Goal: Task Accomplishment & Management: Use online tool/utility

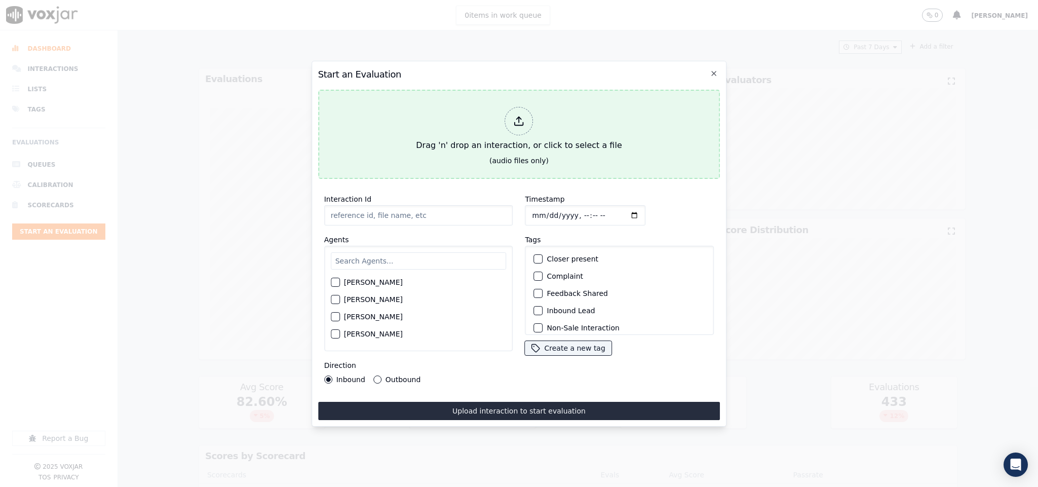
click at [522, 131] on div "Drag 'n' drop an interaction, or click to select a file" at bounding box center [519, 129] width 214 height 53
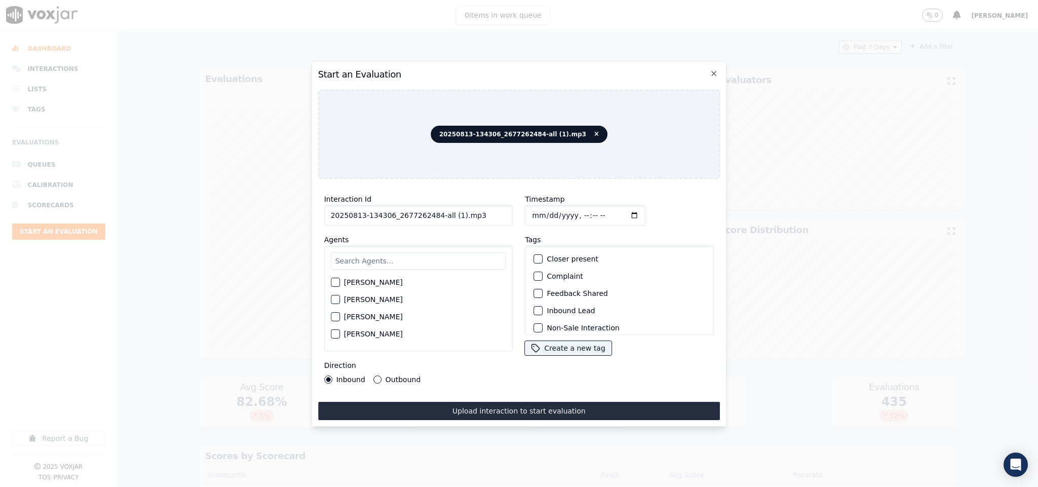
drag, startPoint x: 432, startPoint y: 211, endPoint x: 496, endPoint y: 212, distance: 64.3
click at [496, 212] on input "20250813-134306_2677262484-all (1).mp3" at bounding box center [418, 215] width 189 height 20
type input "20250813-134306_2677262484-C1"
click at [534, 308] on div "button" at bounding box center [537, 310] width 7 height 7
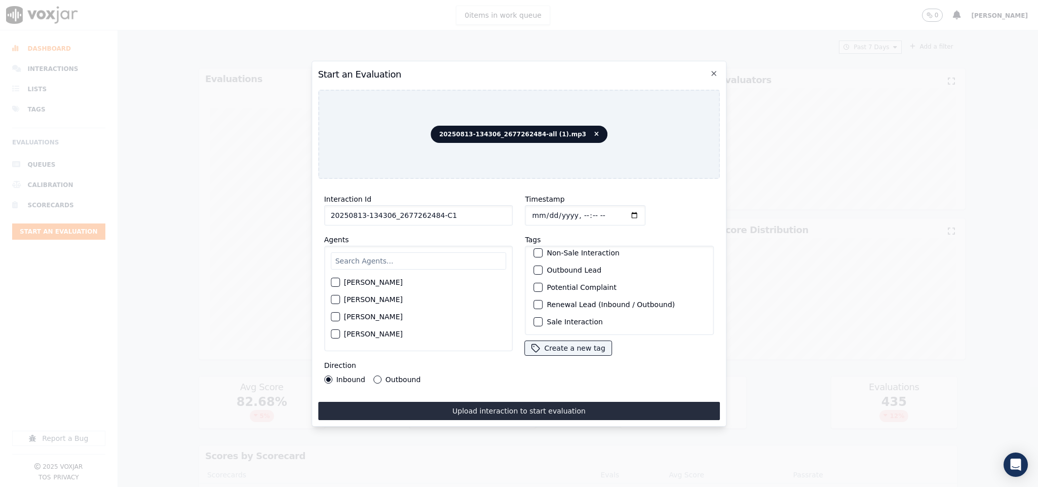
click at [534, 318] on div "button" at bounding box center [537, 321] width 7 height 7
click at [391, 254] on input "text" at bounding box center [419, 260] width 176 height 17
type input "marc"
click at [332, 282] on div "button" at bounding box center [334, 285] width 7 height 7
click at [528, 210] on input "Timestamp" at bounding box center [585, 215] width 121 height 20
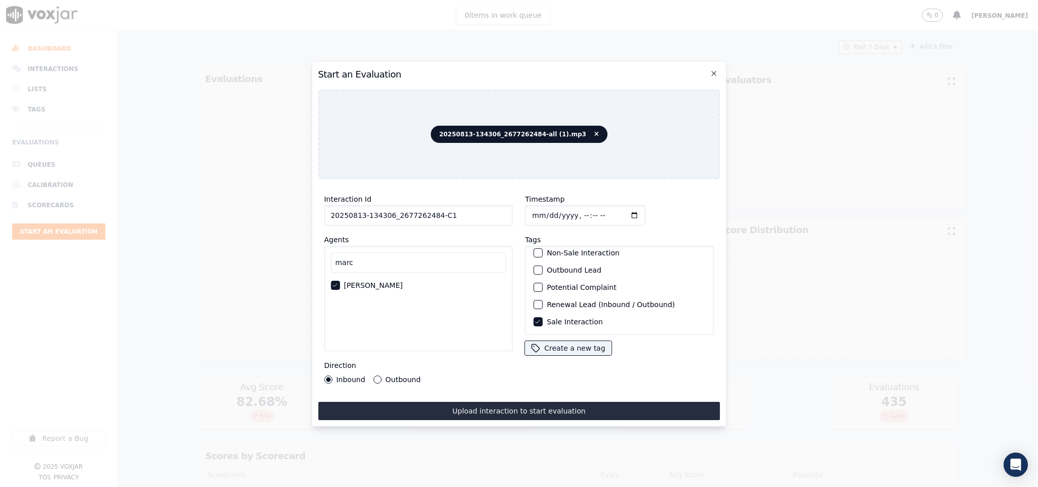
type input "2025-08-13T21:05"
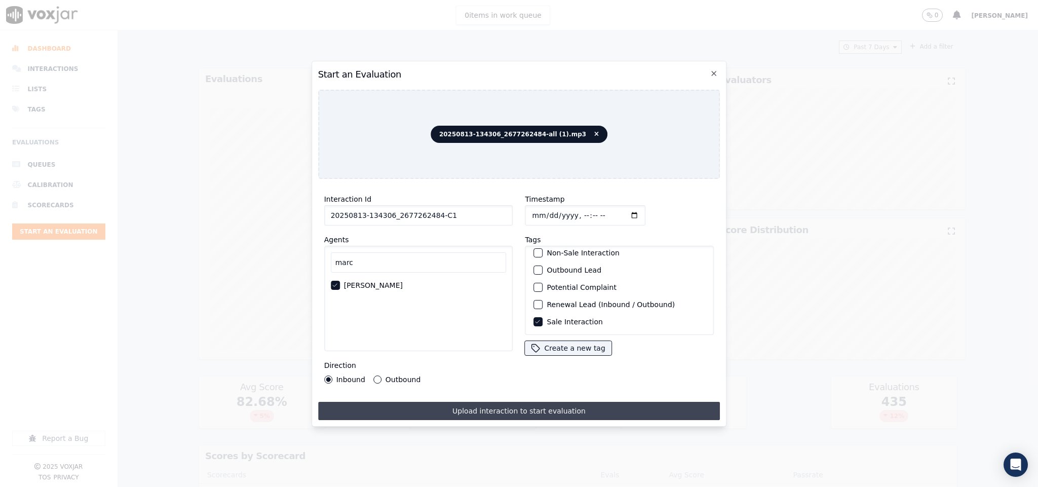
click at [541, 402] on button "Upload interaction to start evaluation" at bounding box center [519, 411] width 402 height 18
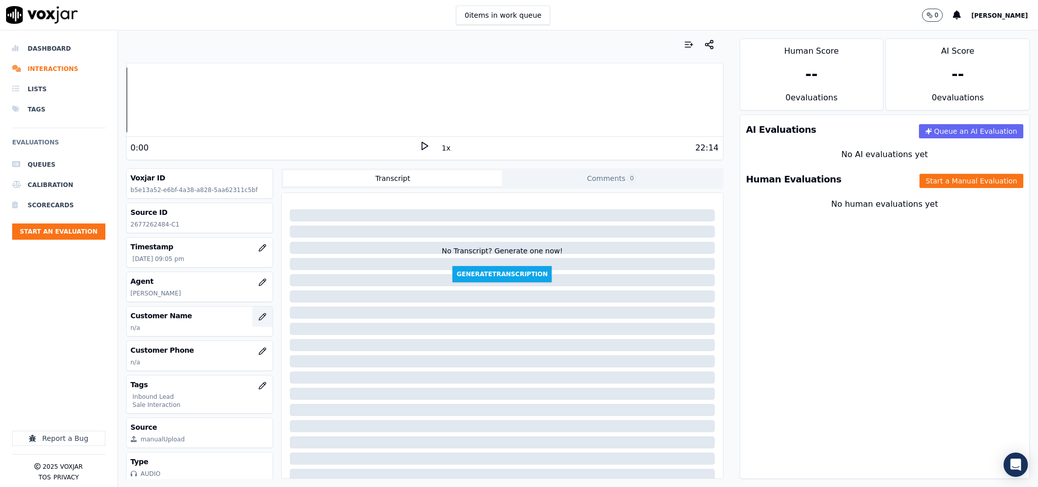
click at [252, 324] on button "button" at bounding box center [262, 316] width 20 height 20
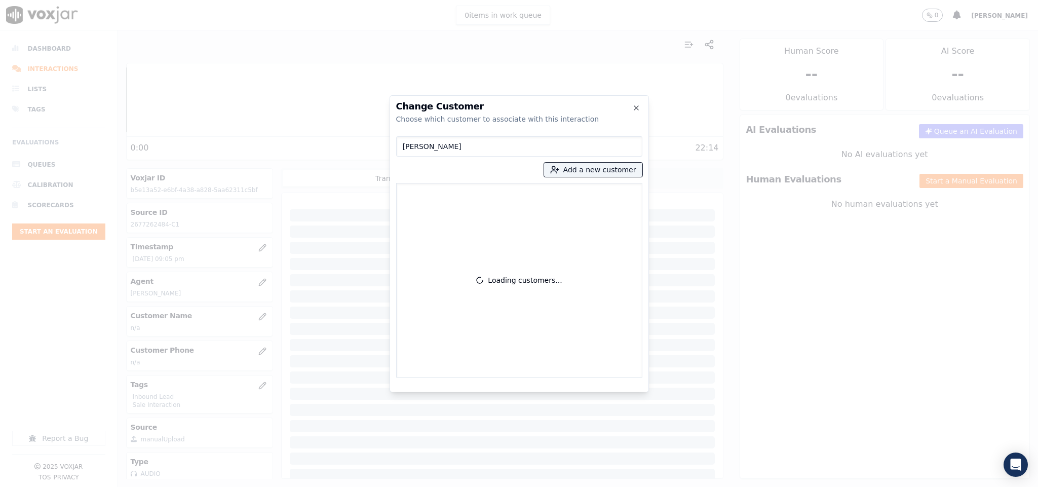
click at [406, 146] on input "MARY OUTEN" at bounding box center [519, 146] width 246 height 20
type input "MARY OUTEN"
click at [461, 194] on p "MARY OUTEN" at bounding box center [459, 197] width 79 height 16
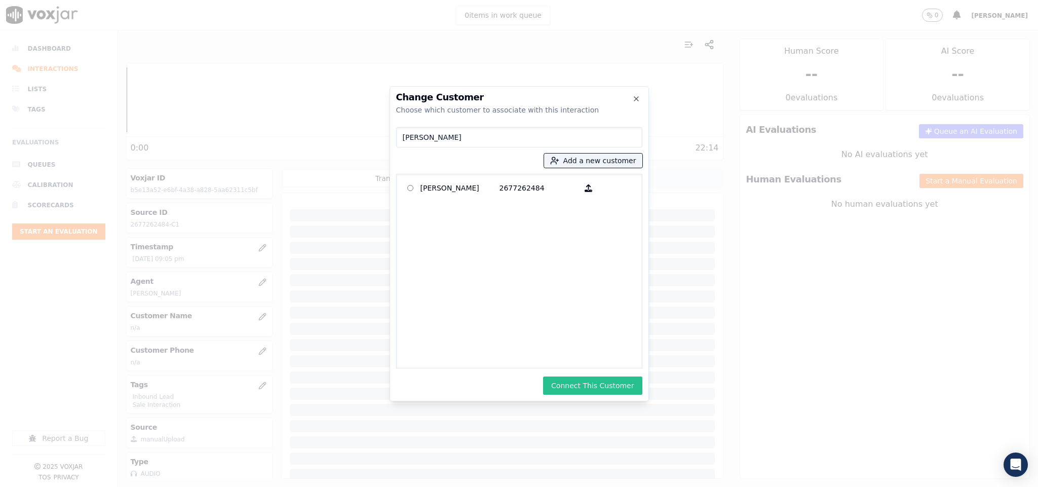
click at [595, 381] on button "Connect This Customer" at bounding box center [592, 385] width 99 height 18
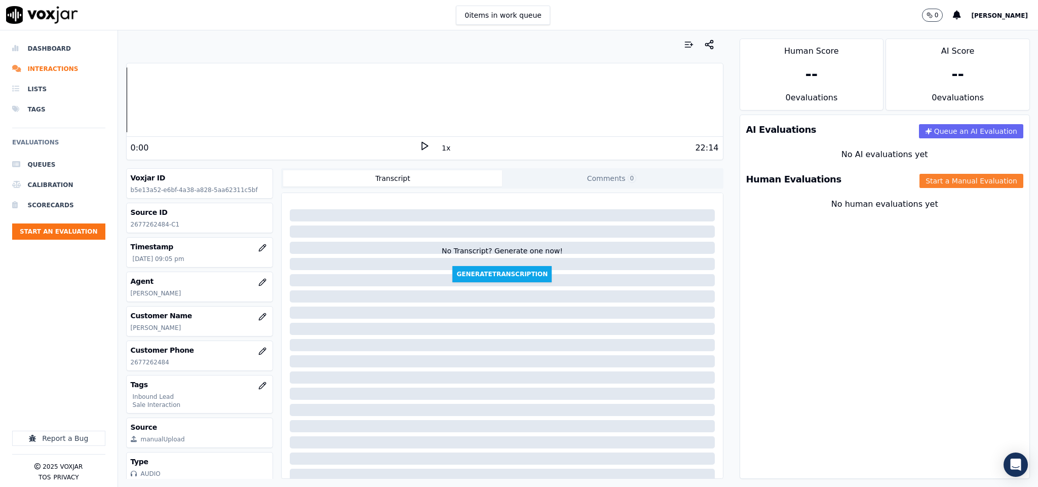
click at [921, 179] on button "Start a Manual Evaluation" at bounding box center [971, 181] width 104 height 14
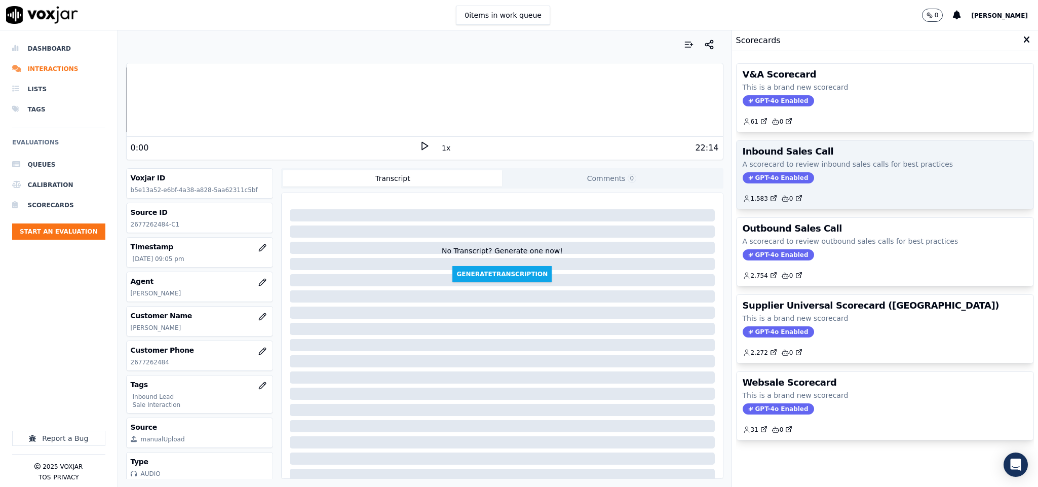
click at [774, 175] on span "GPT-4o Enabled" at bounding box center [778, 177] width 71 height 11
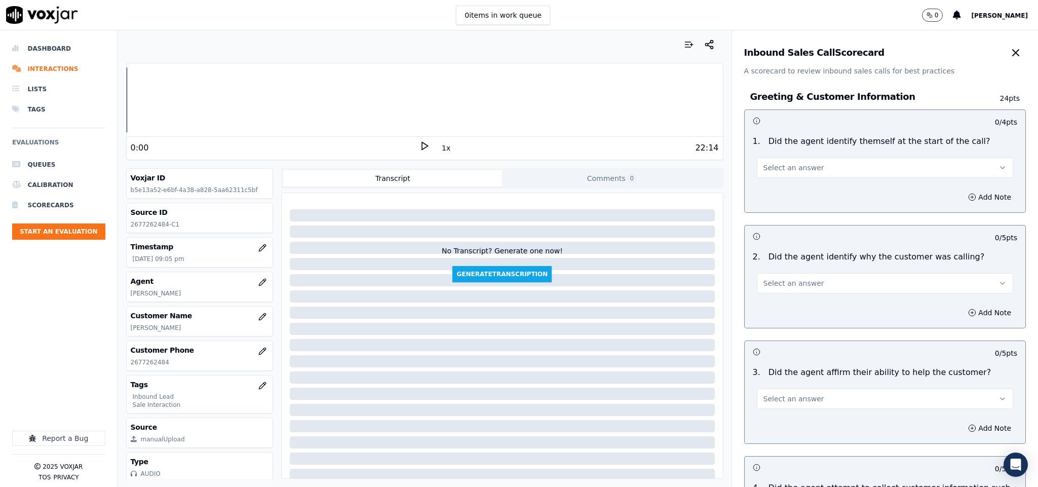
click at [770, 166] on span "Select an answer" at bounding box center [793, 168] width 61 height 10
click at [770, 191] on div "Yes" at bounding box center [860, 191] width 232 height 16
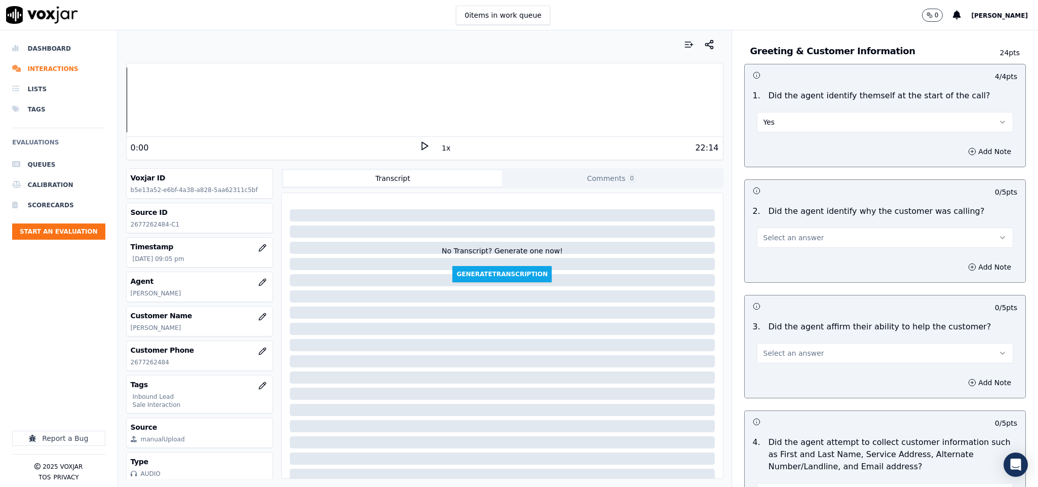
scroll to position [76, 0]
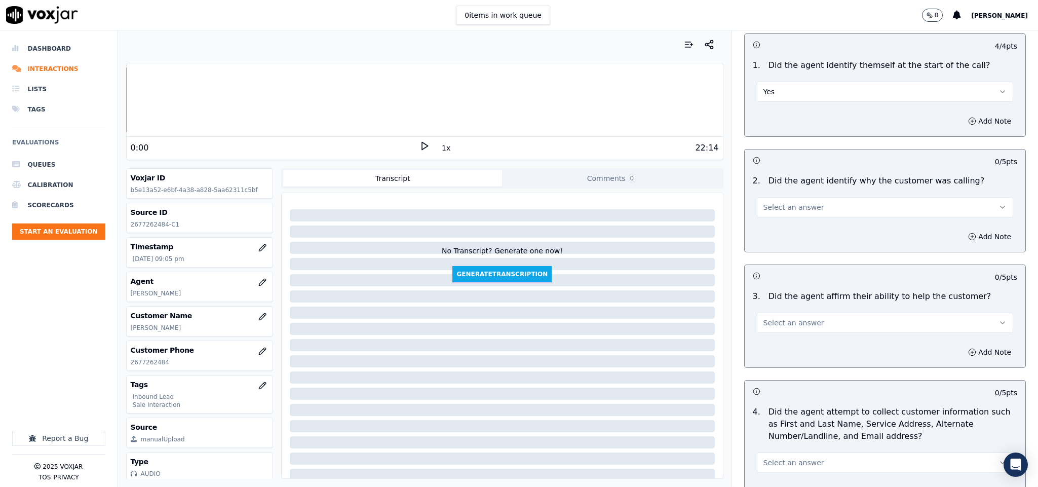
click at [770, 217] on button "Select an answer" at bounding box center [885, 207] width 257 height 20
click at [767, 240] on div "No" at bounding box center [860, 247] width 232 height 16
click at [791, 207] on button "No" at bounding box center [885, 207] width 257 height 20
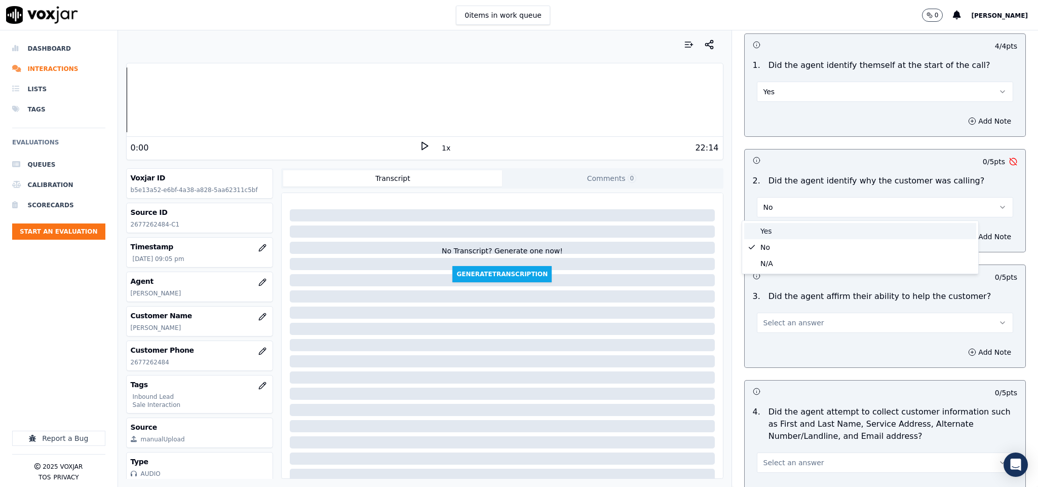
click at [783, 231] on div "Yes" at bounding box center [860, 231] width 232 height 16
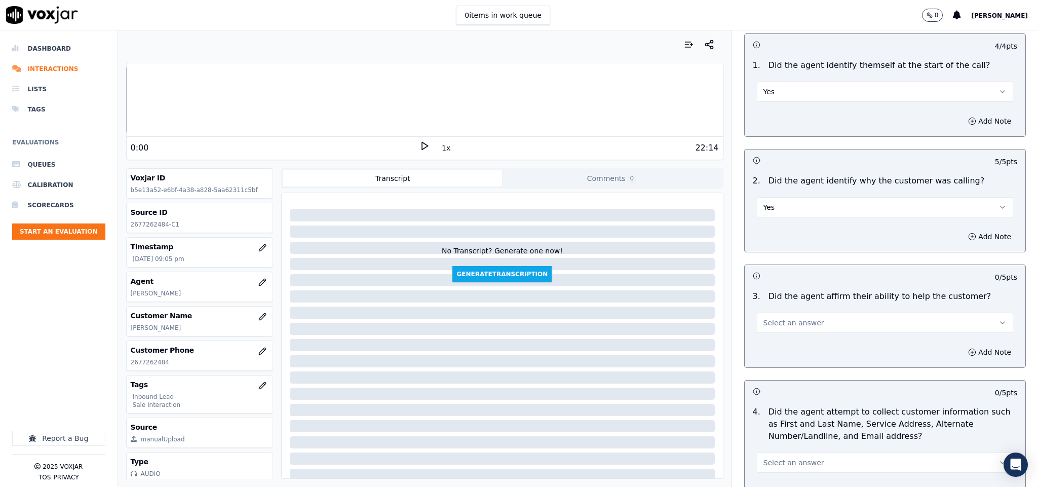
click at [817, 332] on button "Select an answer" at bounding box center [885, 323] width 257 height 20
click at [791, 355] on div "No" at bounding box center [860, 363] width 232 height 16
click at [786, 317] on button "No" at bounding box center [885, 323] width 257 height 20
click at [778, 348] on div "Yes" at bounding box center [860, 347] width 232 height 16
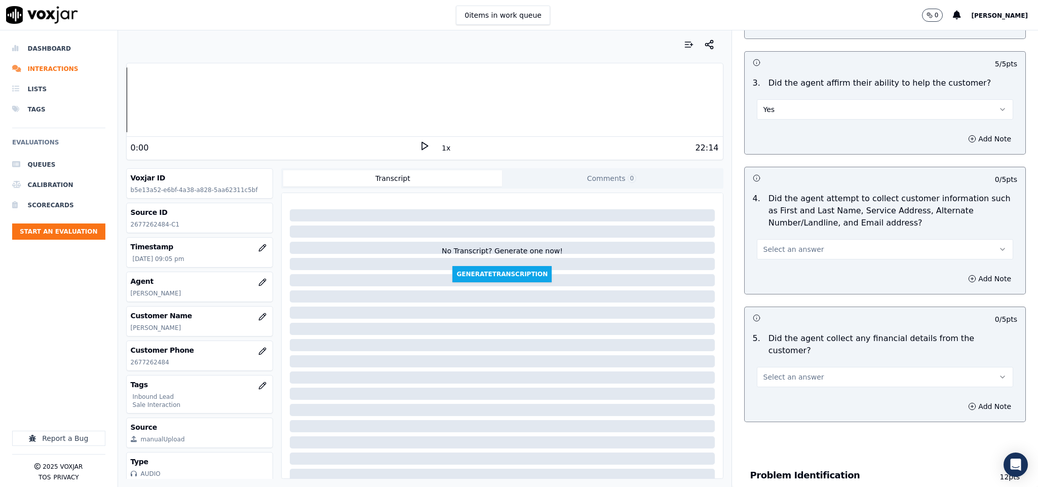
scroll to position [304, 0]
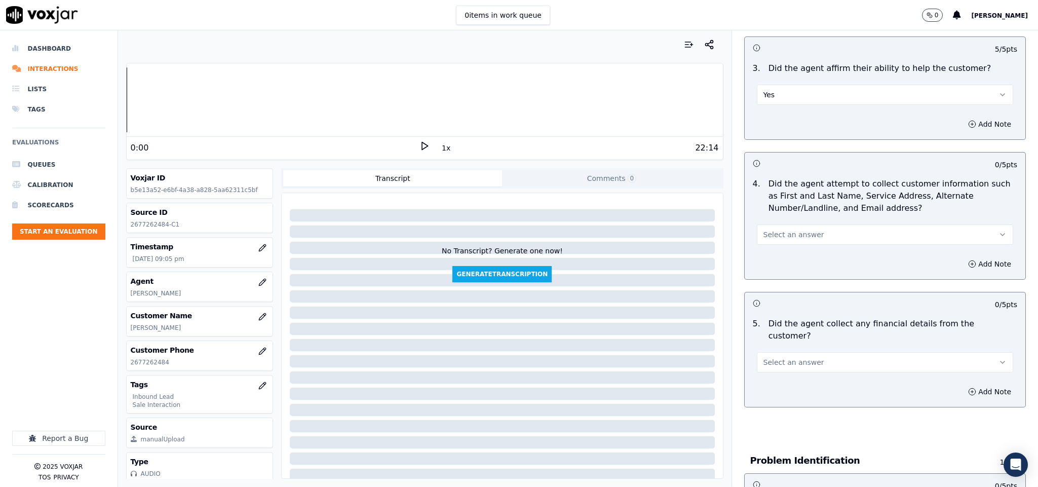
click at [800, 244] on button "Select an answer" at bounding box center [885, 234] width 257 height 20
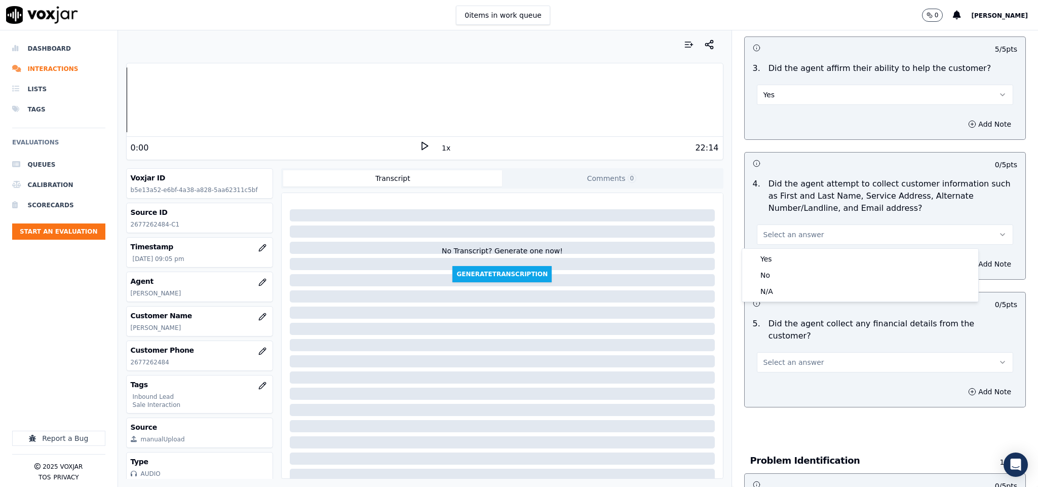
click at [780, 250] on div "Yes No N/A" at bounding box center [860, 275] width 236 height 53
click at [780, 258] on div "Yes" at bounding box center [860, 259] width 232 height 16
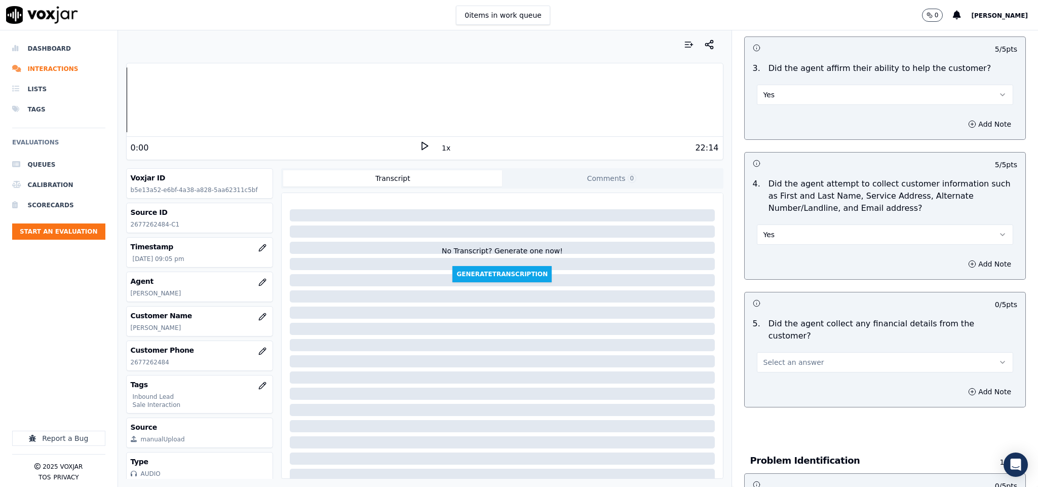
click at [783, 352] on button "Select an answer" at bounding box center [885, 362] width 257 height 20
click at [775, 406] on div "N/A" at bounding box center [860, 407] width 232 height 16
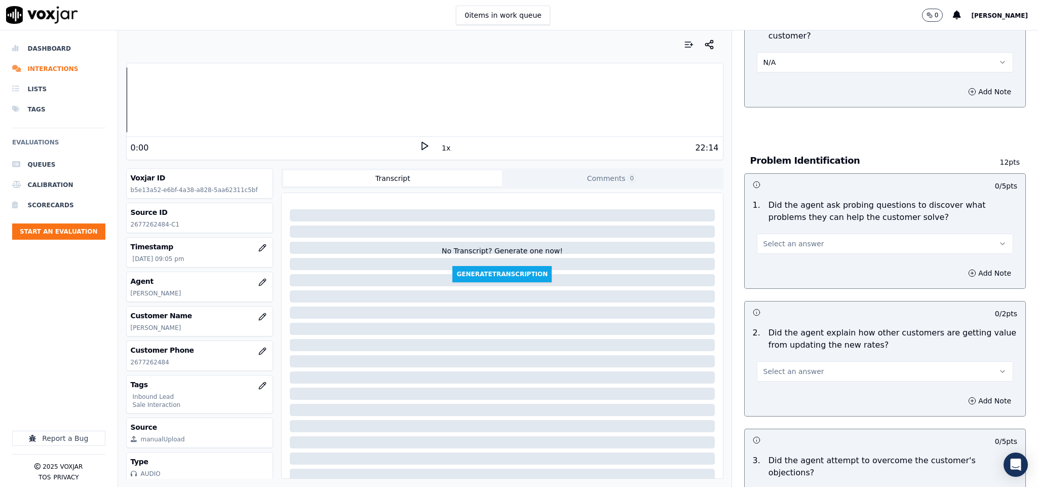
scroll to position [608, 0]
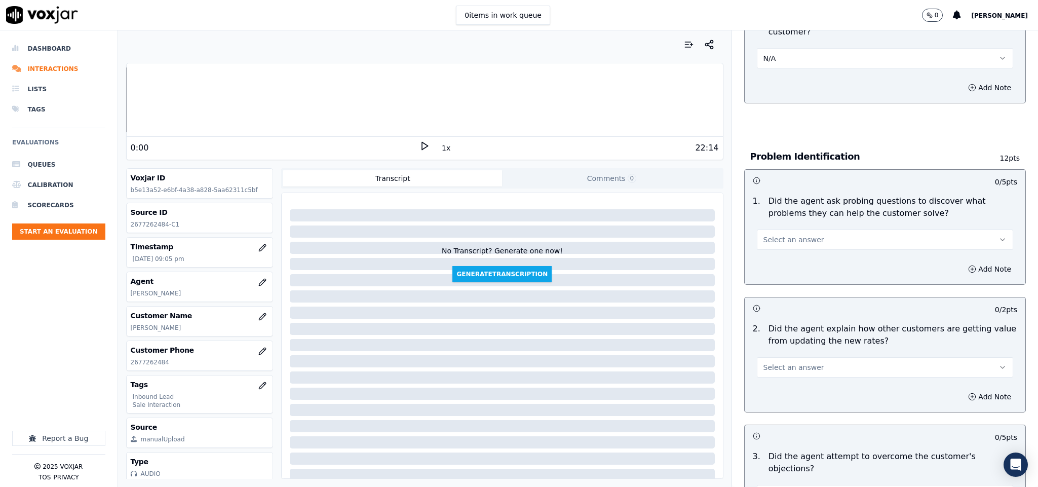
click at [774, 235] on span "Select an answer" at bounding box center [793, 240] width 61 height 10
click at [764, 263] on div "No" at bounding box center [860, 269] width 232 height 16
click at [804, 254] on div "Add Note" at bounding box center [885, 269] width 281 height 30
click at [779, 229] on button "No" at bounding box center [885, 239] width 257 height 20
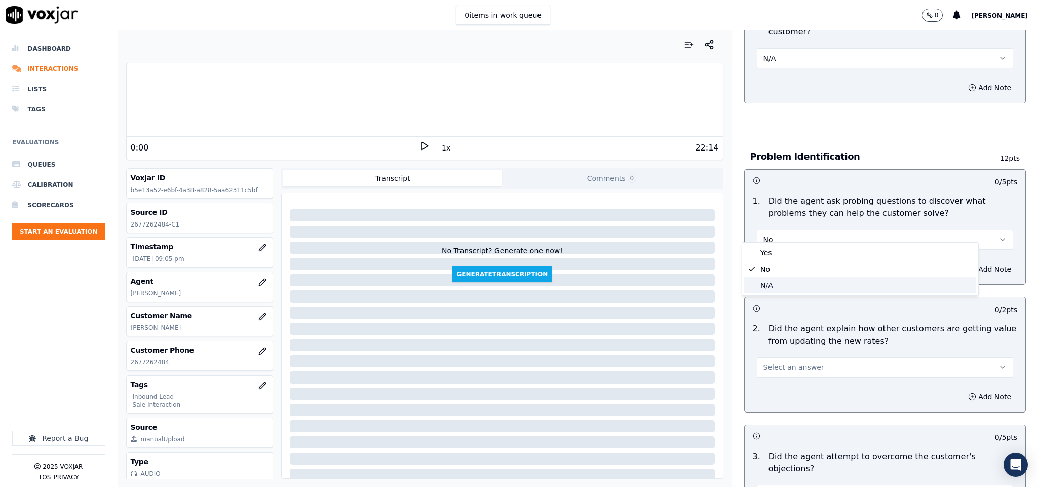
click at [771, 282] on div "N/A" at bounding box center [860, 285] width 232 height 16
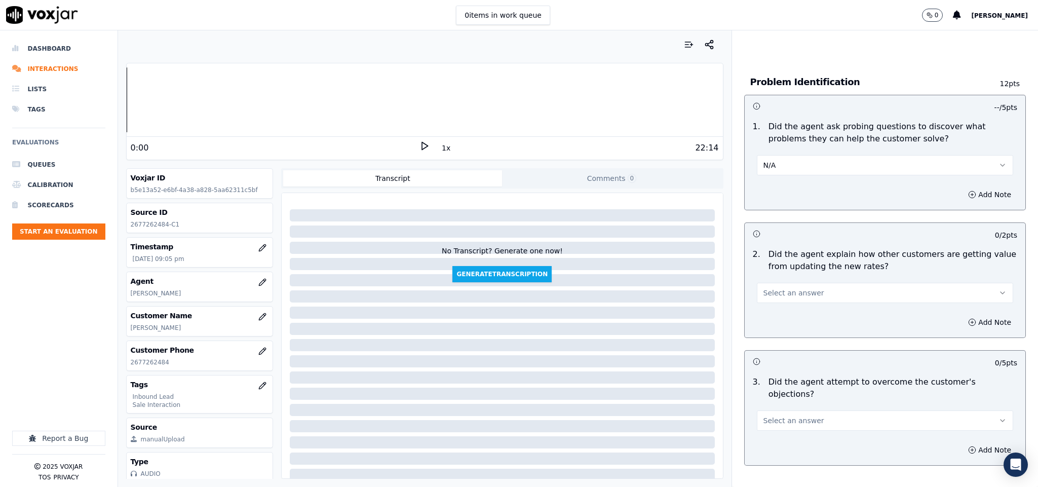
scroll to position [684, 0]
click at [806, 153] on button "N/A" at bounding box center [885, 163] width 257 height 20
click at [778, 173] on div "Yes" at bounding box center [860, 177] width 232 height 16
click at [801, 285] on button "Select an answer" at bounding box center [885, 291] width 257 height 20
click at [789, 306] on div "Yes" at bounding box center [860, 305] width 232 height 16
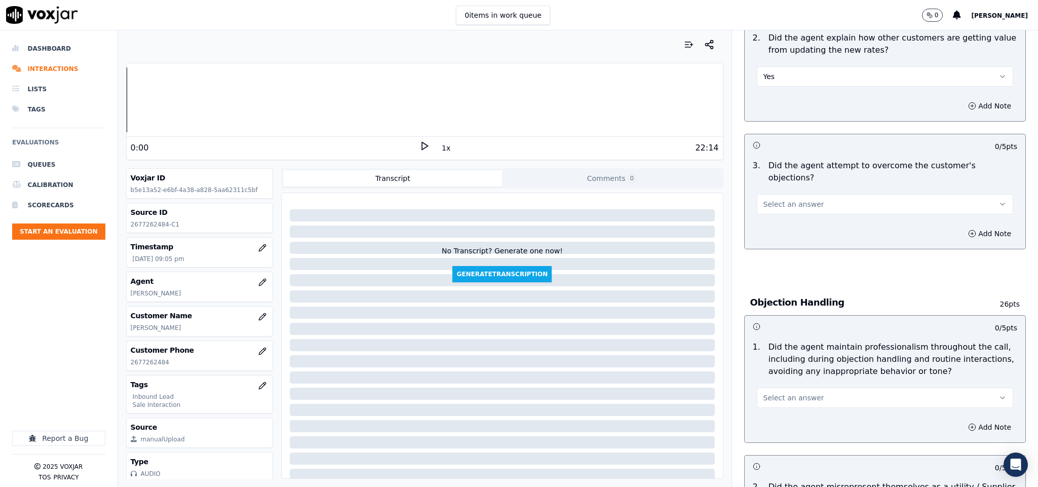
scroll to position [912, 0]
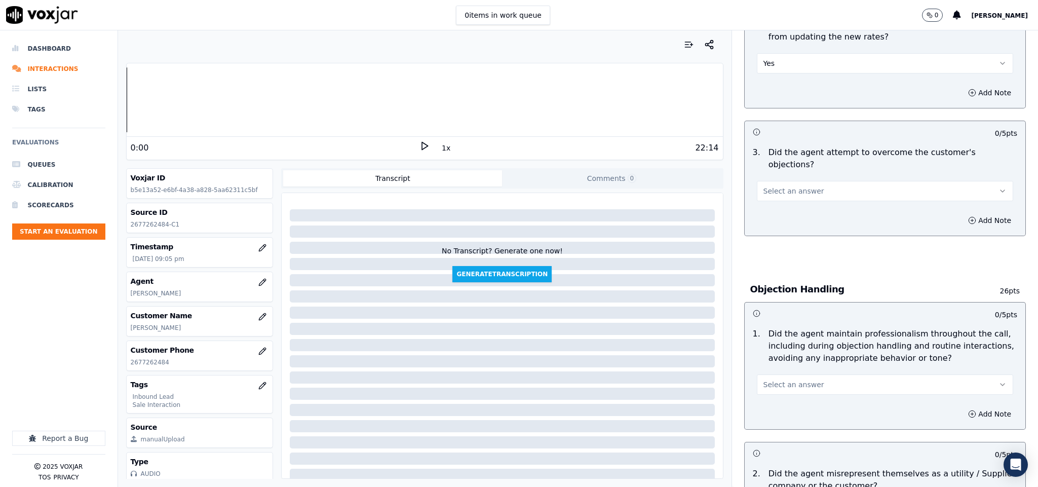
click at [819, 181] on button "Select an answer" at bounding box center [885, 191] width 257 height 20
click at [791, 204] on div "No" at bounding box center [860, 209] width 232 height 16
click at [795, 205] on div "Add Note" at bounding box center [885, 220] width 281 height 30
click at [876, 181] on button "No" at bounding box center [885, 191] width 257 height 20
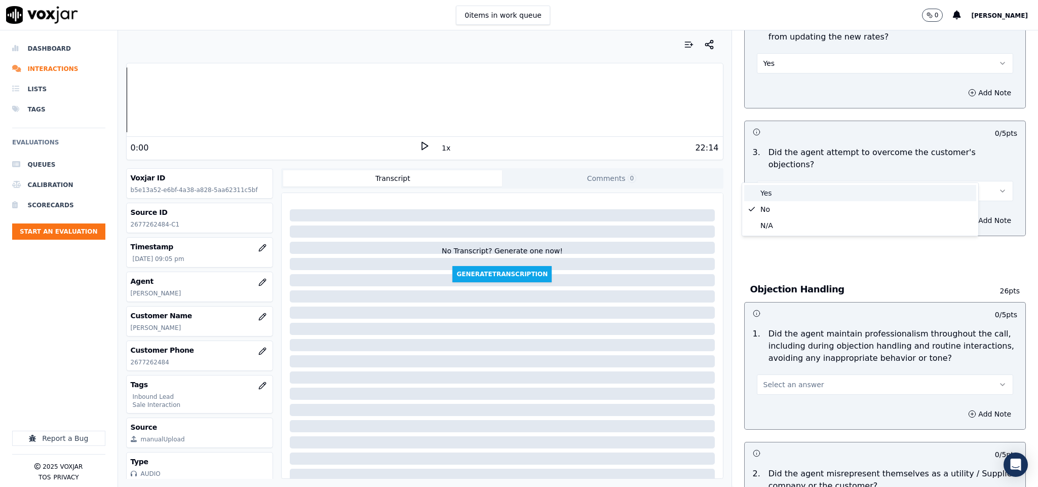
click at [783, 187] on div "Yes" at bounding box center [860, 193] width 232 height 16
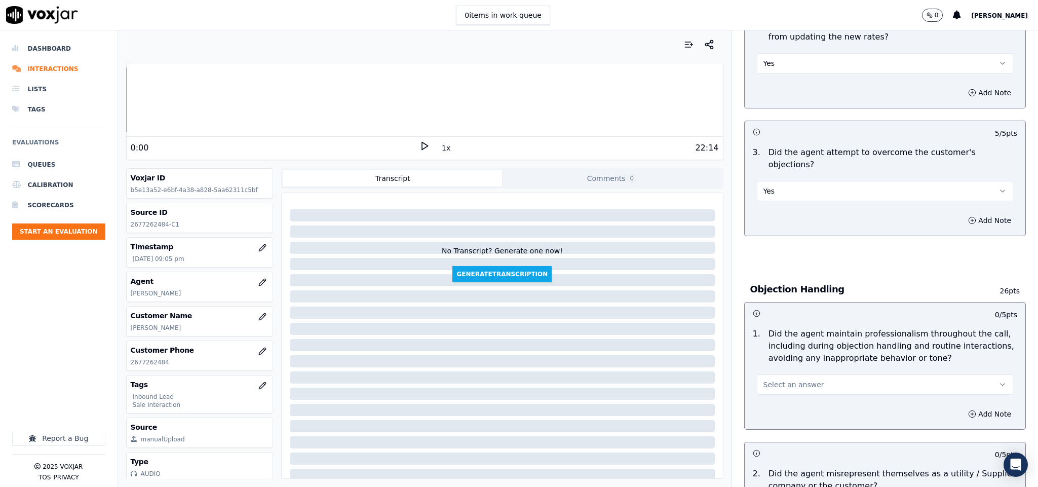
scroll to position [1064, 0]
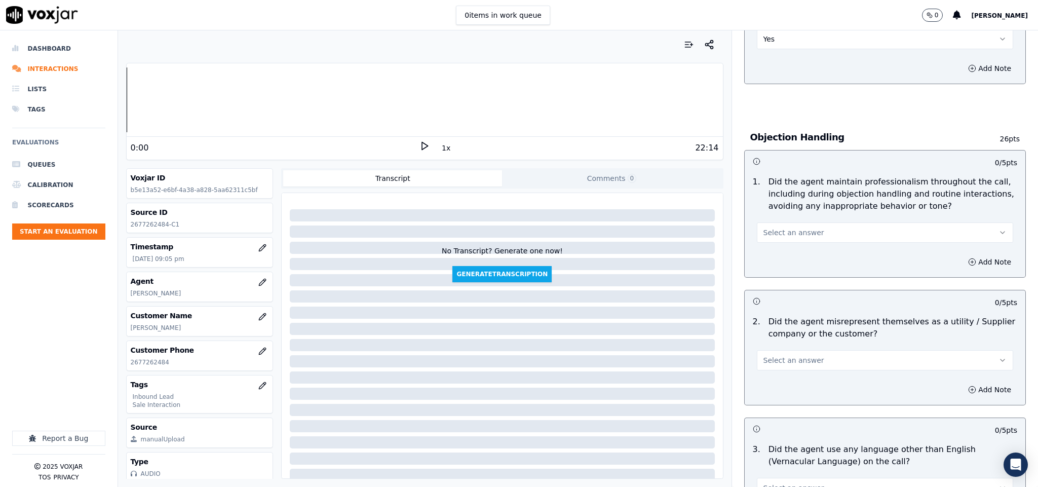
click at [794, 227] on span "Select an answer" at bounding box center [793, 232] width 61 height 10
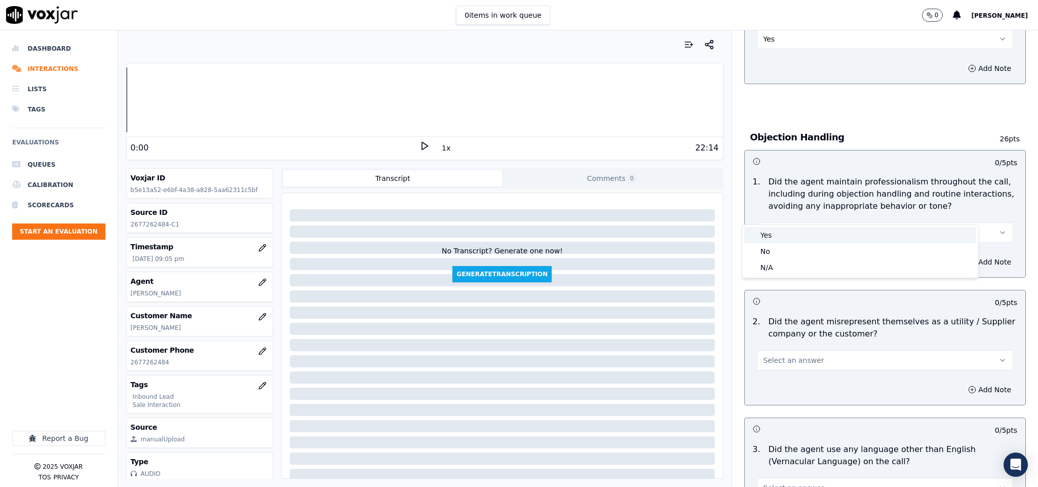
click at [783, 231] on div "Yes" at bounding box center [860, 235] width 232 height 16
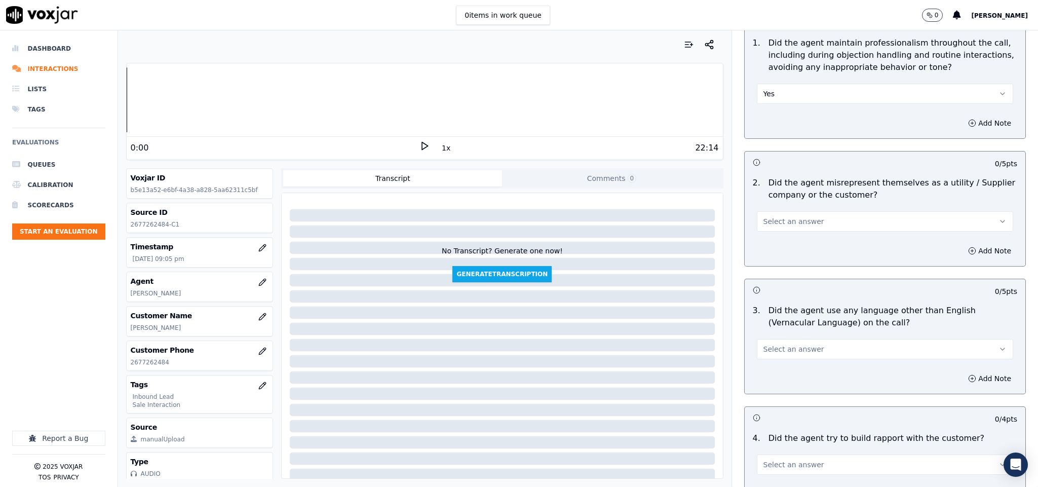
scroll to position [1216, 0]
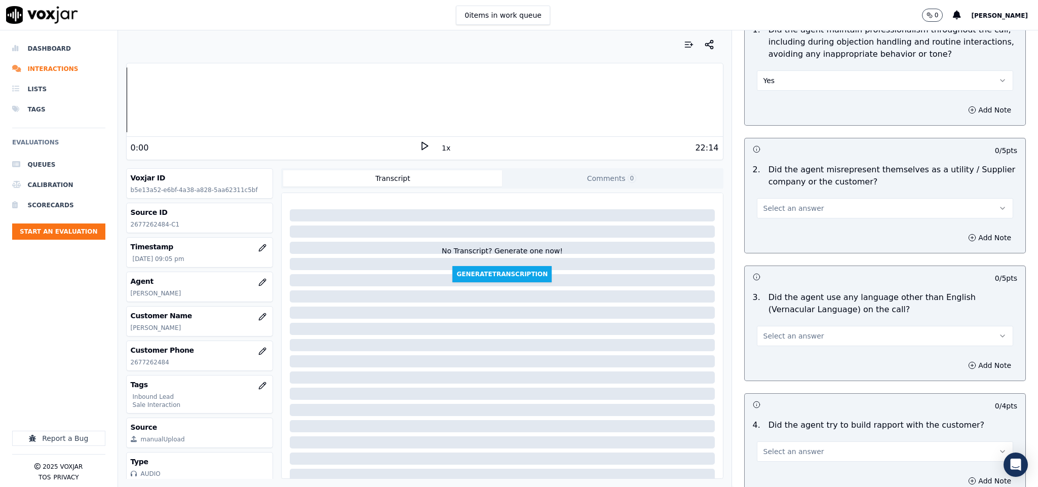
click at [803, 198] on button "Select an answer" at bounding box center [885, 208] width 257 height 20
click at [783, 222] on div "No" at bounding box center [860, 227] width 232 height 16
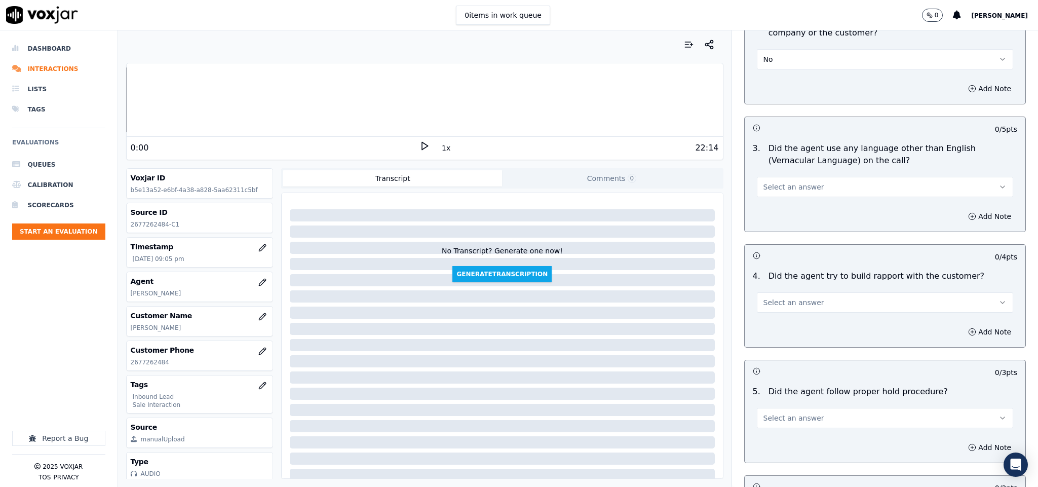
scroll to position [1368, 0]
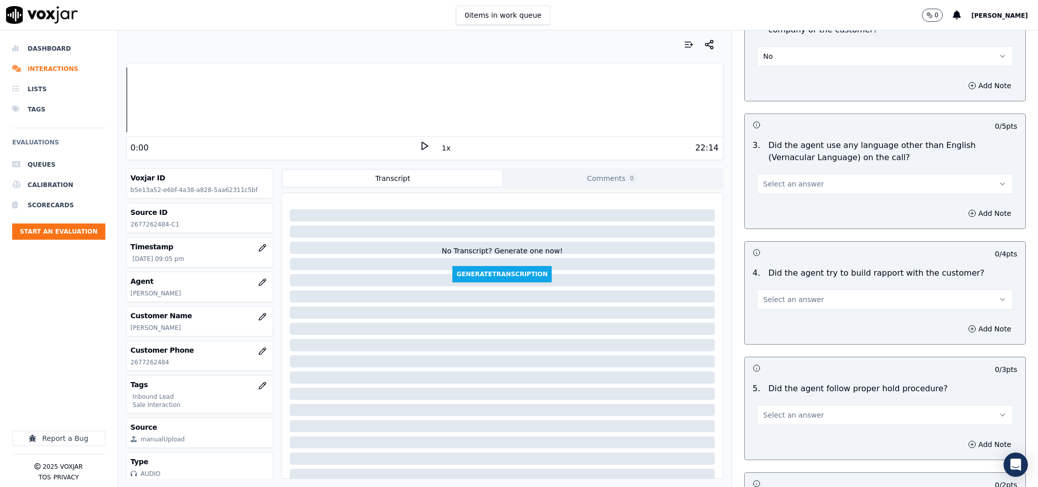
click at [792, 179] on span "Select an answer" at bounding box center [793, 184] width 61 height 10
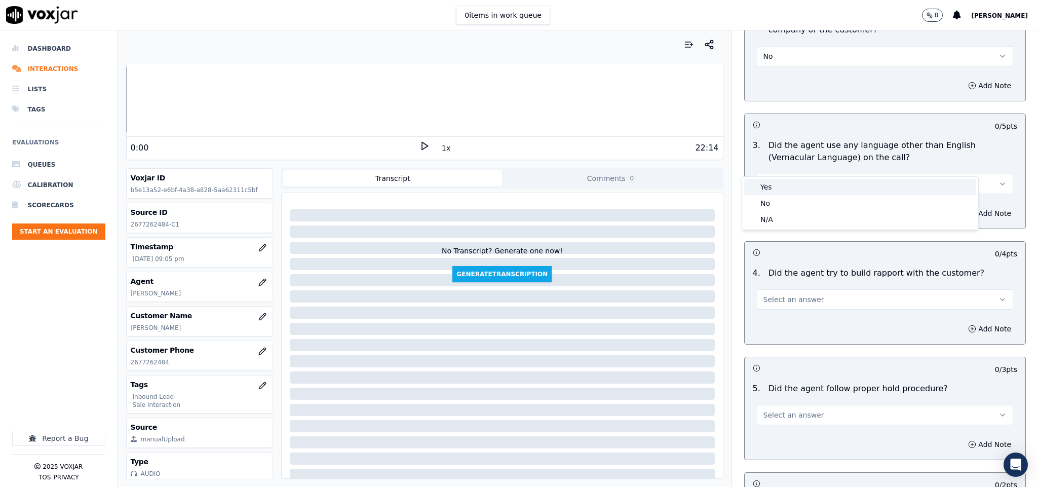
click at [785, 187] on div "Yes" at bounding box center [860, 187] width 232 height 16
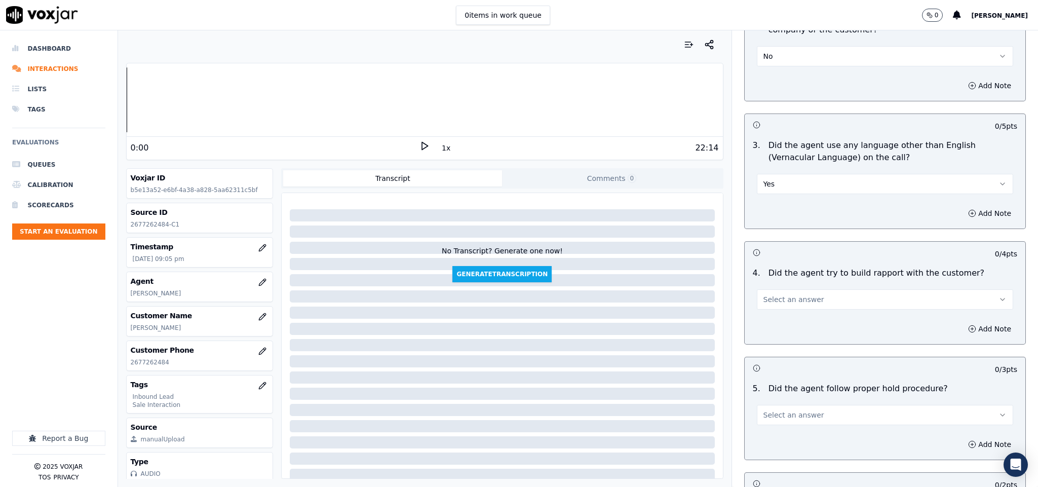
click at [798, 294] on span "Select an answer" at bounding box center [793, 299] width 61 height 10
click at [788, 316] on div "No" at bounding box center [860, 319] width 232 height 16
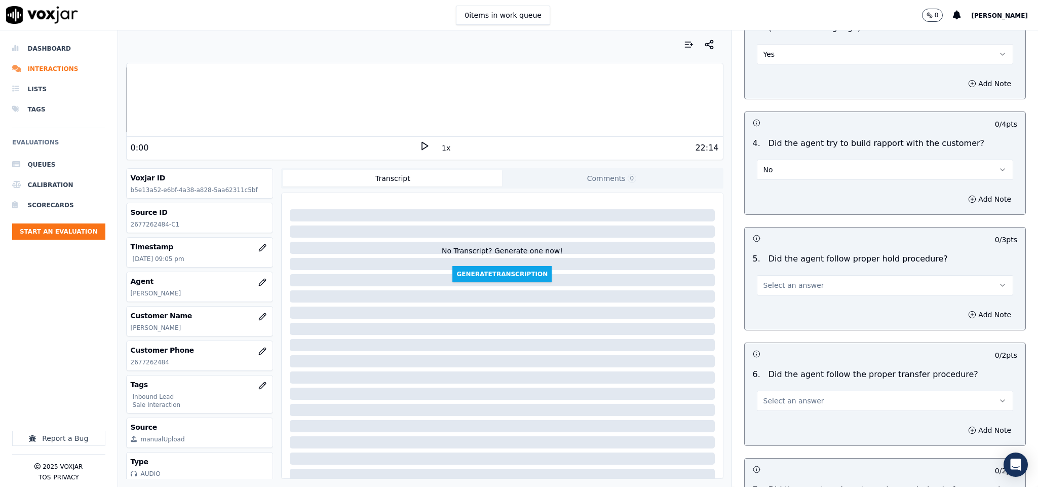
scroll to position [1519, 0]
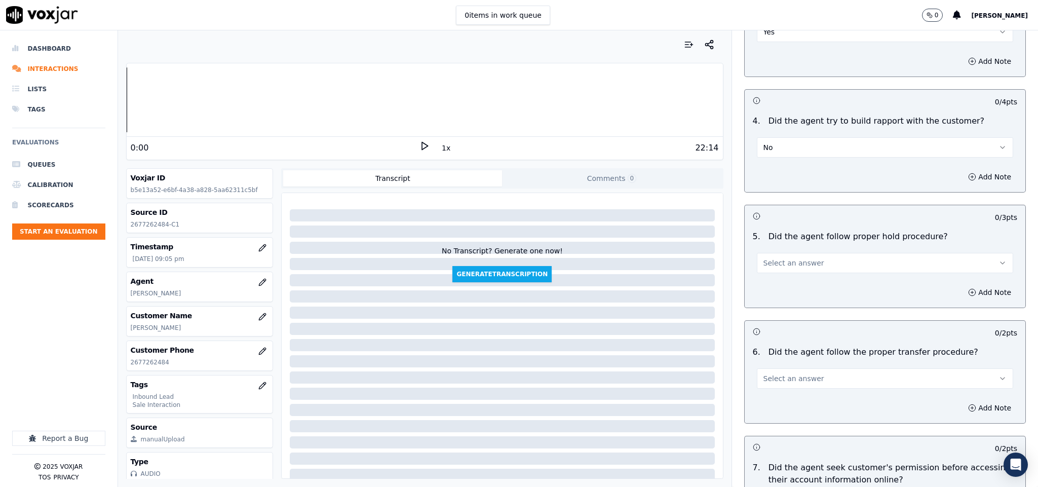
click at [817, 253] on button "Select an answer" at bounding box center [885, 263] width 257 height 20
click at [781, 265] on div "Yes" at bounding box center [860, 267] width 232 height 16
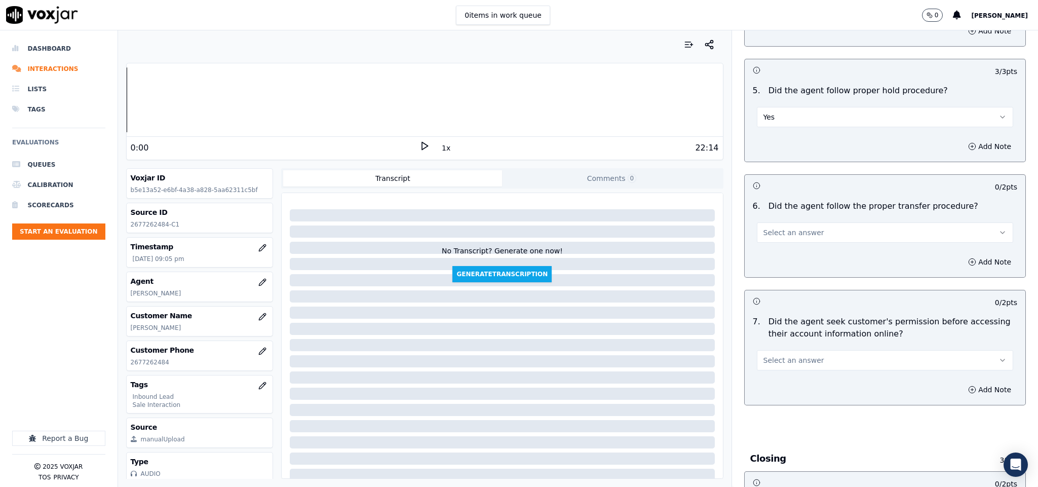
scroll to position [1671, 0]
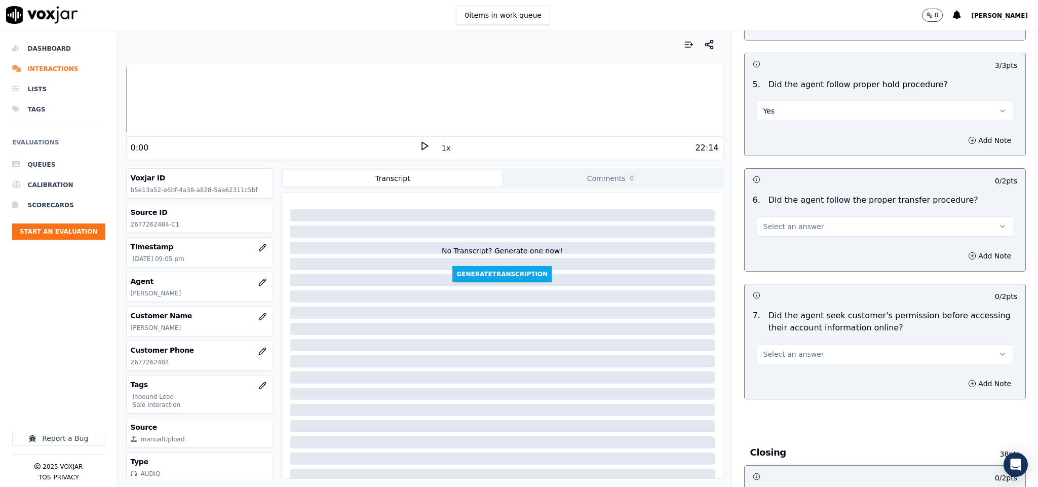
click at [801, 219] on div "6 . Did the agent follow the proper transfer procedure? Select an answer" at bounding box center [885, 215] width 281 height 51
click at [792, 221] on span "Select an answer" at bounding box center [793, 226] width 61 height 10
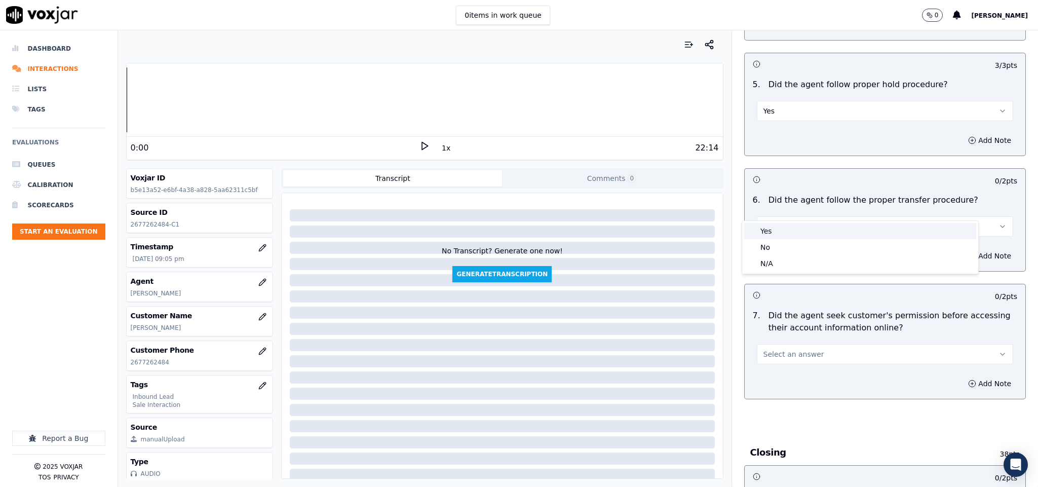
click at [781, 234] on div "Yes" at bounding box center [860, 231] width 232 height 16
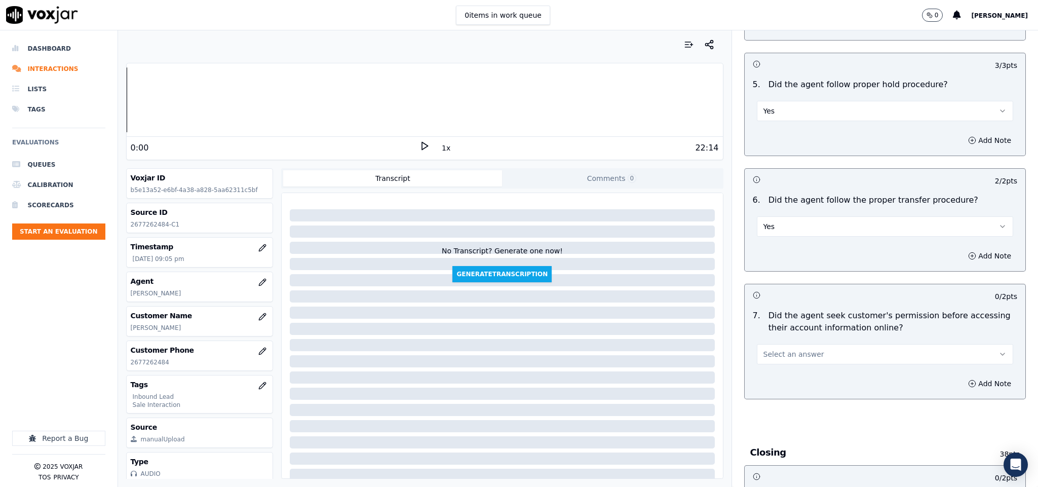
click at [798, 342] on div "Select an answer" at bounding box center [885, 353] width 257 height 22
click at [807, 344] on button "Select an answer" at bounding box center [885, 354] width 257 height 20
click at [779, 372] on div "No" at bounding box center [860, 375] width 232 height 16
click at [968, 379] on icon "button" at bounding box center [972, 383] width 8 height 8
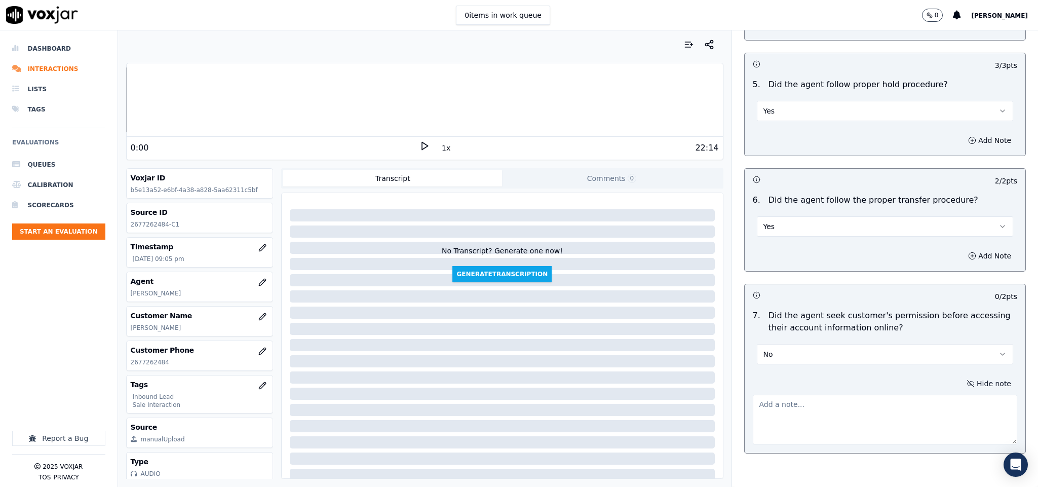
click at [890, 368] on div "Hide note" at bounding box center [885, 410] width 281 height 85
click at [826, 395] on textarea at bounding box center [885, 420] width 265 height 50
paste textarea "@15:39 Marcus - Just do remember one thing as this is a price protected rate pr…"
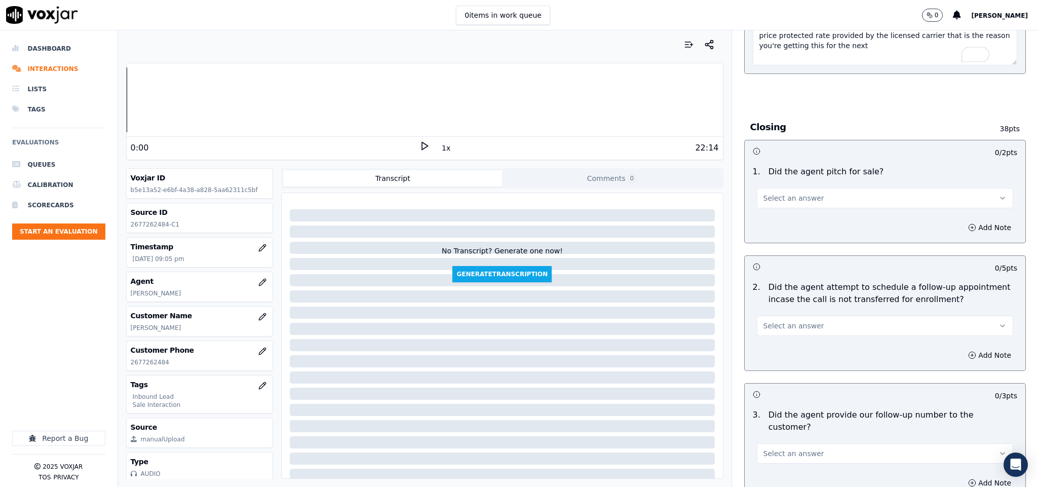
scroll to position [2051, 0]
type textarea "@15:39 Marcus - Just do remember one thing as this is a price protected rate pr…"
click at [813, 187] on button "Select an answer" at bounding box center [885, 197] width 257 height 20
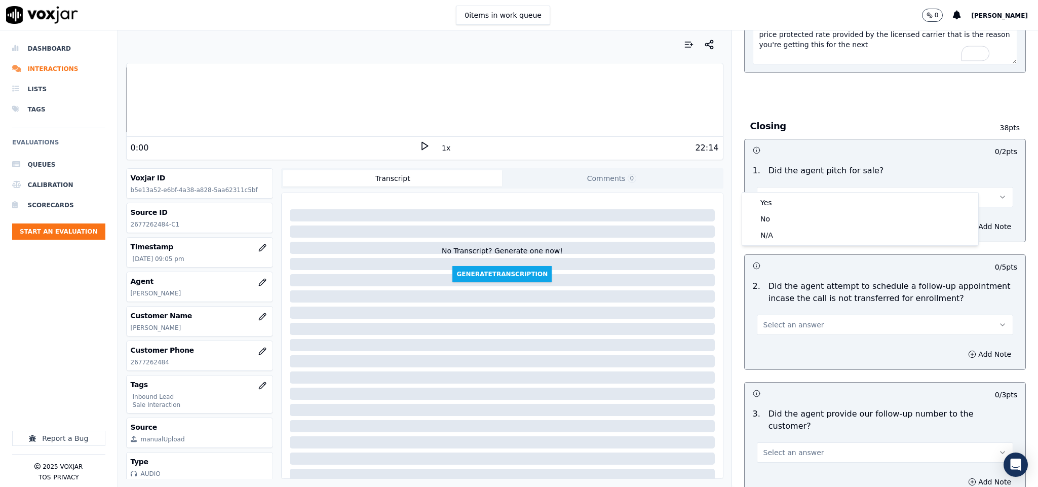
click at [802, 196] on div "Yes No N/A" at bounding box center [860, 218] width 236 height 53
click at [801, 200] on div "Yes" at bounding box center [860, 202] width 232 height 16
click at [843, 315] on button "Select an answer" at bounding box center [885, 325] width 257 height 20
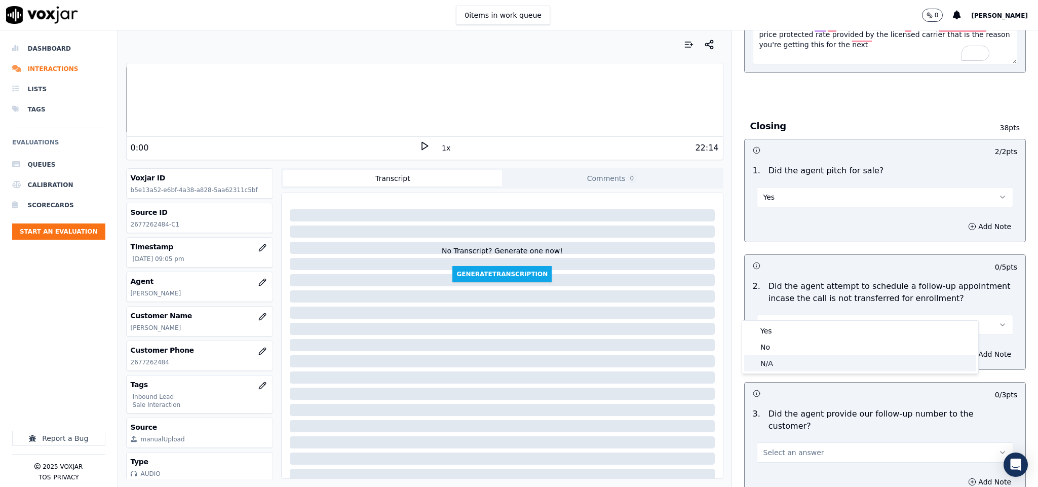
click at [800, 365] on div "N/A" at bounding box center [860, 363] width 232 height 16
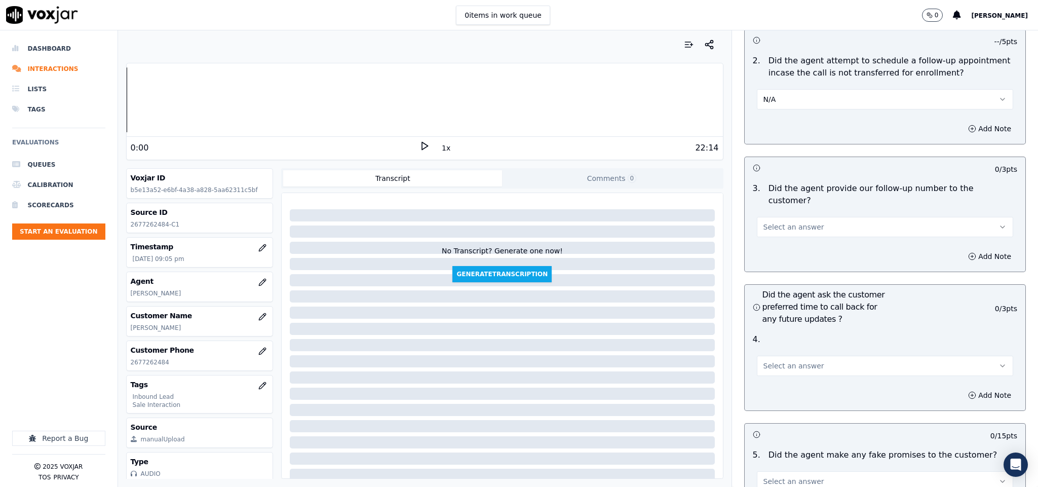
scroll to position [2279, 0]
click at [807, 214] on button "Select an answer" at bounding box center [885, 224] width 257 height 20
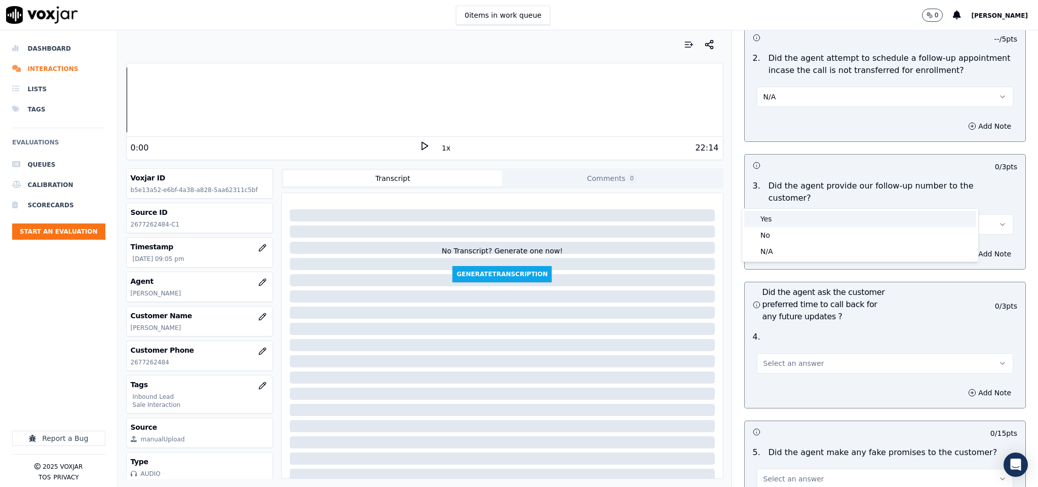
click at [800, 220] on div "Yes" at bounding box center [860, 219] width 232 height 16
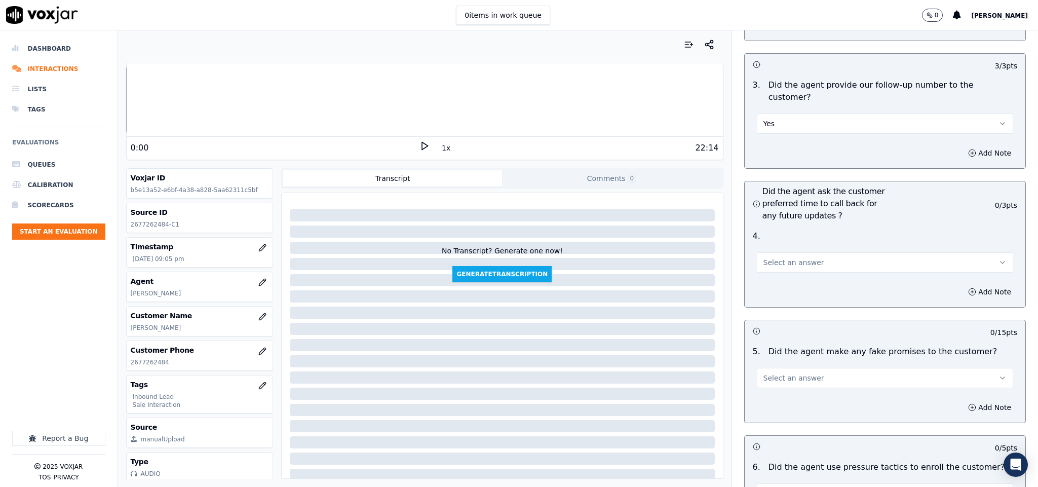
scroll to position [2355, 0]
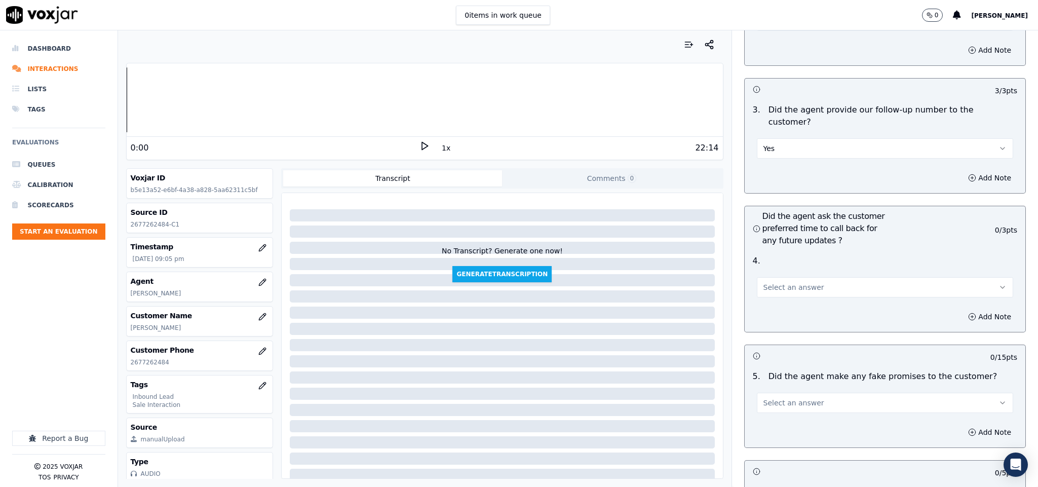
click at [780, 282] on span "Select an answer" at bounding box center [793, 287] width 61 height 10
click at [768, 315] on div "N/A" at bounding box center [860, 314] width 232 height 16
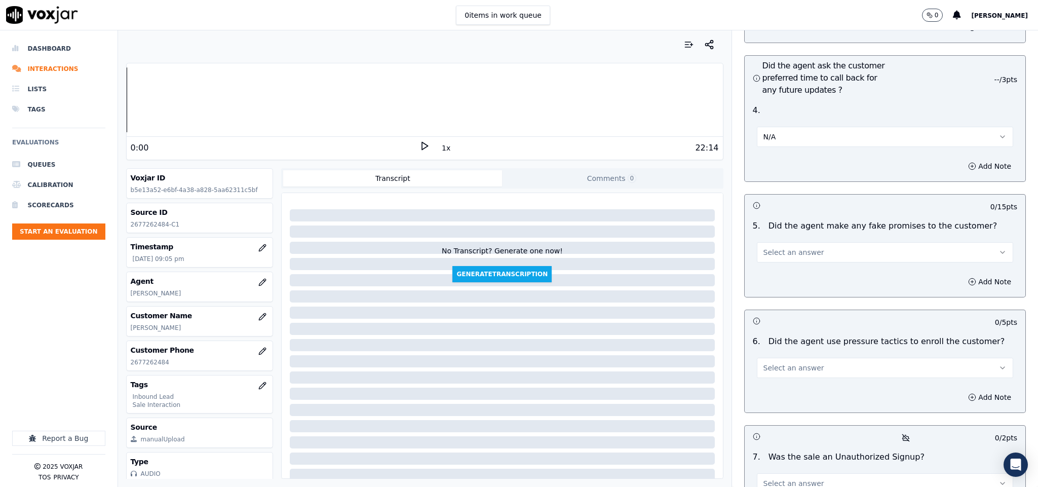
scroll to position [2507, 0]
click at [794, 241] on button "Select an answer" at bounding box center [885, 251] width 257 height 20
click at [779, 259] on div "No" at bounding box center [860, 262] width 232 height 16
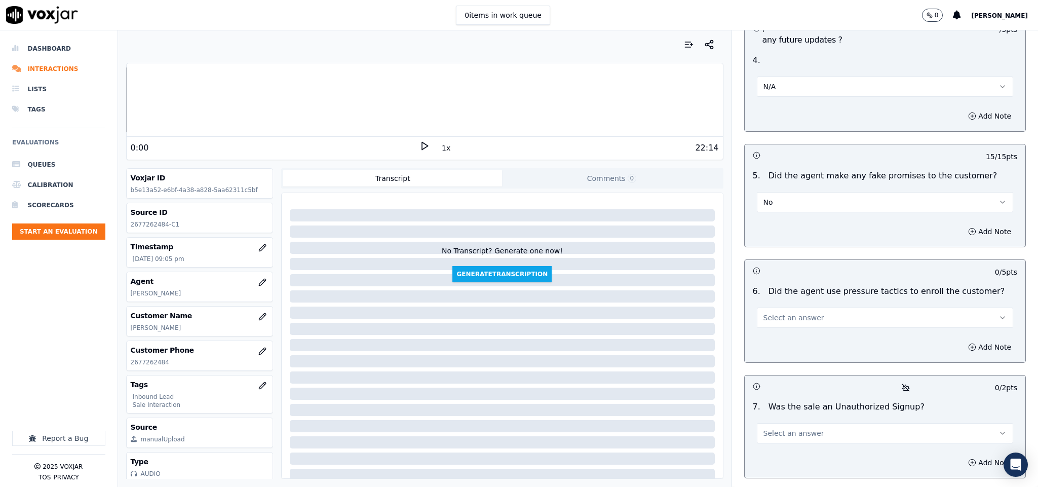
scroll to position [2659, 0]
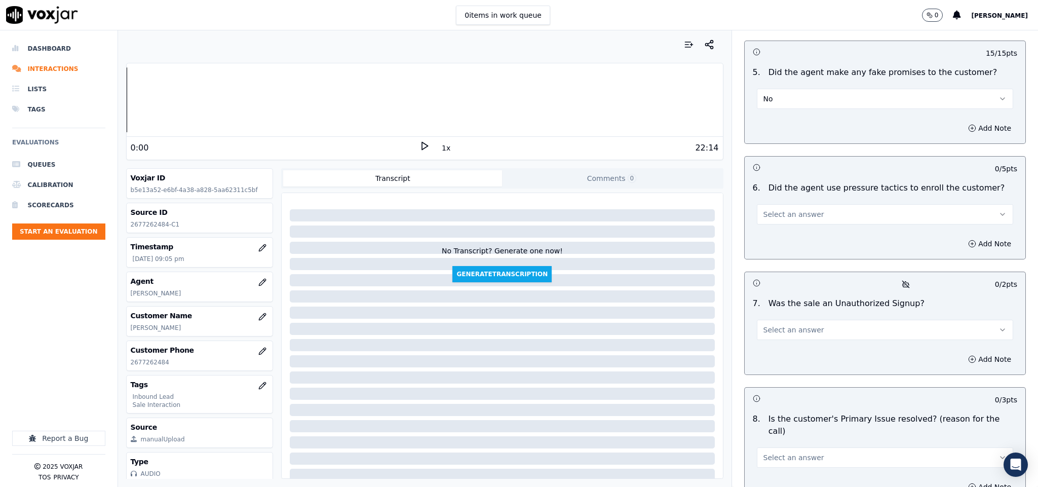
click at [806, 204] on button "Select an answer" at bounding box center [885, 214] width 257 height 20
click at [789, 225] on div "No" at bounding box center [860, 226] width 232 height 16
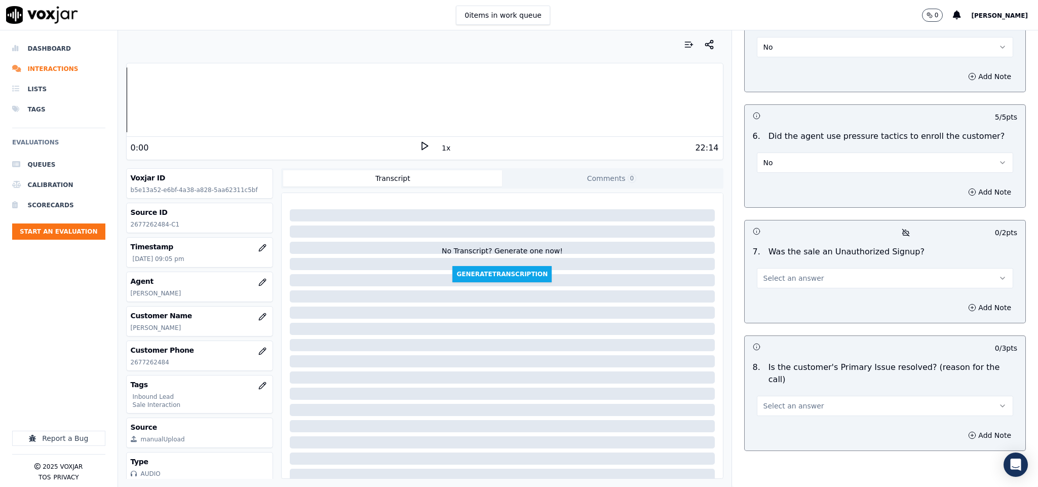
scroll to position [2731, 0]
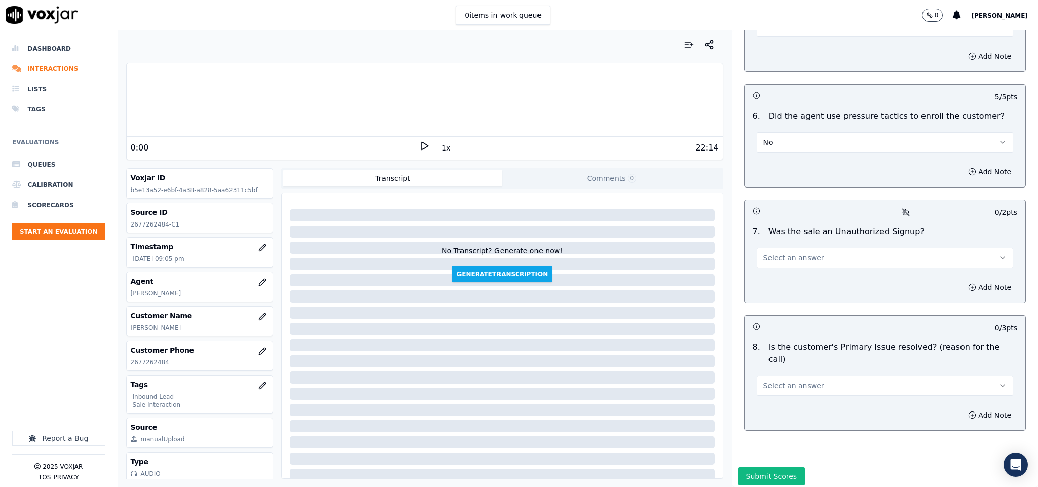
click at [792, 253] on span "Select an answer" at bounding box center [793, 258] width 61 height 10
click at [788, 266] on div "No" at bounding box center [860, 270] width 232 height 16
click at [821, 375] on button "Select an answer" at bounding box center [885, 385] width 257 height 20
click at [785, 372] on div "Yes" at bounding box center [860, 370] width 232 height 16
click at [760, 467] on button "Submit Scores" at bounding box center [771, 476] width 67 height 18
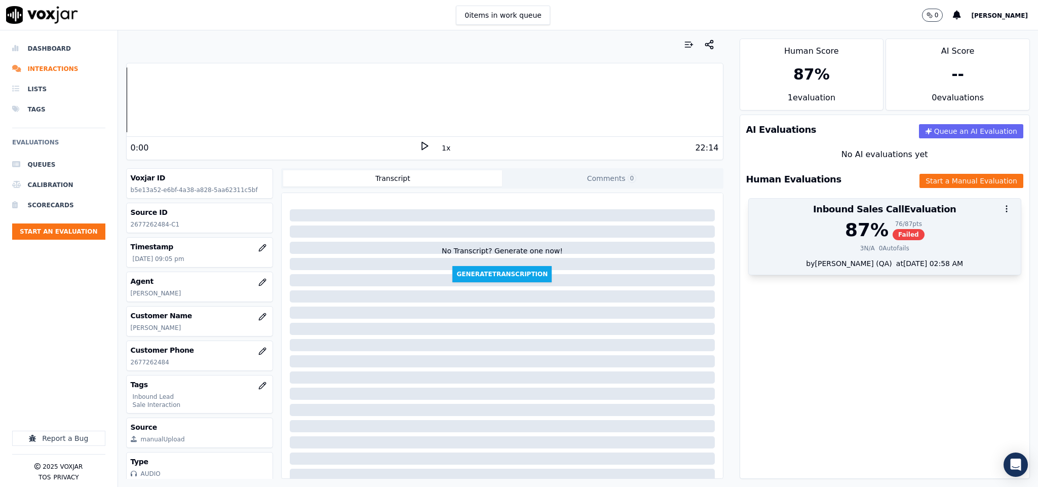
click at [892, 262] on div "at 08/15/2025 02:58 AM" at bounding box center [927, 263] width 71 height 10
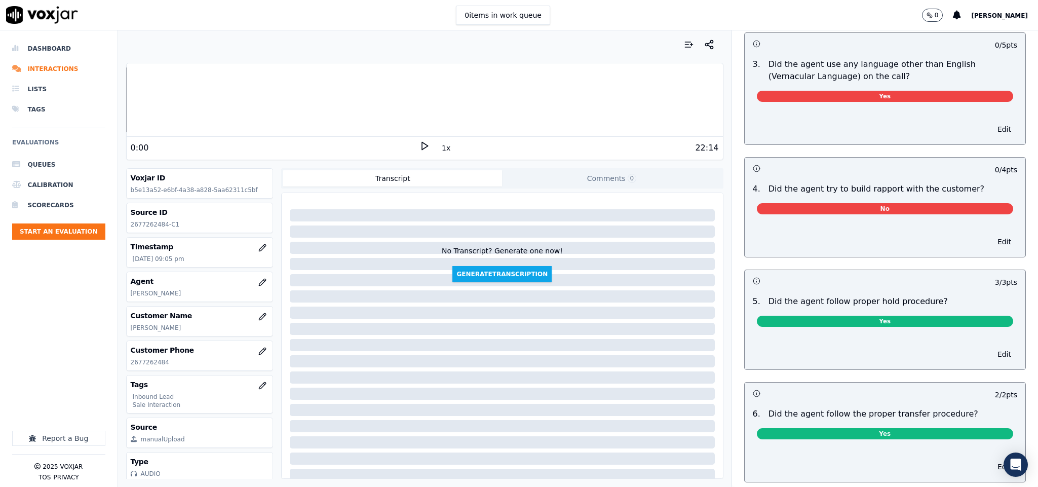
scroll to position [1422, 0]
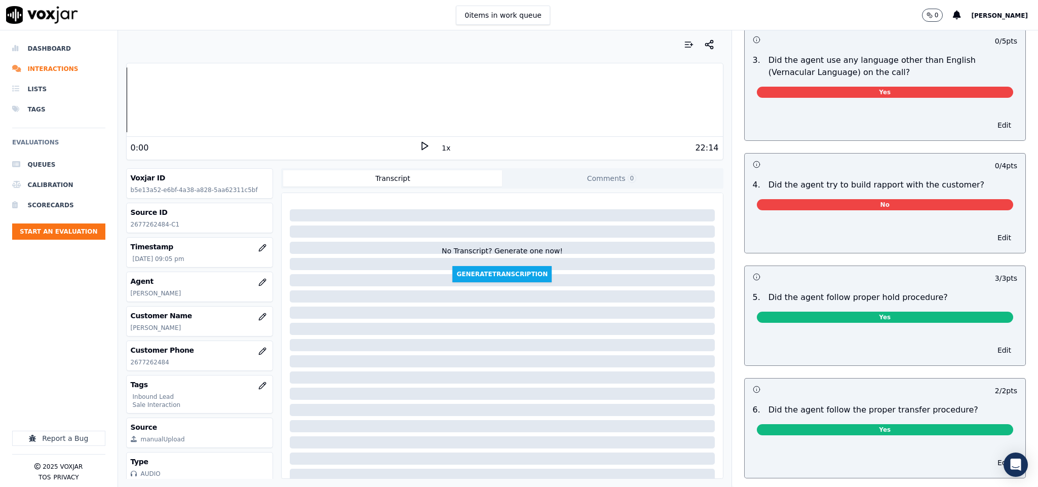
click at [970, 119] on div "Edit" at bounding box center [885, 123] width 281 height 34
click at [887, 79] on div "Yes" at bounding box center [885, 90] width 273 height 23
click at [887, 87] on span "Yes" at bounding box center [885, 92] width 257 height 11
click at [991, 118] on button "Edit" at bounding box center [1004, 125] width 26 height 14
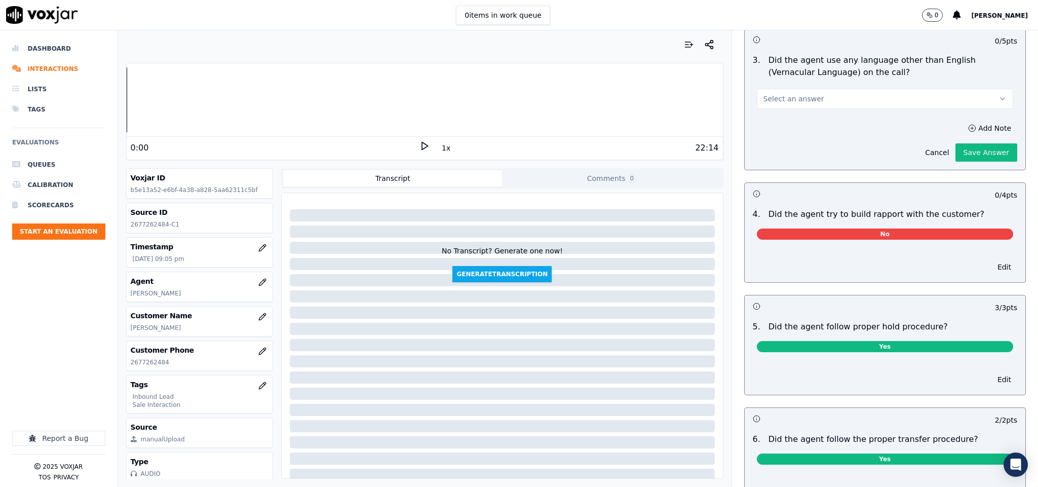
click at [853, 228] on span "No" at bounding box center [885, 233] width 257 height 11
click at [889, 228] on span "No" at bounding box center [885, 233] width 257 height 11
click at [991, 260] on button "Edit" at bounding box center [1004, 267] width 26 height 14
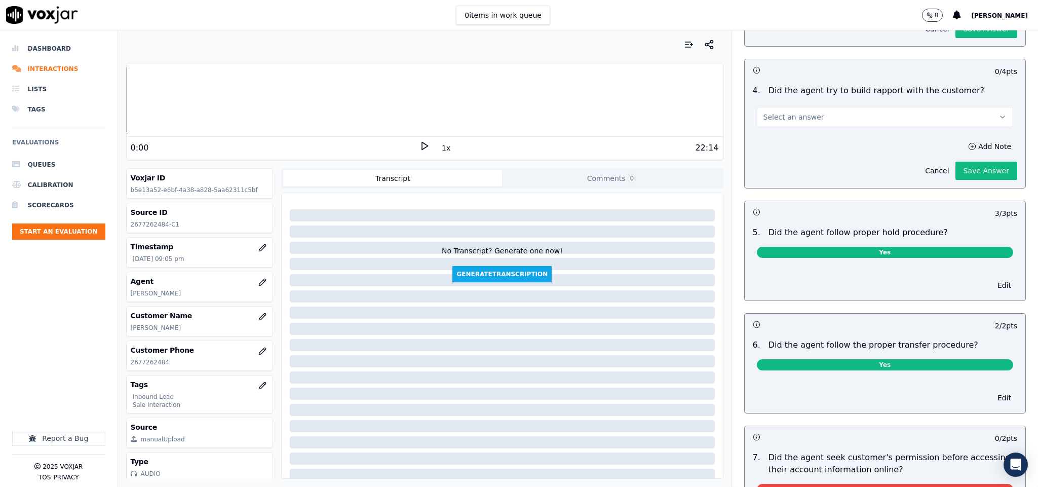
scroll to position [1574, 0]
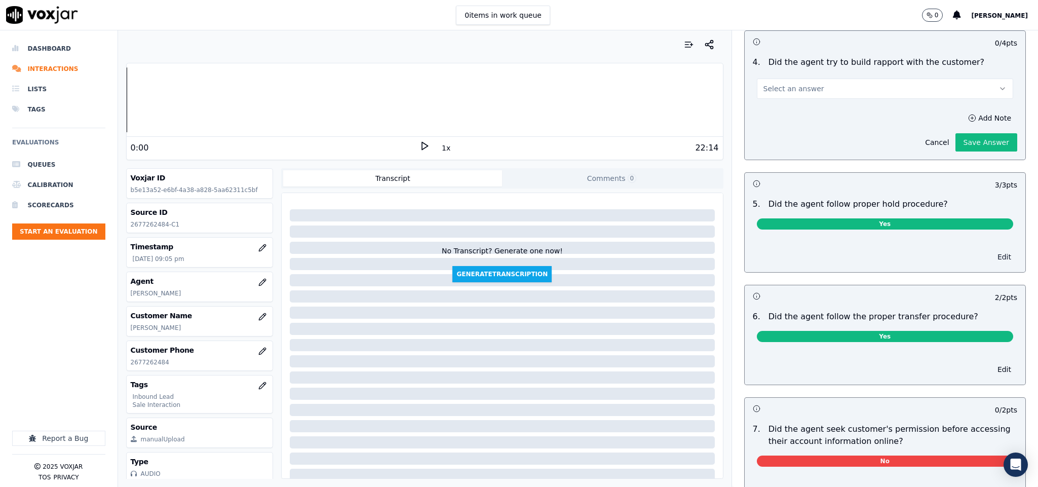
click at [991, 250] on button "Edit" at bounding box center [1004, 257] width 26 height 14
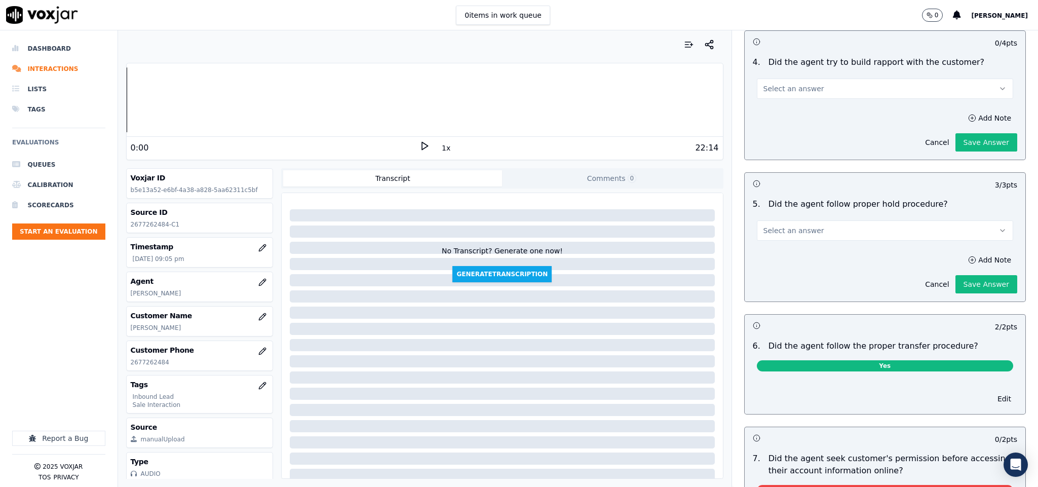
click at [879, 220] on button "Select an answer" at bounding box center [885, 230] width 257 height 20
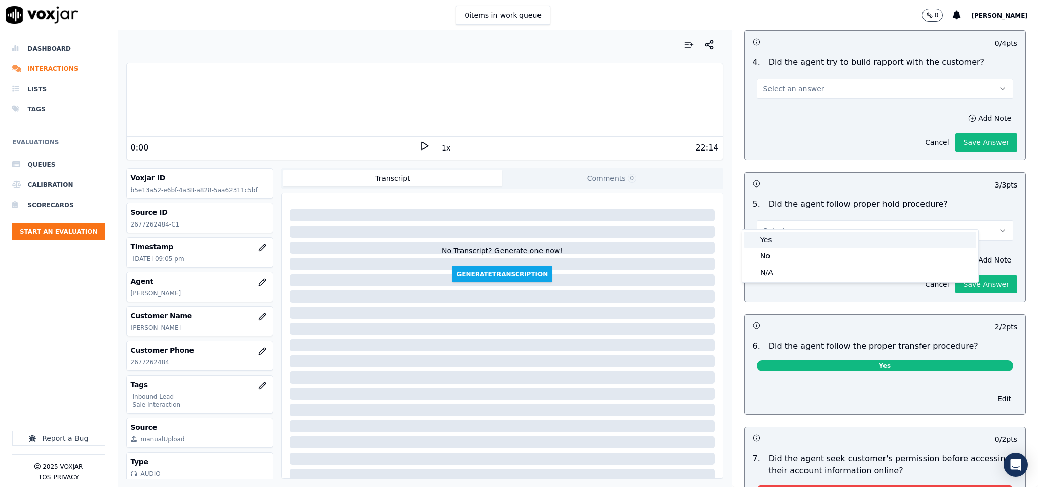
click at [806, 233] on div "Yes" at bounding box center [860, 239] width 232 height 16
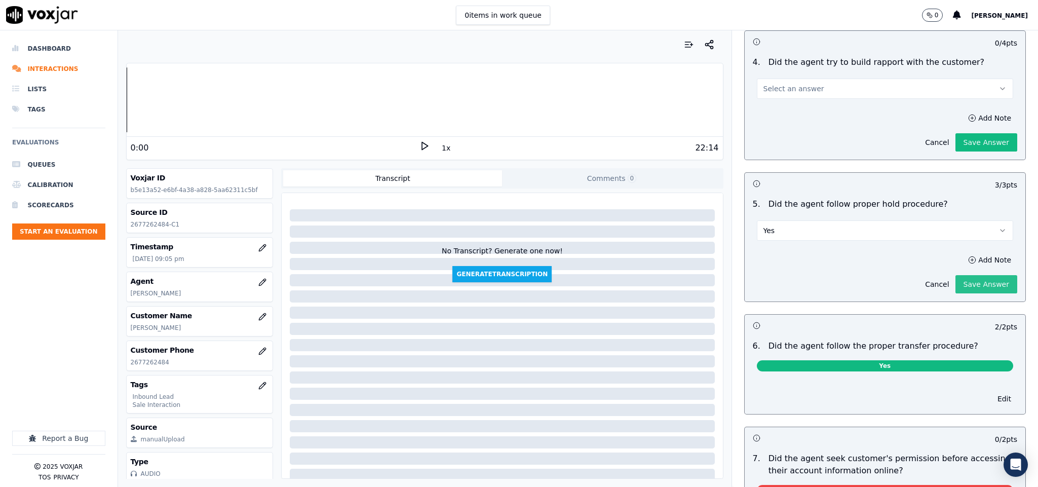
click at [955, 275] on button "Save Answer" at bounding box center [986, 284] width 62 height 18
click at [903, 360] on span "Yes" at bounding box center [885, 365] width 257 height 11
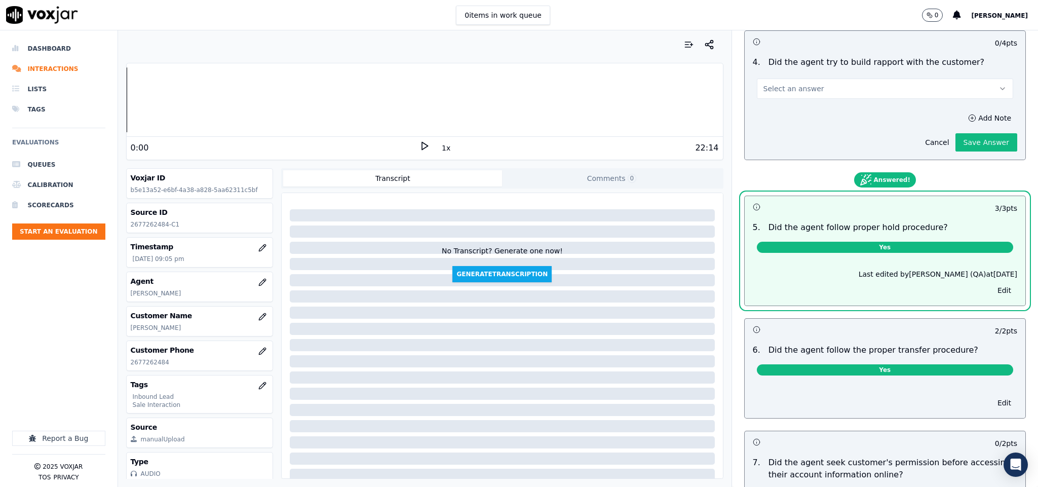
click at [904, 356] on div "Yes" at bounding box center [885, 367] width 273 height 23
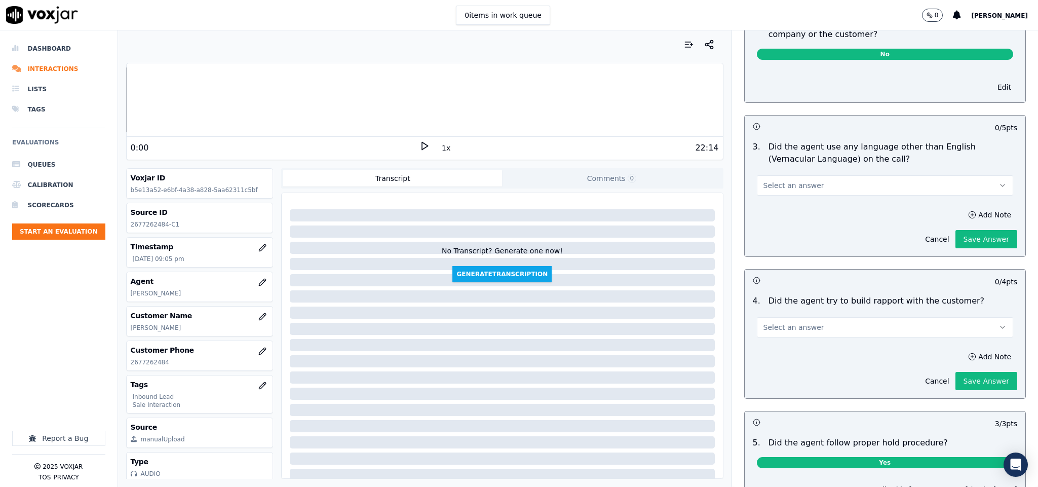
scroll to position [1348, 0]
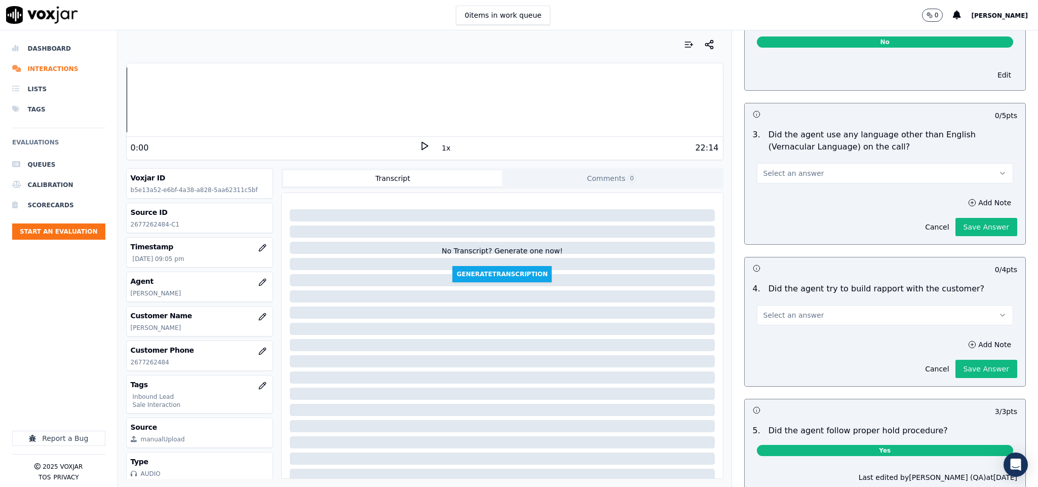
click at [889, 163] on button "Select an answer" at bounding box center [885, 173] width 257 height 20
click at [845, 201] on div "No" at bounding box center [860, 197] width 232 height 16
click at [955, 218] on button "Save Answer" at bounding box center [986, 227] width 62 height 18
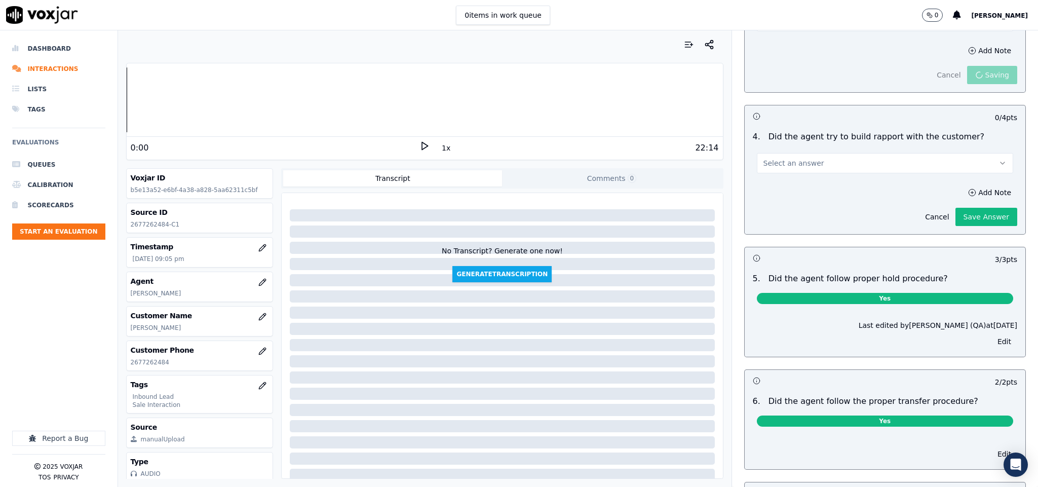
scroll to position [1517, 0]
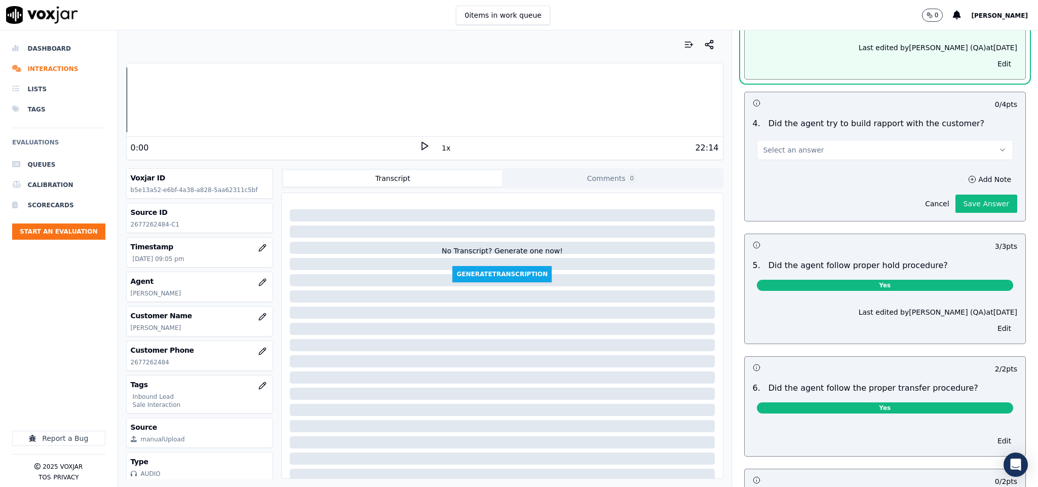
click at [857, 143] on button "Select an answer" at bounding box center [885, 150] width 257 height 20
click at [820, 159] on div "Yes" at bounding box center [860, 159] width 232 height 16
click at [955, 194] on button "Save Answer" at bounding box center [986, 203] width 62 height 18
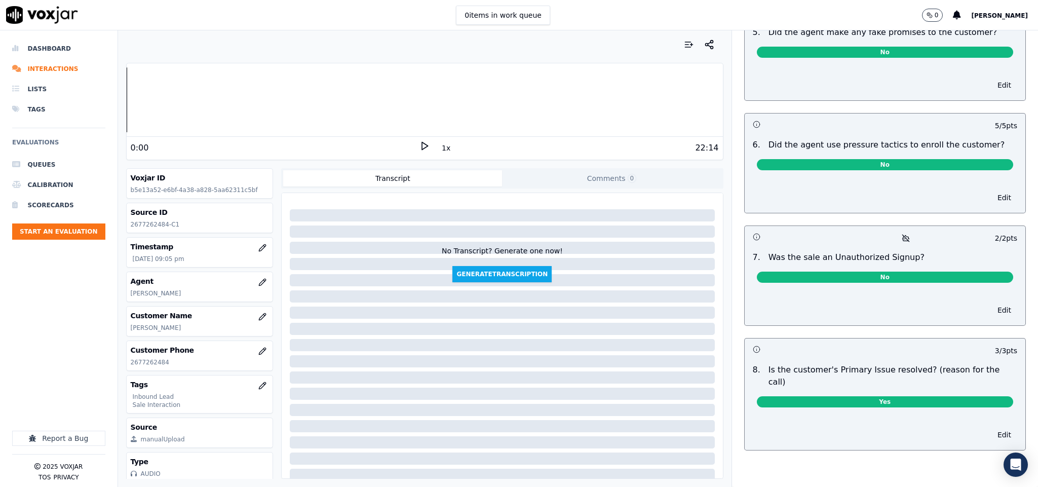
scroll to position [0, 0]
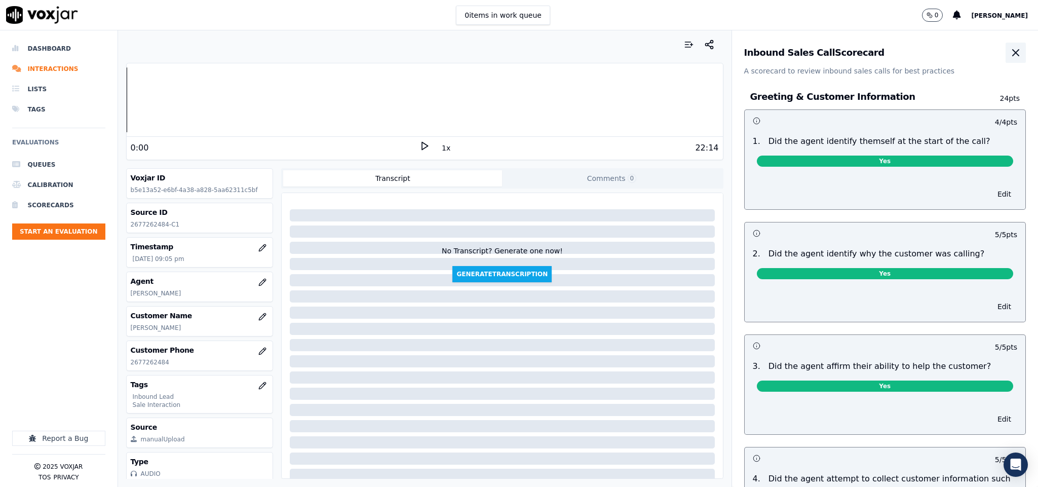
click at [1009, 50] on icon "button" at bounding box center [1015, 53] width 12 height 12
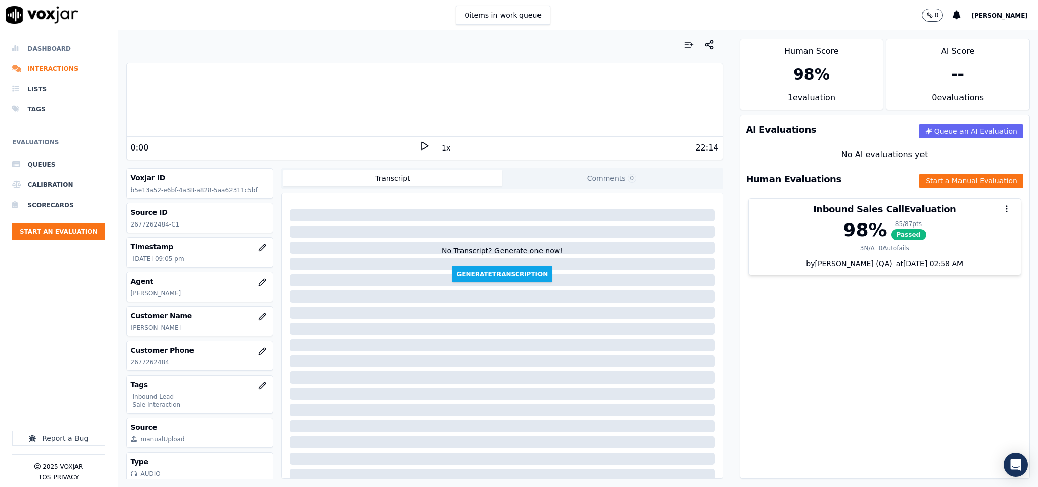
click at [34, 49] on li "Dashboard" at bounding box center [58, 48] width 93 height 20
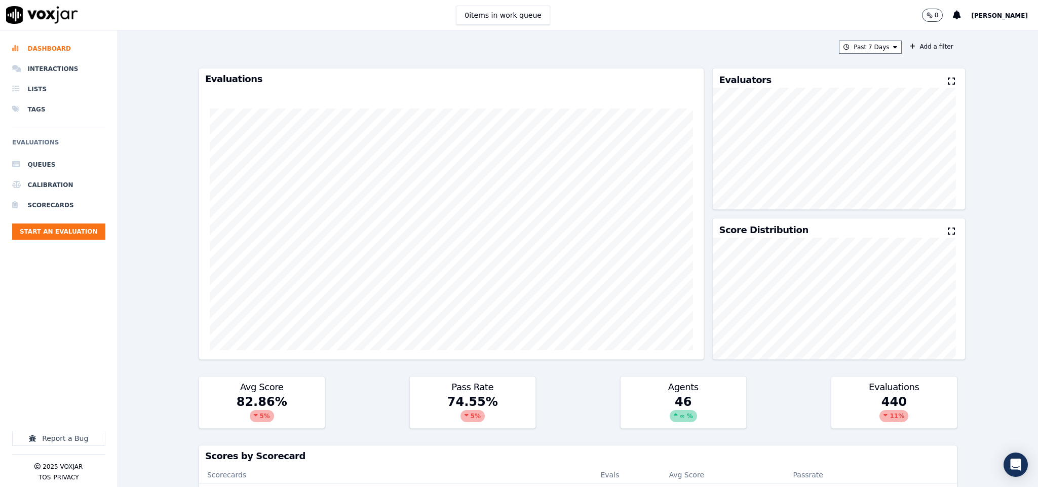
click at [951, 293] on div "Past 7 Days Add a filter Evaluations Evaluators Score Distribution Avg Score 82…" at bounding box center [578, 258] width 920 height 456
click at [87, 231] on button "Start an Evaluation" at bounding box center [58, 231] width 93 height 16
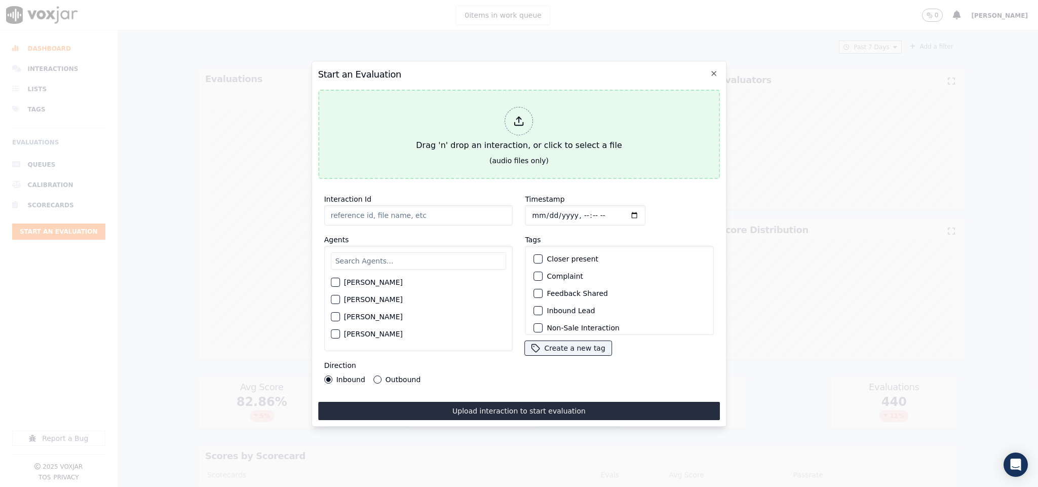
click at [444, 144] on div "Drag 'n' drop an interaction, or click to select a file" at bounding box center [519, 129] width 214 height 53
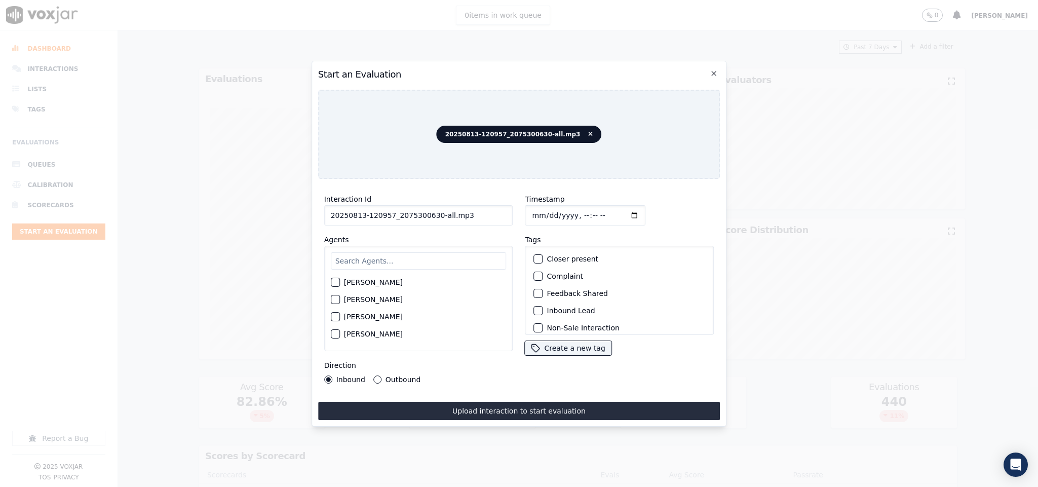
drag, startPoint x: 432, startPoint y: 212, endPoint x: 482, endPoint y: 210, distance: 50.7
click at [482, 210] on input "20250813-120957_2075300630-all.mp3" at bounding box center [418, 215] width 189 height 20
type input "20250813-120957_2075300630-C1"
click at [533, 205] on input "Timestamp" at bounding box center [585, 215] width 121 height 20
type input "2025-08-13T21:54"
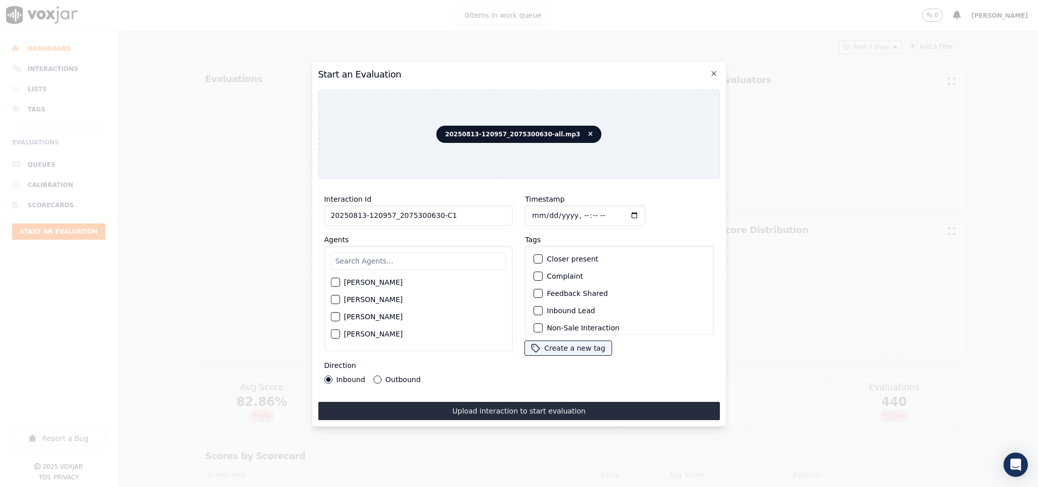
click at [539, 310] on div "Inbound Lead" at bounding box center [620, 310] width 180 height 17
click at [534, 308] on div "button" at bounding box center [537, 310] width 7 height 7
click at [534, 318] on div "button" at bounding box center [537, 321] width 7 height 7
click at [383, 260] on input "text" at bounding box center [419, 260] width 176 height 17
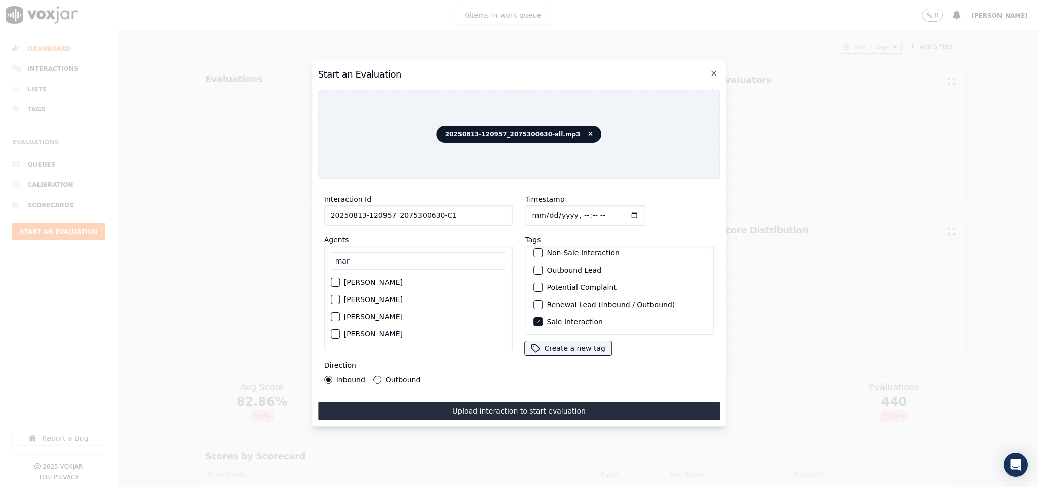
type input "mar"
click at [338, 331] on div "button" at bounding box center [334, 333] width 7 height 7
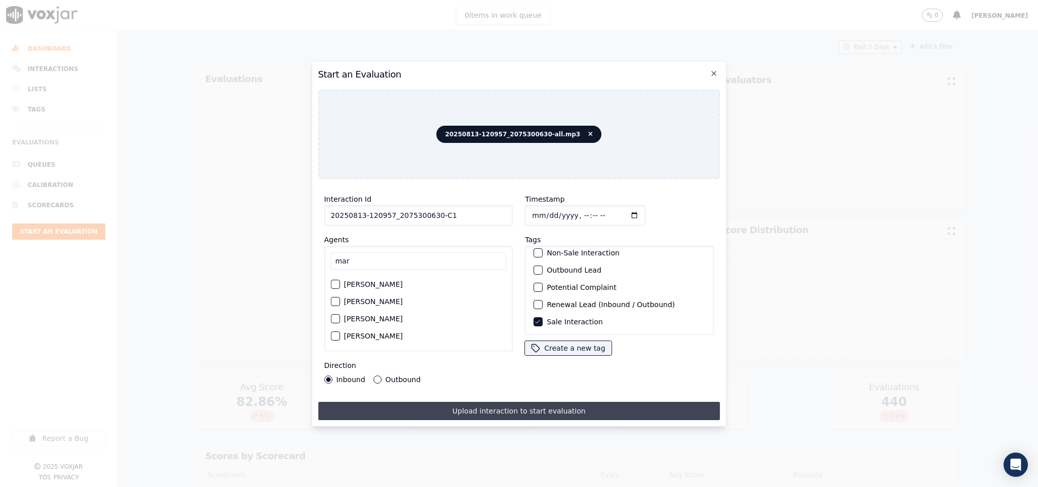
click at [400, 402] on button "Upload interaction to start evaluation" at bounding box center [519, 411] width 402 height 18
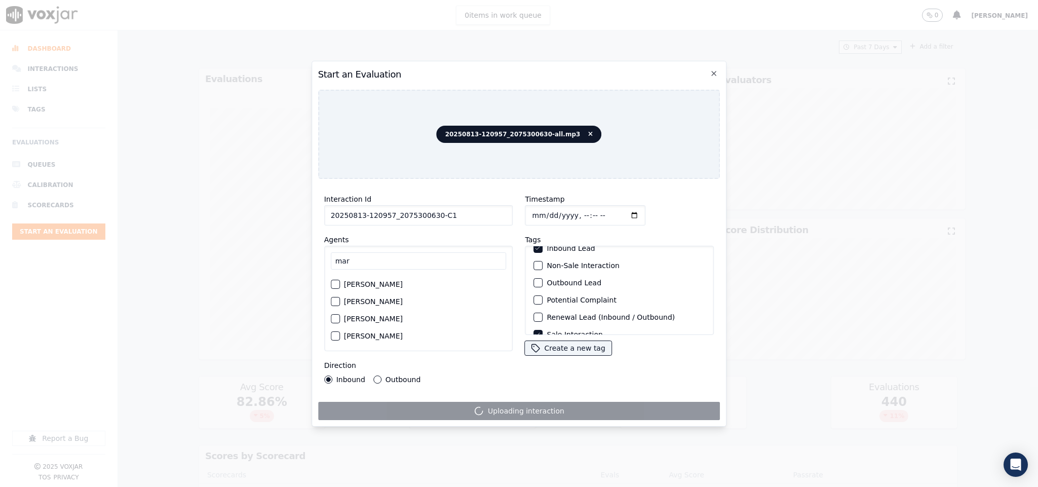
scroll to position [91, 0]
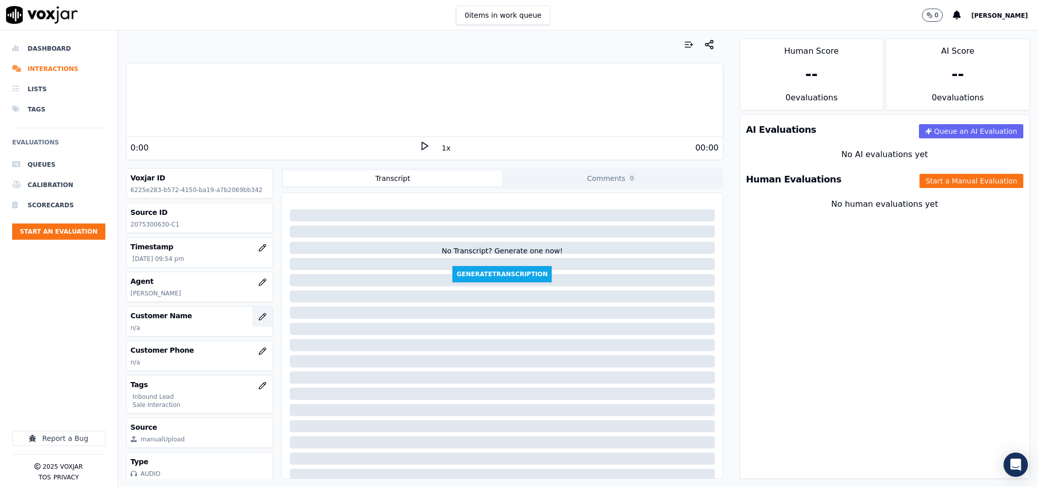
click at [258, 319] on icon "button" at bounding box center [262, 317] width 8 height 8
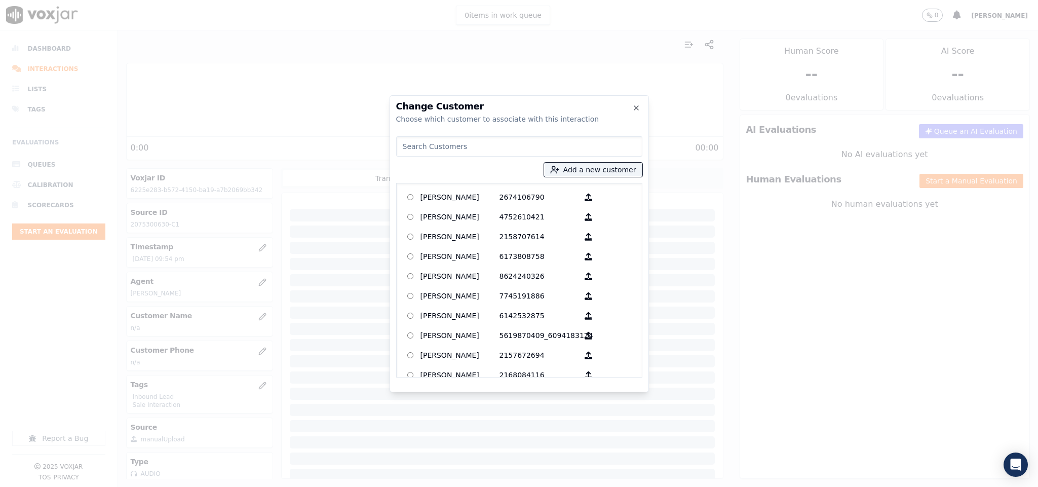
type input "PHILLIP H DUBE"
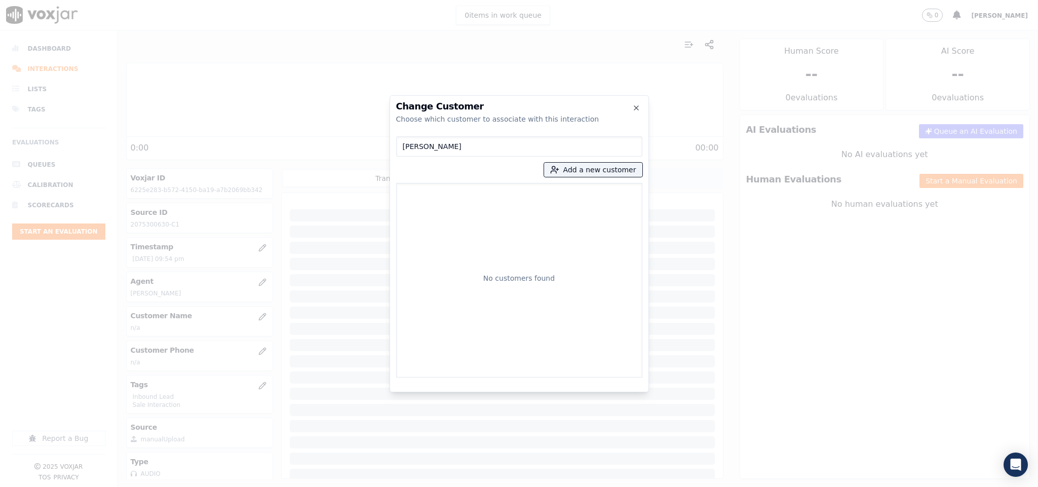
drag, startPoint x: 464, startPoint y: 153, endPoint x: 287, endPoint y: 161, distance: 176.9
click at [287, 486] on div "Change Customer Choose which customer to associate with this interaction PHILLI…" at bounding box center [519, 487] width 1038 height 0
click at [634, 163] on button "Add a new customer" at bounding box center [593, 170] width 98 height 14
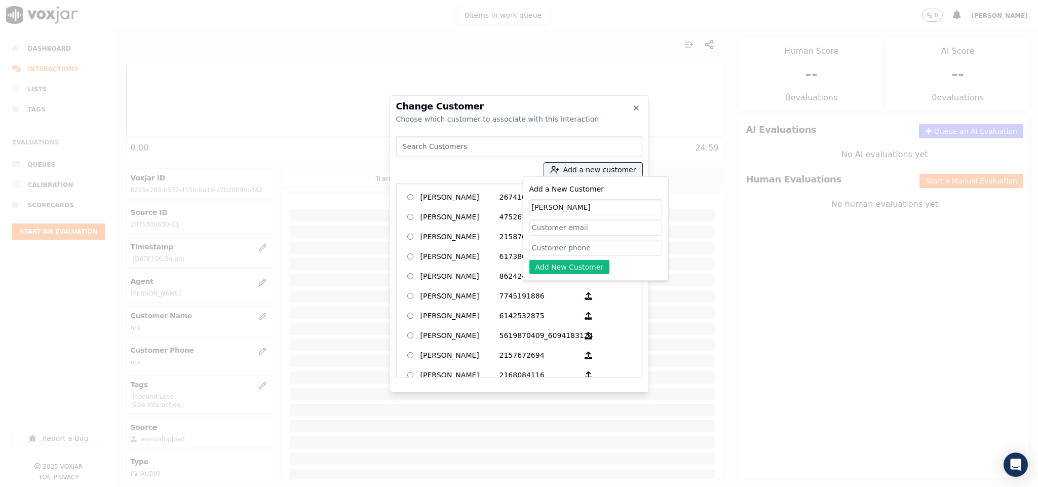
type input "PHILLIP H DUBE"
drag, startPoint x: 585, startPoint y: 250, endPoint x: 577, endPoint y: 257, distance: 10.4
click at [585, 250] on input "Add a New Customer" at bounding box center [595, 248] width 133 height 16
paste input "2075300630"
type input "2075300630"
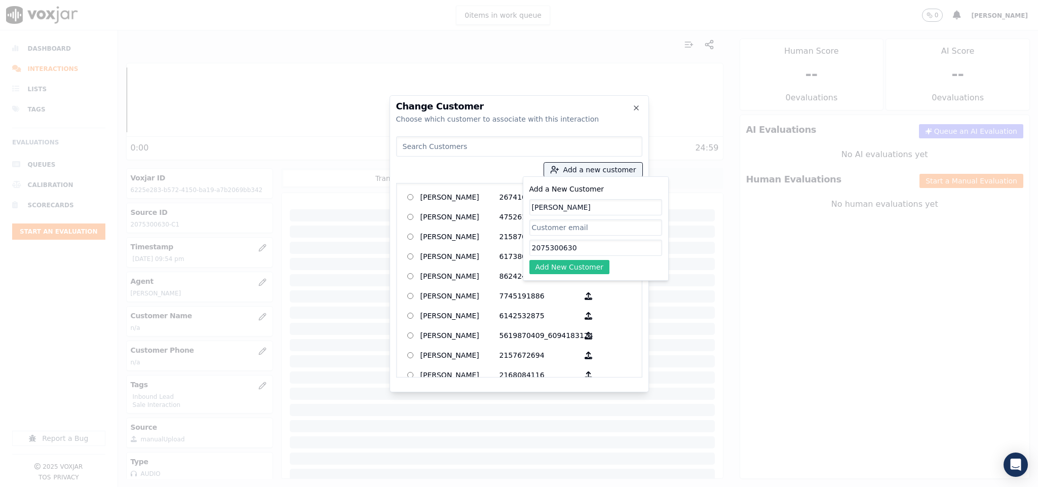
click at [560, 269] on button "Add New Customer" at bounding box center [569, 267] width 81 height 14
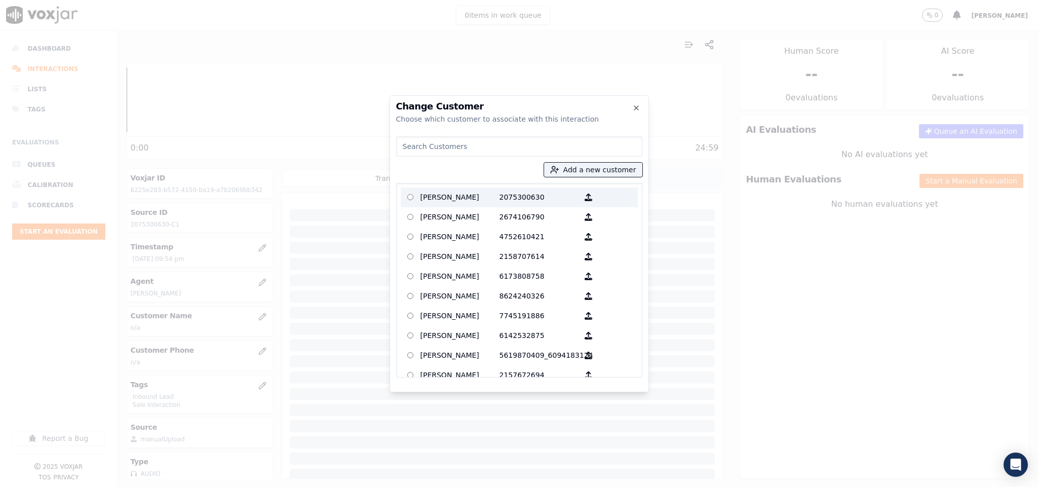
click at [479, 195] on p "PHILLIP H DUBE" at bounding box center [459, 197] width 79 height 16
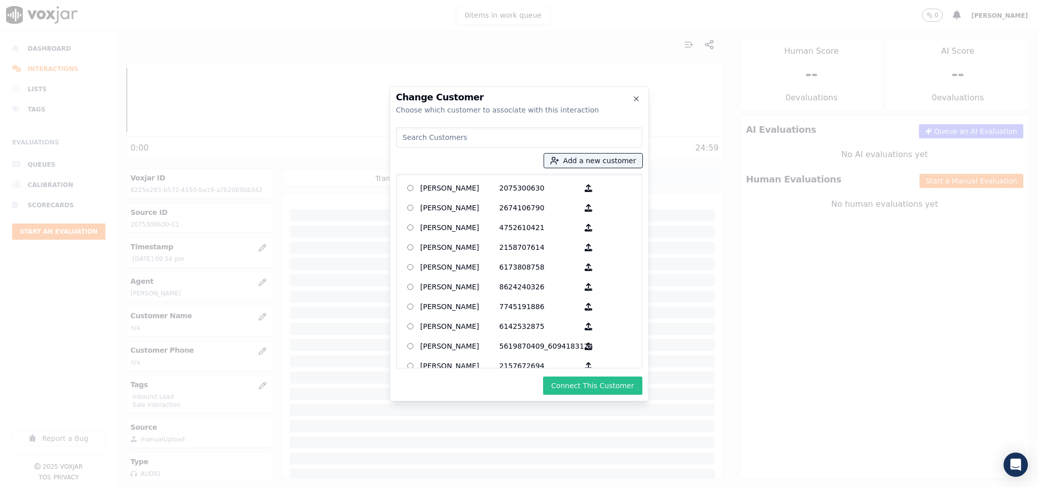
click at [582, 386] on button "Connect This Customer" at bounding box center [592, 385] width 99 height 18
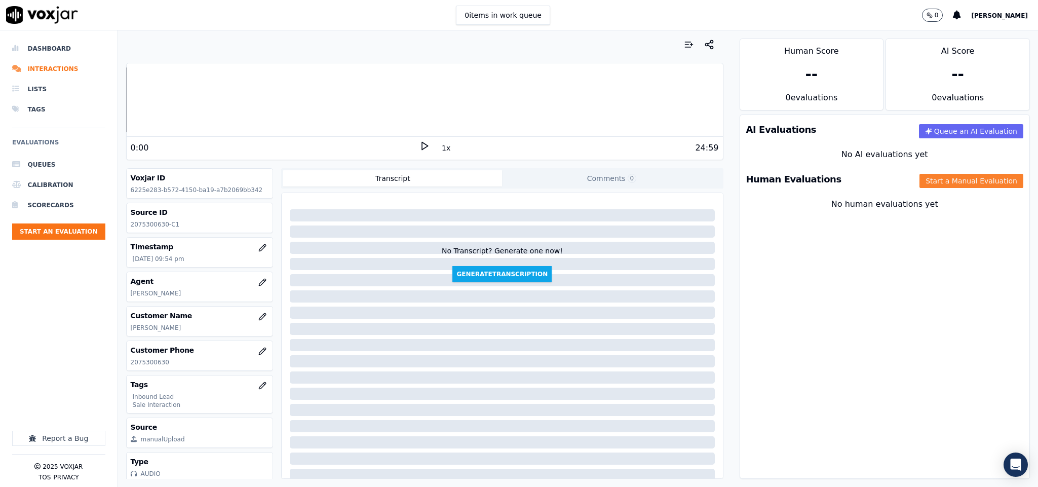
click at [919, 176] on button "Start a Manual Evaluation" at bounding box center [971, 181] width 104 height 14
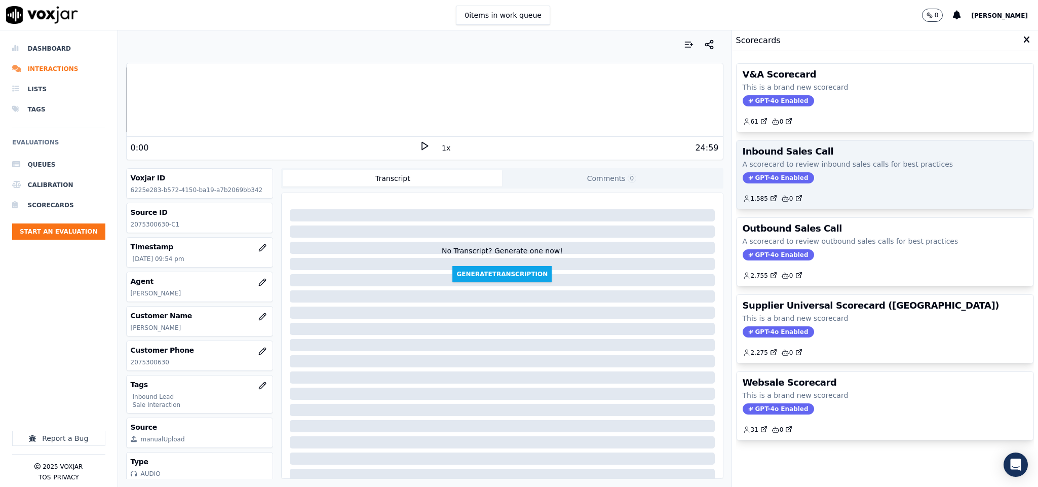
click at [774, 177] on span "GPT-4o Enabled" at bounding box center [778, 177] width 71 height 11
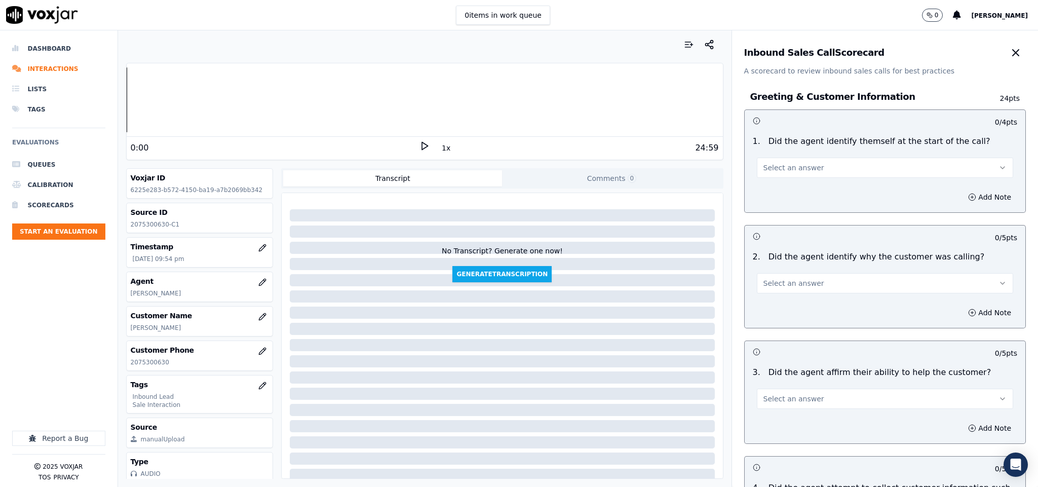
click at [800, 168] on span "Select an answer" at bounding box center [793, 168] width 61 height 10
click at [789, 191] on div "Yes" at bounding box center [860, 191] width 232 height 16
click at [798, 288] on span "Select an answer" at bounding box center [793, 283] width 61 height 10
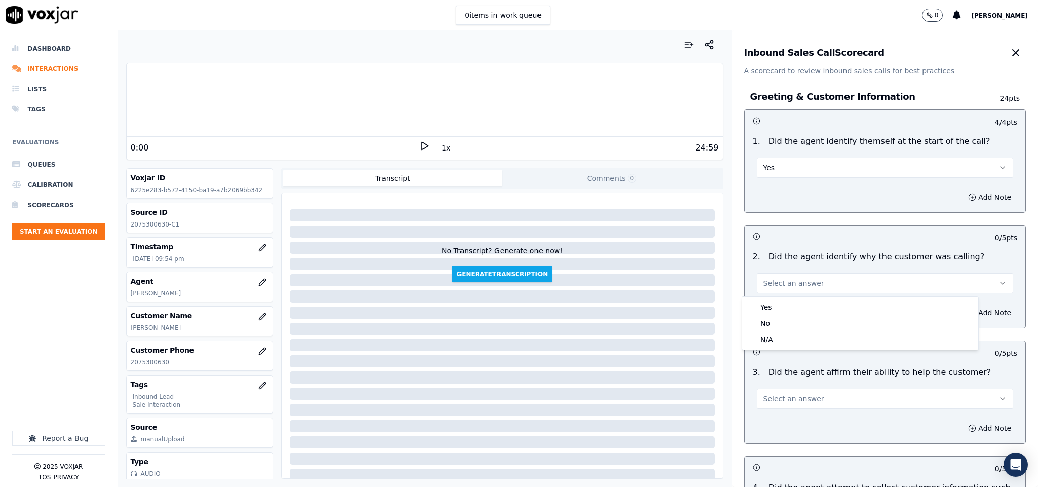
click at [792, 307] on div "Yes" at bounding box center [860, 307] width 232 height 16
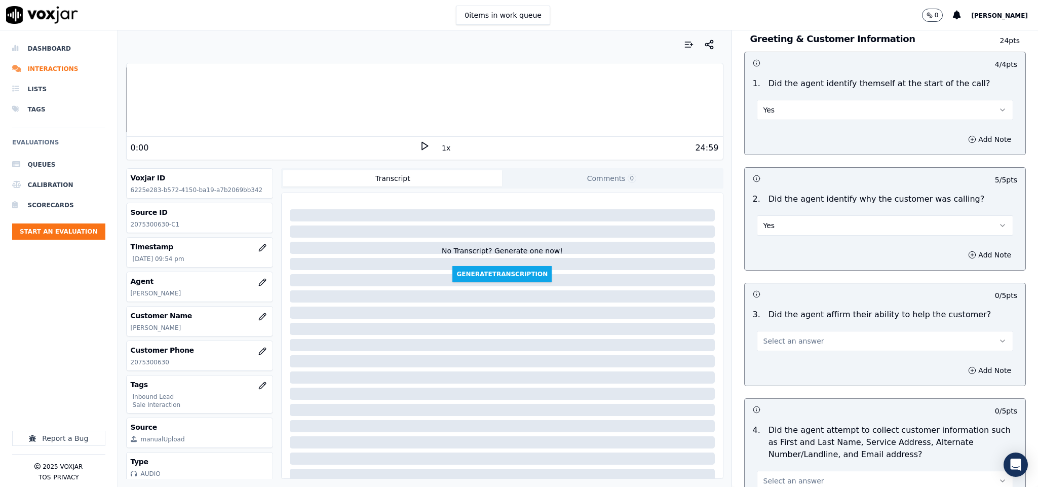
scroll to position [152, 0]
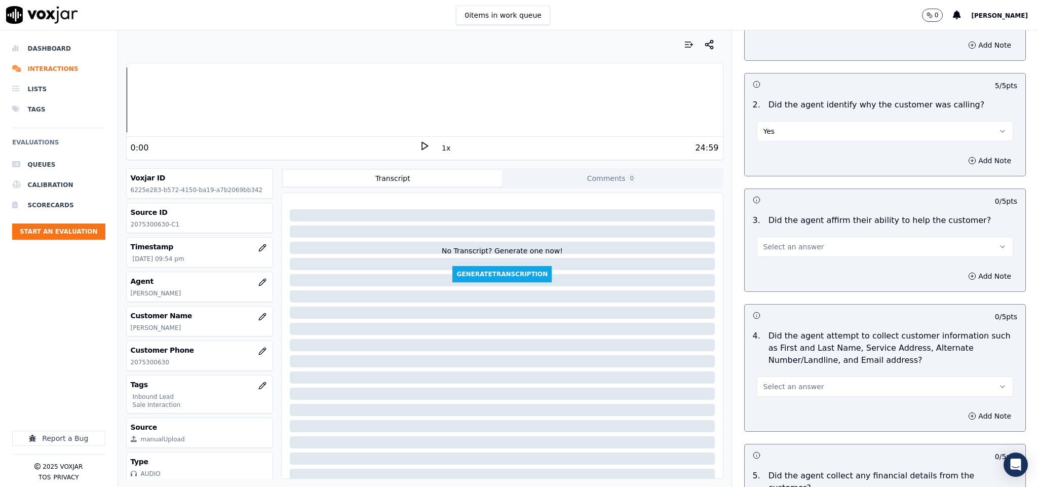
click at [782, 251] on span "Select an answer" at bounding box center [793, 247] width 61 height 10
click at [782, 274] on div "Yes" at bounding box center [860, 271] width 232 height 16
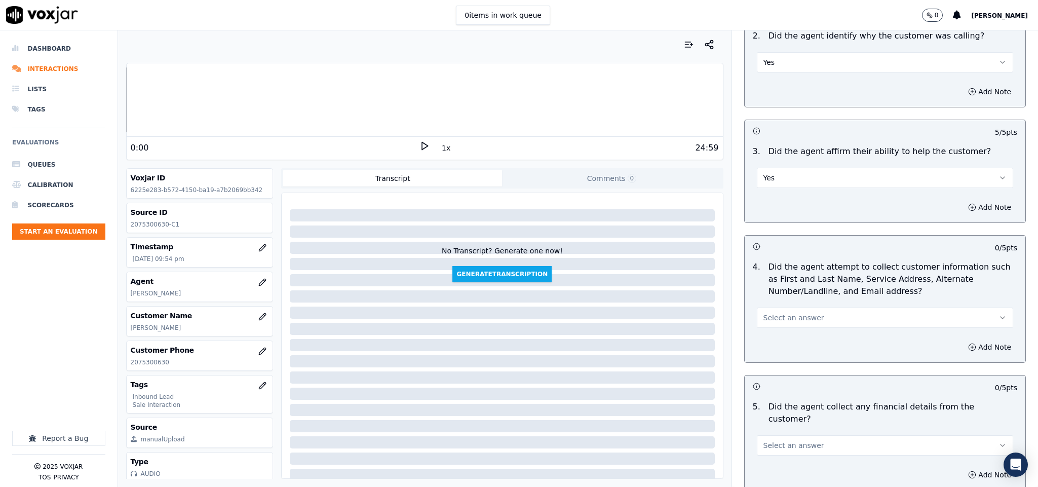
scroll to position [304, 0]
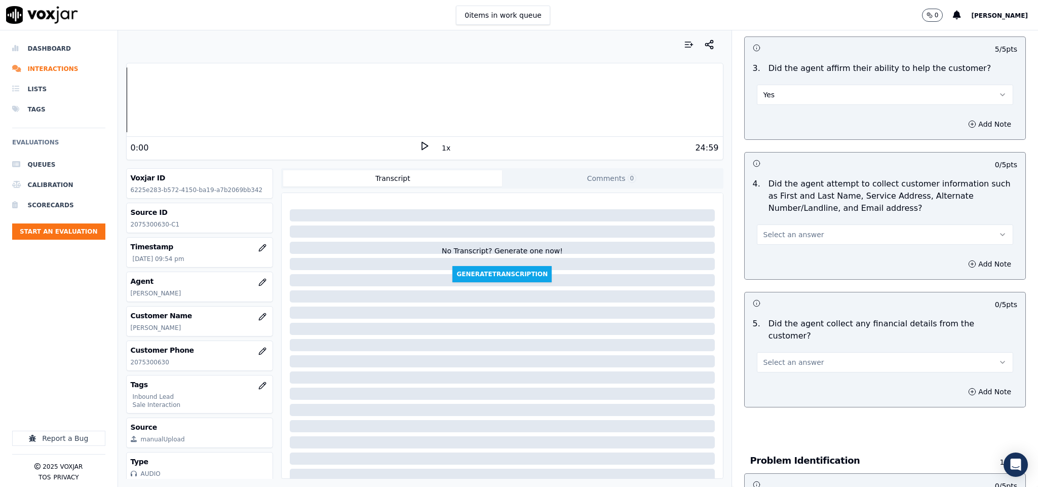
click at [784, 236] on span "Select an answer" at bounding box center [793, 234] width 61 height 10
click at [772, 288] on div "N/A" at bounding box center [860, 291] width 232 height 16
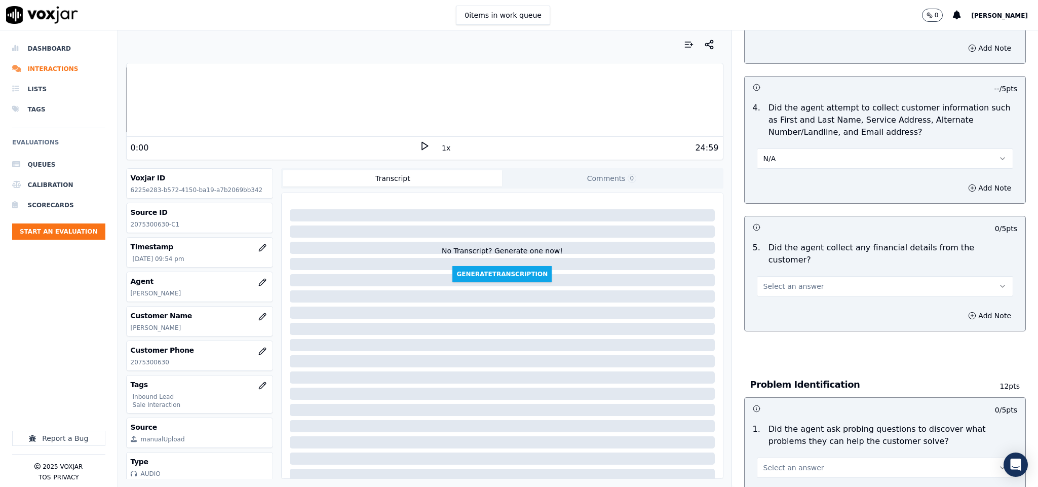
click at [782, 281] on span "Select an answer" at bounding box center [793, 286] width 61 height 10
click at [780, 306] on div "Yes" at bounding box center [860, 299] width 232 height 16
click at [795, 160] on button "N/A" at bounding box center [885, 158] width 257 height 20
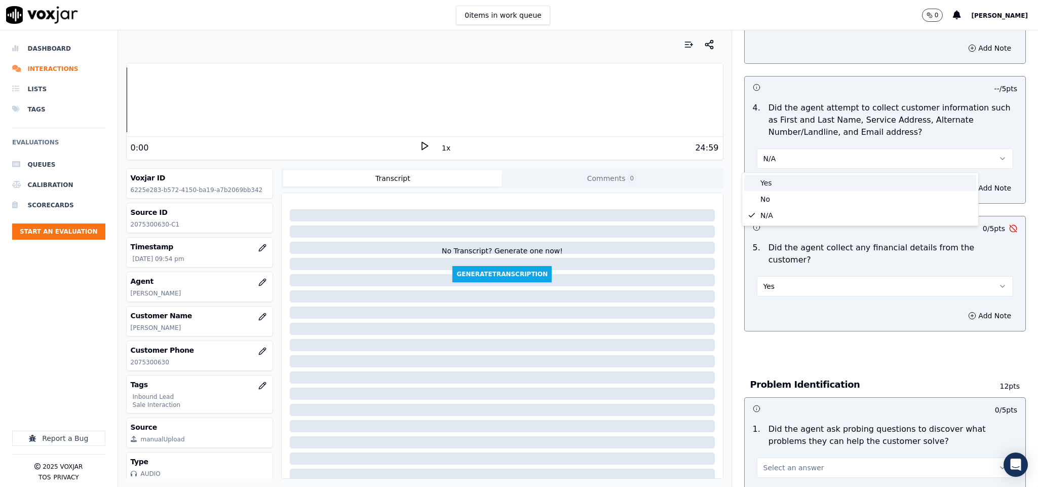
click at [787, 182] on div "Yes" at bounding box center [860, 183] width 232 height 16
click at [797, 279] on button "Yes" at bounding box center [885, 286] width 257 height 20
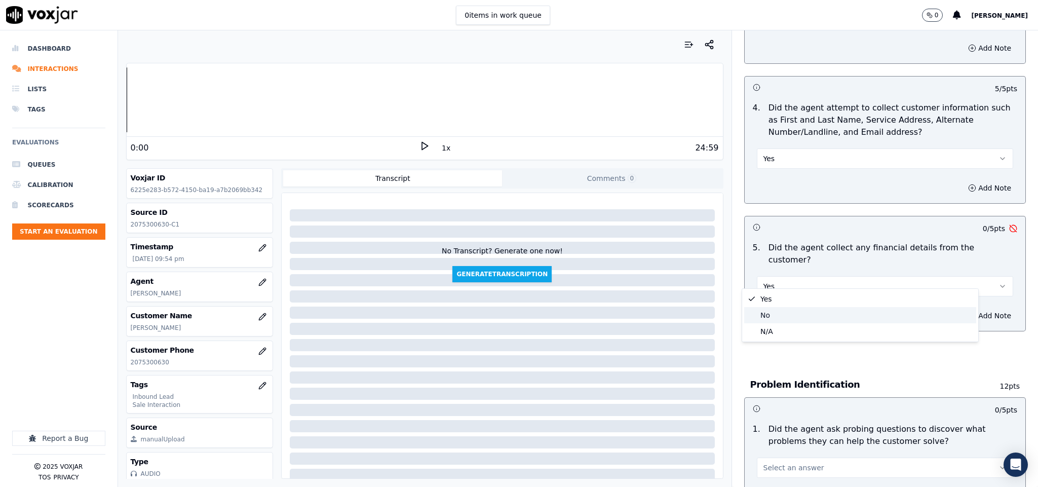
click at [776, 313] on div "No" at bounding box center [860, 315] width 232 height 16
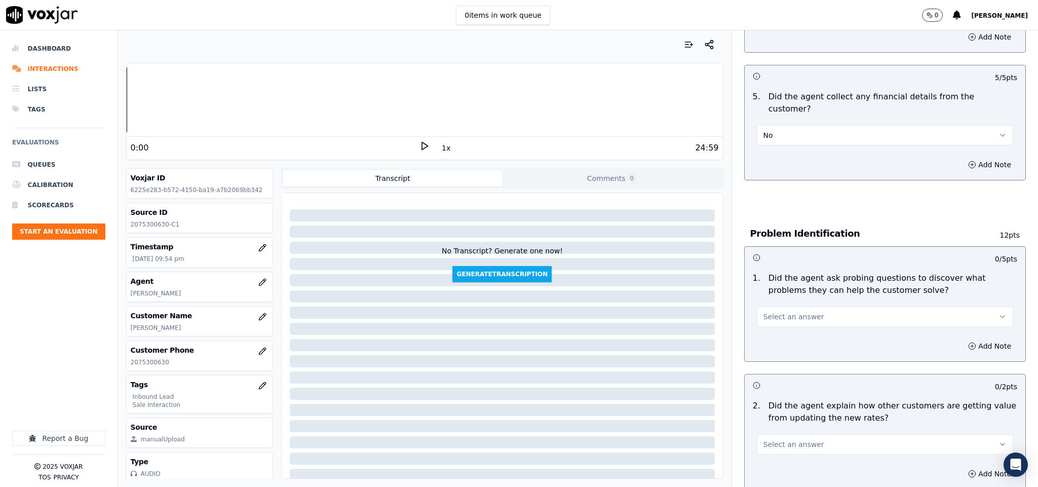
scroll to position [532, 0]
click at [803, 305] on button "Select an answer" at bounding box center [885, 315] width 257 height 20
click at [783, 340] on div "No" at bounding box center [860, 345] width 232 height 16
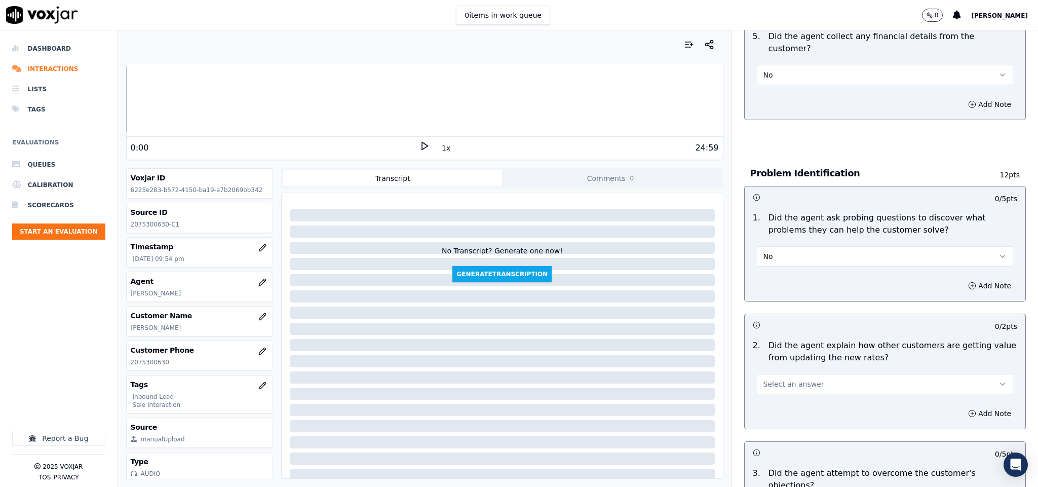
scroll to position [684, 0]
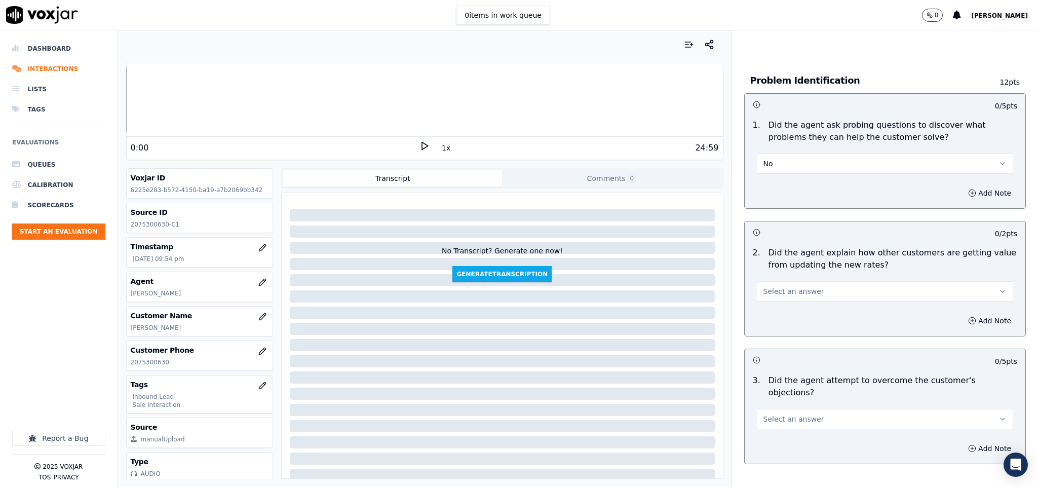
click at [792, 153] on button "No" at bounding box center [885, 163] width 257 height 20
click at [782, 177] on div "Yes" at bounding box center [860, 177] width 232 height 16
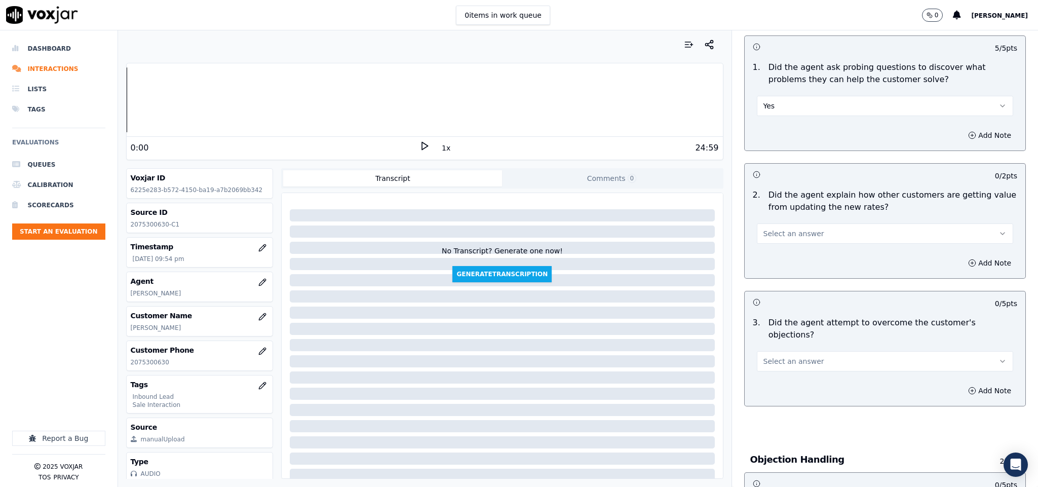
scroll to position [836, 0]
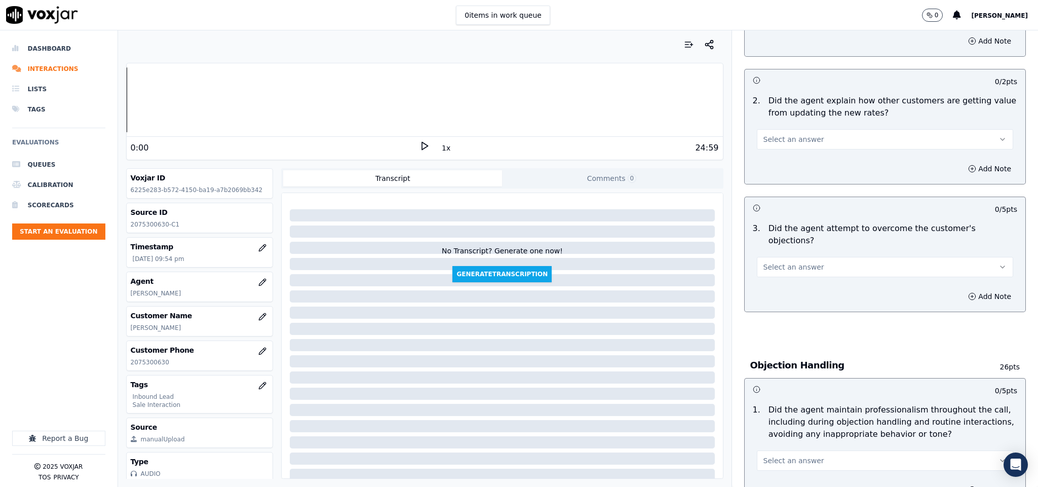
click at [793, 134] on span "Select an answer" at bounding box center [793, 139] width 61 height 10
click at [789, 185] on div "N/A" at bounding box center [860, 185] width 232 height 16
click at [789, 257] on button "Select an answer" at bounding box center [885, 267] width 257 height 20
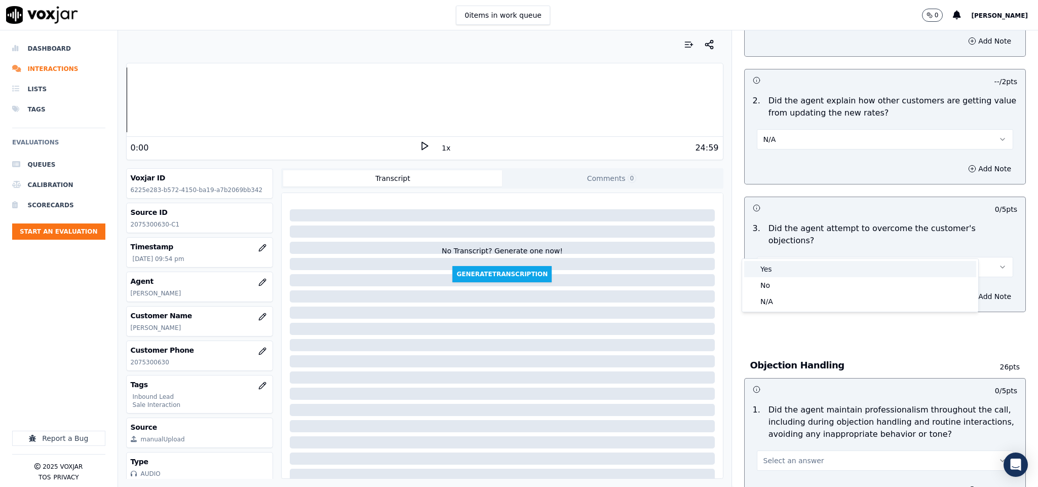
click at [781, 272] on div "Yes" at bounding box center [860, 269] width 232 height 16
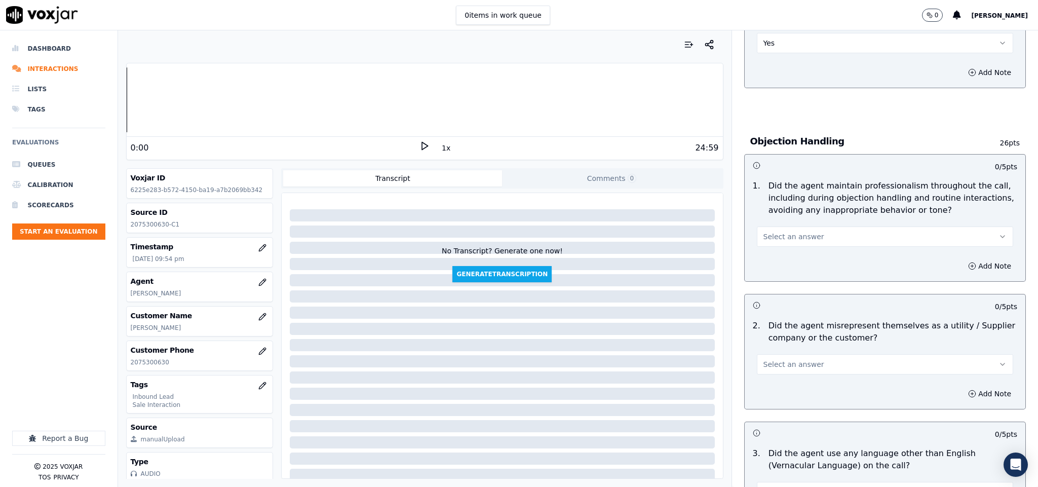
scroll to position [1064, 0]
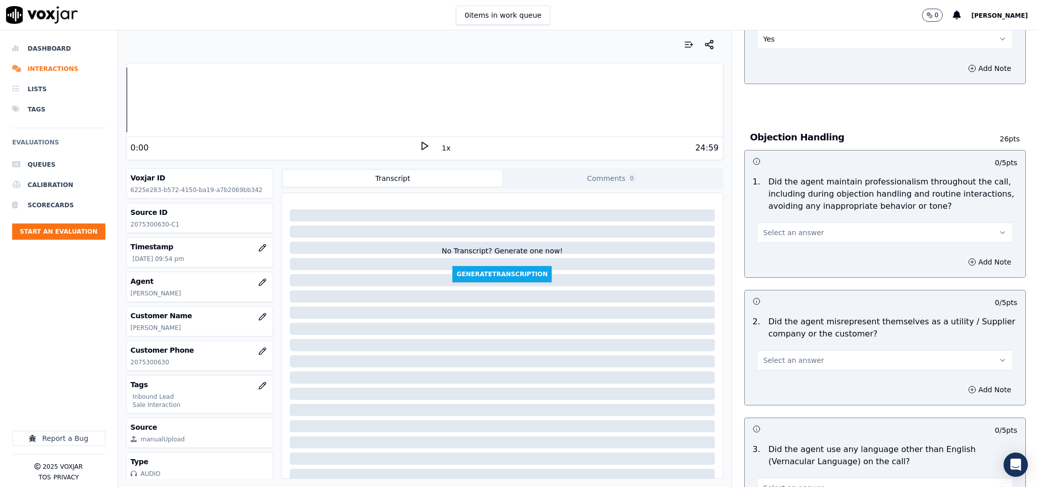
click at [801, 222] on button "Select an answer" at bounding box center [885, 232] width 257 height 20
click at [775, 249] on div "No" at bounding box center [860, 251] width 232 height 16
click at [786, 222] on button "No" at bounding box center [885, 232] width 257 height 20
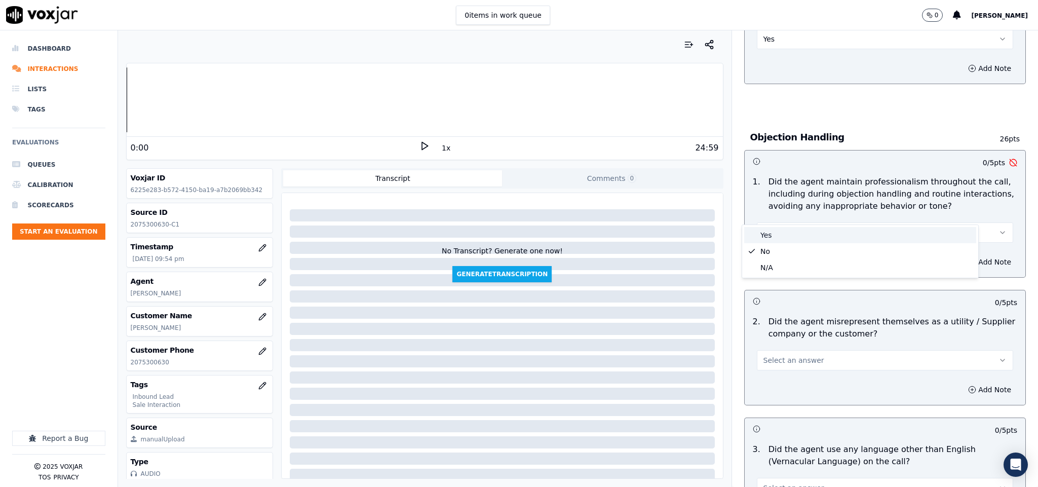
click at [777, 236] on div "Yes" at bounding box center [860, 235] width 232 height 16
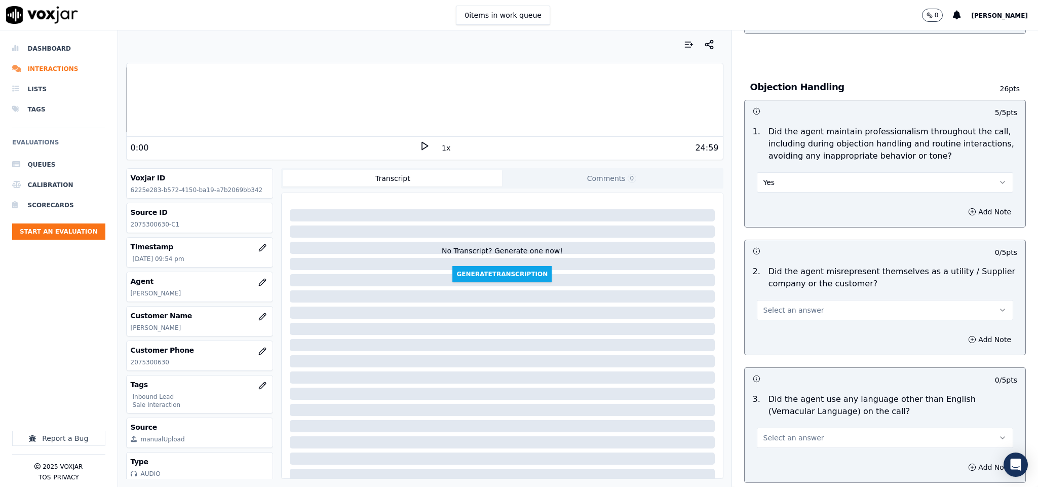
scroll to position [1216, 0]
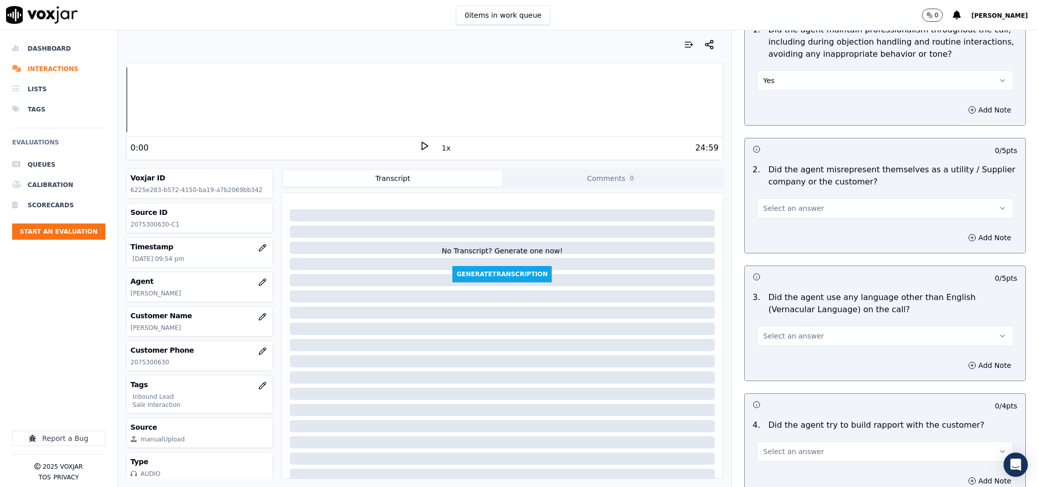
click at [798, 203] on span "Select an answer" at bounding box center [793, 208] width 61 height 10
click at [775, 207] on div "Yes" at bounding box center [860, 211] width 232 height 16
click at [962, 230] on button "Add Note" at bounding box center [989, 237] width 55 height 14
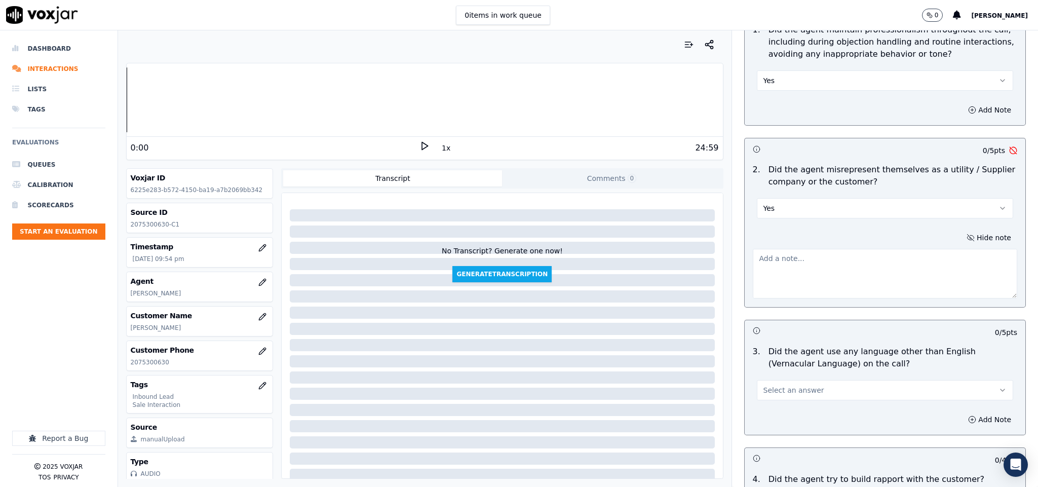
click at [888, 249] on textarea at bounding box center [885, 274] width 265 height 50
paste textarea "@16:19 Marcus - so what I'm gonna do here I will just go ahead and update the s…"
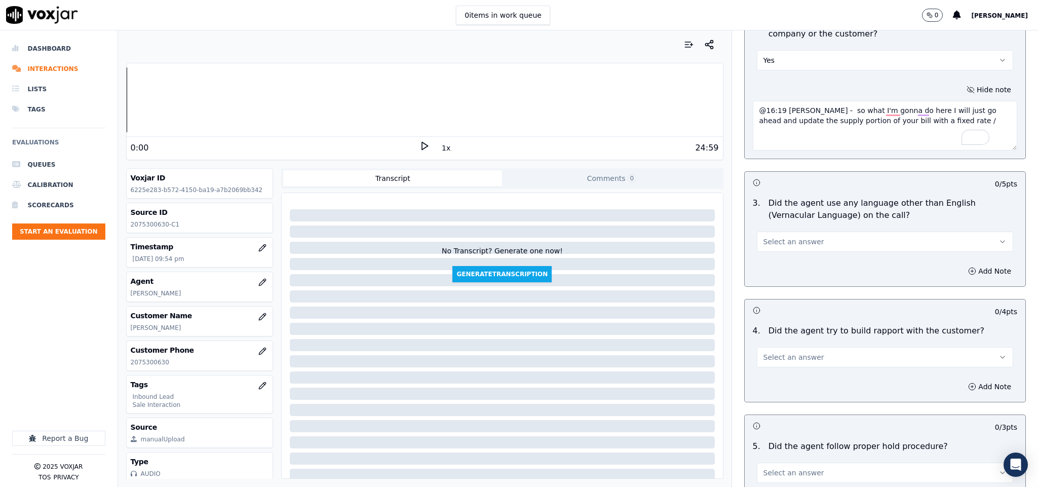
scroll to position [1443, 0]
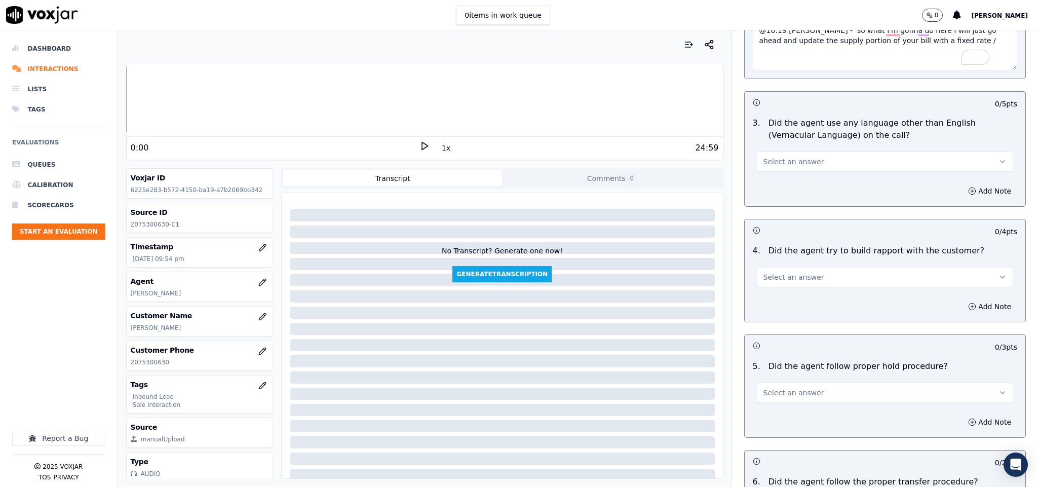
type textarea "@16:19 Marcus - so what I'm gonna do here I will just go ahead and update the s…"
click at [821, 141] on div "Select an answer" at bounding box center [885, 156] width 273 height 30
click at [804, 151] on button "Select an answer" at bounding box center [885, 161] width 257 height 20
click at [777, 184] on div "No" at bounding box center [860, 181] width 232 height 16
click at [825, 267] on button "Select an answer" at bounding box center [885, 277] width 257 height 20
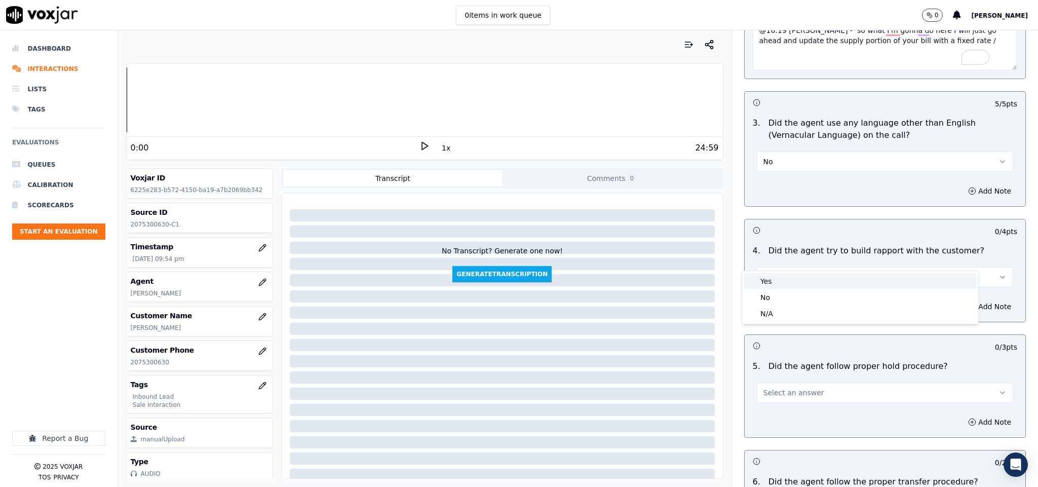
click at [801, 286] on div "Yes" at bounding box center [860, 281] width 232 height 16
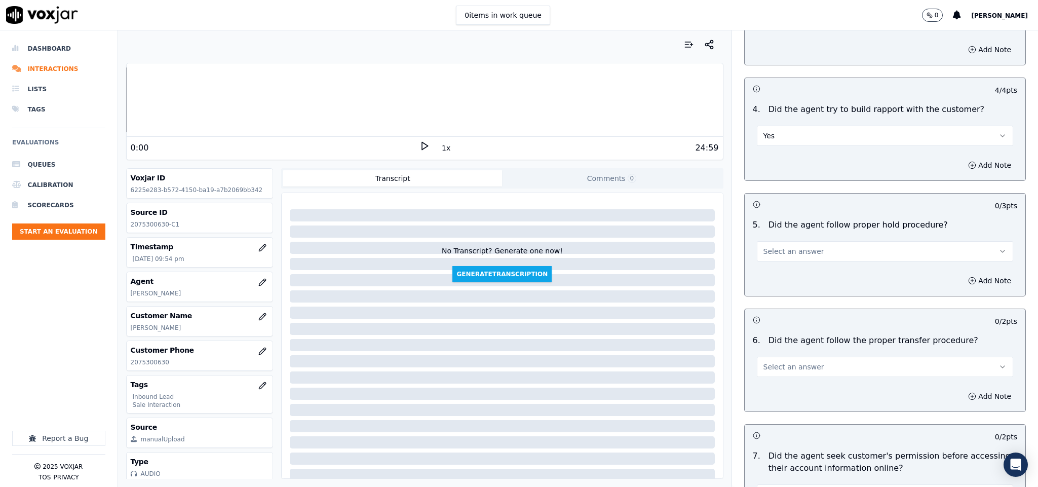
scroll to position [1595, 0]
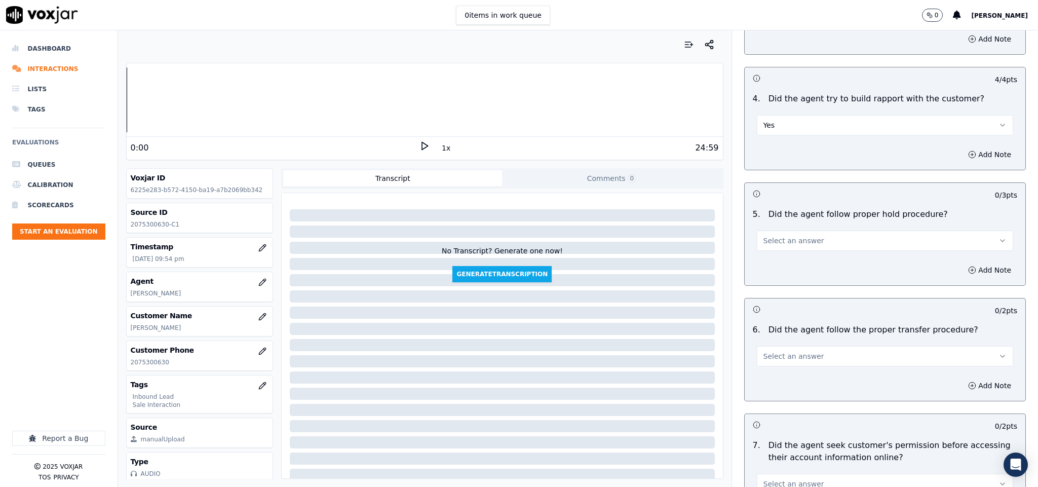
click at [832, 230] on button "Select an answer" at bounding box center [885, 240] width 257 height 20
click at [791, 252] on div "Yes" at bounding box center [860, 245] width 232 height 16
click at [820, 346] on button "Select an answer" at bounding box center [885, 356] width 257 height 20
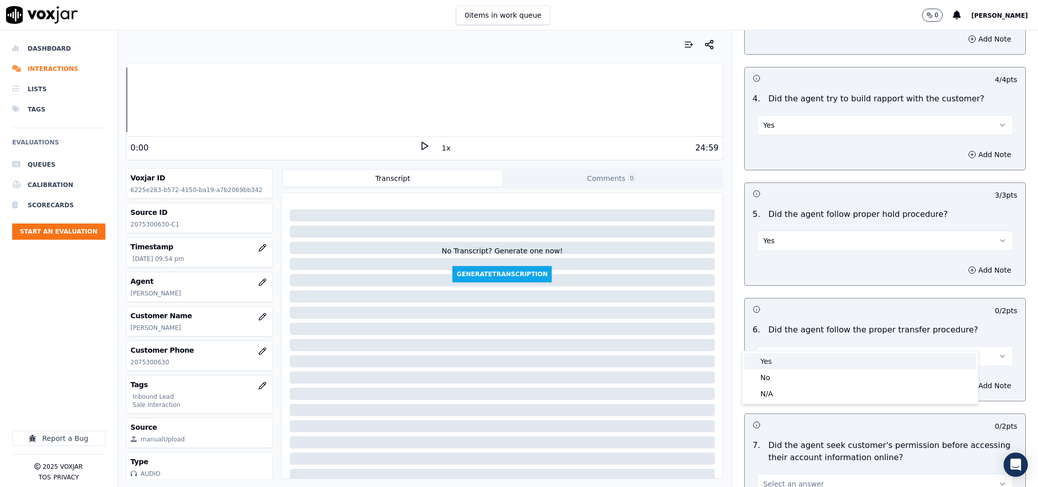
click at [797, 359] on div "Yes" at bounding box center [860, 361] width 232 height 16
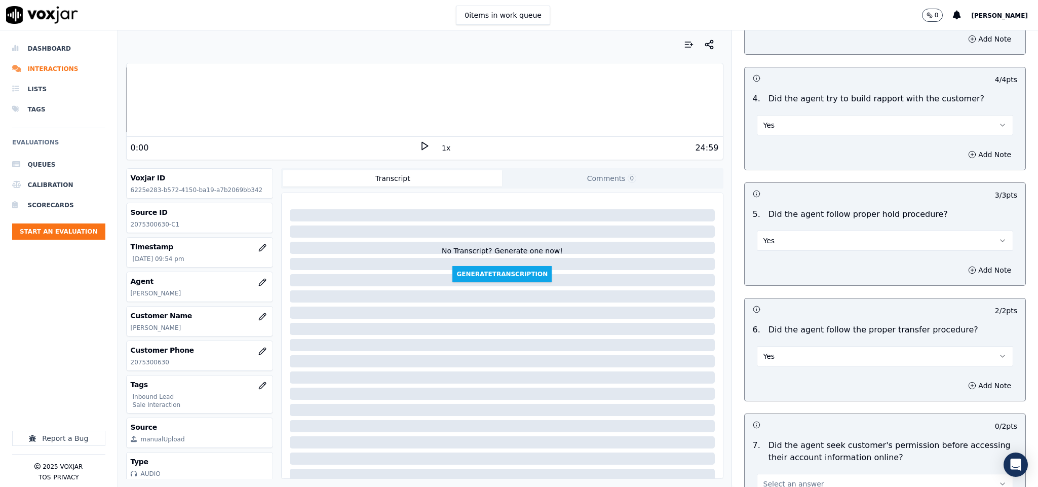
scroll to position [1747, 0]
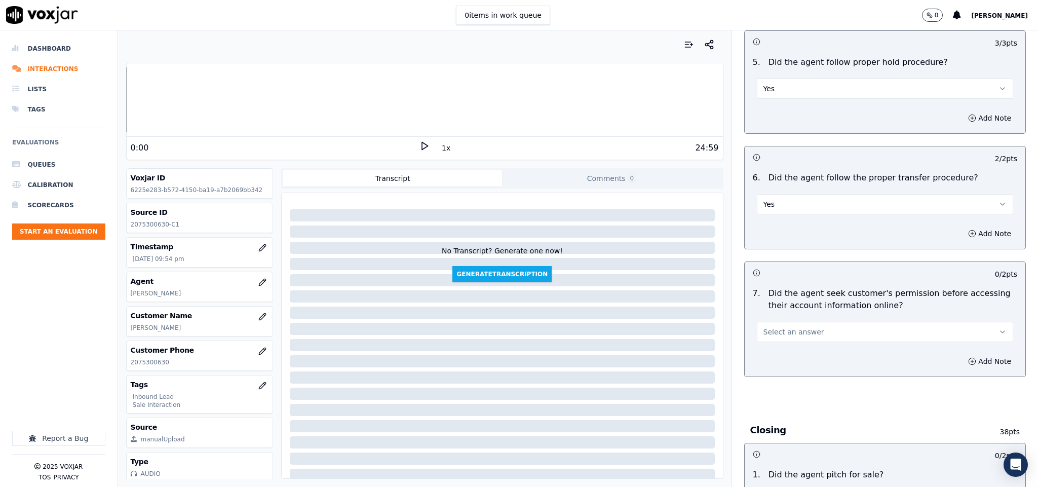
click at [807, 322] on button "Select an answer" at bounding box center [885, 332] width 257 height 20
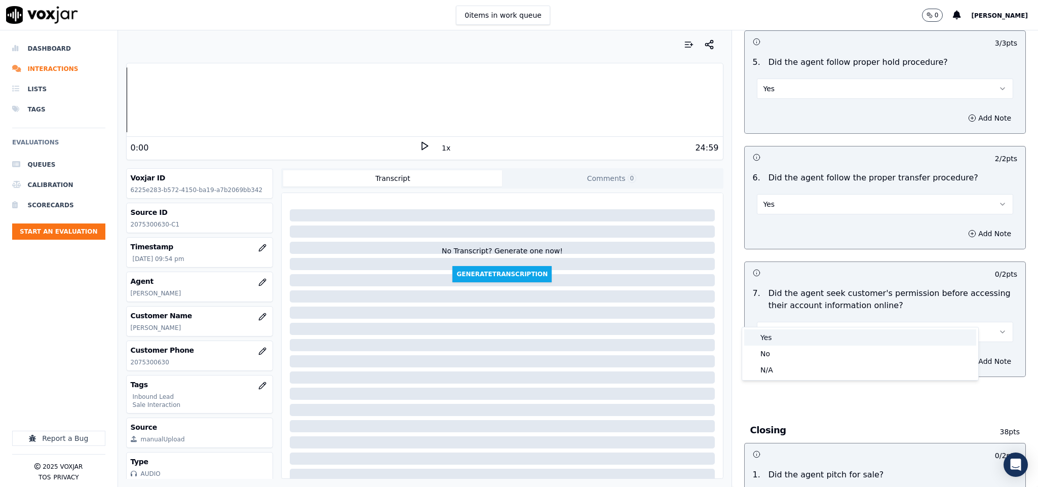
click at [778, 339] on div "Yes" at bounding box center [860, 337] width 232 height 16
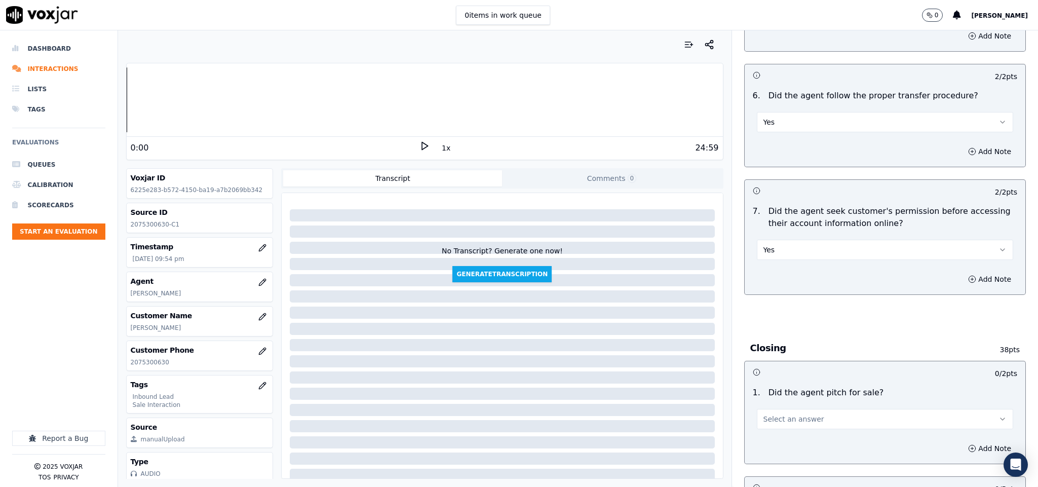
scroll to position [2051, 0]
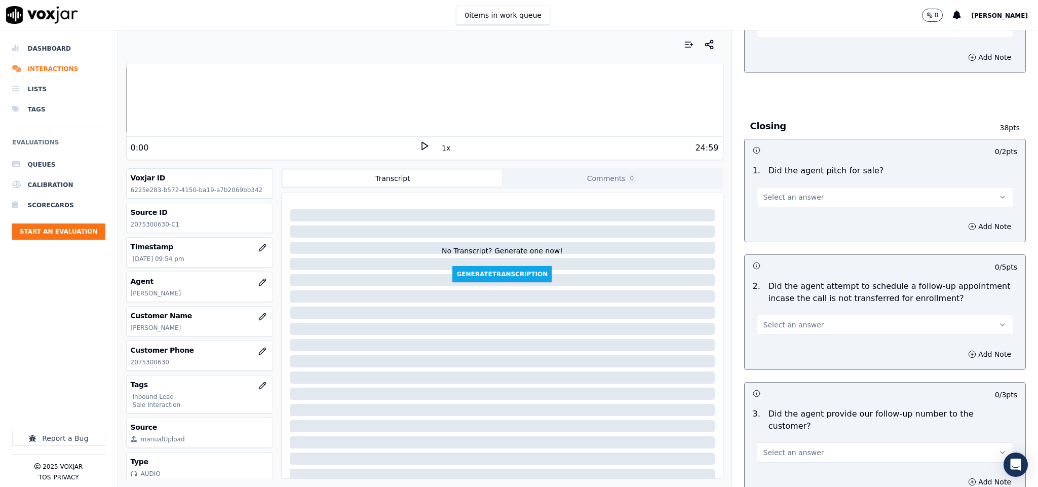
click at [806, 187] on button "Select an answer" at bounding box center [885, 197] width 257 height 20
click at [790, 196] on div "Yes" at bounding box center [860, 202] width 232 height 16
click at [809, 315] on button "Select an answer" at bounding box center [885, 325] width 257 height 20
click at [772, 359] on div "N/A" at bounding box center [860, 363] width 232 height 16
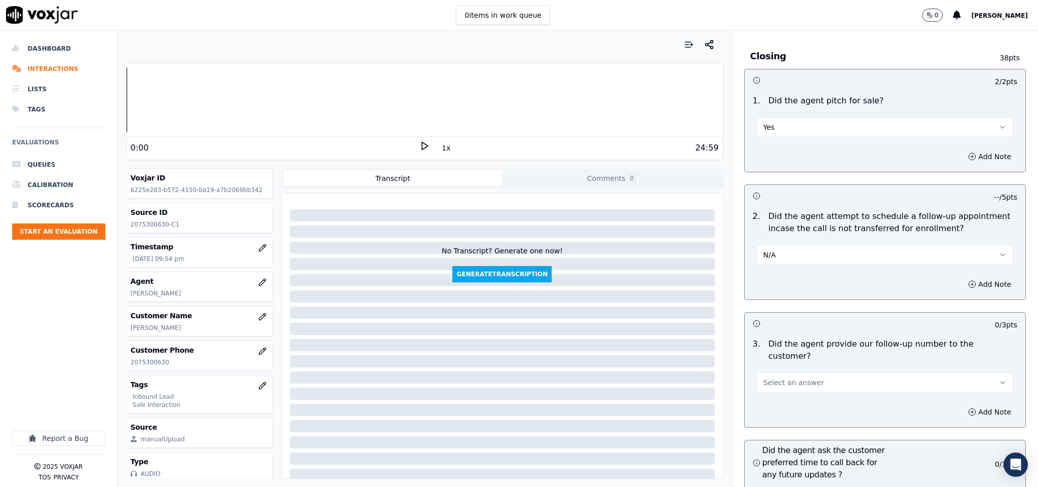
scroll to position [2203, 0]
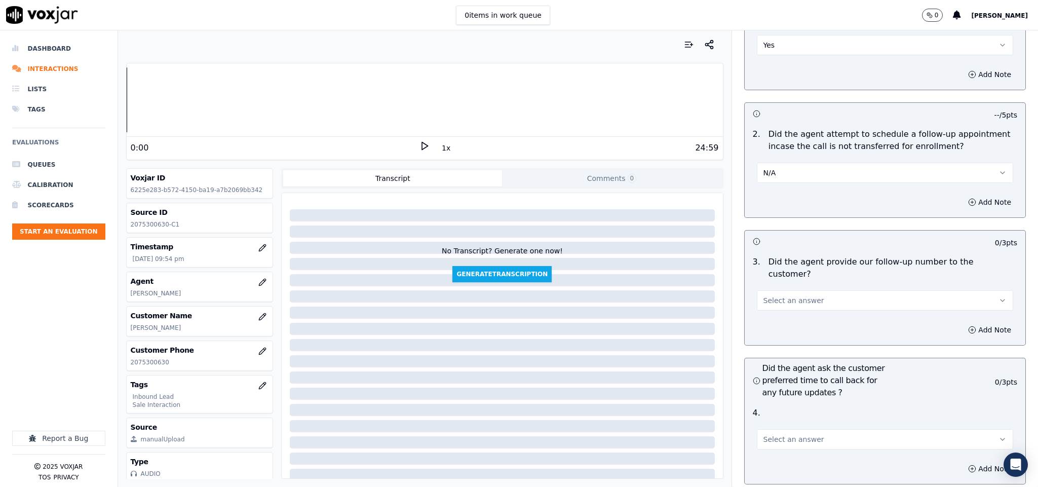
click at [804, 290] on button "Select an answer" at bounding box center [885, 300] width 257 height 20
click at [778, 295] on div "Yes" at bounding box center [860, 295] width 232 height 16
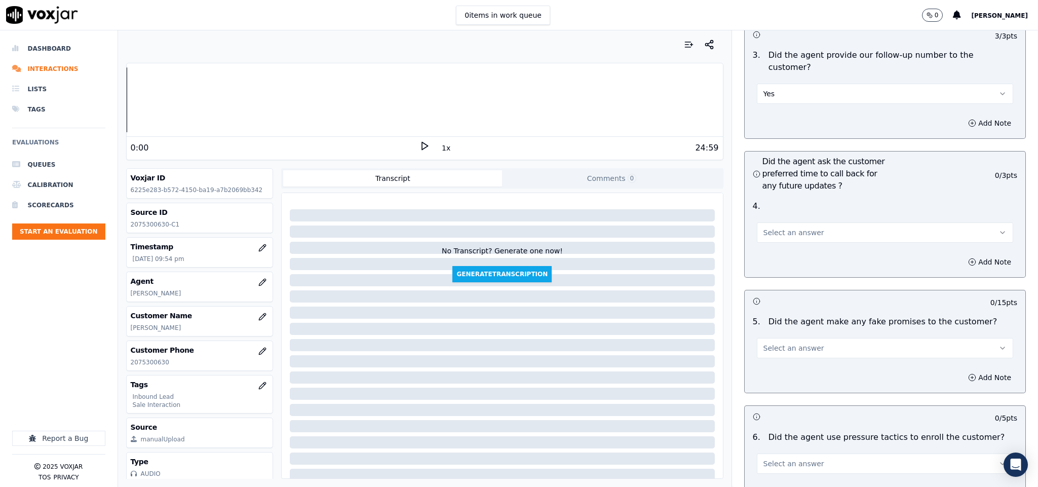
scroll to position [2431, 0]
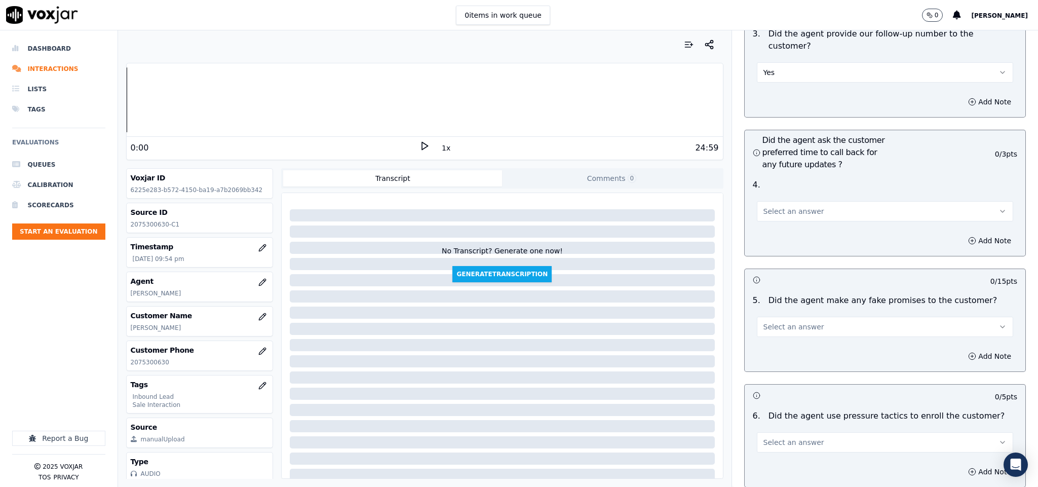
click at [778, 201] on button "Select an answer" at bounding box center [885, 211] width 257 height 20
click at [779, 204] on div "Yes" at bounding box center [860, 206] width 232 height 16
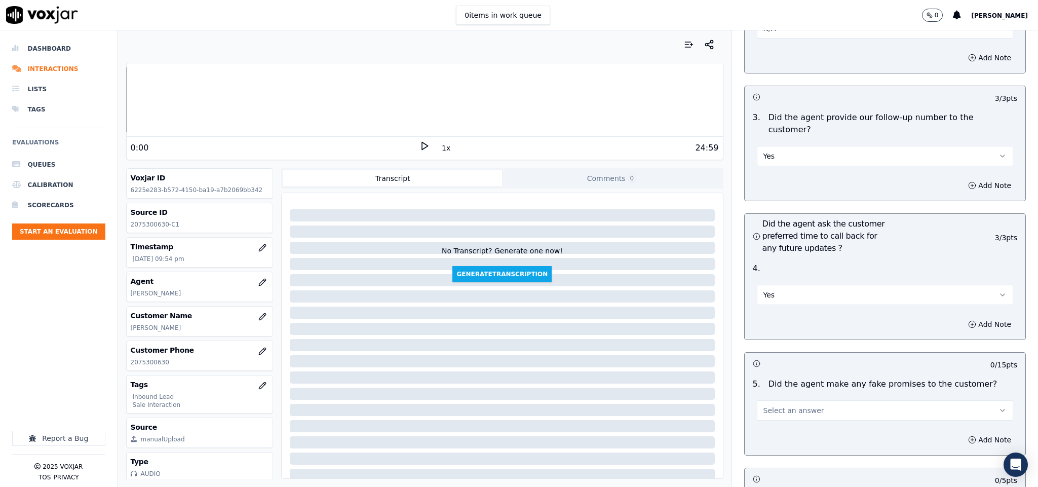
scroll to position [2507, 0]
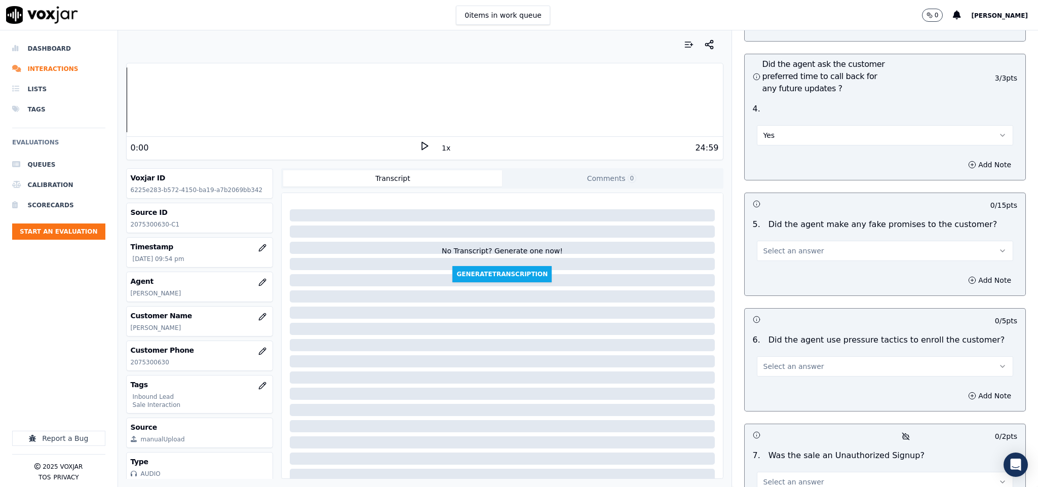
click at [793, 125] on button "Yes" at bounding box center [885, 135] width 257 height 20
click at [783, 163] on div "N/A" at bounding box center [860, 162] width 232 height 16
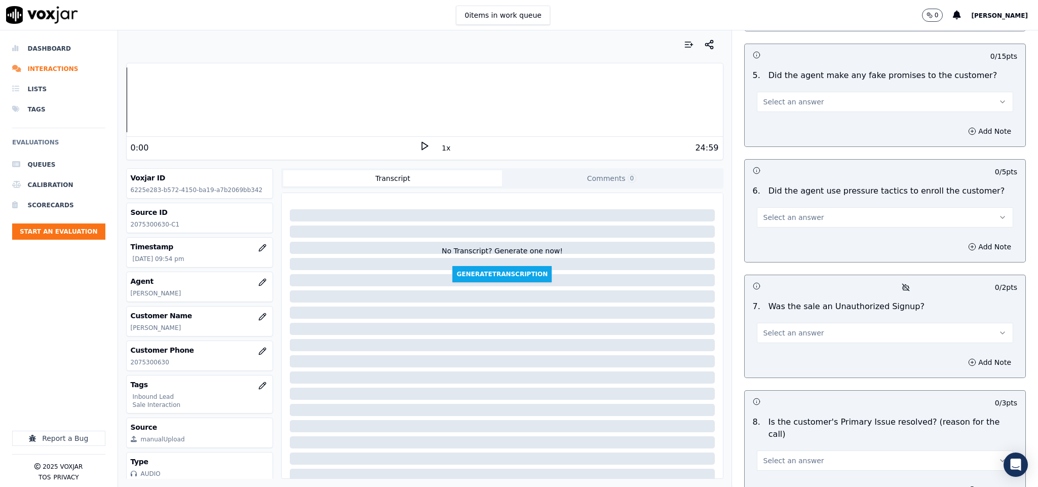
scroll to position [2659, 0]
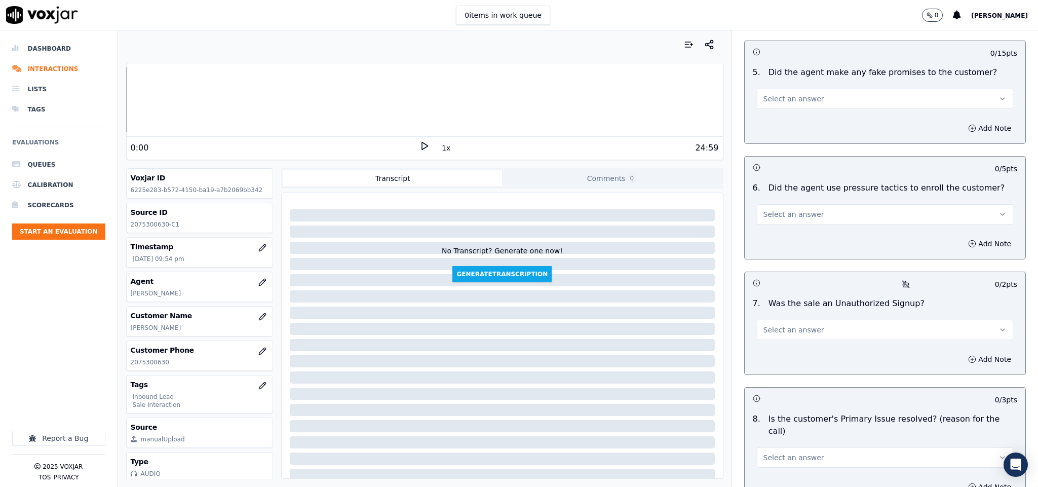
click at [789, 94] on span "Select an answer" at bounding box center [793, 99] width 61 height 10
click at [778, 103] on div "No" at bounding box center [860, 110] width 232 height 16
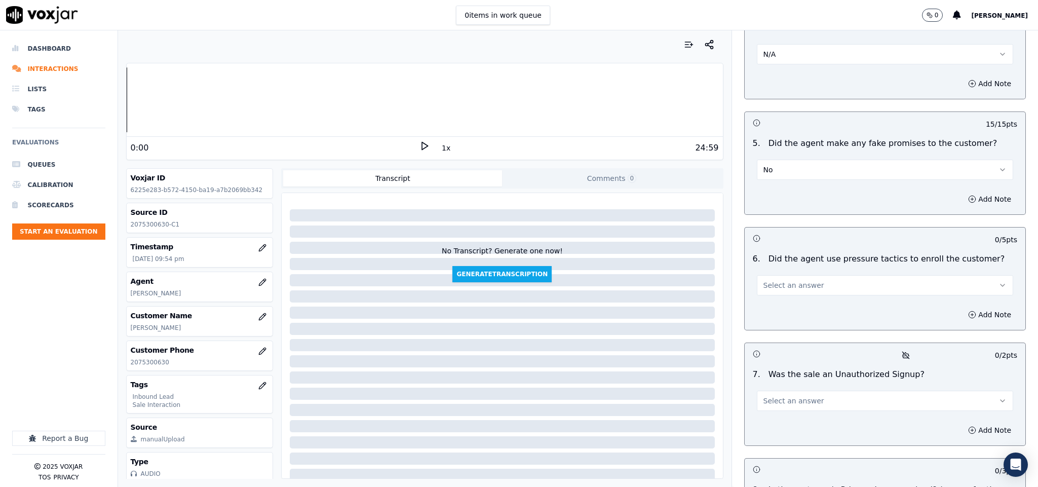
scroll to position [2731, 0]
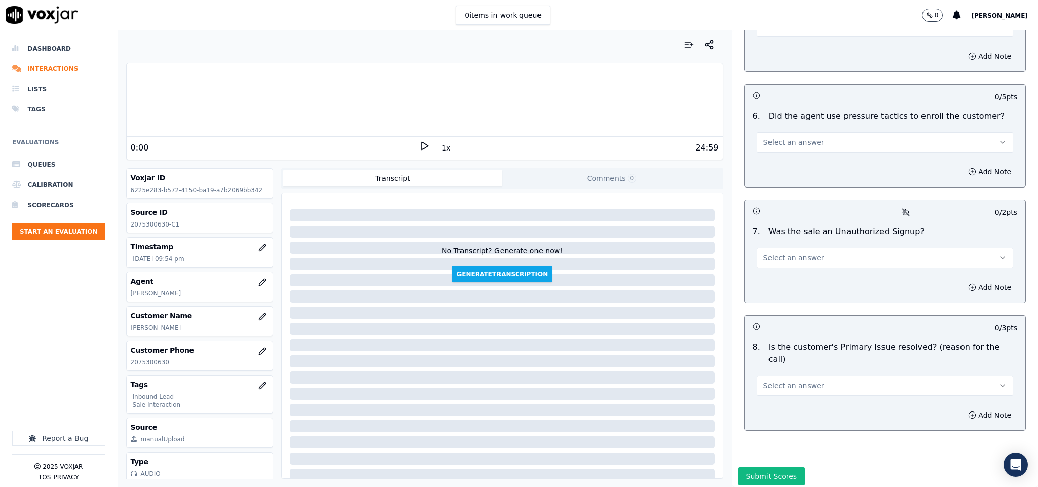
click at [816, 132] on button "Select an answer" at bounding box center [885, 142] width 257 height 20
click at [801, 148] on div "No" at bounding box center [860, 154] width 232 height 16
click at [819, 248] on button "Select an answer" at bounding box center [885, 258] width 257 height 20
click at [795, 270] on div "No" at bounding box center [860, 270] width 232 height 16
click at [811, 375] on button "Select an answer" at bounding box center [885, 385] width 257 height 20
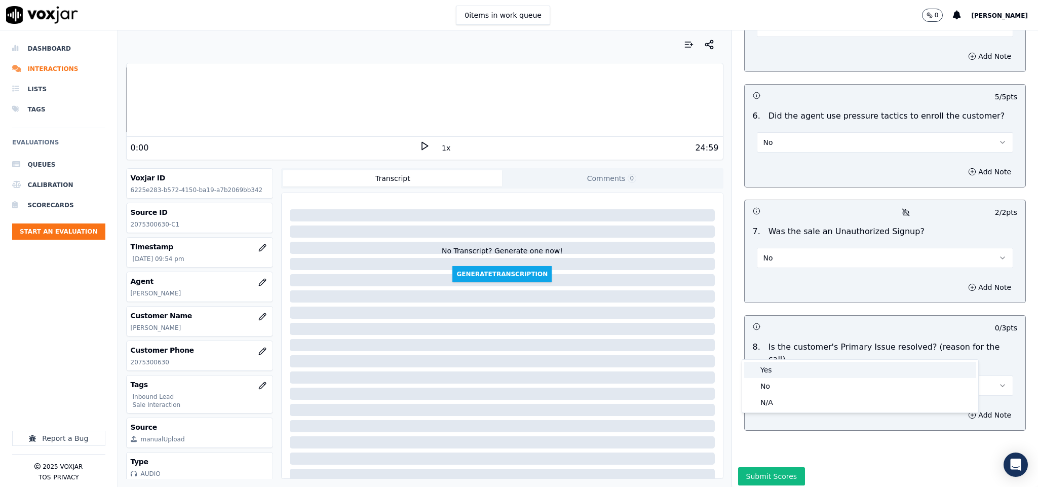
click at [781, 368] on div "Yes" at bounding box center [860, 370] width 232 height 16
click at [765, 467] on button "Submit Scores" at bounding box center [771, 476] width 67 height 18
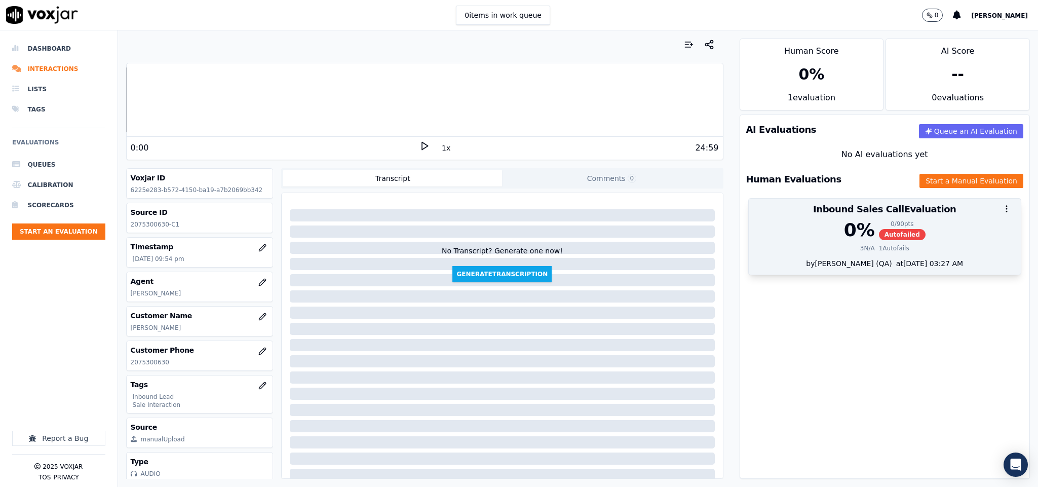
drag, startPoint x: 865, startPoint y: 207, endPoint x: 871, endPoint y: 215, distance: 9.7
click at [866, 207] on div at bounding box center [885, 209] width 272 height 20
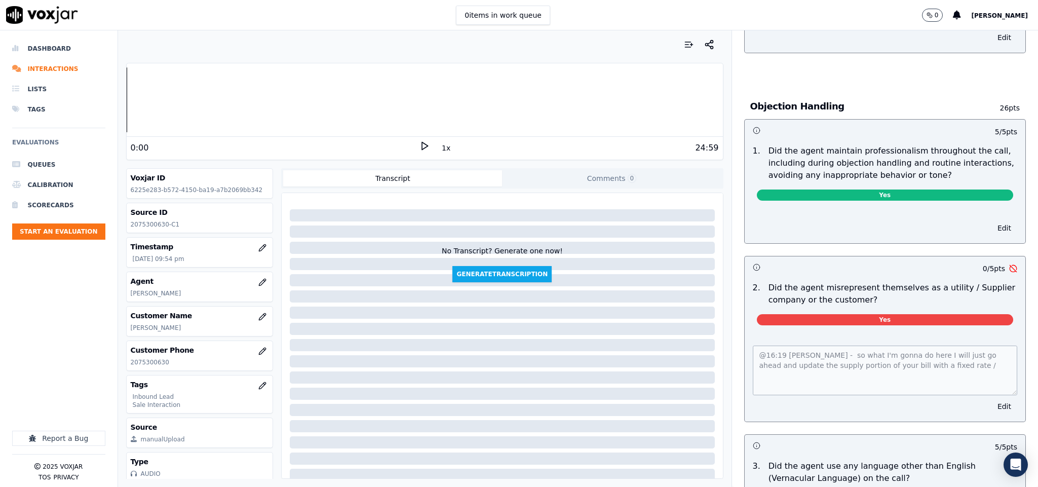
scroll to position [0, 0]
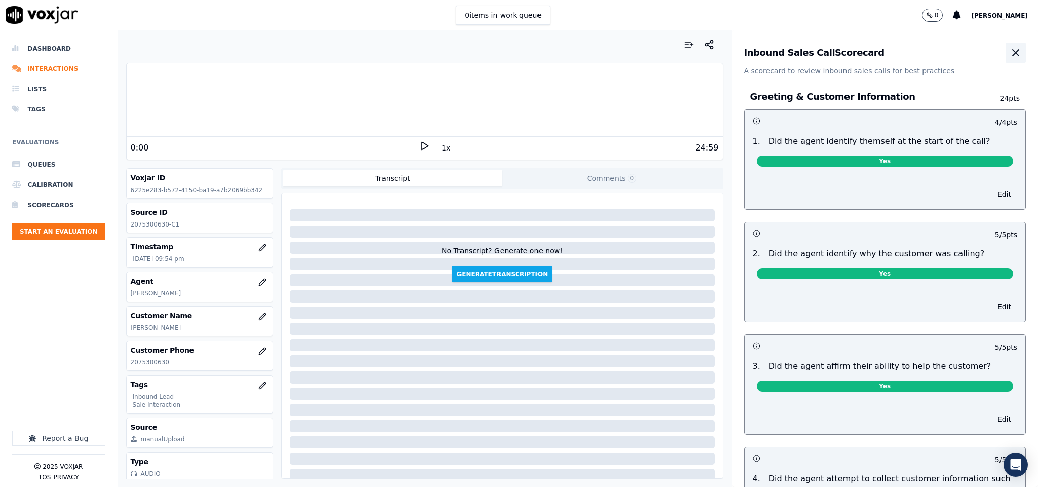
click at [1005, 56] on button "button" at bounding box center [1015, 53] width 20 height 20
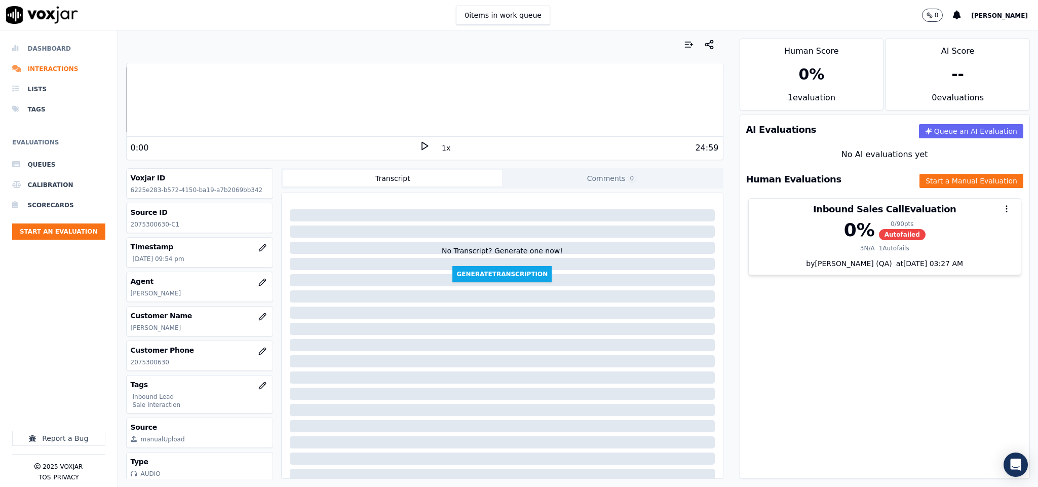
click at [38, 50] on li "Dashboard" at bounding box center [58, 48] width 93 height 20
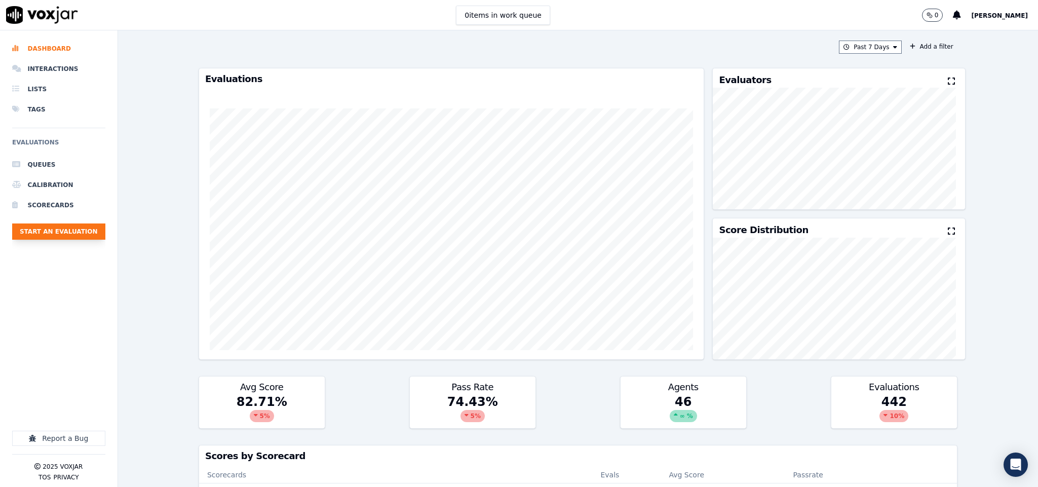
click at [87, 228] on button "Start an Evaluation" at bounding box center [58, 231] width 93 height 16
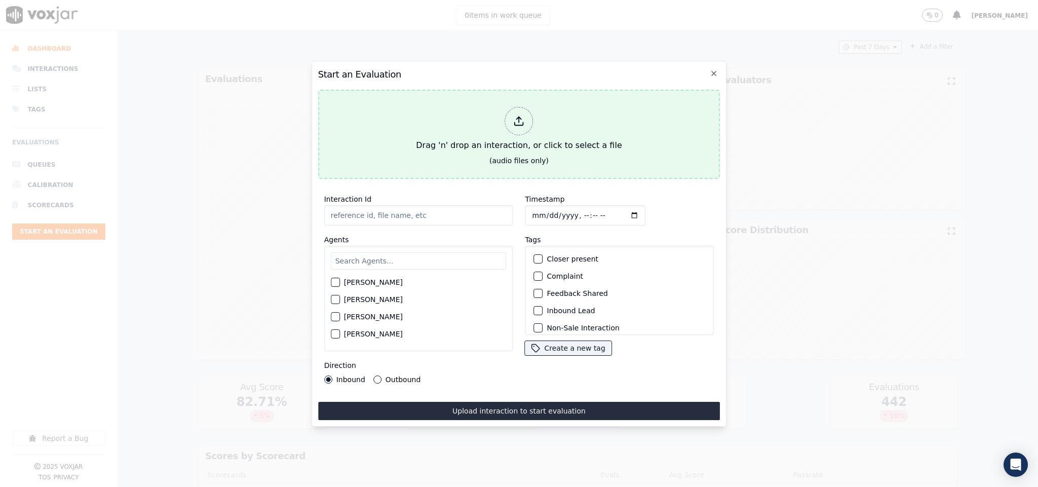
click at [529, 119] on div at bounding box center [519, 121] width 28 height 28
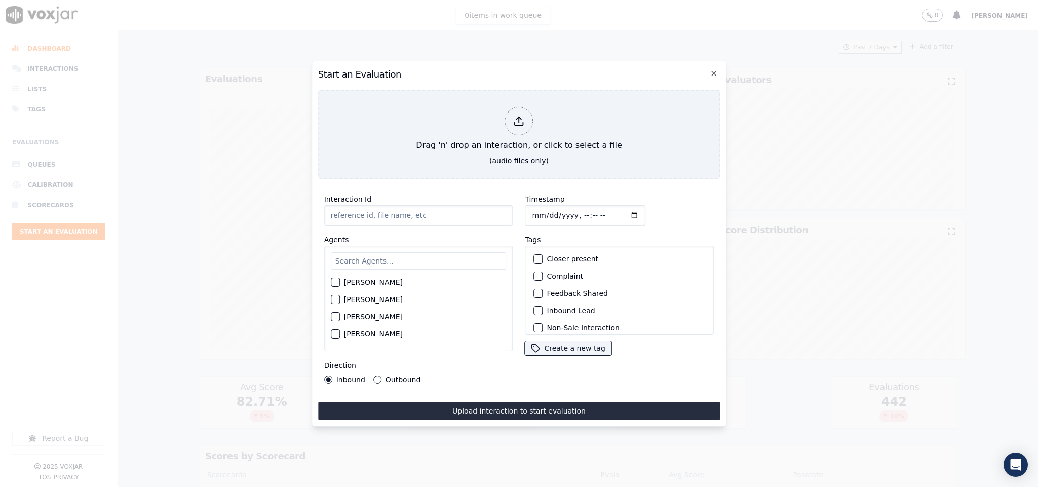
click at [435, 207] on input "Interaction Id" at bounding box center [418, 215] width 189 height 20
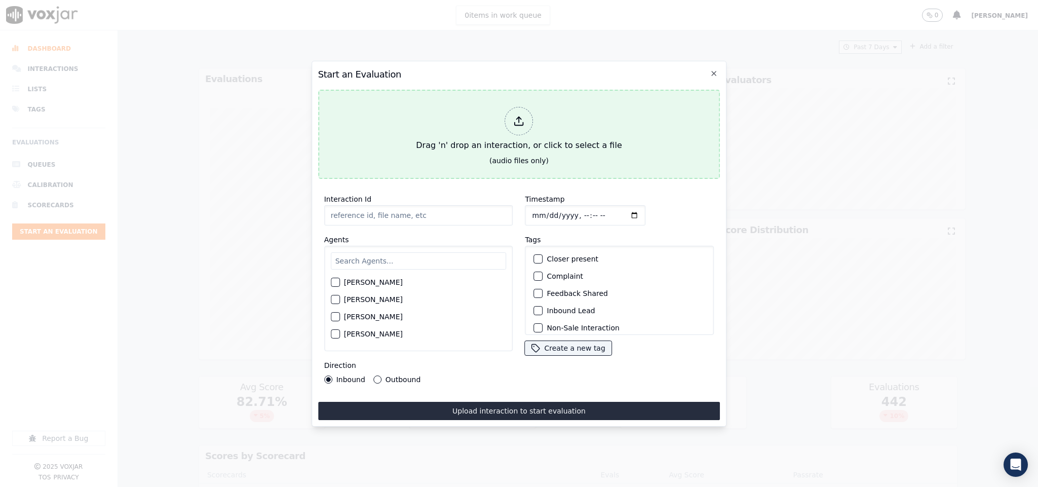
click at [504, 143] on div "Drag 'n' drop an interaction, or click to select a file" at bounding box center [519, 129] width 214 height 53
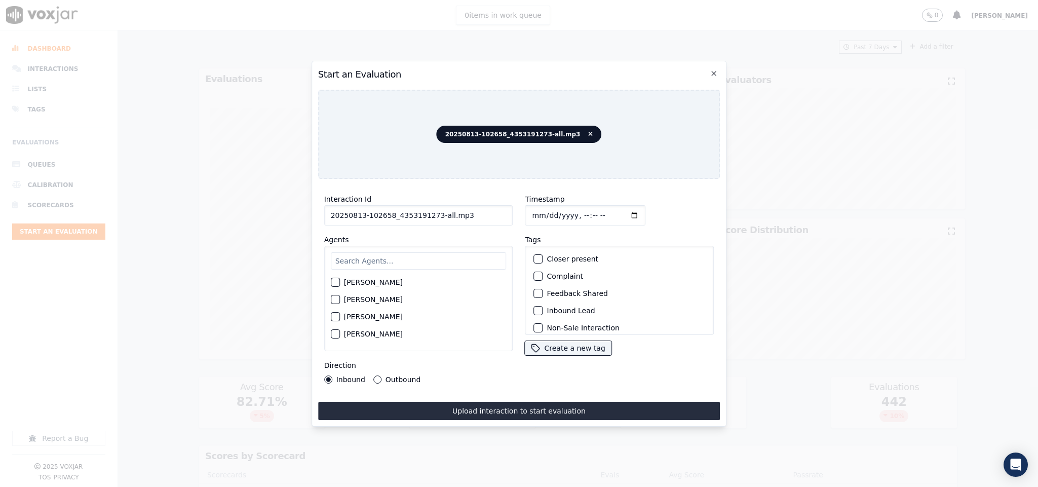
click at [373, 375] on div "Outbound" at bounding box center [396, 379] width 47 height 8
click at [534, 266] on div "button" at bounding box center [537, 269] width 7 height 7
click at [378, 375] on button "Outbound" at bounding box center [377, 379] width 8 height 8
drag, startPoint x: 434, startPoint y: 211, endPoint x: 487, endPoint y: 215, distance: 53.3
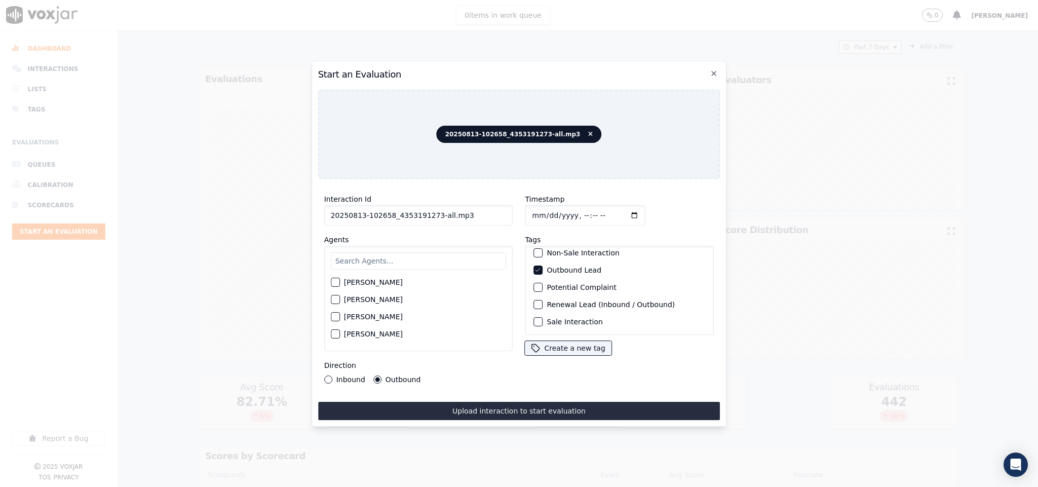
click at [487, 215] on input "20250813-102658_4353191273-all.mp3" at bounding box center [418, 215] width 189 height 20
type input "20250813-102658_4353191273-C1"
click at [527, 207] on input "Timestamp" at bounding box center [585, 215] width 121 height 20
type input "2025-08-13T22:07"
click at [535, 265] on button "Outbound Lead" at bounding box center [538, 269] width 9 height 9
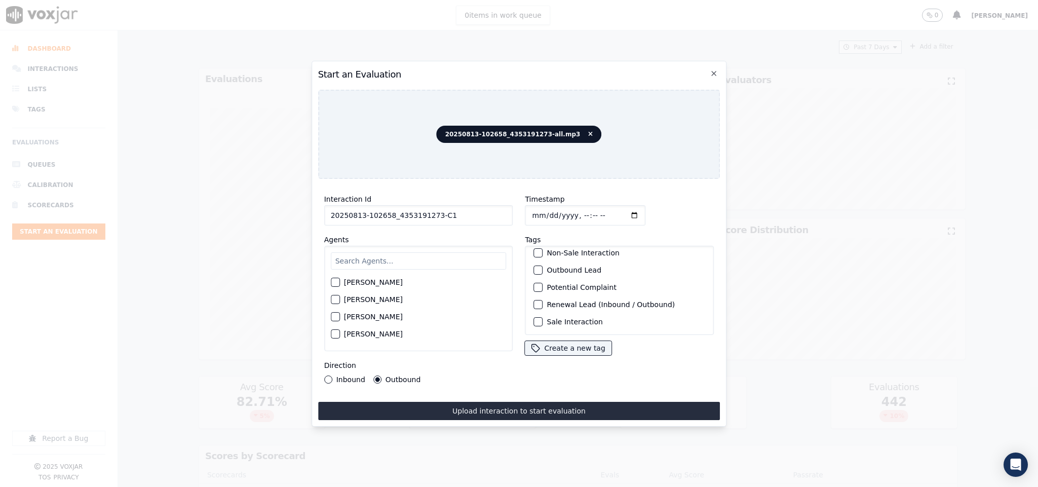
click at [538, 313] on div "Sale Interaction" at bounding box center [620, 321] width 180 height 17
click at [536, 317] on button "Sale Interaction" at bounding box center [538, 321] width 9 height 9
click at [534, 309] on div "button" at bounding box center [537, 310] width 7 height 7
click at [332, 375] on button "Inbound" at bounding box center [328, 379] width 8 height 8
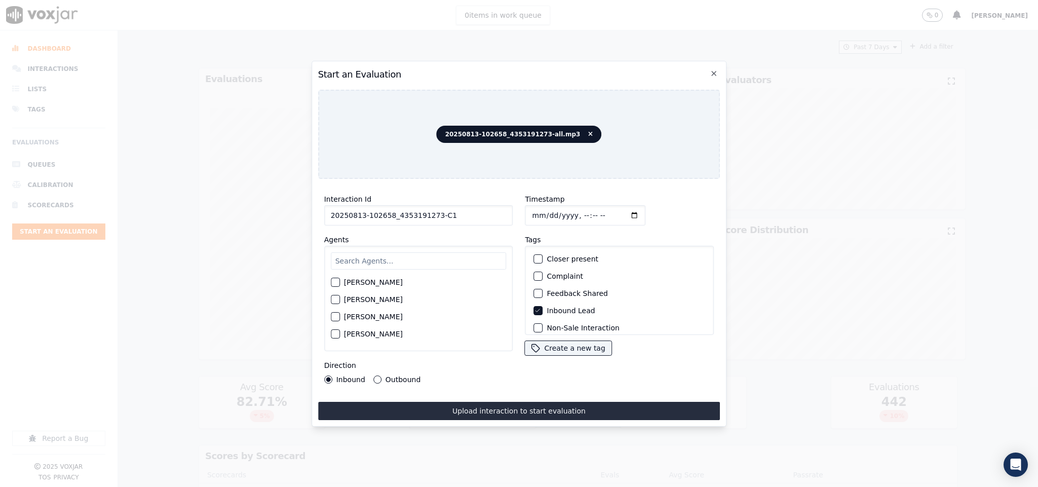
click at [359, 263] on input "text" at bounding box center [419, 260] width 176 height 17
type input "vin"
click at [339, 300] on button "[PERSON_NAME]" at bounding box center [335, 302] width 9 height 9
click at [371, 375] on div "Inbound Outbound" at bounding box center [372, 379] width 97 height 8
click at [374, 376] on button "Outbound" at bounding box center [377, 379] width 8 height 8
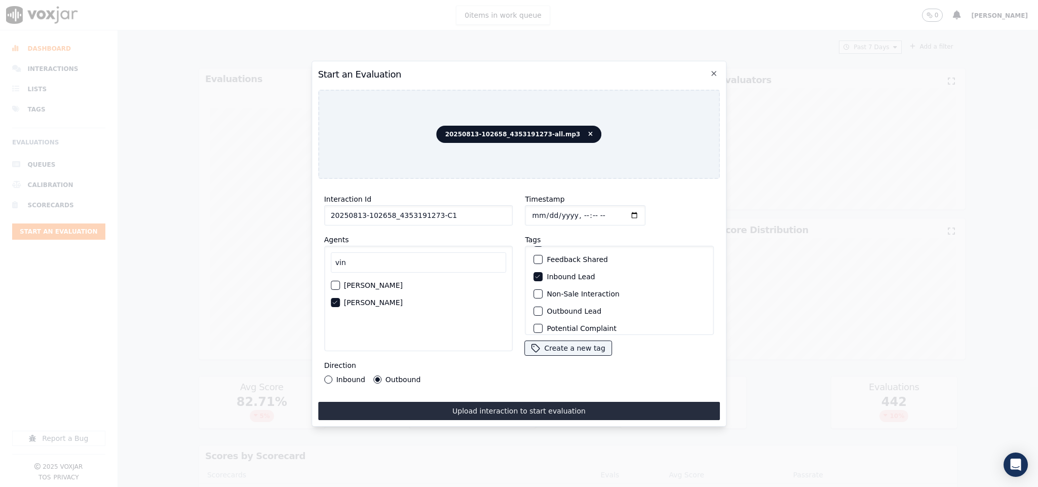
scroll to position [76, 0]
click at [534, 266] on div "button" at bounding box center [537, 269] width 7 height 7
click at [535, 307] on icon "button" at bounding box center [538, 310] width 6 height 6
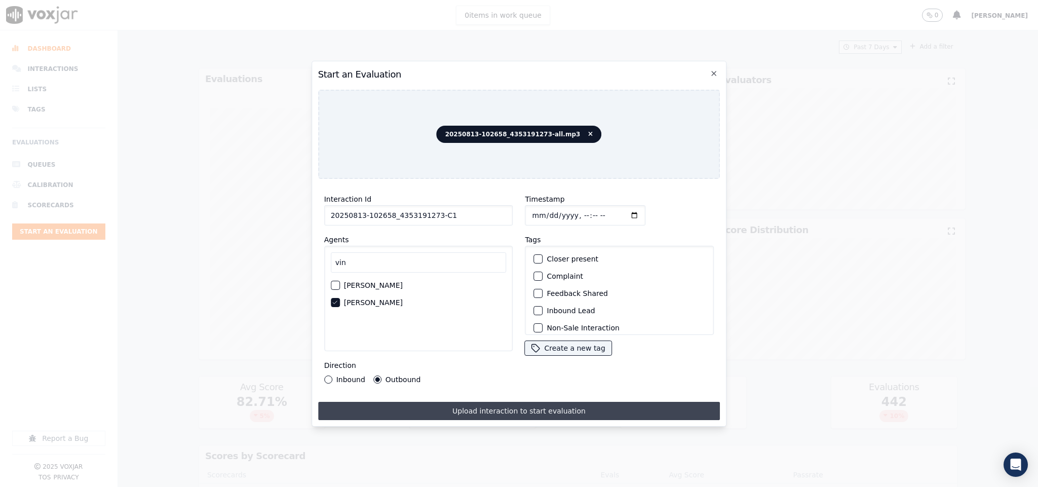
click at [451, 402] on button "Upload interaction to start evaluation" at bounding box center [519, 411] width 402 height 18
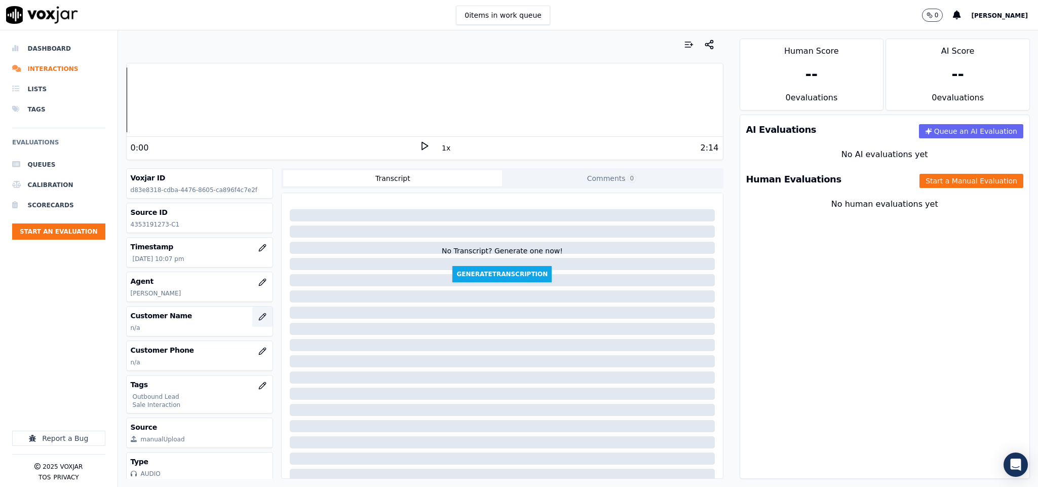
click at [258, 321] on icon "button" at bounding box center [262, 317] width 8 height 8
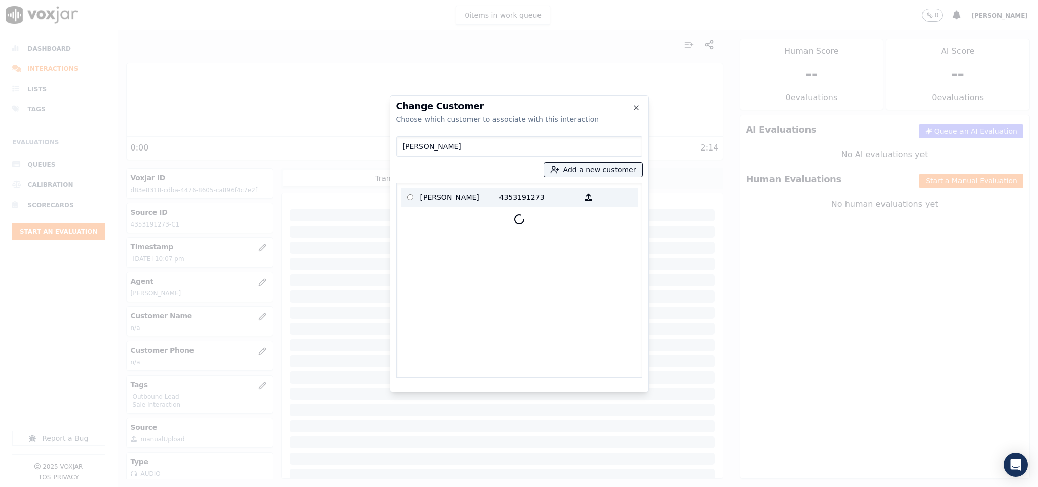
type input "PEDRO LIAAA"
click at [511, 195] on p "4353191273" at bounding box center [538, 197] width 79 height 16
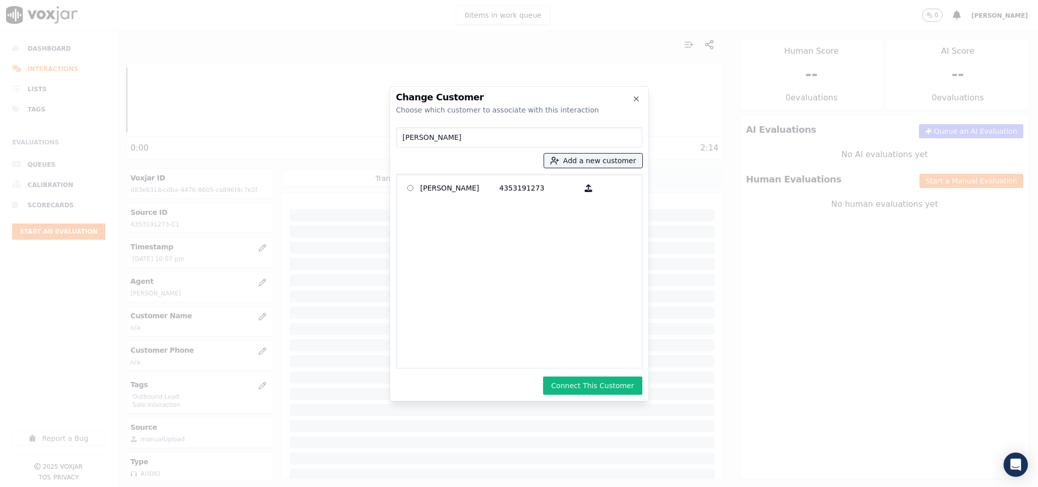
drag, startPoint x: 603, startPoint y: 380, endPoint x: 600, endPoint y: 365, distance: 15.0
click at [602, 380] on button "Connect This Customer" at bounding box center [592, 385] width 99 height 18
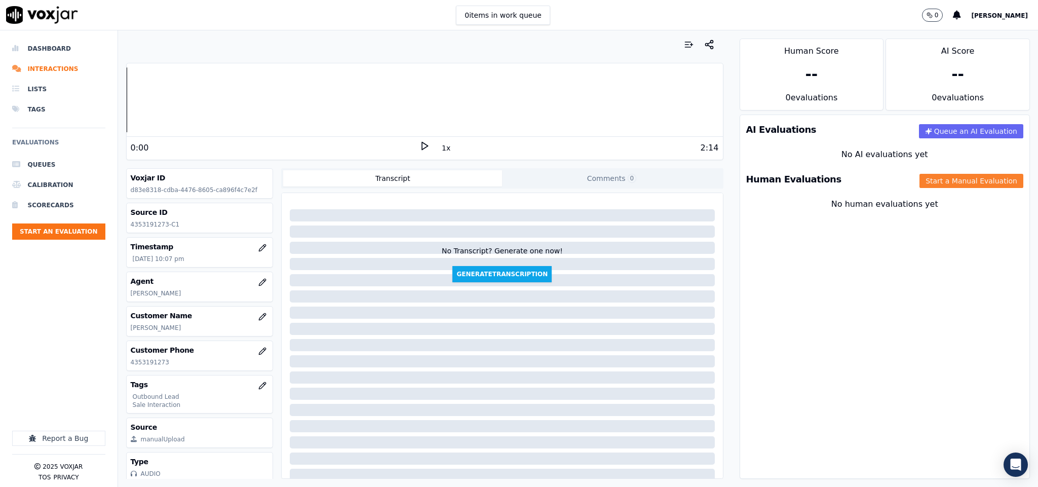
click at [941, 178] on button "Start a Manual Evaluation" at bounding box center [971, 181] width 104 height 14
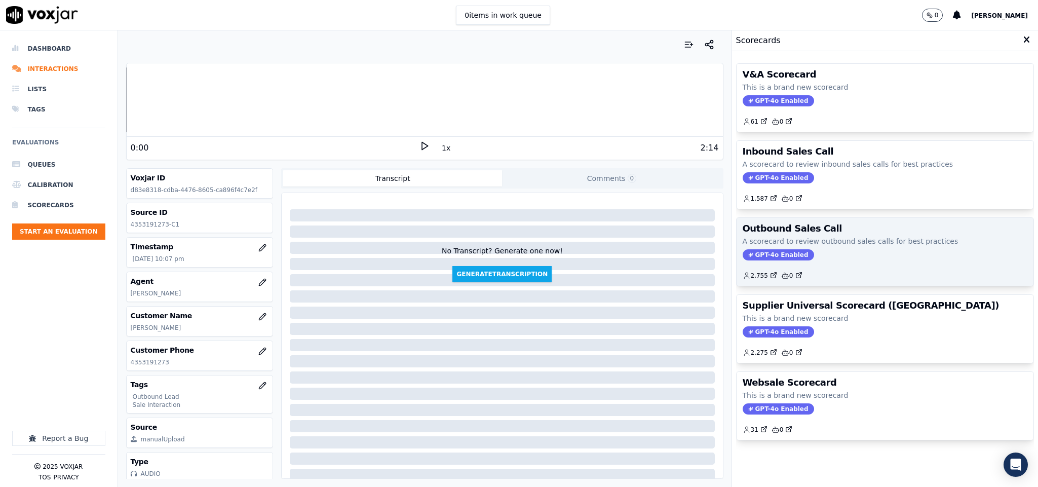
click at [782, 260] on span "GPT-4o Enabled" at bounding box center [778, 254] width 71 height 11
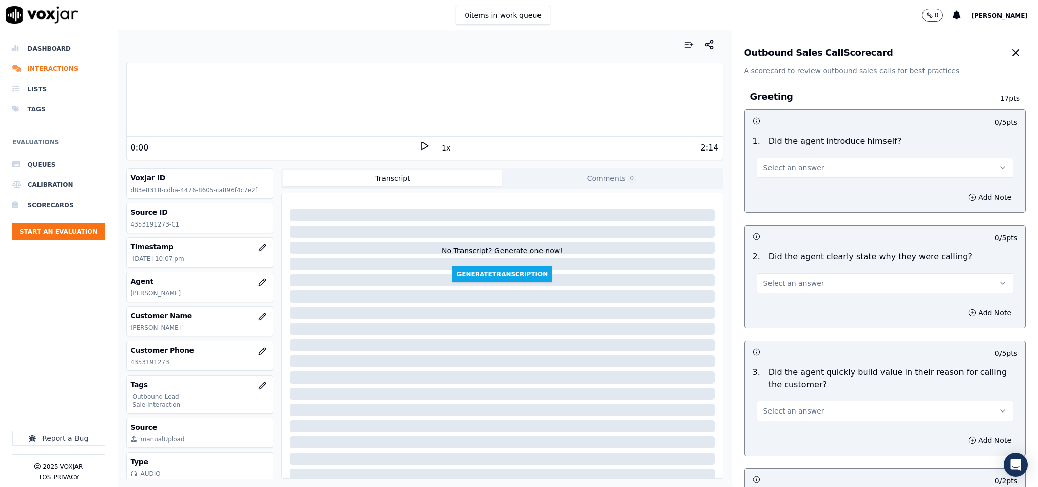
click at [808, 162] on button "Select an answer" at bounding box center [885, 168] width 257 height 20
click at [805, 194] on div "Yes" at bounding box center [860, 191] width 232 height 16
drag, startPoint x: 806, startPoint y: 274, endPoint x: 803, endPoint y: 286, distance: 12.0
click at [803, 283] on button "Select an answer" at bounding box center [885, 283] width 257 height 20
click at [803, 286] on button "Select an answer" at bounding box center [885, 283] width 257 height 20
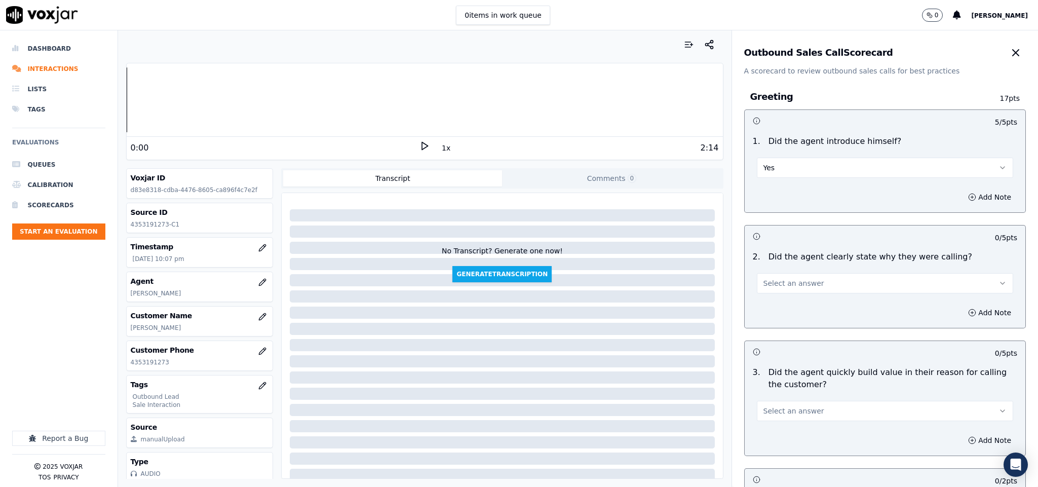
click at [791, 289] on button "Select an answer" at bounding box center [885, 283] width 257 height 20
click at [780, 313] on div "Yes" at bounding box center [860, 307] width 232 height 16
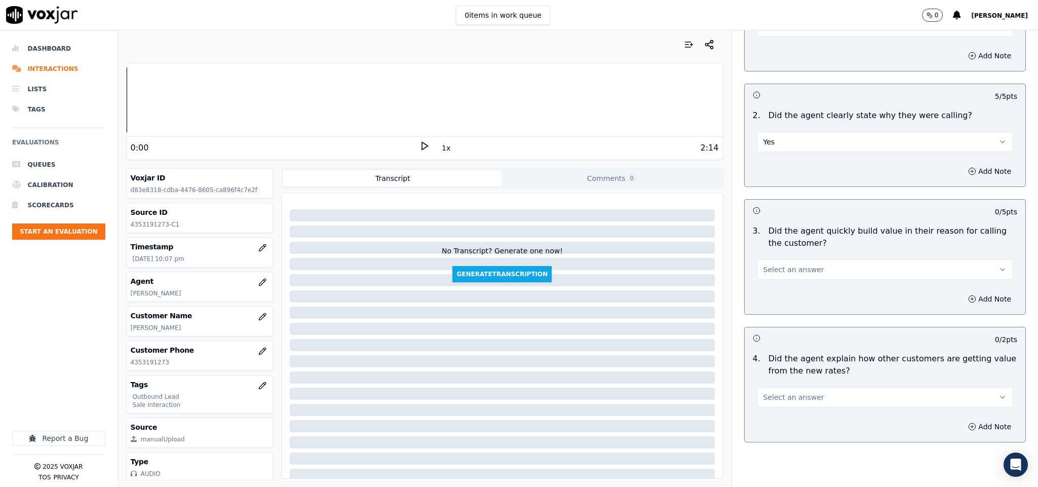
scroll to position [152, 0]
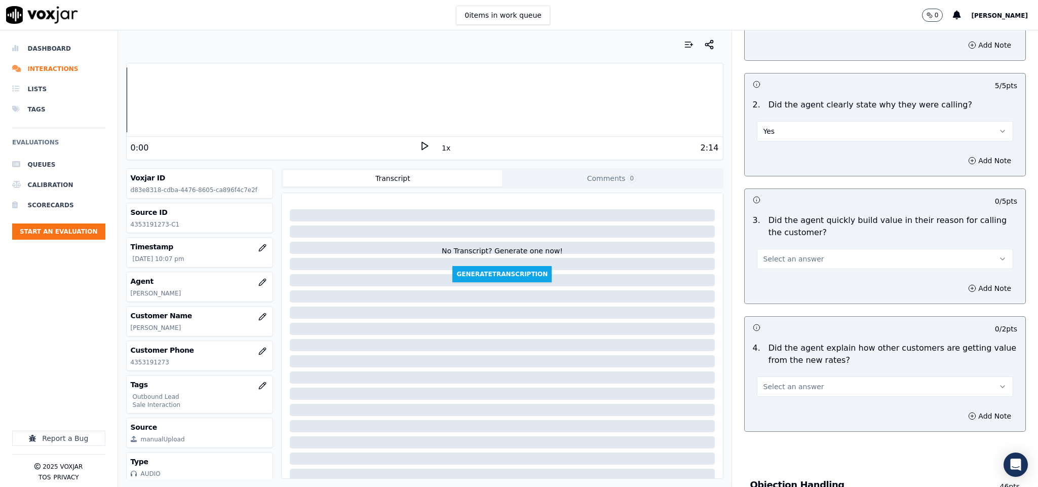
click at [795, 259] on span "Select an answer" at bounding box center [793, 259] width 61 height 10
click at [793, 284] on div "Yes" at bounding box center [860, 283] width 232 height 16
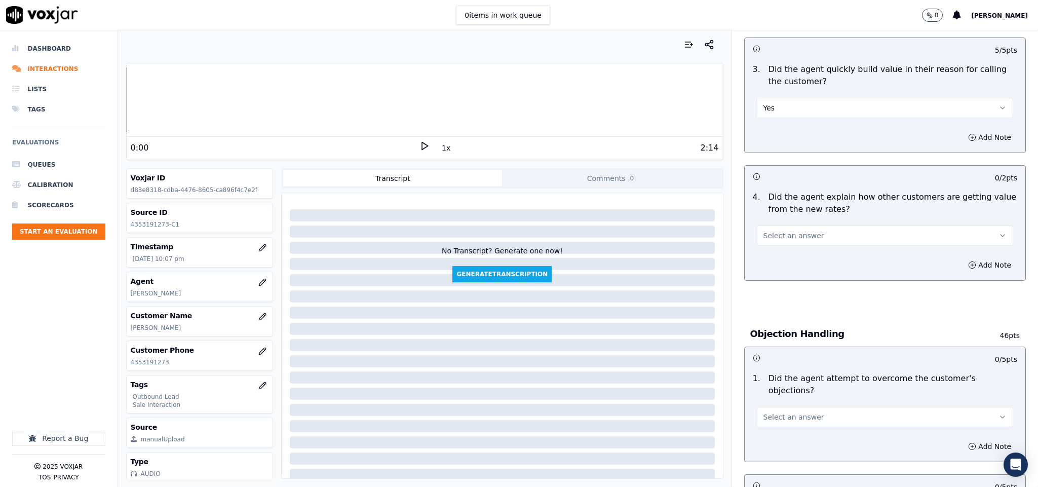
scroll to position [304, 0]
drag, startPoint x: 821, startPoint y: 228, endPoint x: 821, endPoint y: 239, distance: 10.6
click at [821, 228] on button "Select an answer" at bounding box center [885, 234] width 257 height 20
click at [788, 257] on div "Yes" at bounding box center [860, 259] width 232 height 16
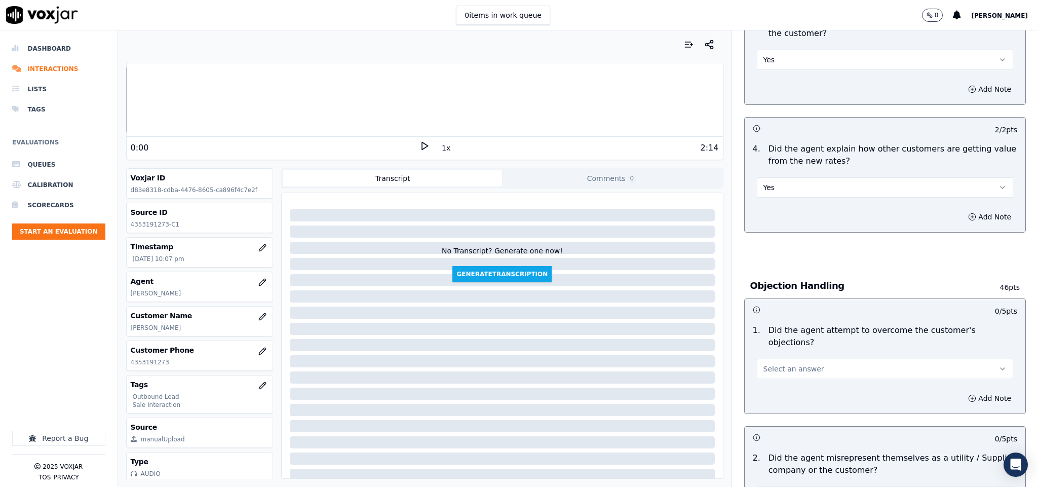
scroll to position [380, 0]
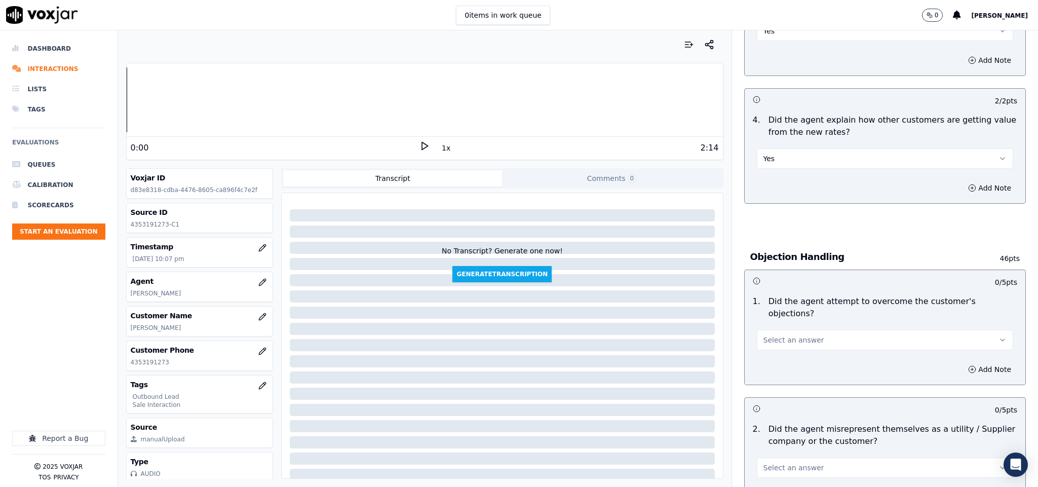
click at [807, 330] on button "Select an answer" at bounding box center [885, 340] width 257 height 20
click at [796, 352] on div "Yes" at bounding box center [860, 352] width 232 height 16
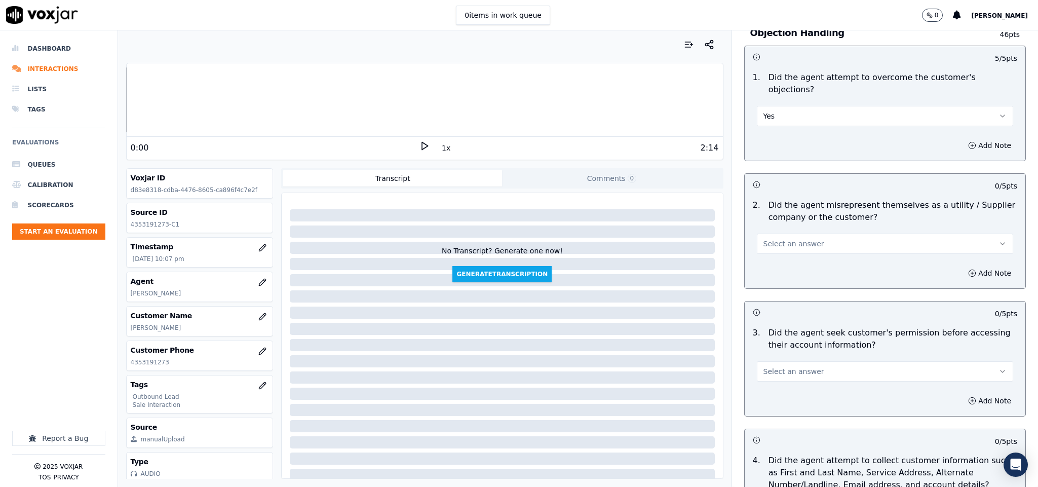
scroll to position [608, 0]
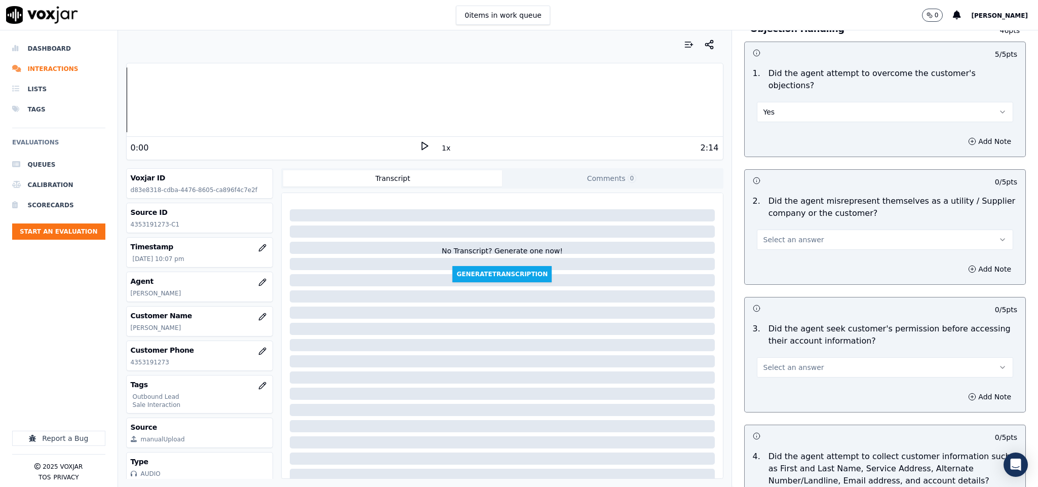
click at [805, 231] on button "Select an answer" at bounding box center [885, 239] width 257 height 20
click at [787, 260] on div "Yes" at bounding box center [860, 253] width 232 height 16
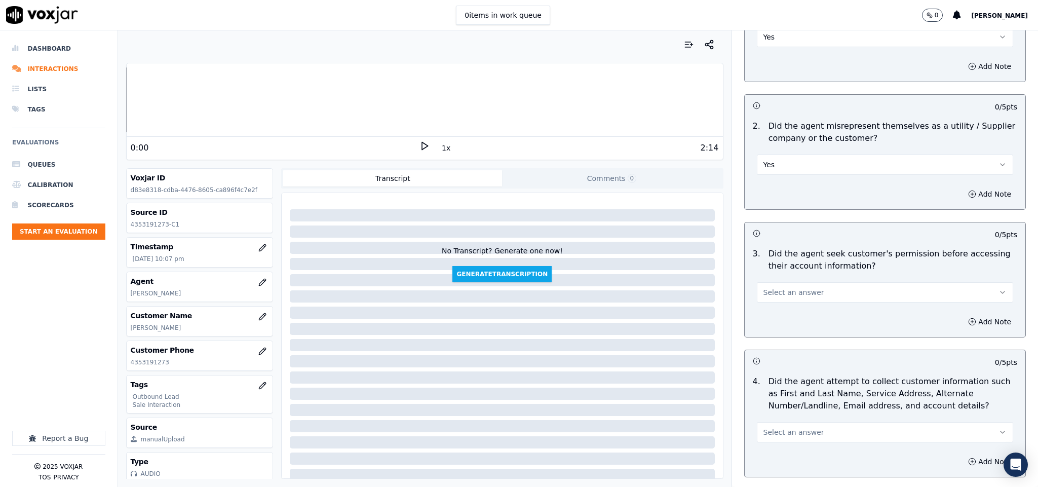
scroll to position [684, 0]
drag, startPoint x: 791, startPoint y: 265, endPoint x: 791, endPoint y: 275, distance: 10.1
click at [791, 271] on div "Select an answer" at bounding box center [885, 286] width 273 height 30
click at [791, 281] on button "Select an answer" at bounding box center [885, 291] width 257 height 20
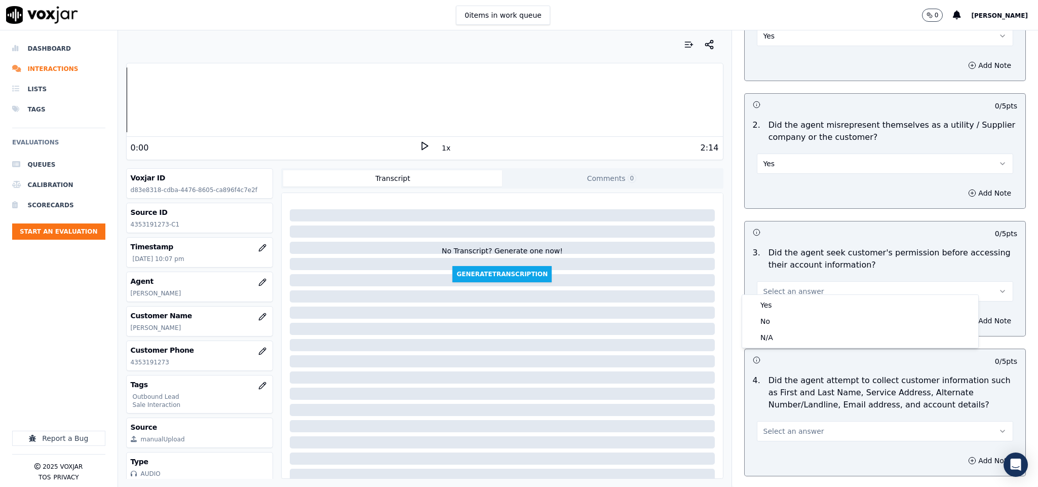
click at [777, 299] on div "Yes" at bounding box center [860, 305] width 232 height 16
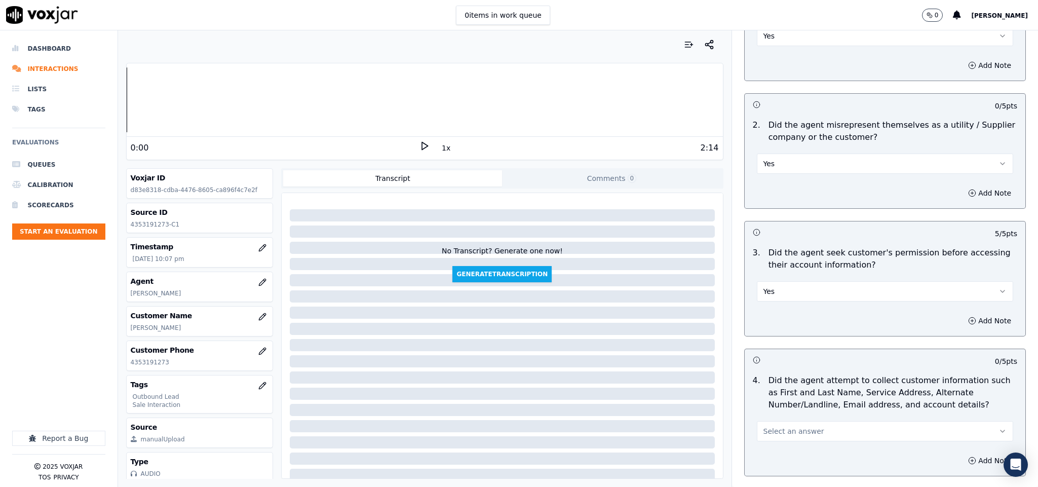
click at [809, 157] on button "Yes" at bounding box center [885, 163] width 257 height 20
click at [775, 195] on div "No" at bounding box center [860, 193] width 232 height 16
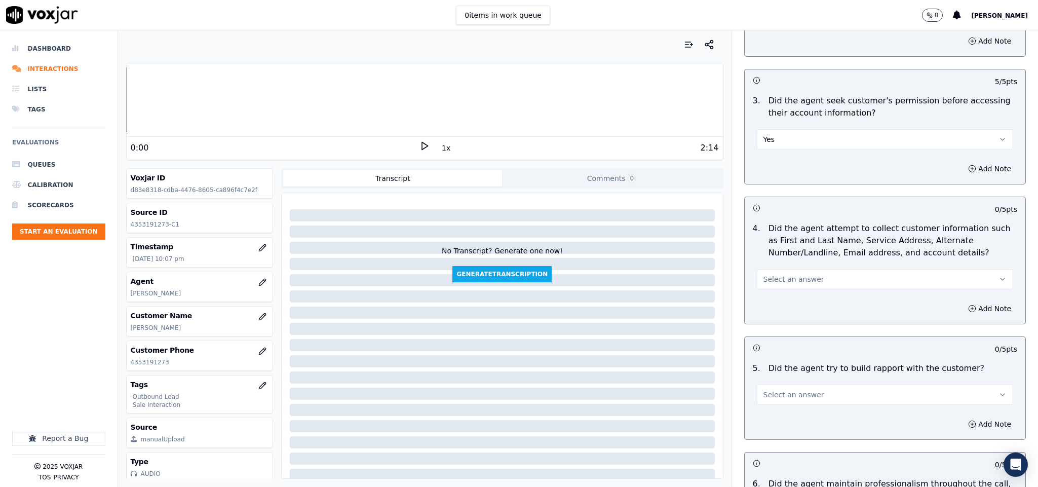
scroll to position [912, 0]
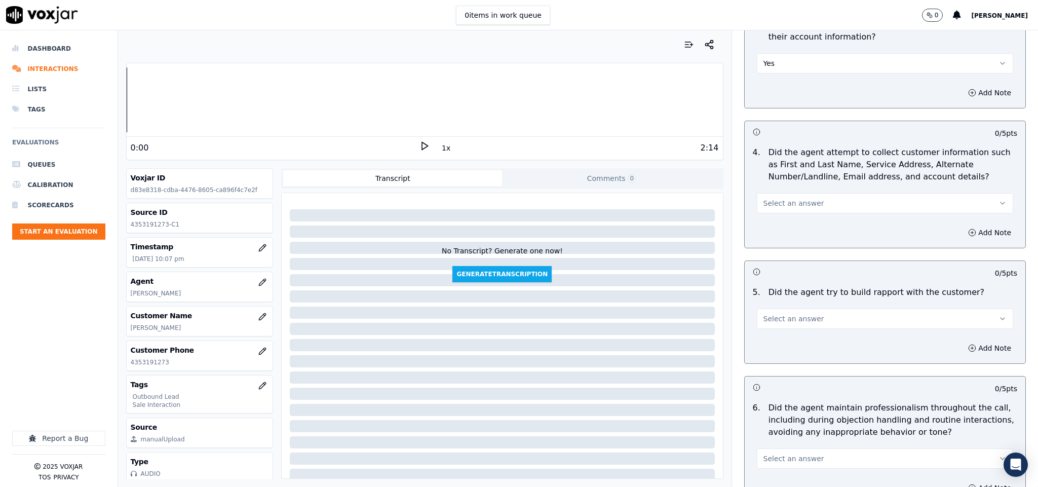
click at [783, 198] on span "Select an answer" at bounding box center [793, 203] width 61 height 10
click at [778, 212] on div "Yes" at bounding box center [860, 217] width 232 height 16
click at [827, 315] on button "Select an answer" at bounding box center [885, 318] width 257 height 20
click at [804, 336] on div "Yes" at bounding box center [860, 333] width 232 height 16
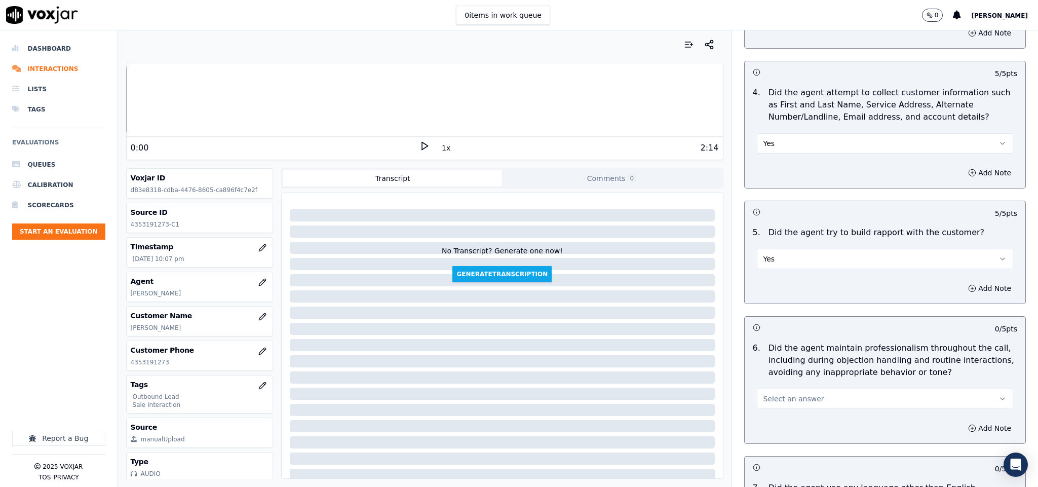
scroll to position [1064, 0]
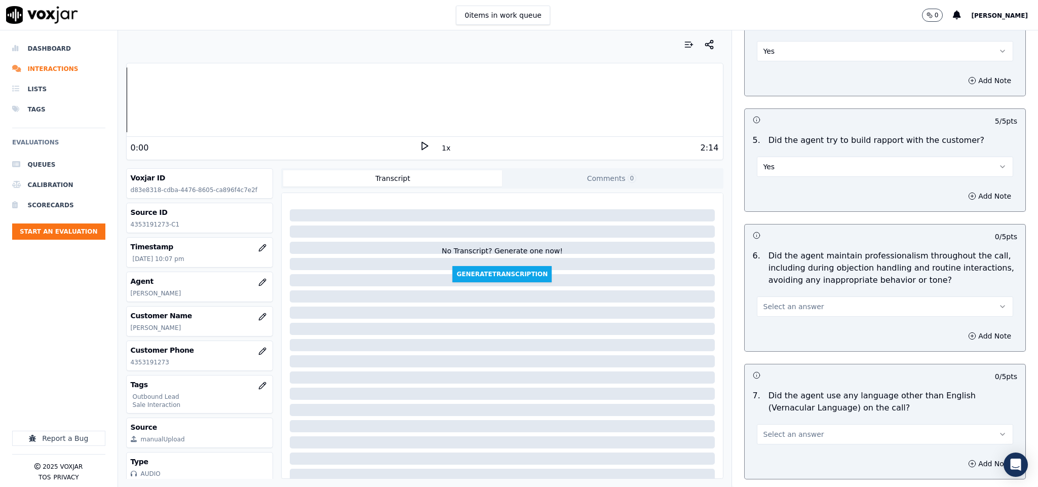
click at [796, 301] on span "Select an answer" at bounding box center [793, 306] width 61 height 10
click at [791, 319] on div "Yes" at bounding box center [860, 321] width 232 height 16
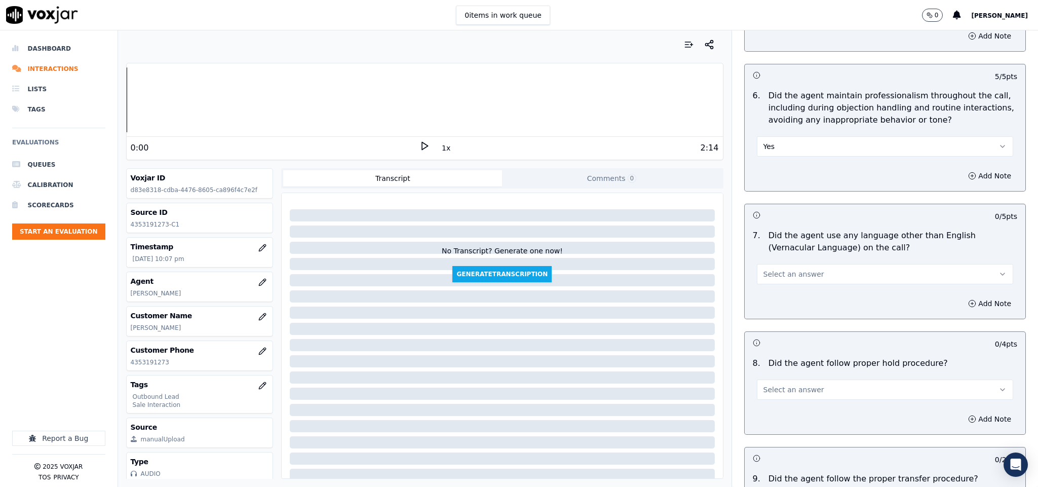
scroll to position [1292, 0]
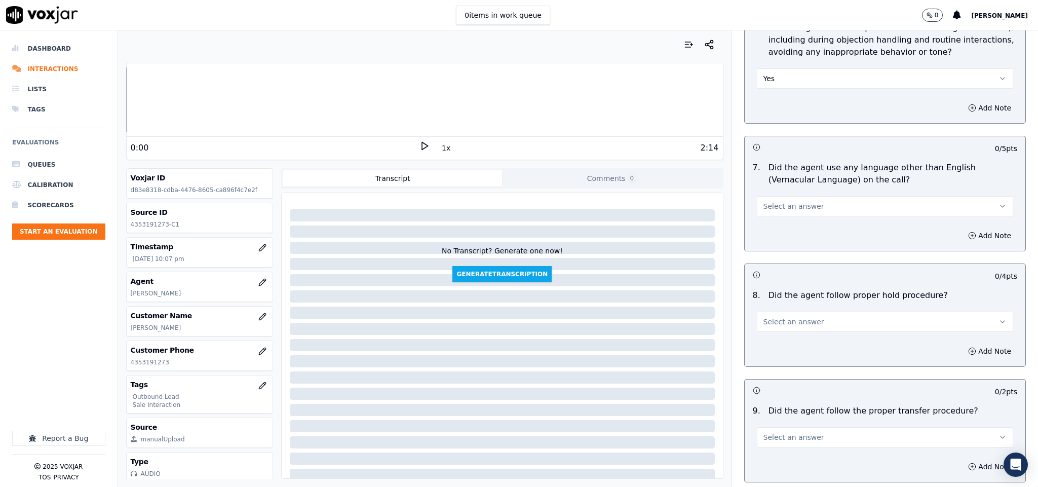
click at [799, 204] on button "Select an answer" at bounding box center [885, 206] width 257 height 20
click at [778, 239] on div "No" at bounding box center [860, 237] width 232 height 16
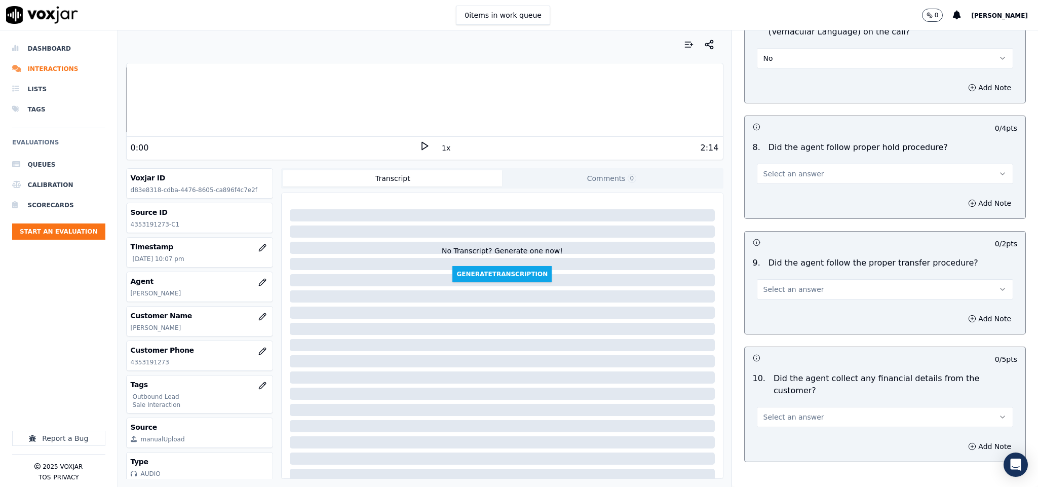
scroll to position [1443, 0]
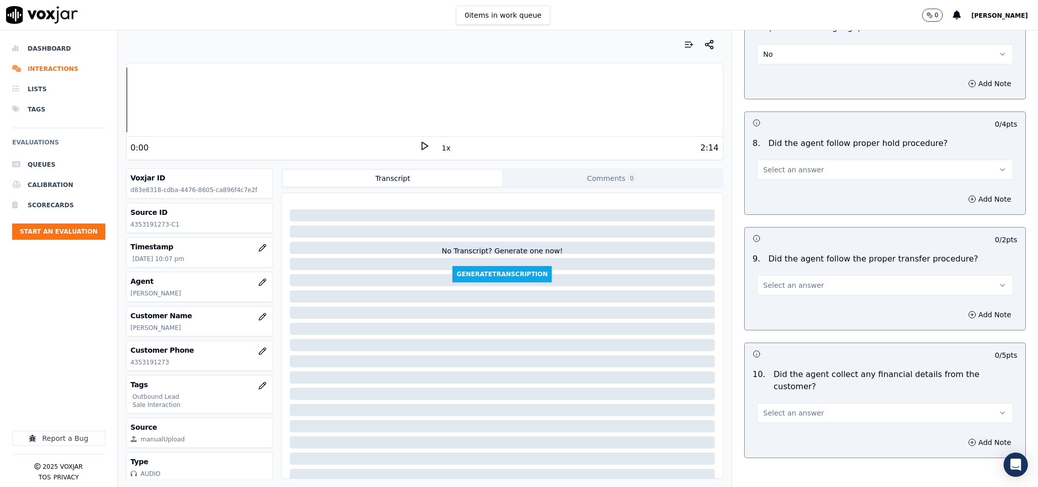
click at [786, 166] on span "Select an answer" at bounding box center [793, 170] width 61 height 10
click at [779, 184] on div "Yes" at bounding box center [860, 185] width 232 height 16
click at [787, 280] on span "Select an answer" at bounding box center [793, 285] width 61 height 10
click at [787, 296] on div "Yes" at bounding box center [860, 301] width 232 height 16
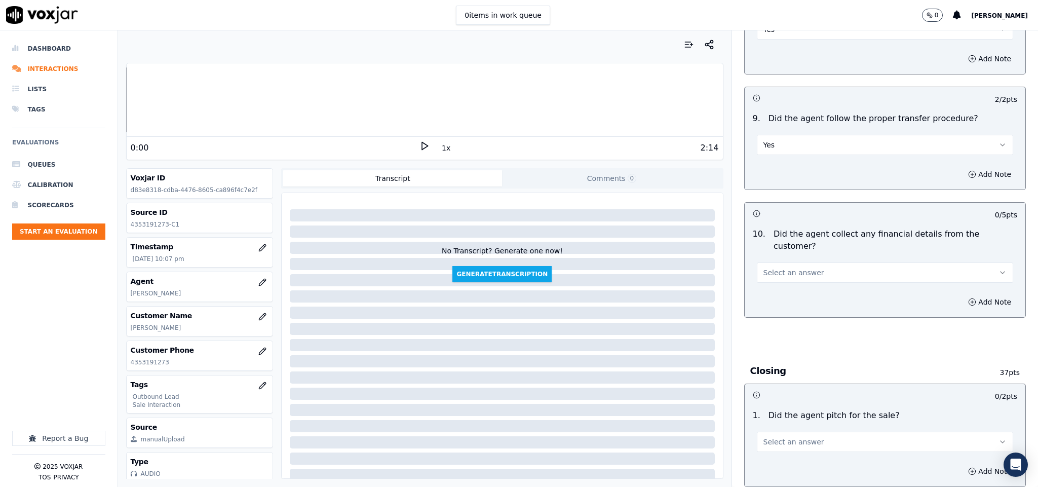
scroll to position [1595, 0]
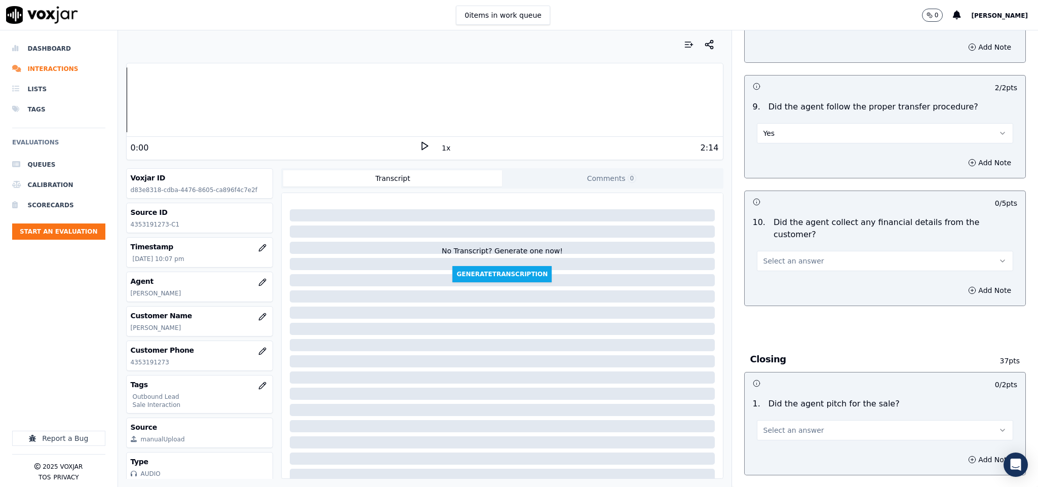
click at [789, 256] on span "Select an answer" at bounding box center [793, 261] width 61 height 10
click at [783, 266] on div "Yes" at bounding box center [860, 265] width 232 height 16
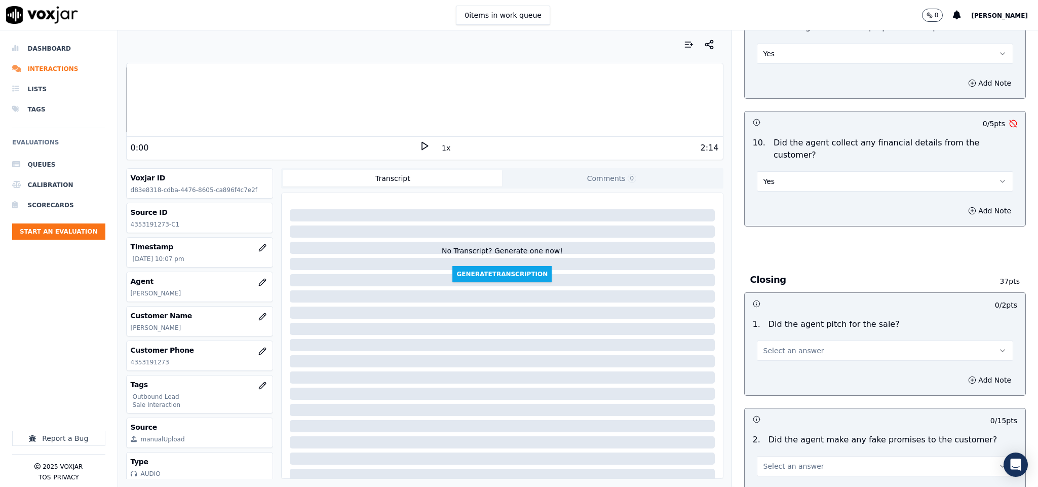
scroll to position [1671, 0]
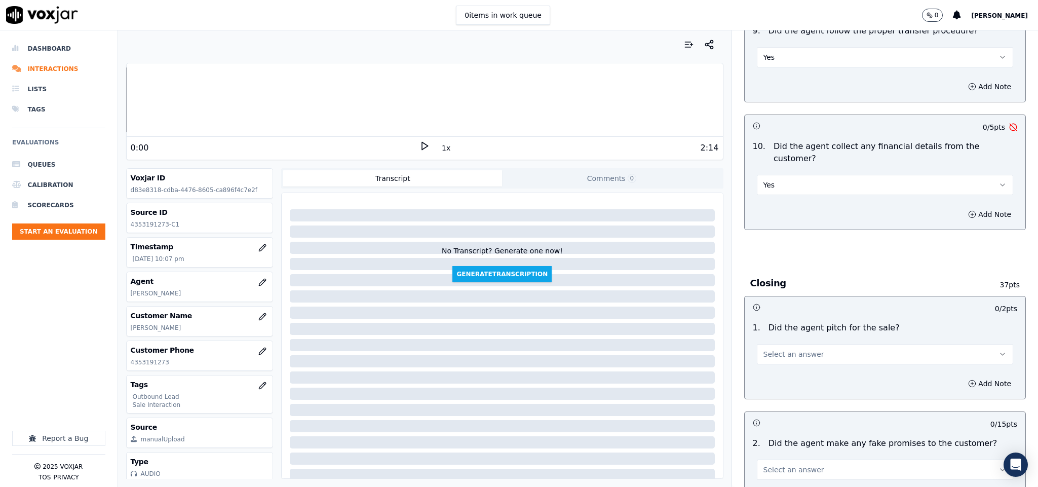
click at [798, 175] on button "Yes" at bounding box center [885, 185] width 257 height 20
click at [781, 206] on div "No" at bounding box center [860, 206] width 232 height 16
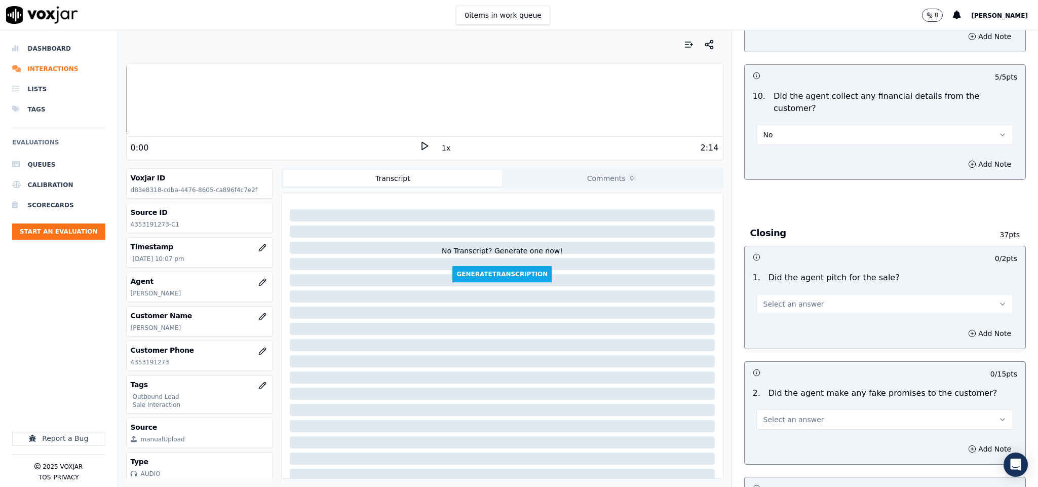
scroll to position [1823, 0]
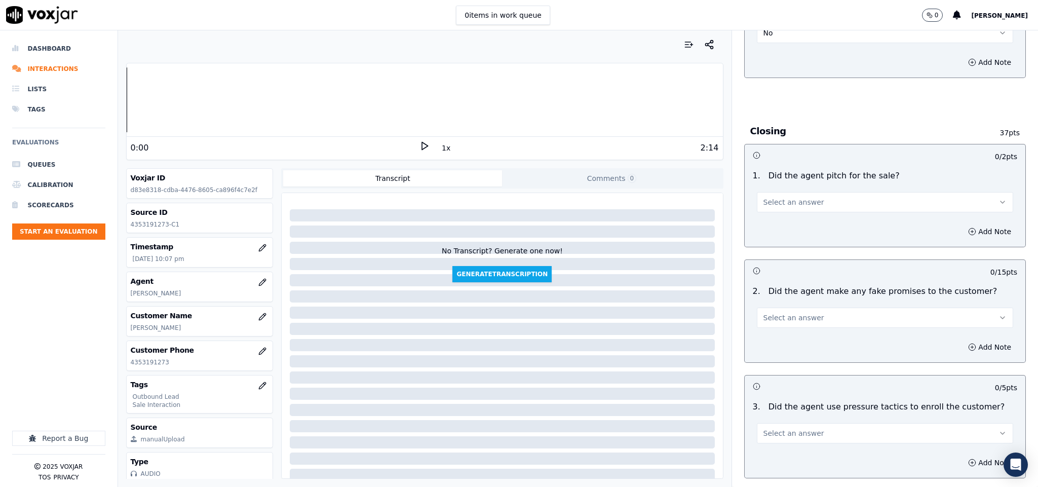
click at [786, 197] on span "Select an answer" at bounding box center [793, 202] width 61 height 10
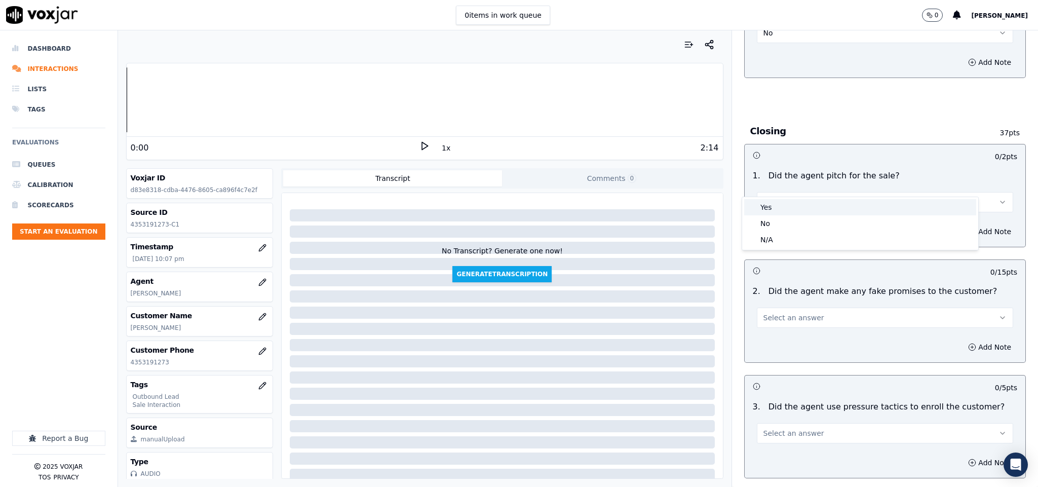
click at [796, 204] on div "Yes" at bounding box center [860, 207] width 232 height 16
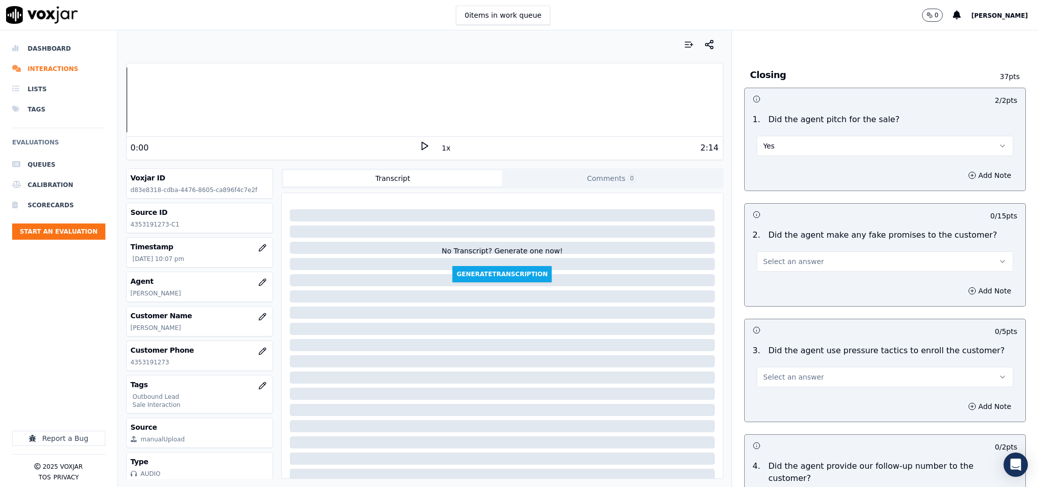
scroll to position [1975, 0]
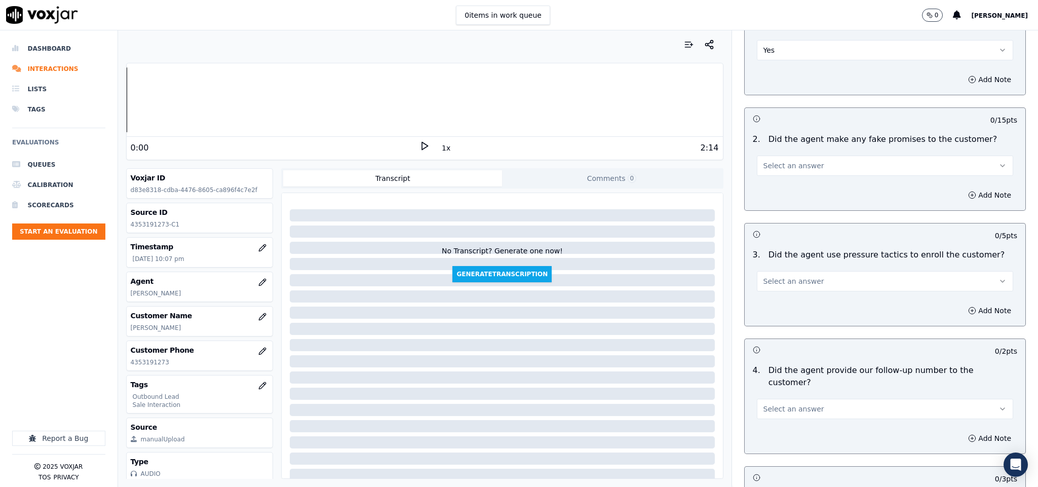
click at [823, 155] on button "Select an answer" at bounding box center [885, 165] width 257 height 20
click at [793, 181] on div "No" at bounding box center [860, 187] width 232 height 16
click at [809, 271] on button "Select an answer" at bounding box center [885, 281] width 257 height 20
click at [789, 304] on div "No" at bounding box center [860, 303] width 232 height 16
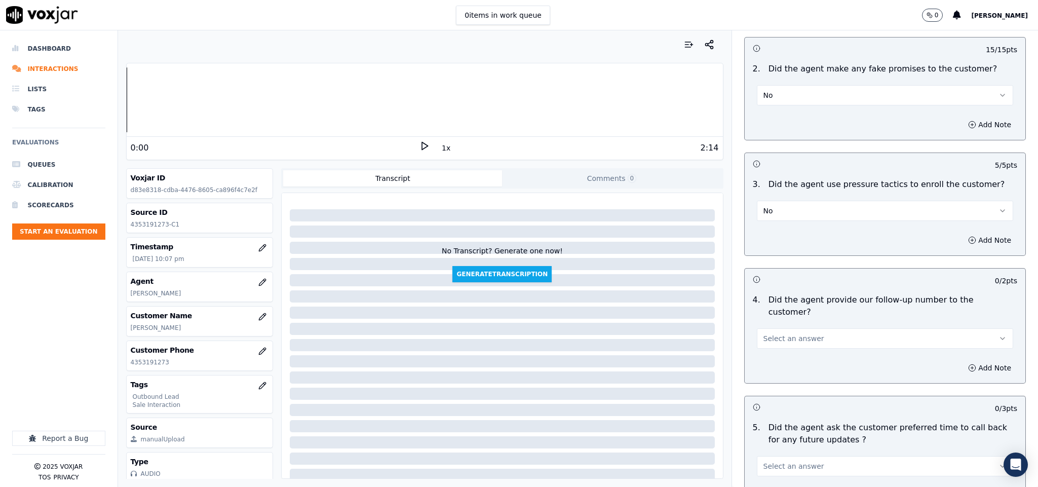
scroll to position [2127, 0]
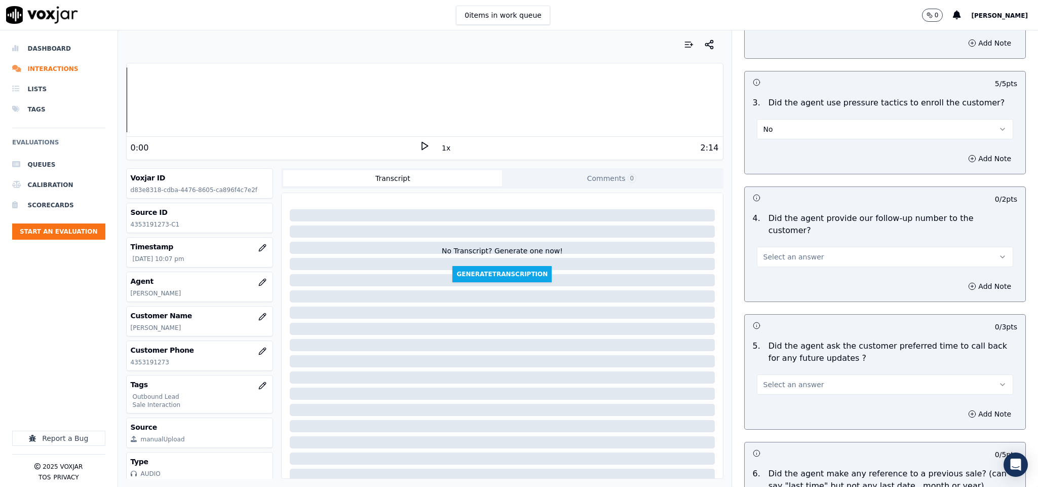
click at [810, 247] on button "Select an answer" at bounding box center [885, 257] width 257 height 20
click at [805, 245] on div "Yes" at bounding box center [860, 251] width 232 height 16
click at [801, 247] on button "Yes" at bounding box center [885, 257] width 257 height 20
click at [793, 259] on div "No" at bounding box center [860, 267] width 232 height 16
click at [796, 247] on button "No" at bounding box center [885, 257] width 257 height 20
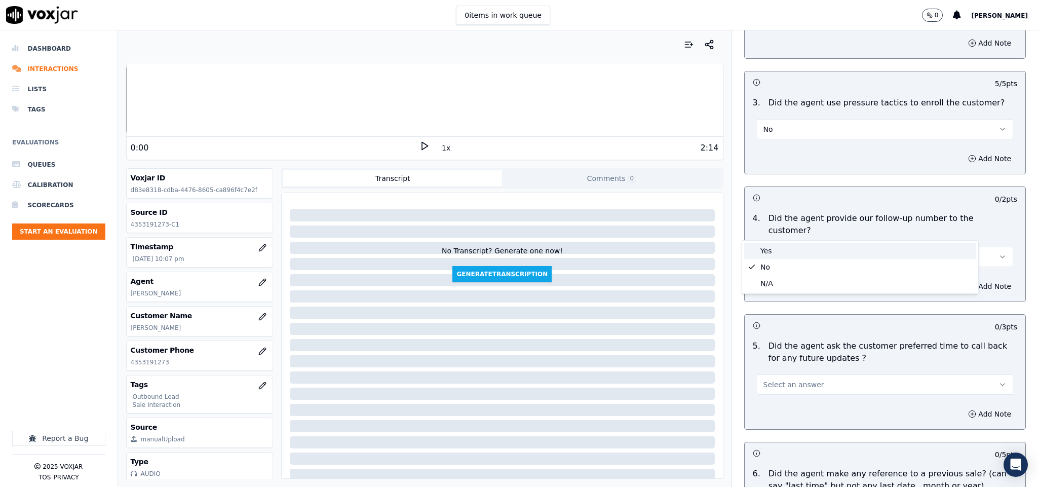
click at [786, 249] on div "Yes" at bounding box center [860, 251] width 232 height 16
click at [800, 247] on button "Yes" at bounding box center [885, 257] width 257 height 20
click at [792, 255] on div "Yes" at bounding box center [860, 251] width 232 height 16
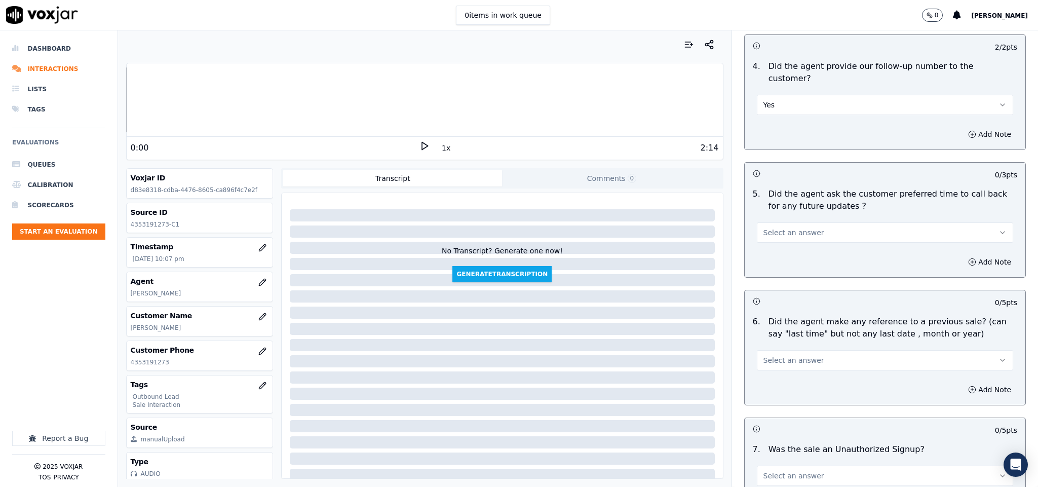
click at [780, 227] on span "Select an answer" at bounding box center [793, 232] width 61 height 10
click at [765, 225] on div "Yes" at bounding box center [860, 227] width 232 height 16
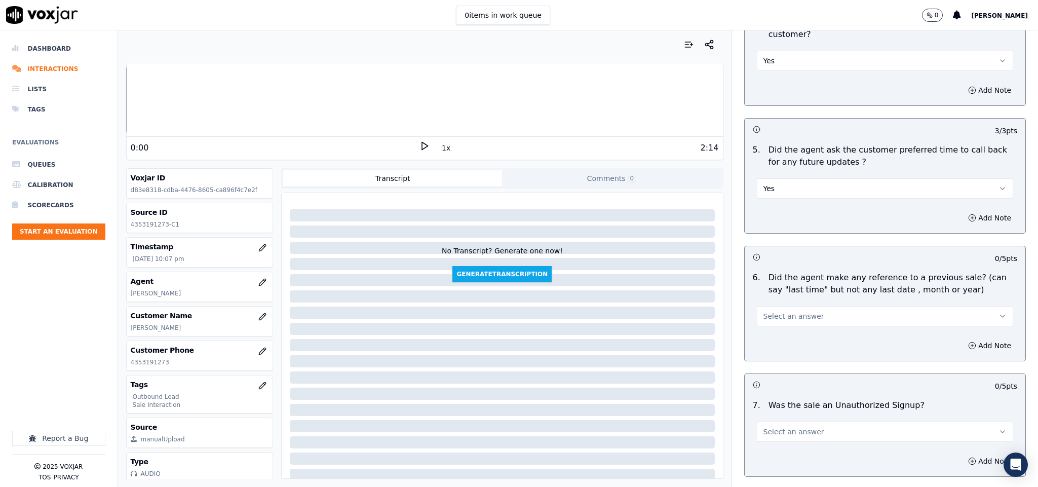
scroll to position [2380, 0]
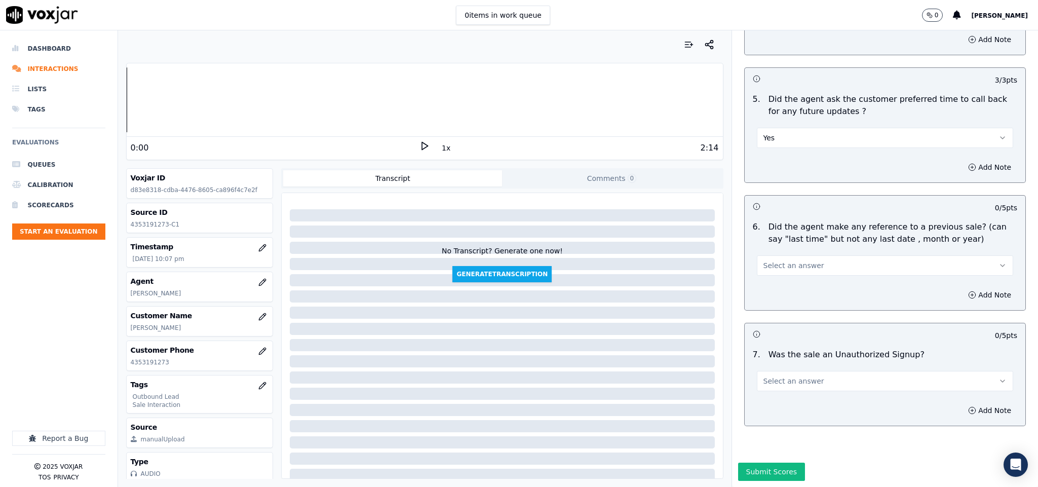
click at [782, 255] on button "Select an answer" at bounding box center [885, 265] width 257 height 20
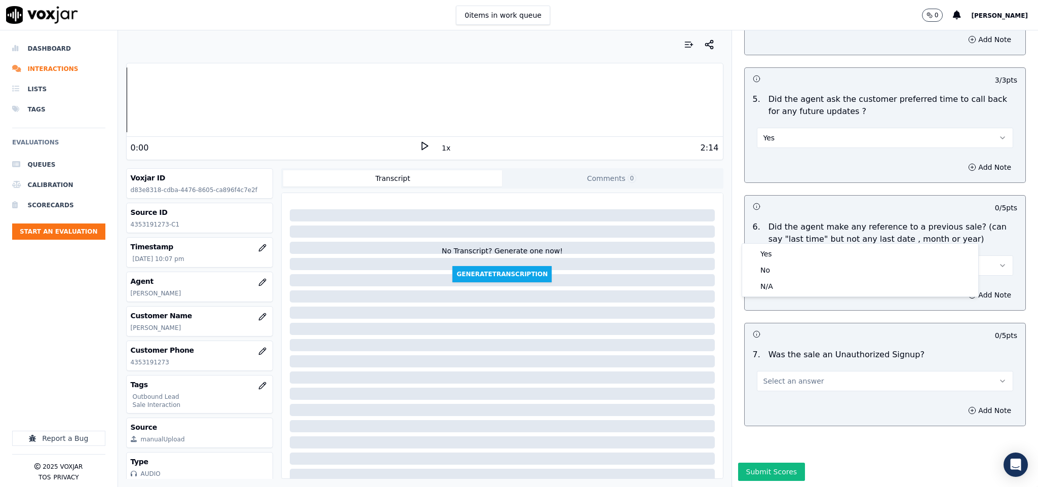
click at [757, 255] on button "Select an answer" at bounding box center [885, 265] width 257 height 20
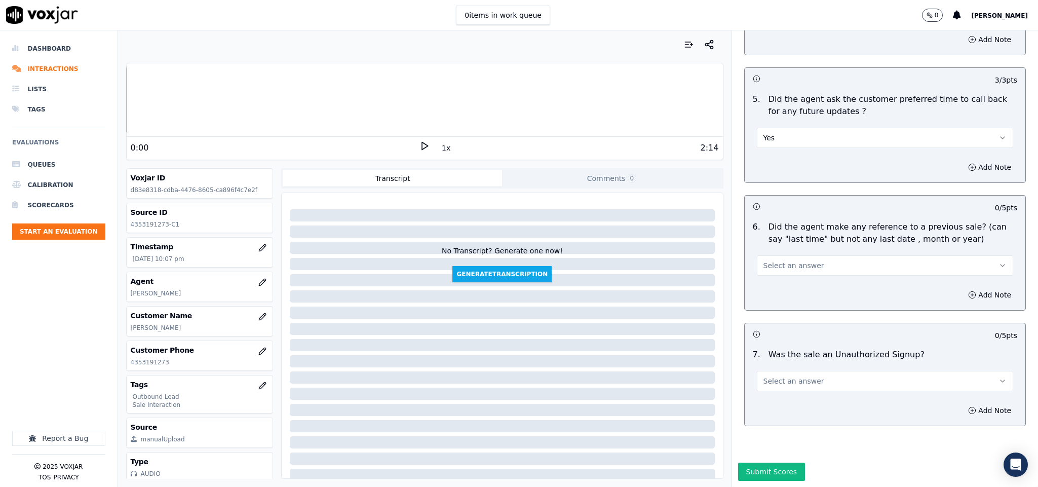
click at [816, 255] on button "Select an answer" at bounding box center [885, 265] width 257 height 20
click at [786, 271] on div "No" at bounding box center [860, 270] width 232 height 16
click at [793, 376] on span "Select an answer" at bounding box center [793, 381] width 61 height 10
click at [780, 382] on div "No" at bounding box center [860, 386] width 232 height 16
click at [771, 462] on button "Submit Scores" at bounding box center [771, 471] width 67 height 18
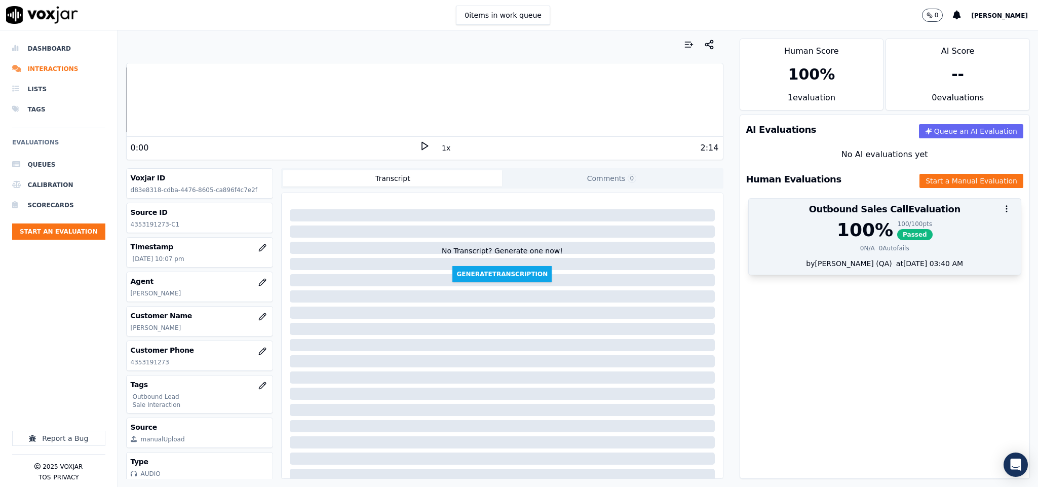
click at [850, 253] on div "100 % 100 / 100 pts Passed 0 N/A 0 Autofails" at bounding box center [885, 239] width 272 height 38
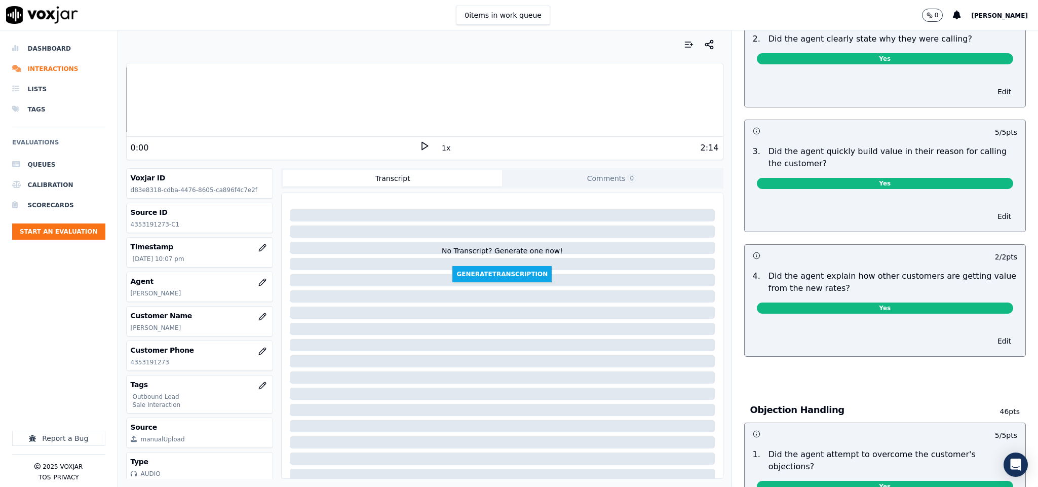
scroll to position [231, 0]
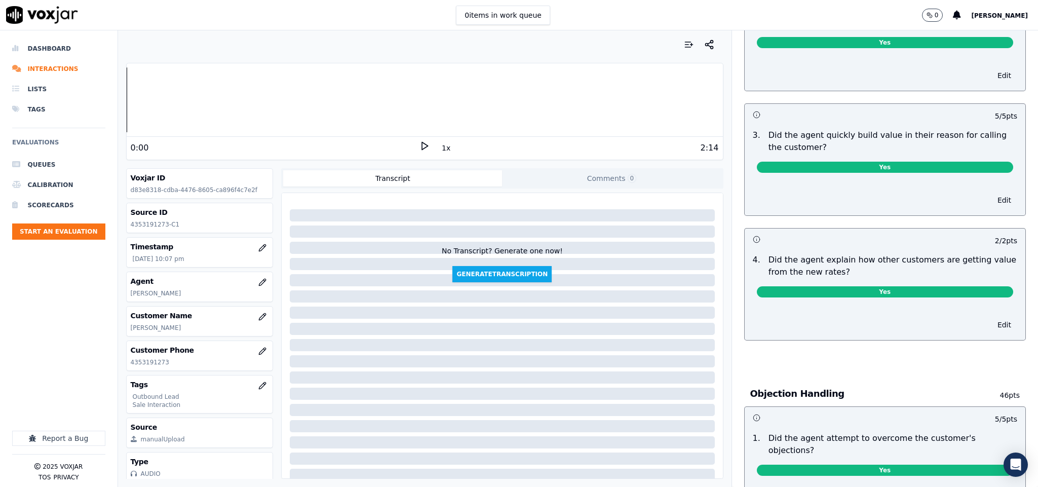
click at [962, 320] on div "Edit" at bounding box center [885, 322] width 281 height 34
click at [871, 291] on span "Yes" at bounding box center [885, 291] width 257 height 11
click at [991, 330] on button "Edit" at bounding box center [1004, 325] width 26 height 14
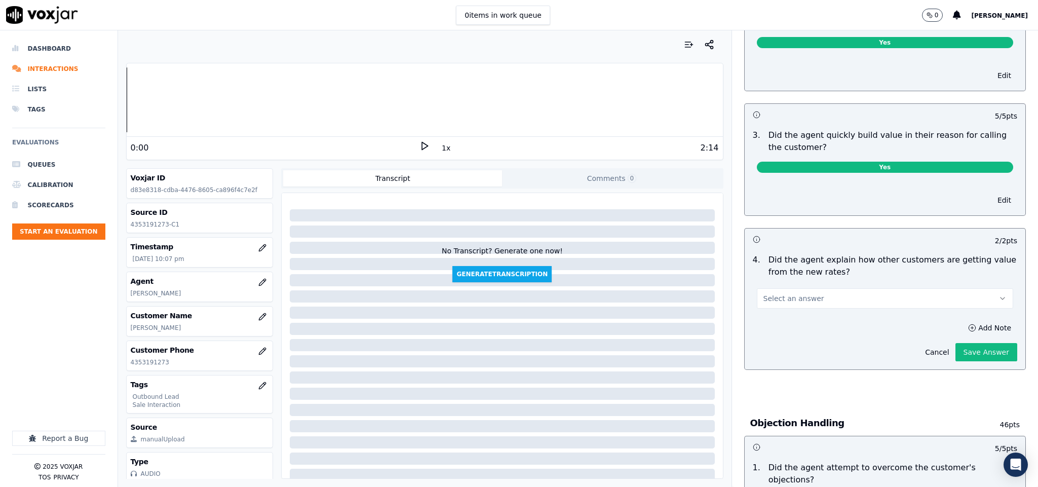
click at [850, 305] on button "Select an answer" at bounding box center [885, 298] width 257 height 20
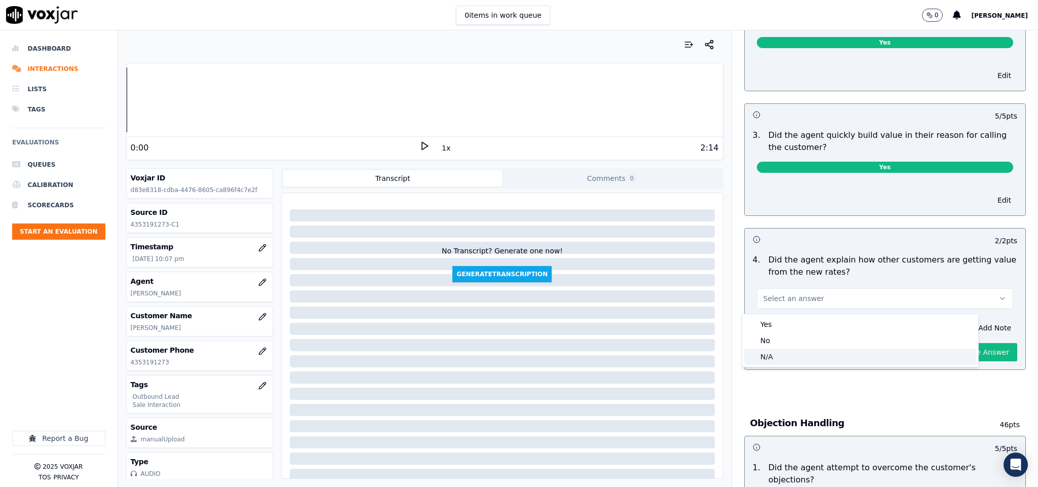
click at [833, 357] on div "N/A" at bounding box center [860, 356] width 232 height 16
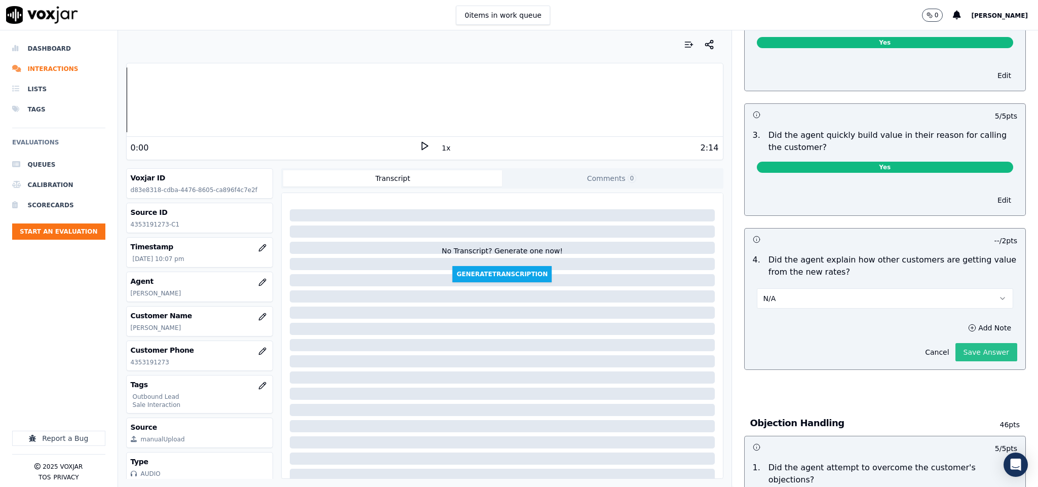
click at [962, 355] on button "Save Answer" at bounding box center [986, 352] width 62 height 18
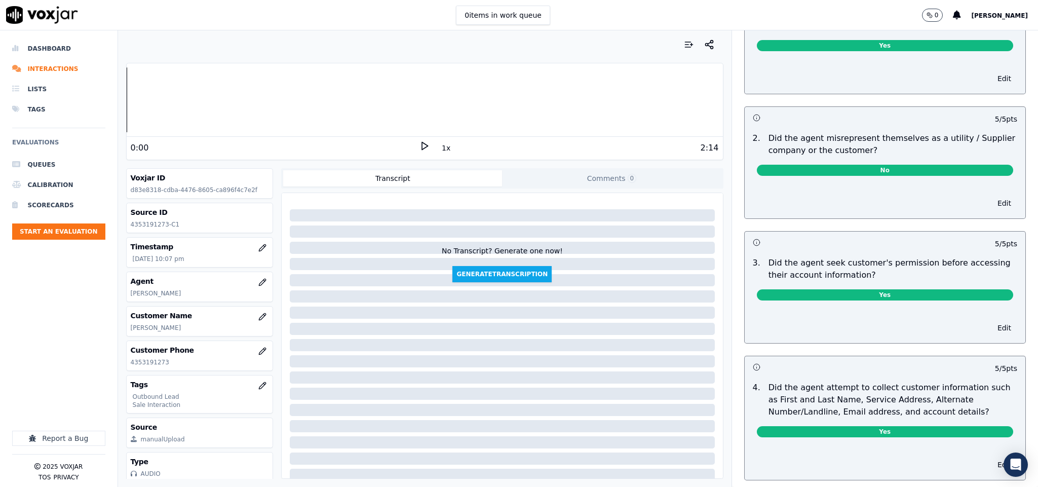
scroll to position [699, 0]
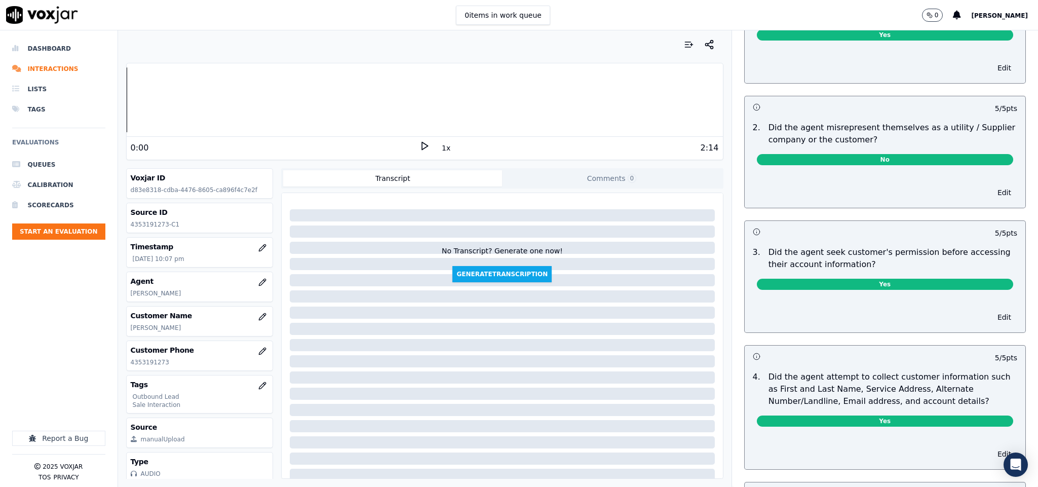
click at [954, 182] on div "Edit" at bounding box center [885, 190] width 281 height 34
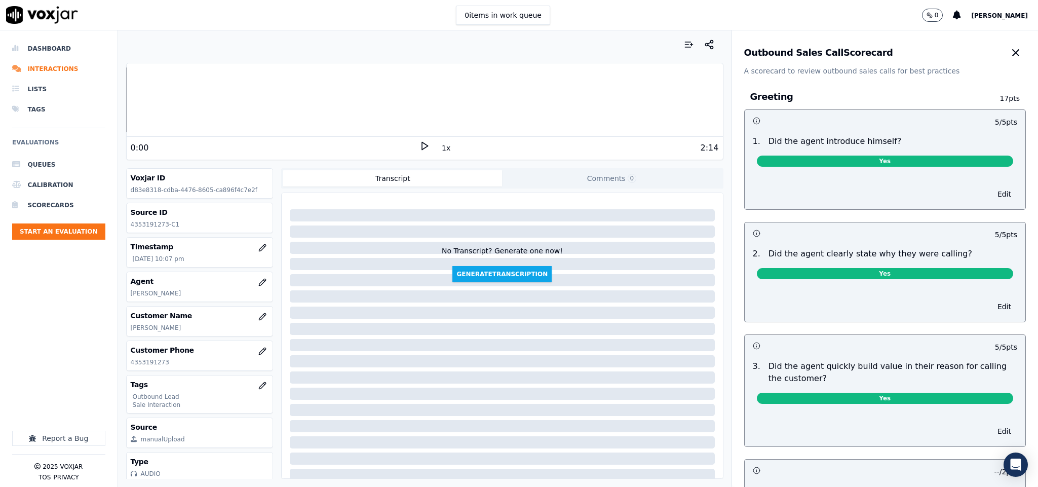
click at [1009, 57] on icon "button" at bounding box center [1015, 53] width 12 height 12
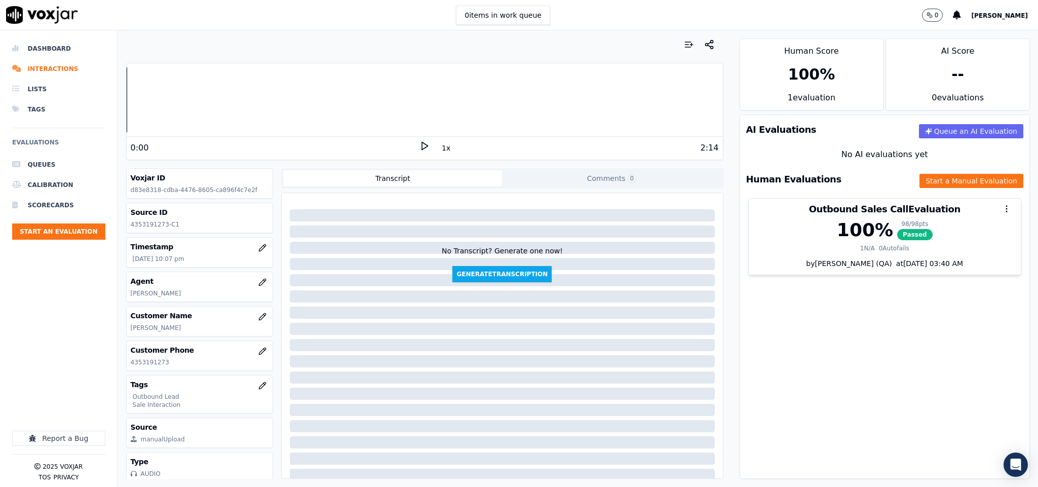
drag, startPoint x: 35, startPoint y: 49, endPoint x: 111, endPoint y: 123, distance: 106.4
click at [35, 49] on li "Dashboard" at bounding box center [58, 48] width 93 height 20
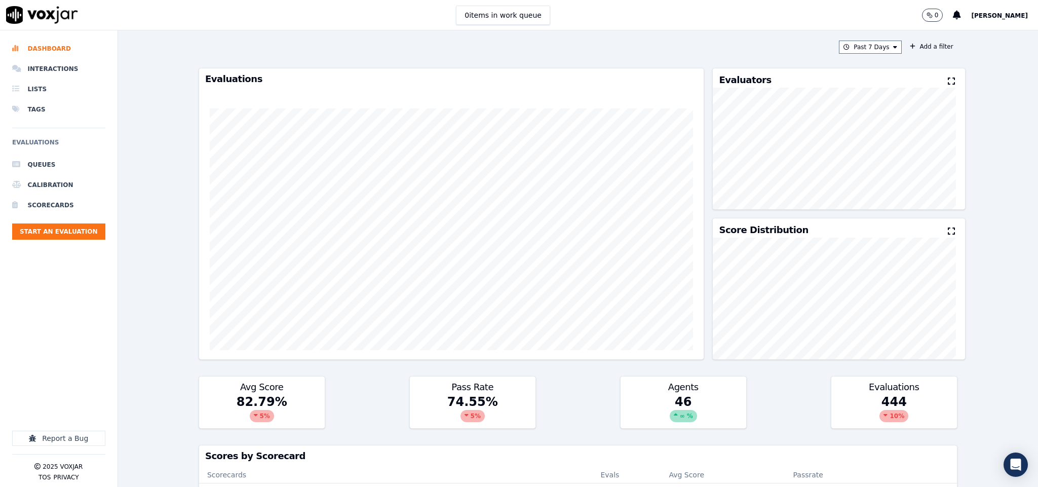
click at [78, 240] on ul "Queues Calibration Scorecards Start an Evaluation" at bounding box center [58, 200] width 93 height 93
click at [81, 237] on button "Start an Evaluation" at bounding box center [58, 231] width 93 height 16
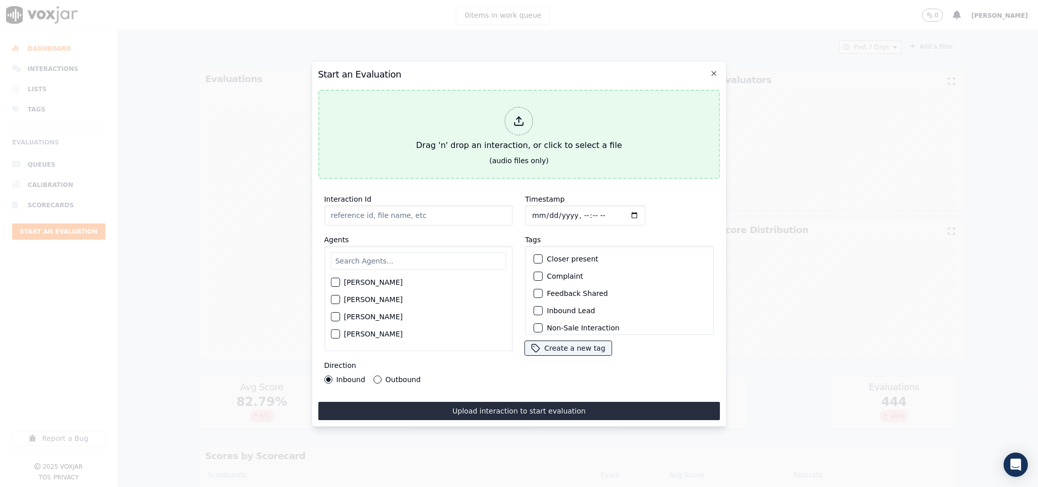
click at [549, 108] on div "Drag 'n' drop an interaction, or click to select a file" at bounding box center [519, 129] width 214 height 53
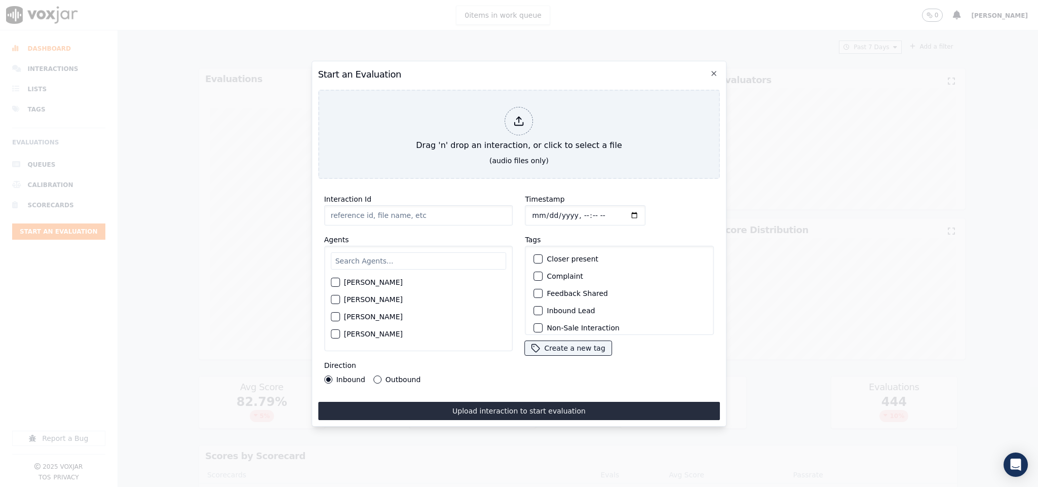
click at [712, 72] on h2 "Start an Evaluation" at bounding box center [519, 74] width 402 height 14
click at [711, 70] on icon "button" at bounding box center [714, 73] width 8 height 8
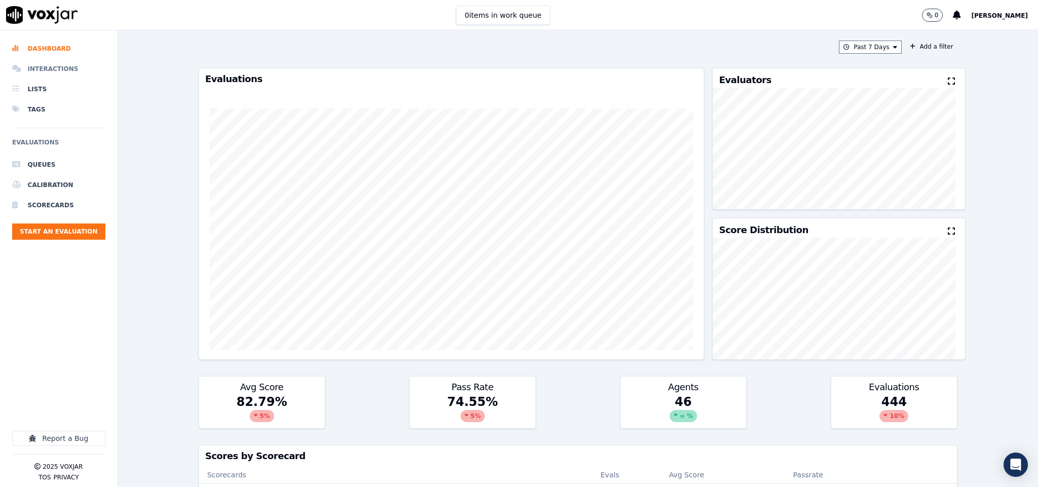
click at [33, 61] on li "Interactions" at bounding box center [58, 69] width 93 height 20
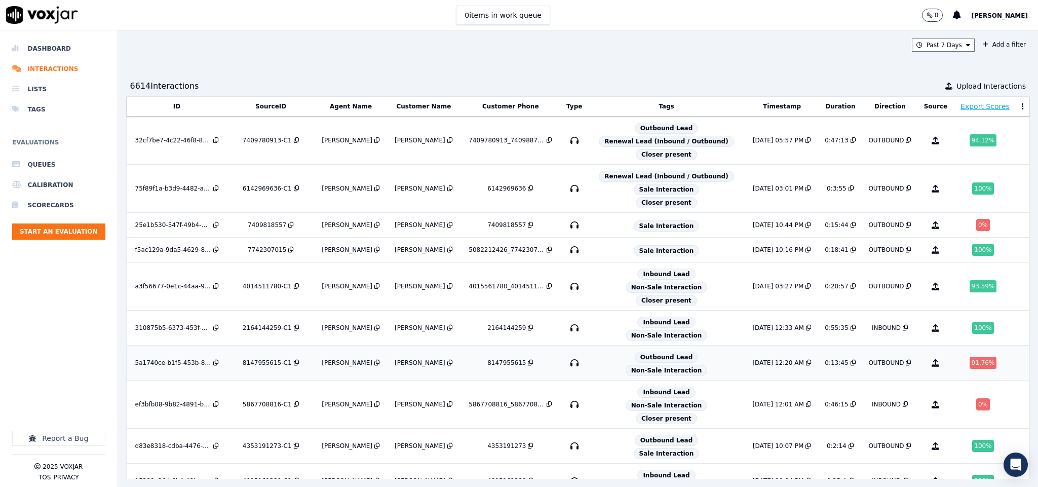
scroll to position [186, 0]
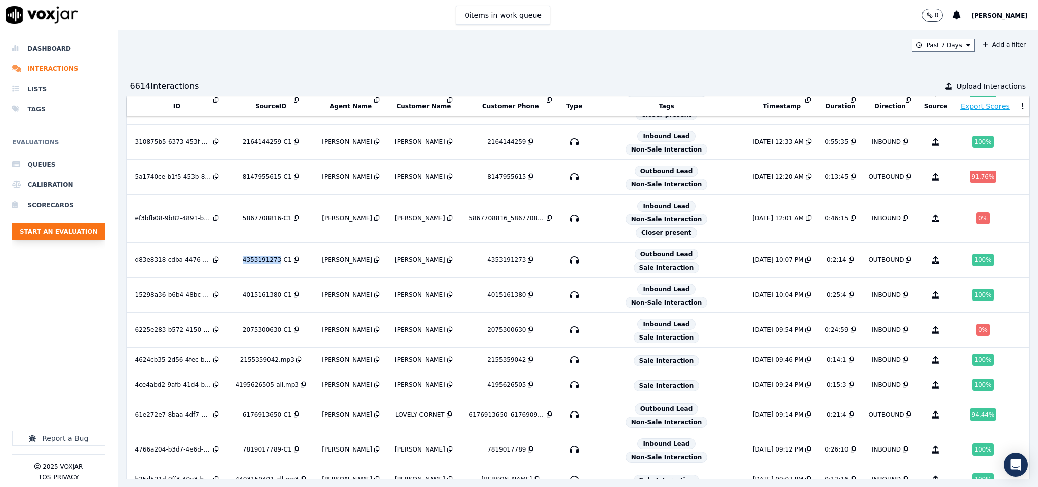
click at [43, 228] on button "Start an Evaluation" at bounding box center [58, 231] width 93 height 16
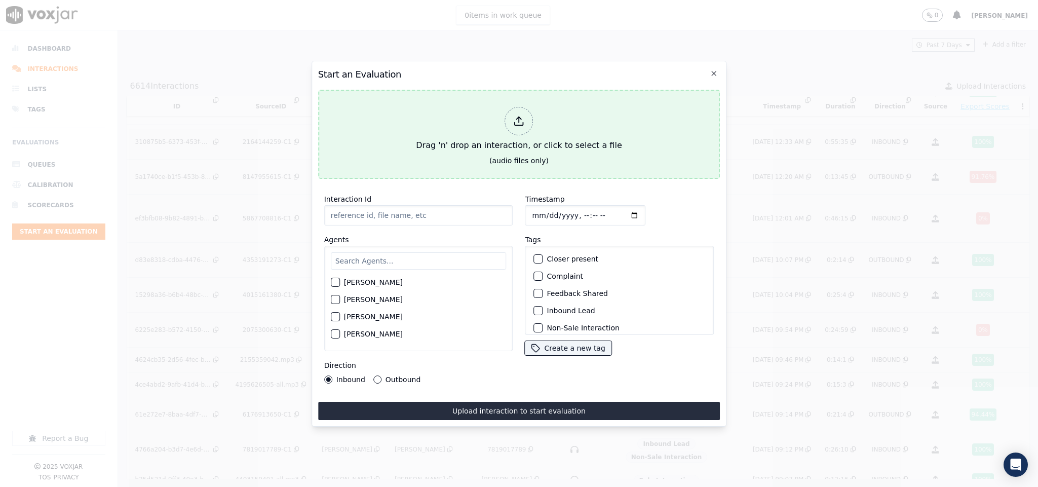
click at [494, 107] on div "Drag 'n' drop an interaction, or click to select a file" at bounding box center [519, 129] width 214 height 53
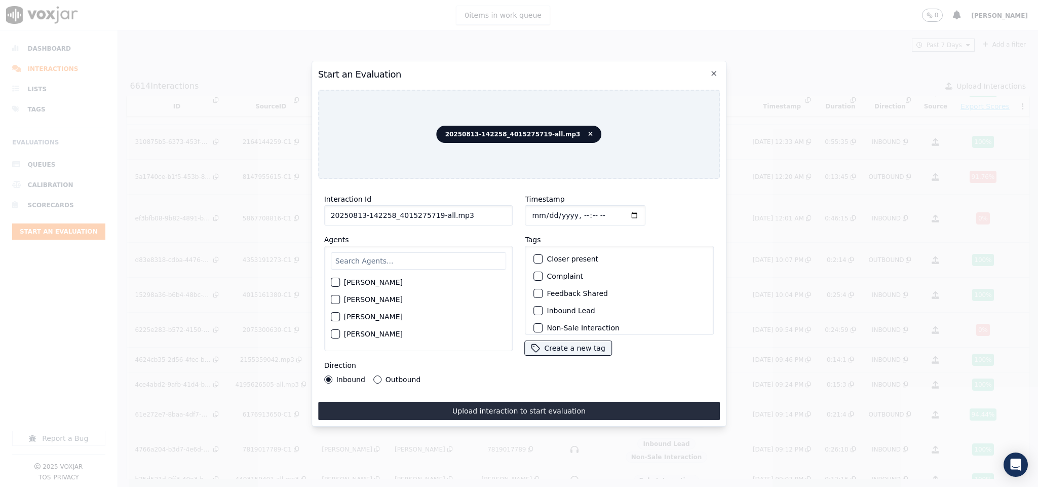
drag, startPoint x: 430, startPoint y: 215, endPoint x: 459, endPoint y: 215, distance: 29.4
click at [459, 215] on input "20250813-142258_4015275719-all.mp3" at bounding box center [418, 215] width 189 height 20
type input "20250813-142258_4015275719-C1"
click at [526, 209] on input "Timestamp" at bounding box center [585, 215] width 121 height 20
type input "2025-08-13T22:14"
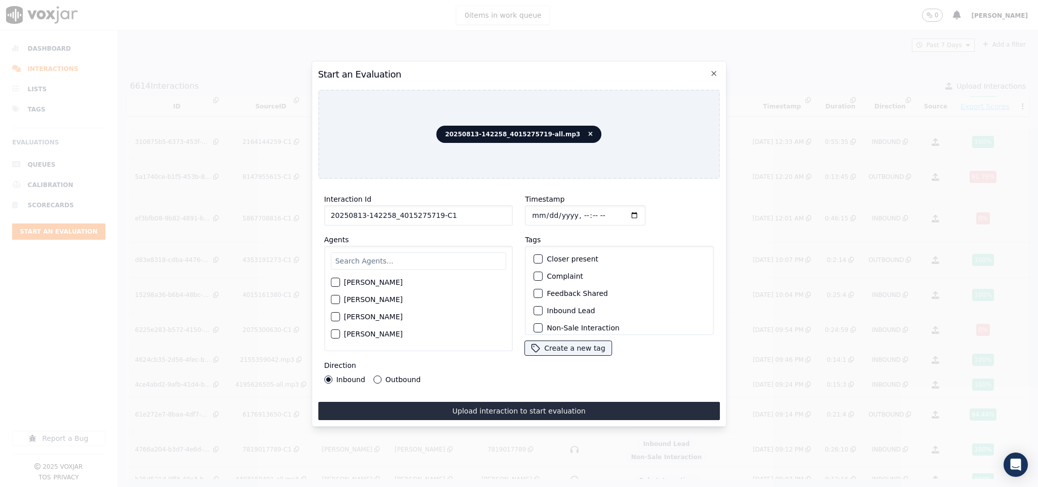
click at [534, 307] on div "button" at bounding box center [537, 310] width 7 height 7
click at [534, 318] on div "button" at bounding box center [537, 321] width 7 height 7
click at [403, 255] on input "text" at bounding box center [419, 260] width 176 height 17
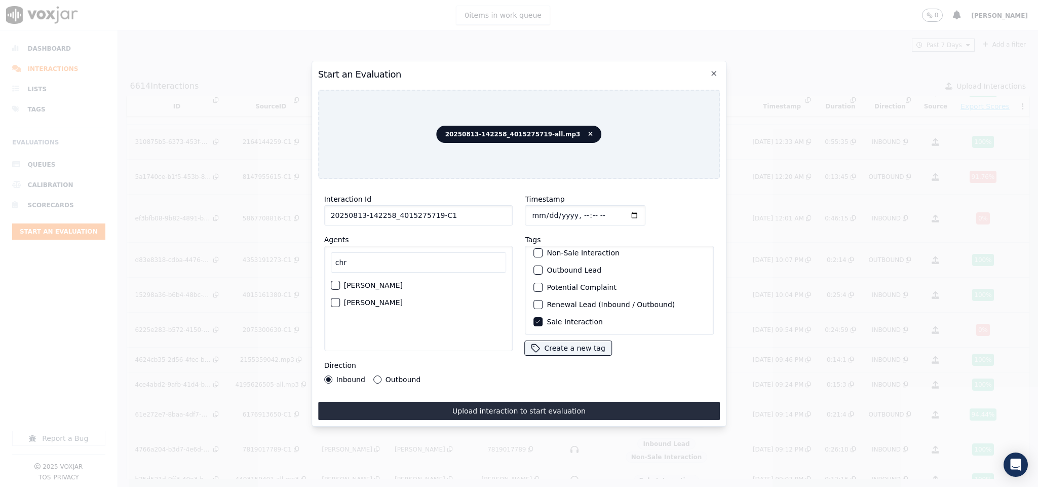
type input "chr"
click at [340, 298] on button "[PERSON_NAME]" at bounding box center [335, 302] width 9 height 9
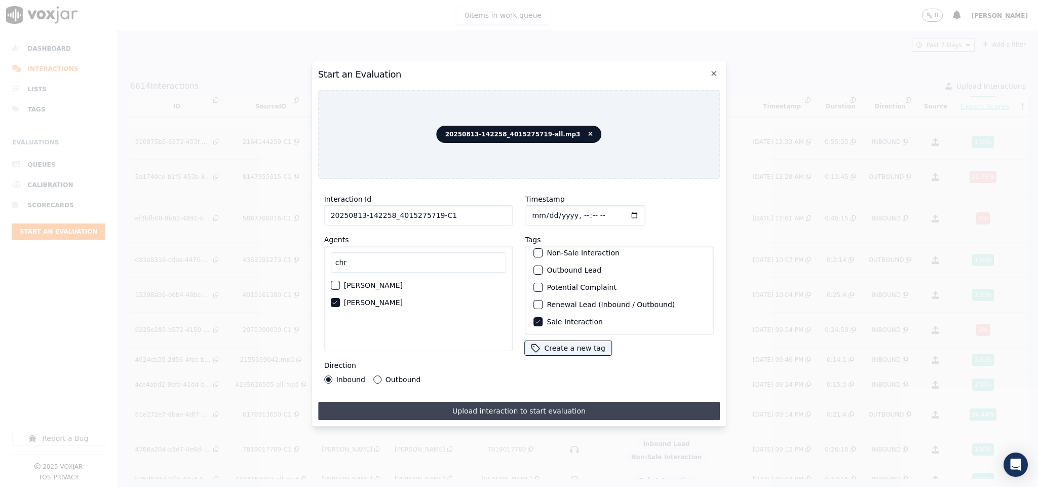
click at [409, 402] on button "Upload interaction to start evaluation" at bounding box center [519, 411] width 402 height 18
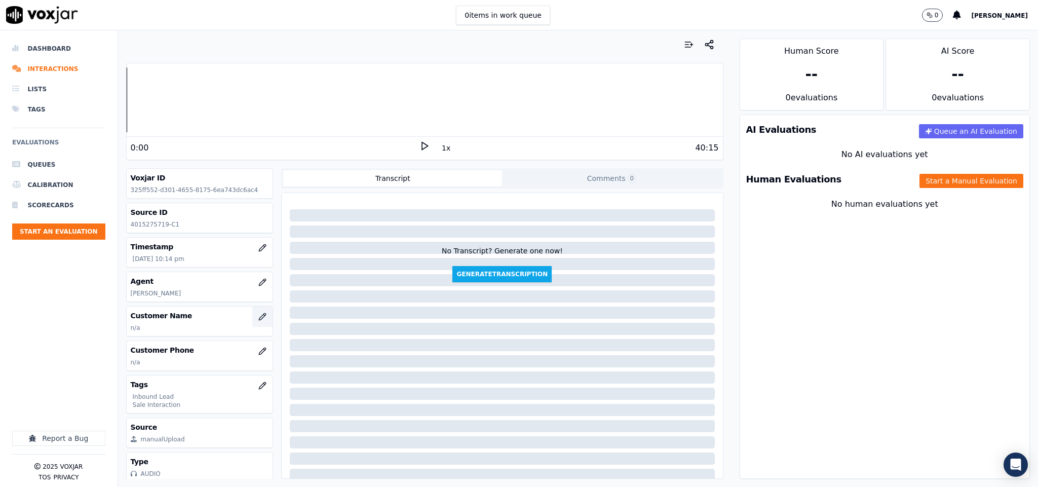
click at [258, 315] on icon "button" at bounding box center [262, 317] width 8 height 8
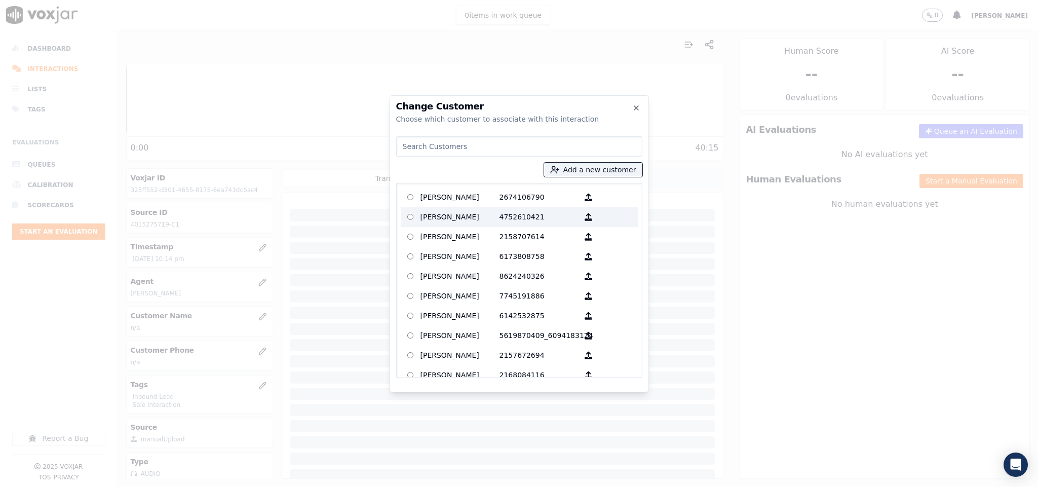
type input "SUZANNE MEEGAN"
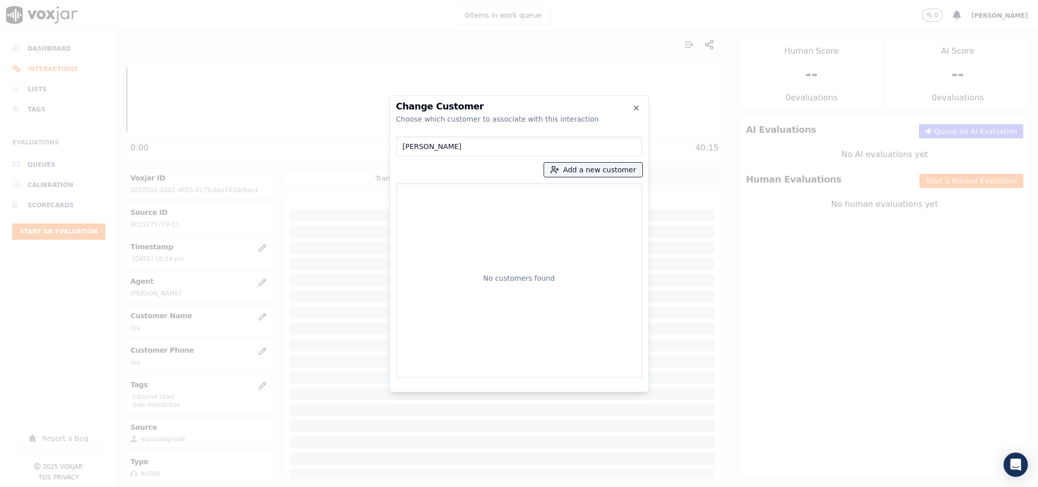
drag, startPoint x: 475, startPoint y: 142, endPoint x: 348, endPoint y: 160, distance: 127.9
click at [348, 486] on div "Change Customer Choose which customer to associate with this interaction SUZANN…" at bounding box center [519, 487] width 1038 height 0
click at [614, 168] on button "Add a new customer" at bounding box center [593, 170] width 98 height 14
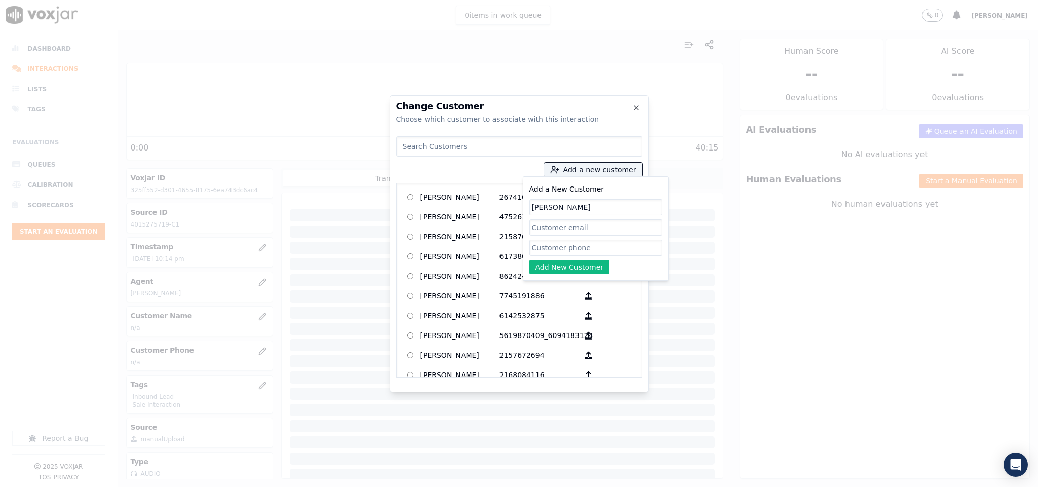
type input "SUZANNE MEEGAN"
click at [558, 248] on input "Add a New Customer" at bounding box center [595, 248] width 133 height 16
paste input "4015275719"
paste input "4014638768"
type input "4015275719_4014638768"
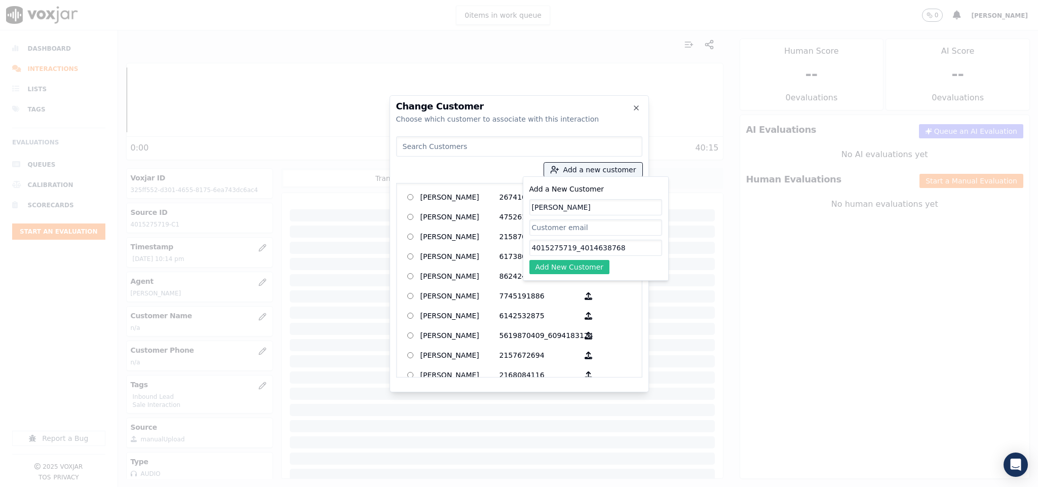
click at [571, 266] on button "Add New Customer" at bounding box center [569, 267] width 81 height 14
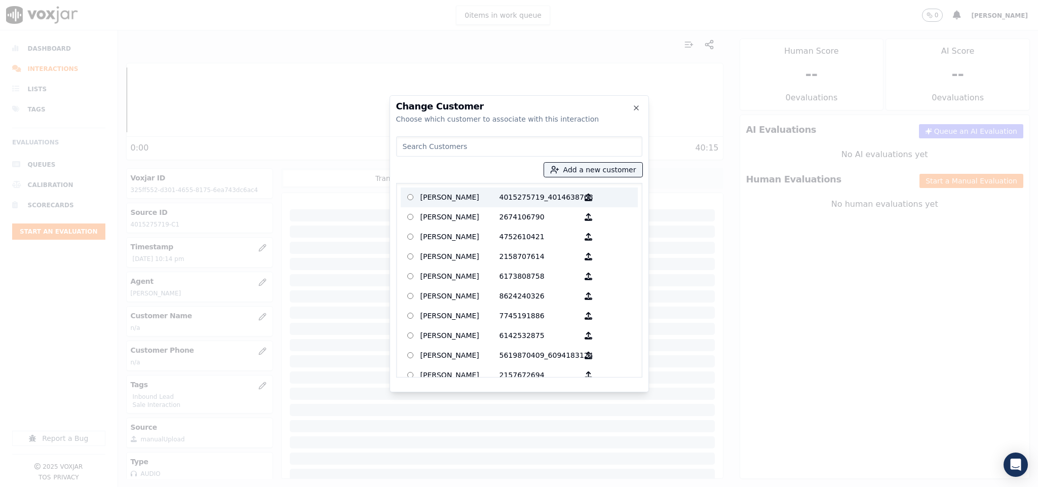
click at [478, 190] on p "SUZANNE MEEGAN" at bounding box center [459, 197] width 79 height 16
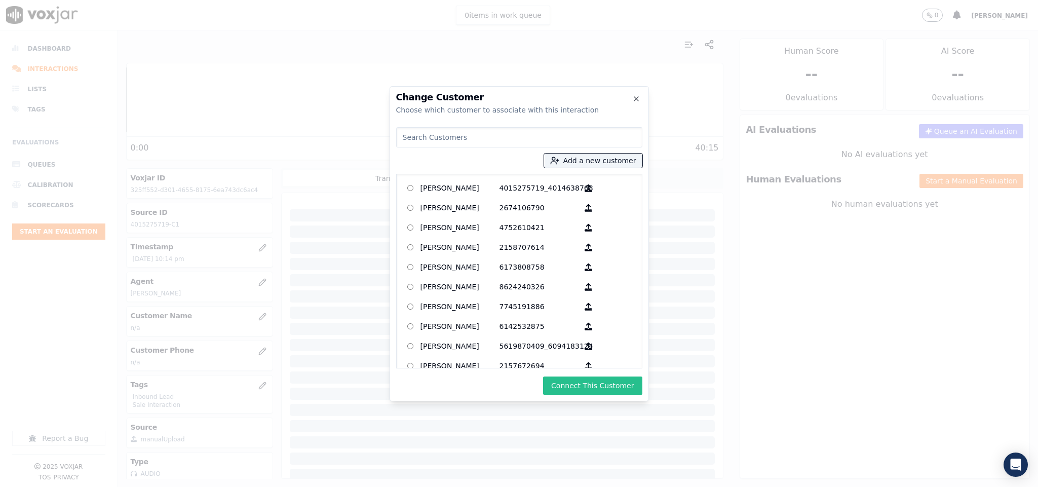
click at [614, 386] on button "Connect This Customer" at bounding box center [592, 385] width 99 height 18
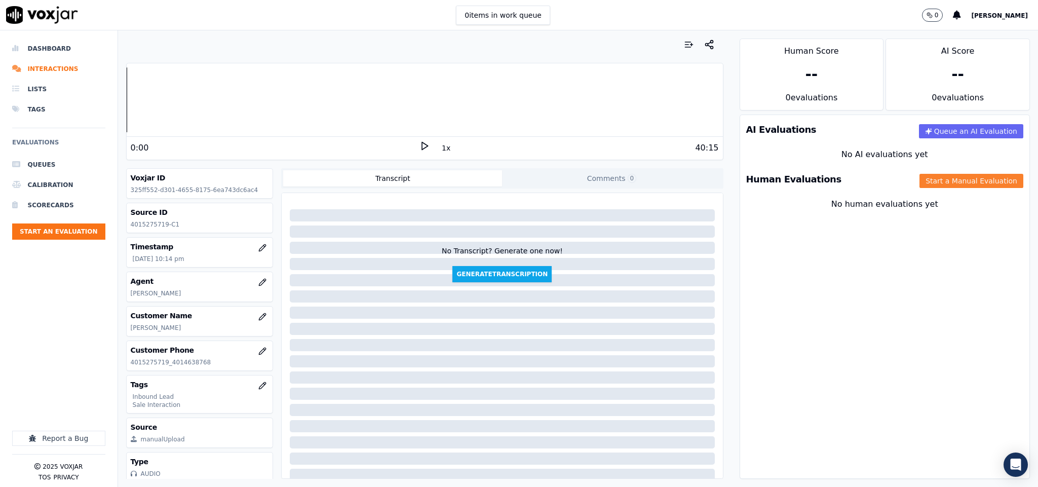
click at [937, 174] on button "Start a Manual Evaluation" at bounding box center [971, 181] width 104 height 14
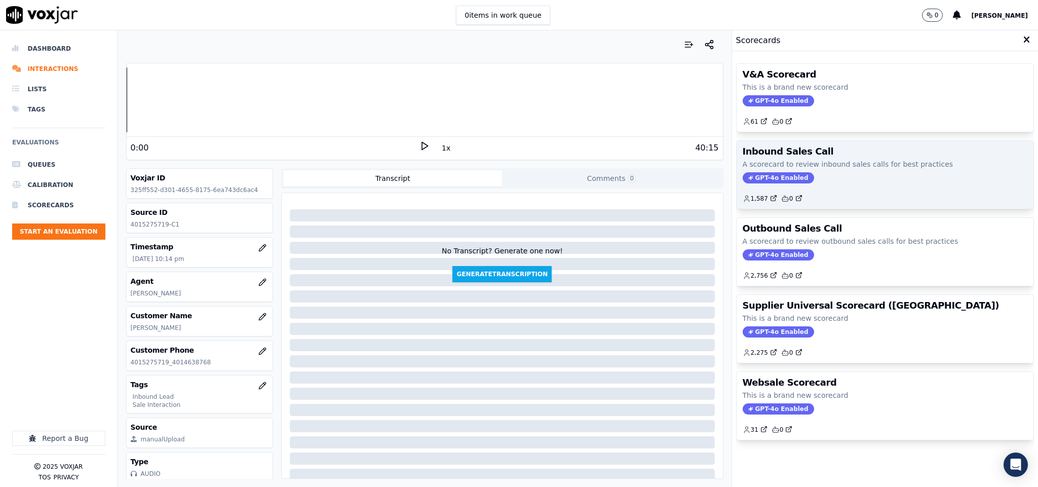
click at [759, 183] on span "GPT-4o Enabled" at bounding box center [778, 177] width 71 height 11
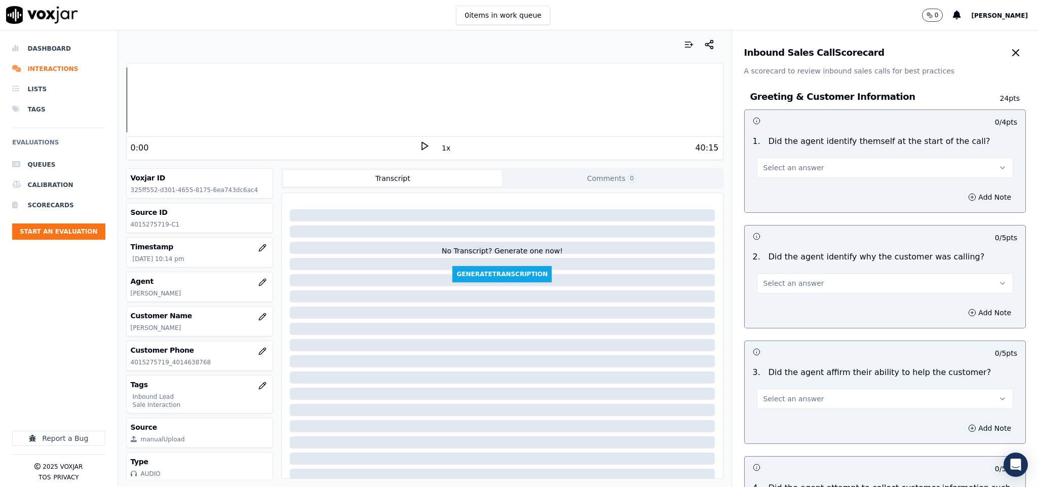
click at [794, 171] on span "Select an answer" at bounding box center [793, 168] width 61 height 10
click at [790, 186] on div "Yes" at bounding box center [860, 191] width 232 height 16
click at [774, 283] on span "Select an answer" at bounding box center [793, 283] width 61 height 10
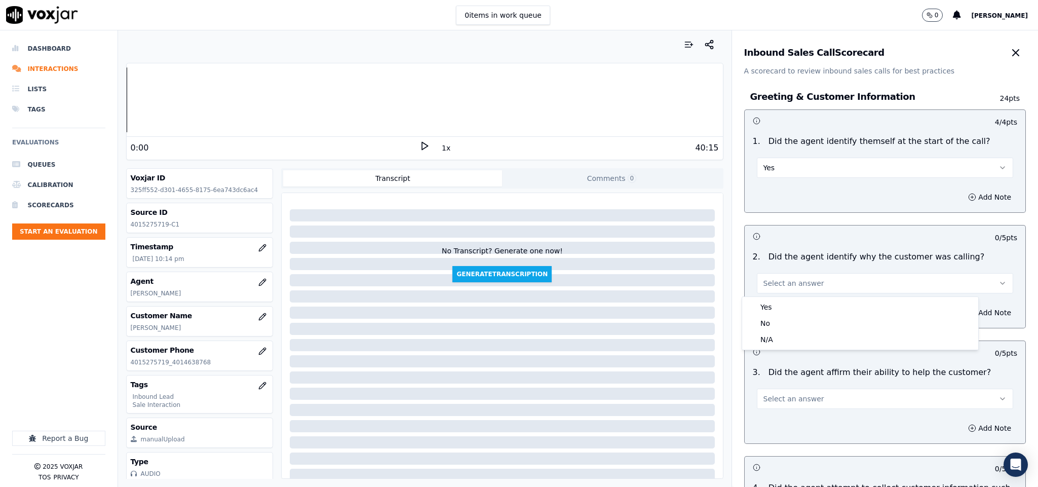
click at [771, 301] on div "Yes" at bounding box center [860, 307] width 232 height 16
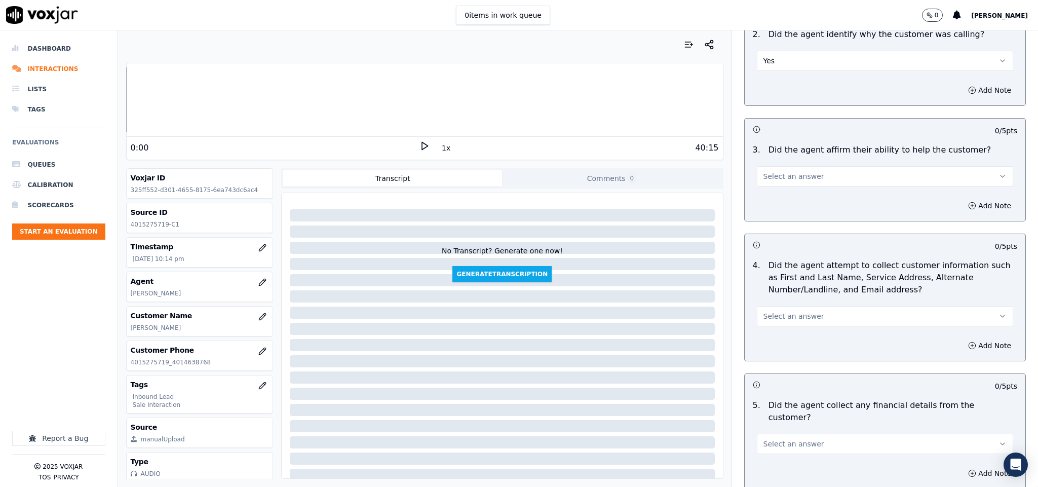
scroll to position [228, 0]
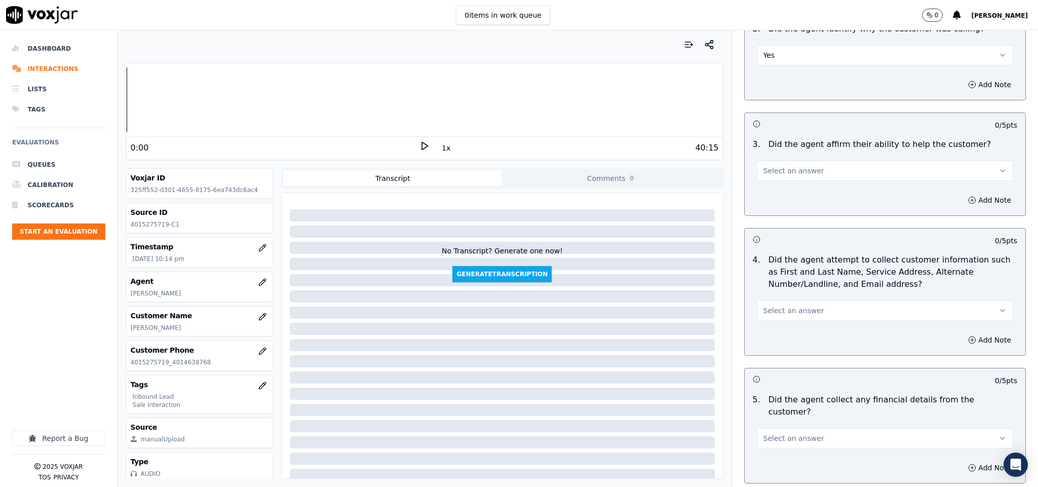
click at [800, 169] on span "Select an answer" at bounding box center [793, 171] width 61 height 10
click at [784, 199] on div "Yes" at bounding box center [860, 195] width 232 height 16
click at [799, 310] on span "Select an answer" at bounding box center [793, 310] width 61 height 10
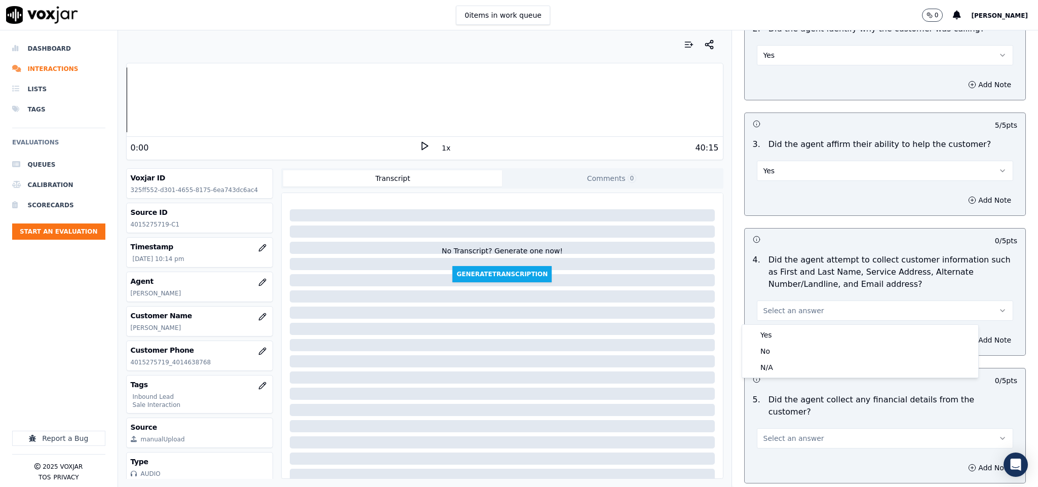
click at [777, 340] on div "Yes" at bounding box center [860, 335] width 232 height 16
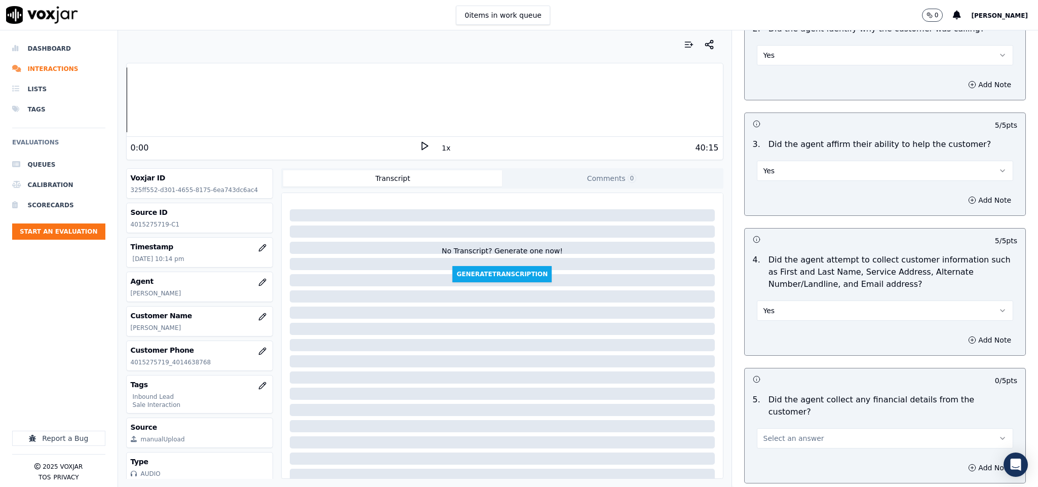
click at [794, 433] on span "Select an answer" at bounding box center [793, 438] width 61 height 10
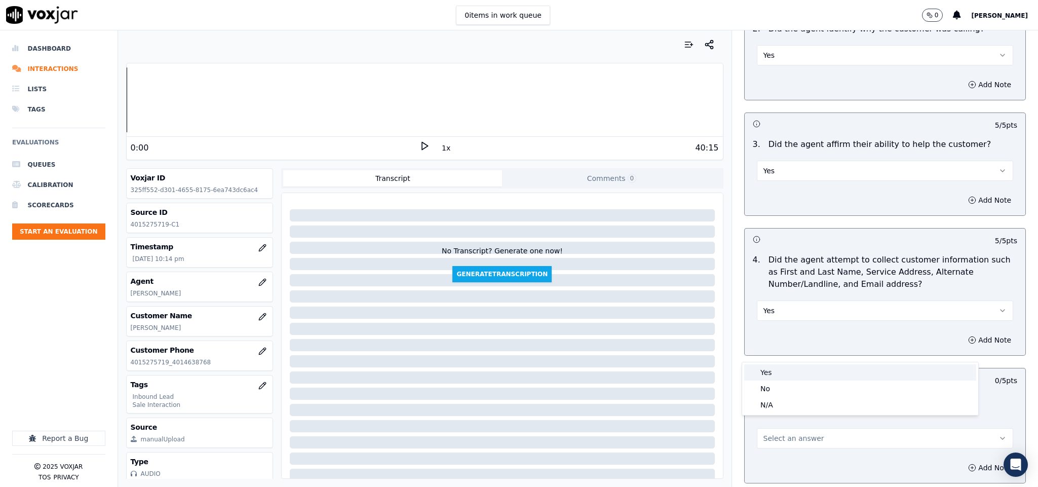
click at [785, 371] on div "Yes" at bounding box center [860, 372] width 232 height 16
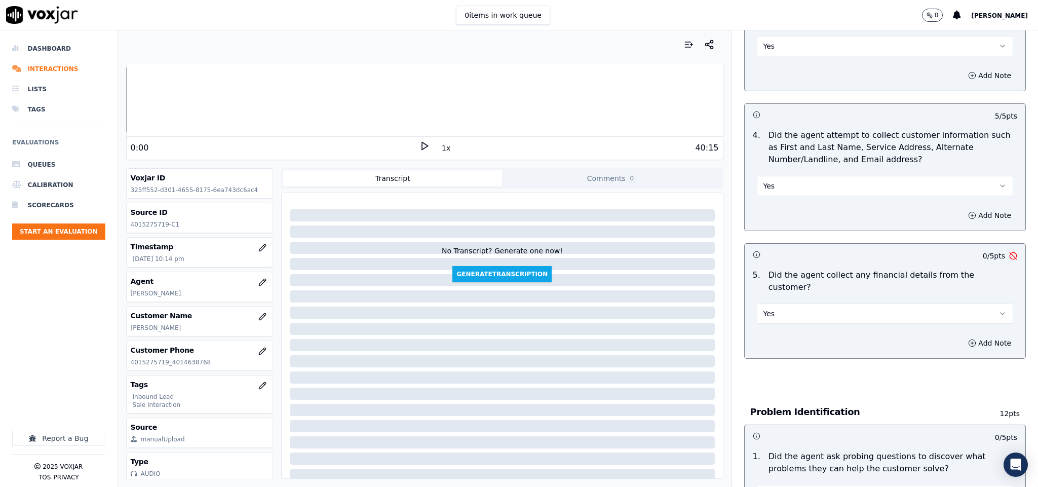
scroll to position [380, 0]
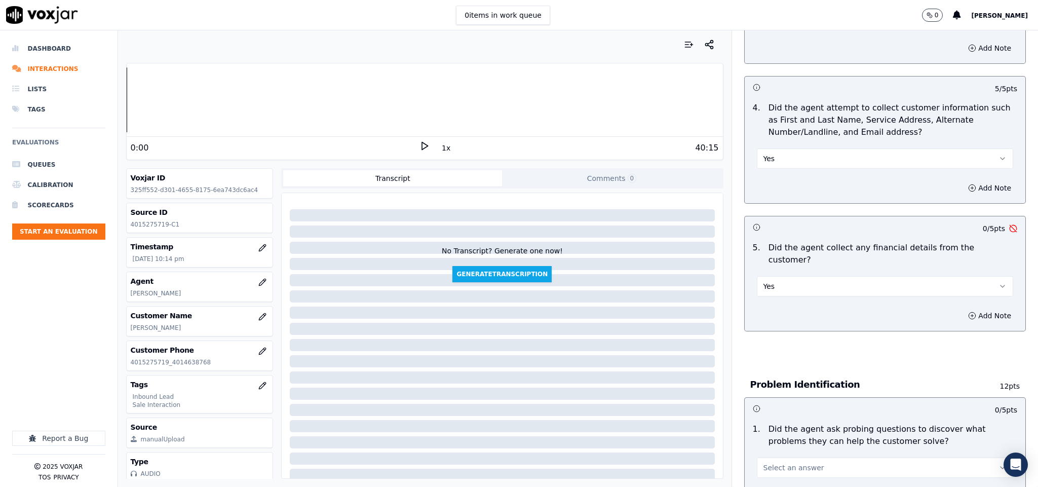
click at [826, 276] on button "Yes" at bounding box center [885, 286] width 257 height 20
click at [799, 310] on div "No" at bounding box center [860, 315] width 232 height 16
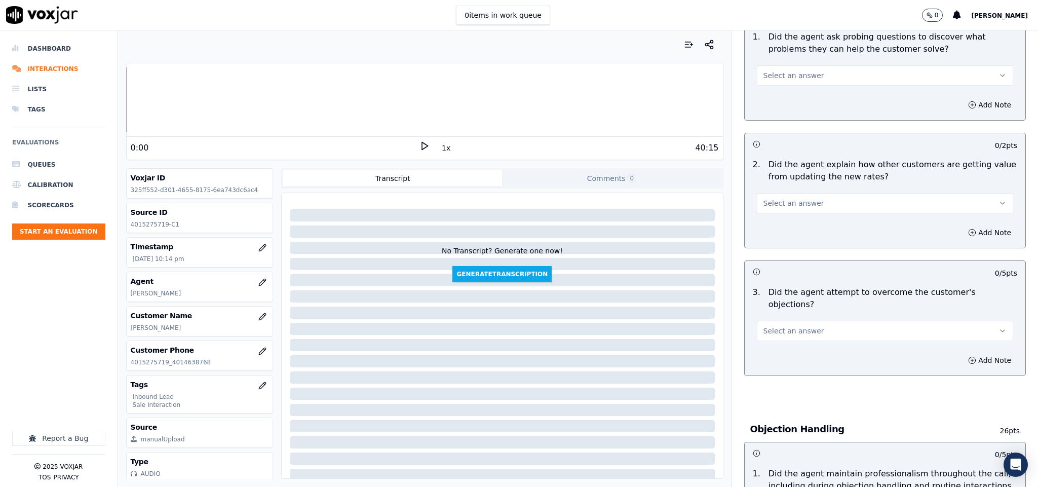
scroll to position [696, 0]
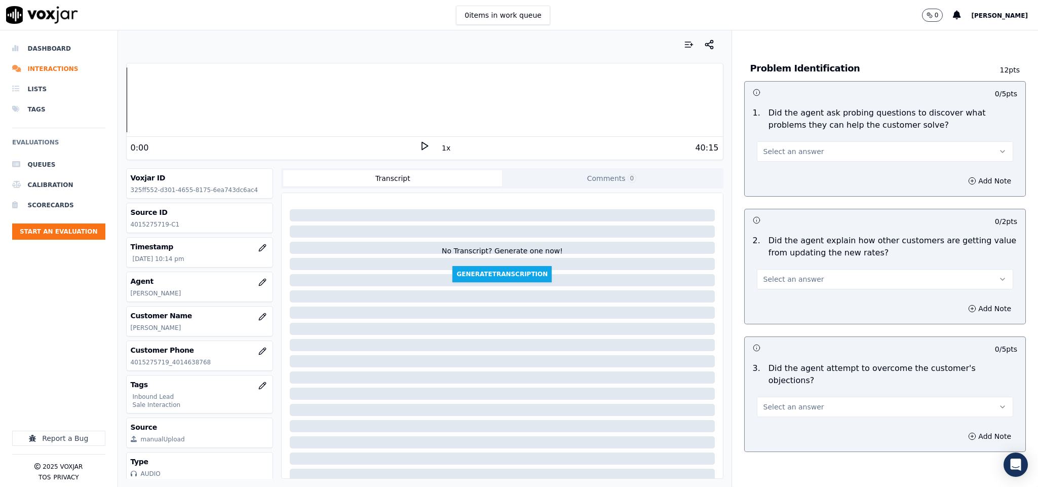
click at [825, 146] on button "Select an answer" at bounding box center [885, 151] width 257 height 20
click at [812, 161] on div "Yes" at bounding box center [860, 165] width 232 height 16
click at [806, 269] on button "Select an answer" at bounding box center [885, 279] width 257 height 20
click at [796, 290] on div "Yes" at bounding box center [860, 293] width 232 height 16
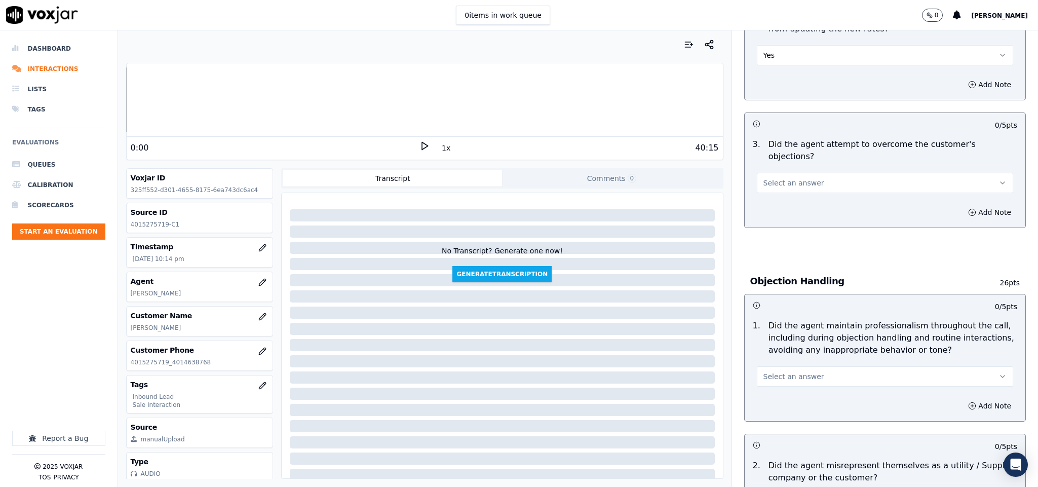
scroll to position [924, 0]
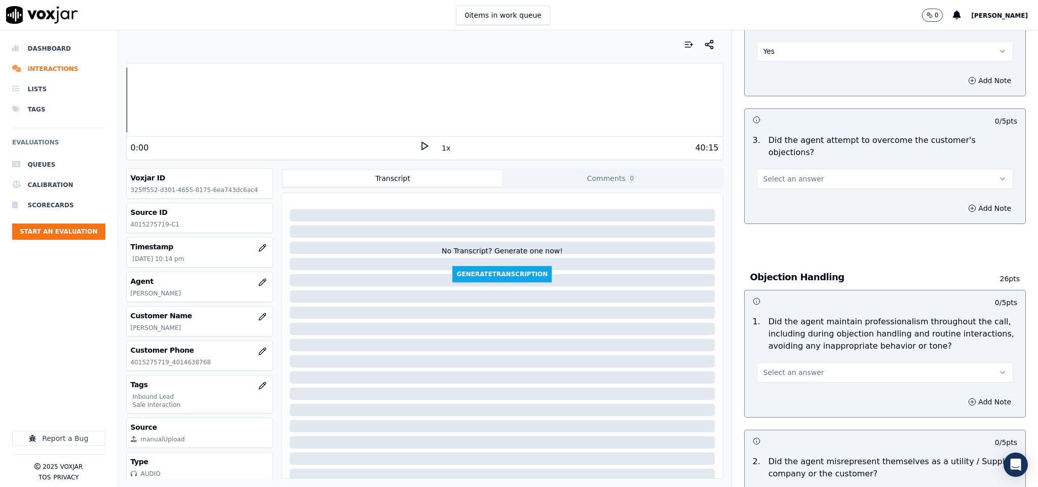
click at [811, 169] on button "Select an answer" at bounding box center [885, 179] width 257 height 20
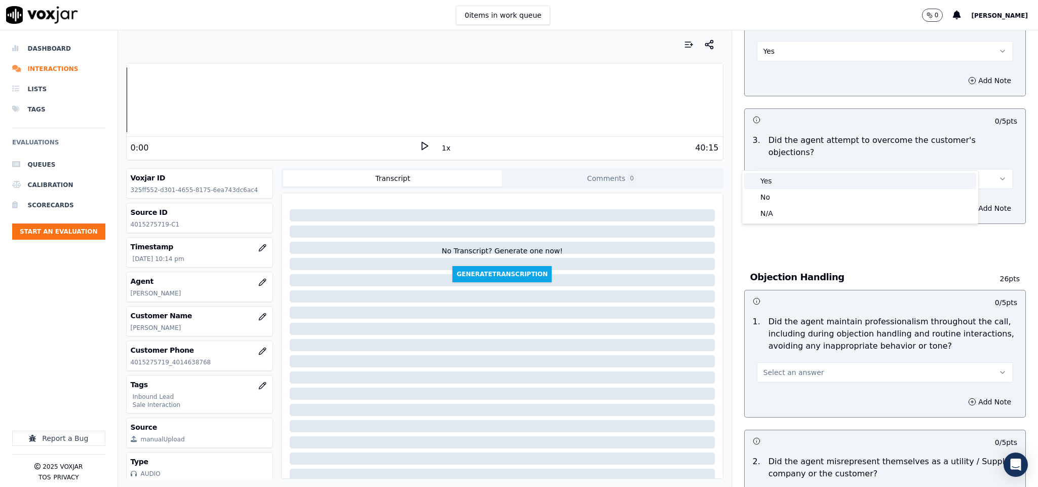
click at [799, 182] on div "Yes" at bounding box center [860, 181] width 232 height 16
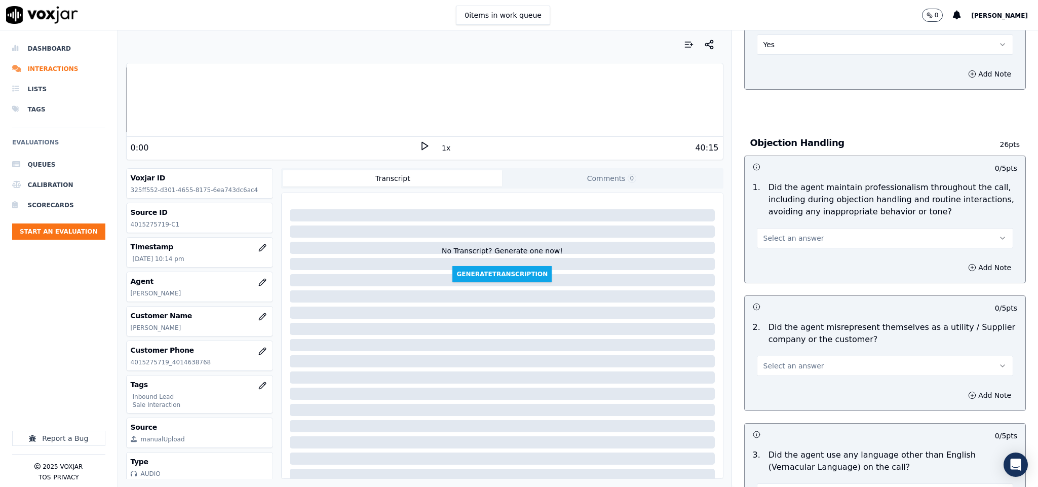
scroll to position [1076, 0]
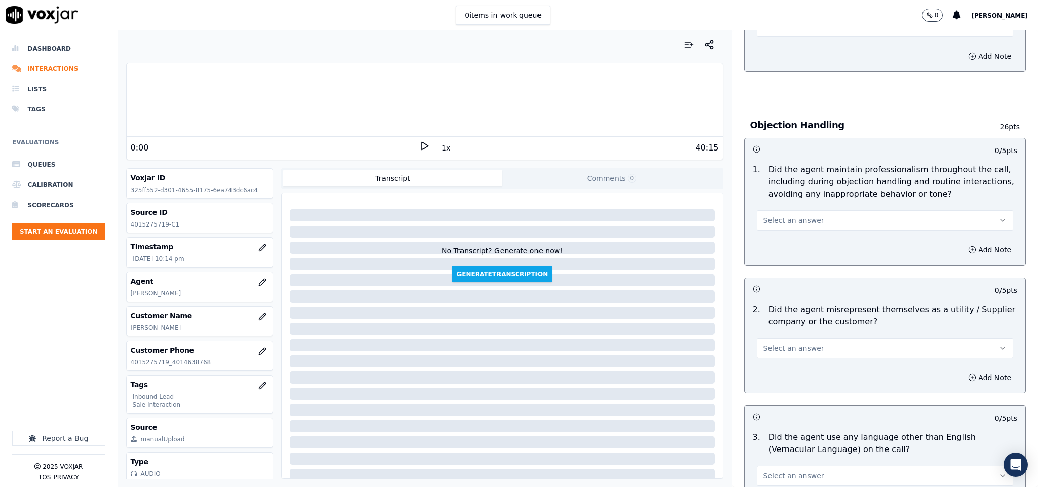
click at [812, 210] on button "Select an answer" at bounding box center [885, 220] width 257 height 20
click at [798, 219] on div "Yes" at bounding box center [860, 223] width 232 height 16
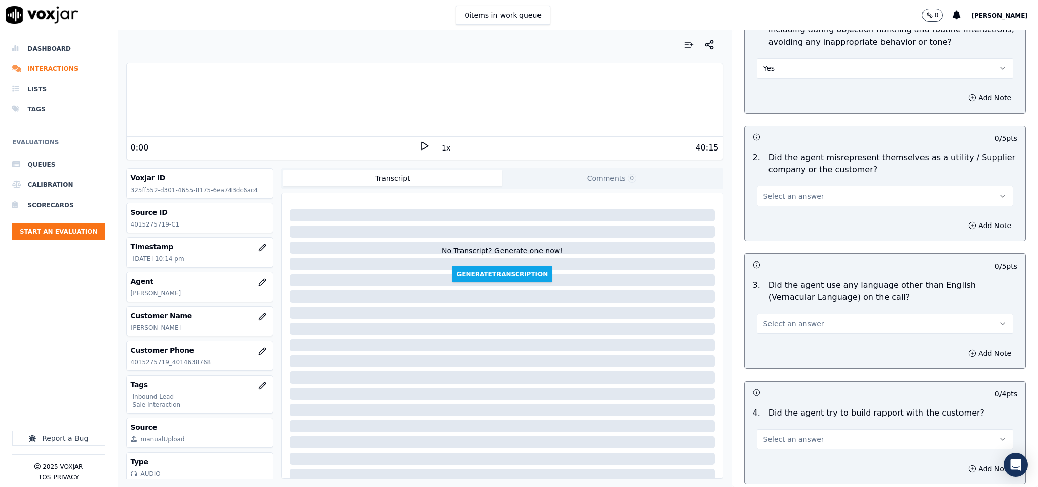
click at [828, 184] on div "Select an answer" at bounding box center [885, 195] width 257 height 22
click at [815, 186] on button "Select an answer" at bounding box center [885, 196] width 257 height 20
click at [801, 210] on div "No" at bounding box center [860, 215] width 232 height 16
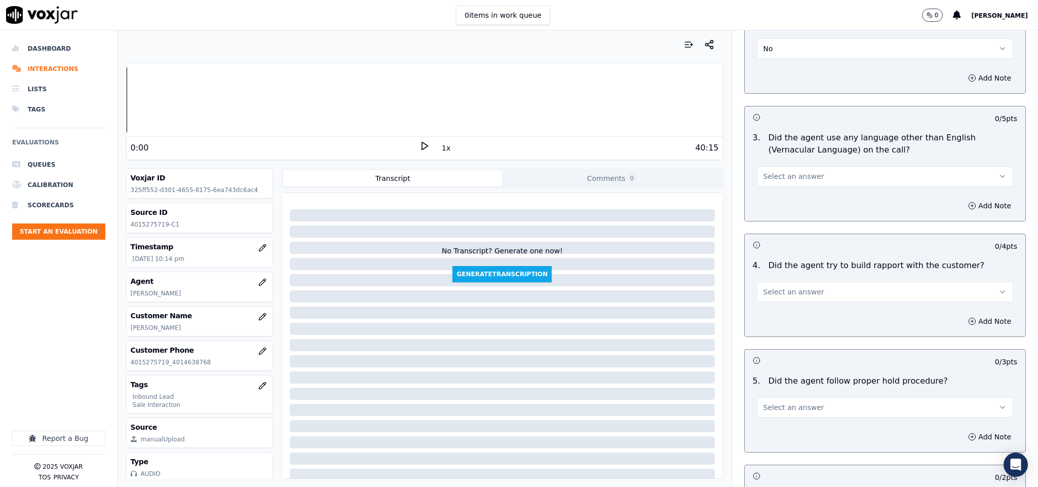
scroll to position [1380, 0]
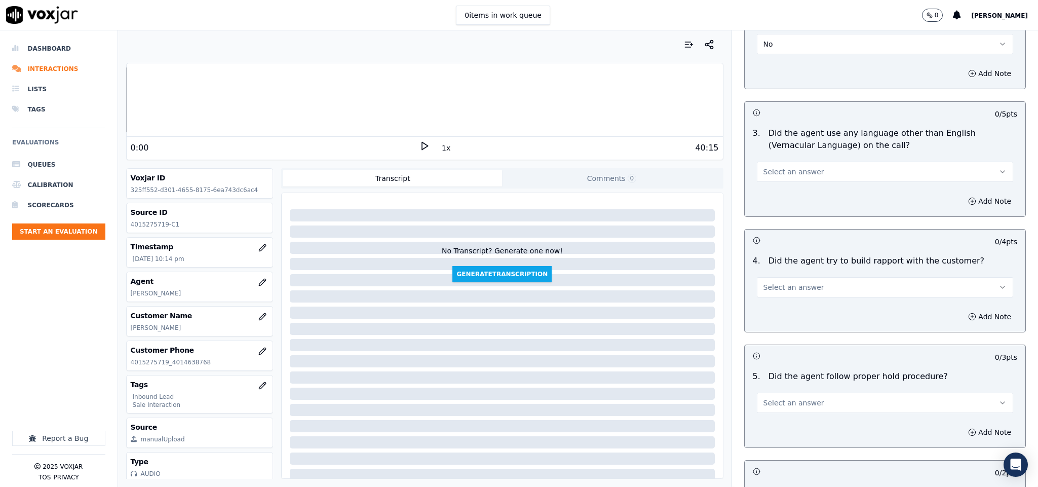
click at [826, 162] on button "Select an answer" at bounding box center [885, 172] width 257 height 20
click at [799, 189] on div "No" at bounding box center [860, 191] width 232 height 16
click at [816, 277] on button "Select an answer" at bounding box center [885, 287] width 257 height 20
click at [798, 315] on div "Yes No N/A" at bounding box center [860, 307] width 236 height 53
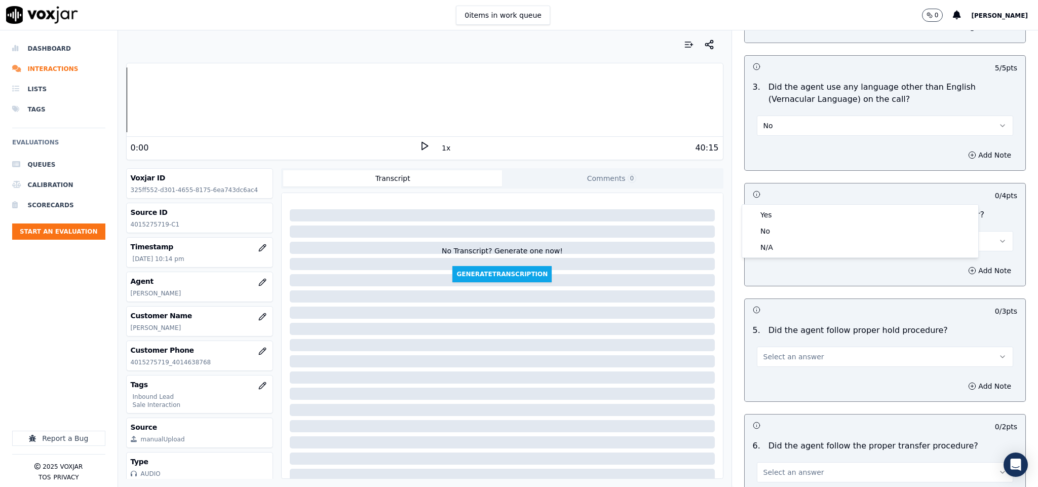
scroll to position [1456, 0]
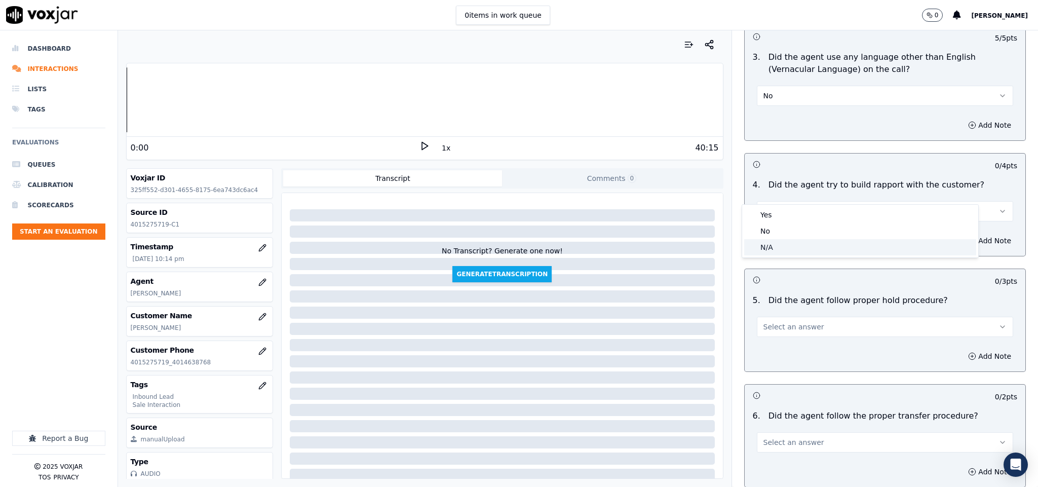
click at [766, 248] on div "N/A" at bounding box center [860, 247] width 232 height 16
click at [807, 317] on button "Select an answer" at bounding box center [885, 327] width 257 height 20
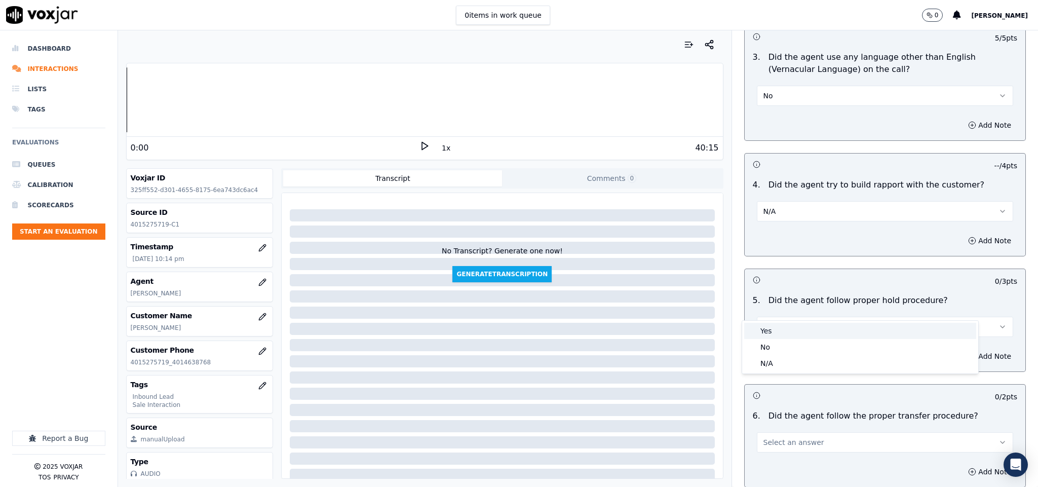
click at [786, 330] on div "Yes" at bounding box center [860, 331] width 232 height 16
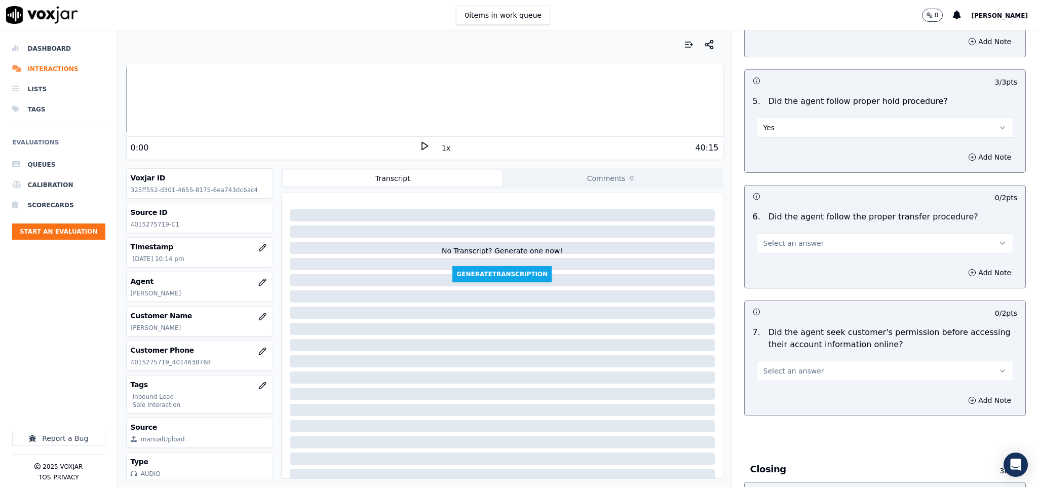
scroll to position [1684, 0]
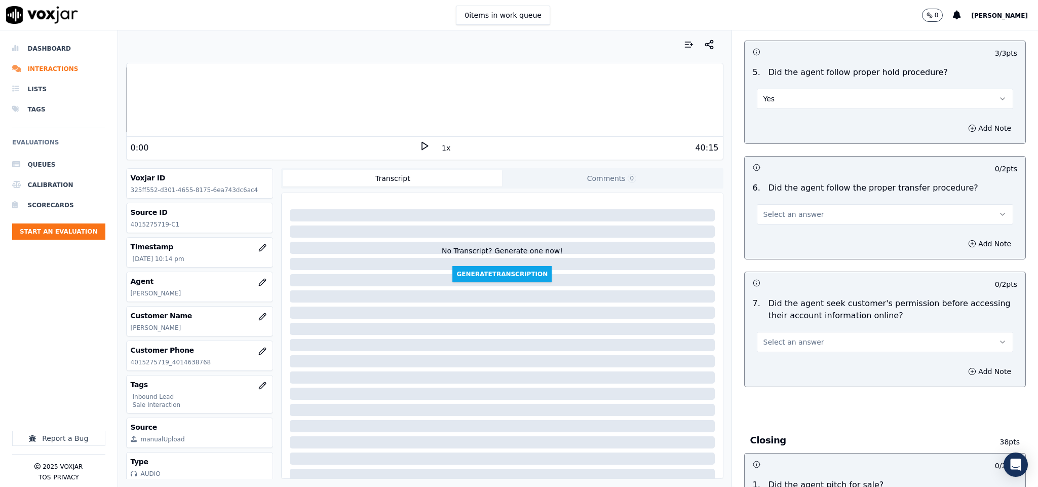
click at [821, 204] on button "Select an answer" at bounding box center [885, 214] width 257 height 20
click at [798, 219] on div "Yes" at bounding box center [860, 219] width 232 height 16
click at [804, 332] on button "Select an answer" at bounding box center [885, 342] width 257 height 20
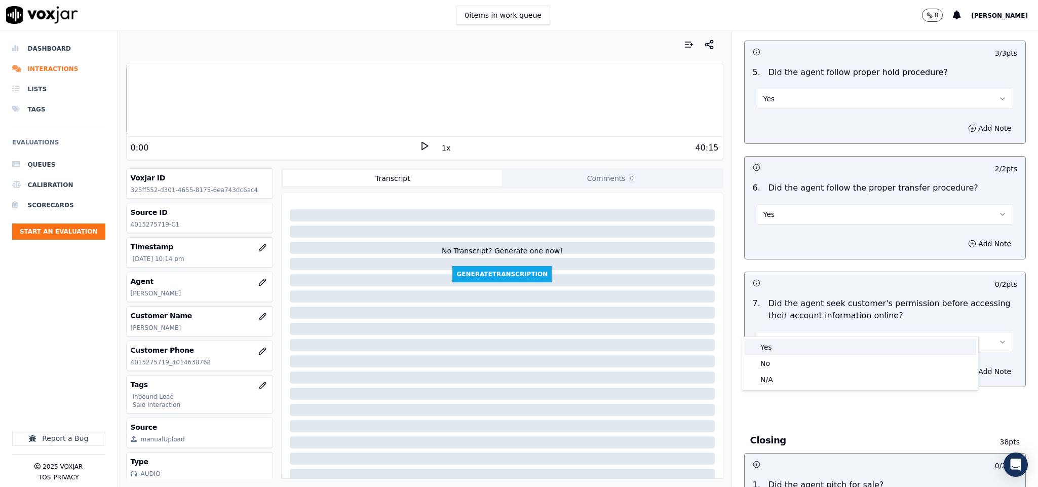
click at [791, 341] on div "Yes" at bounding box center [860, 347] width 232 height 16
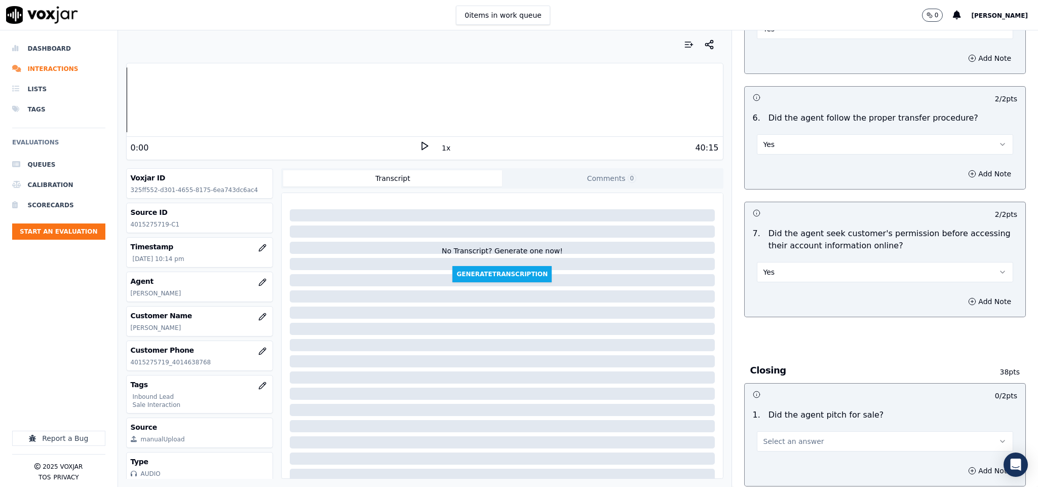
scroll to position [1911, 0]
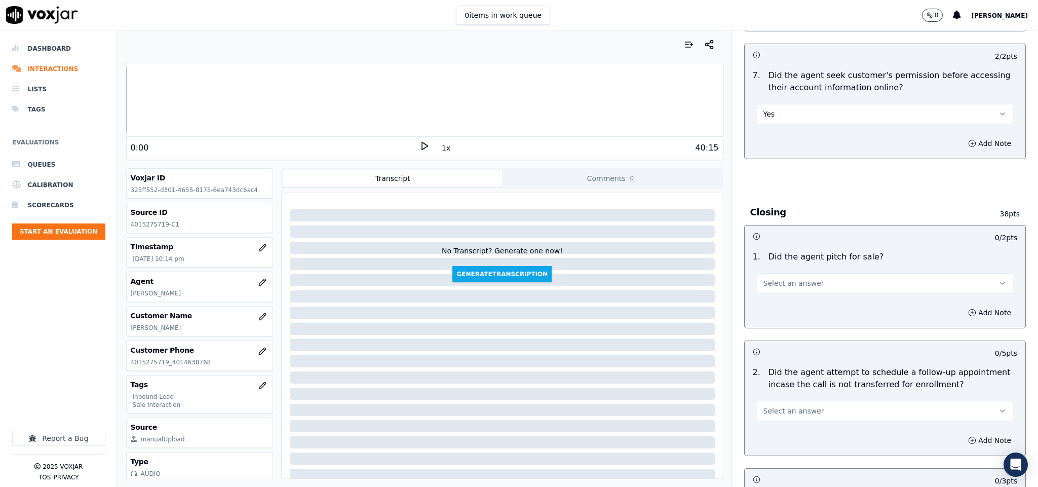
click at [810, 273] on button "Select an answer" at bounding box center [885, 283] width 257 height 20
click at [797, 286] on div "Yes" at bounding box center [860, 288] width 232 height 16
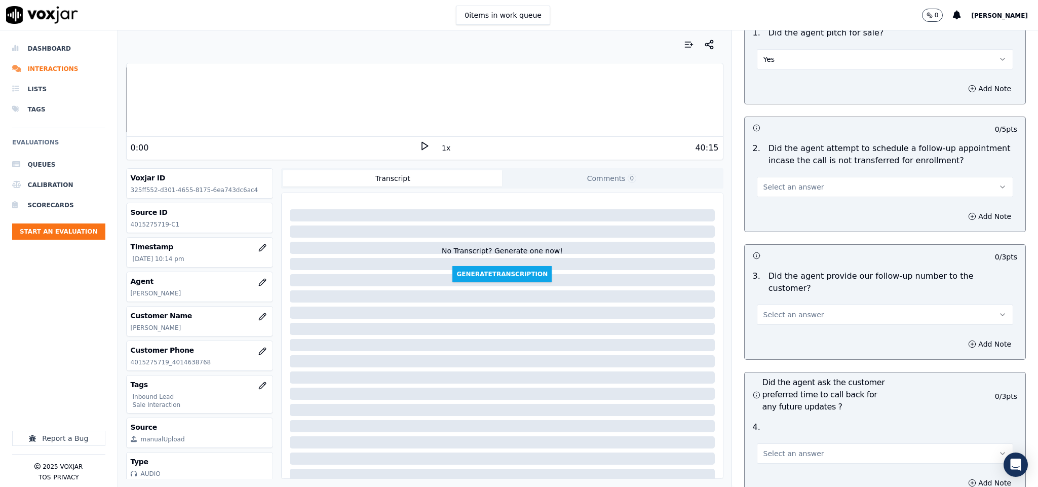
scroll to position [2139, 0]
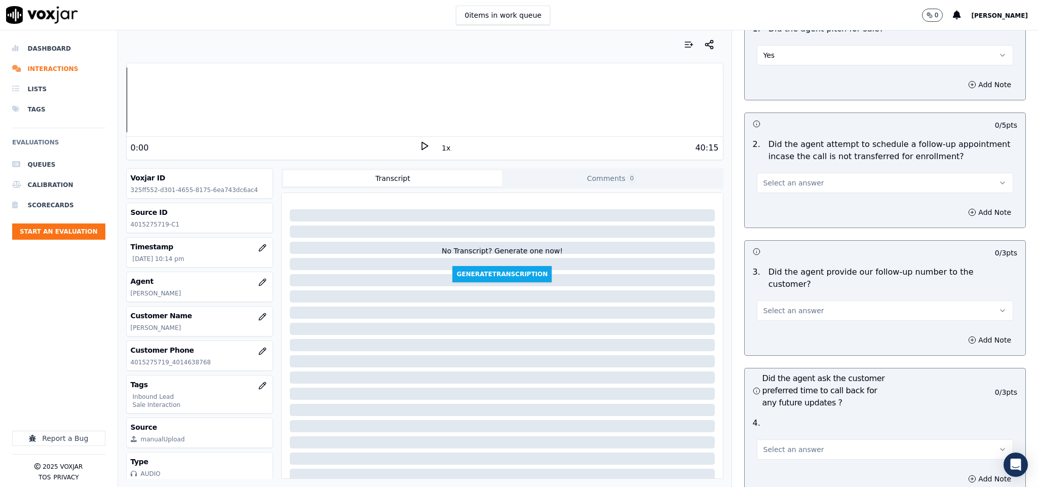
click at [809, 173] on button "Select an answer" at bounding box center [885, 183] width 257 height 20
click at [789, 219] on div "N/A" at bounding box center [860, 221] width 232 height 16
click at [806, 300] on button "Select an answer" at bounding box center [885, 310] width 257 height 20
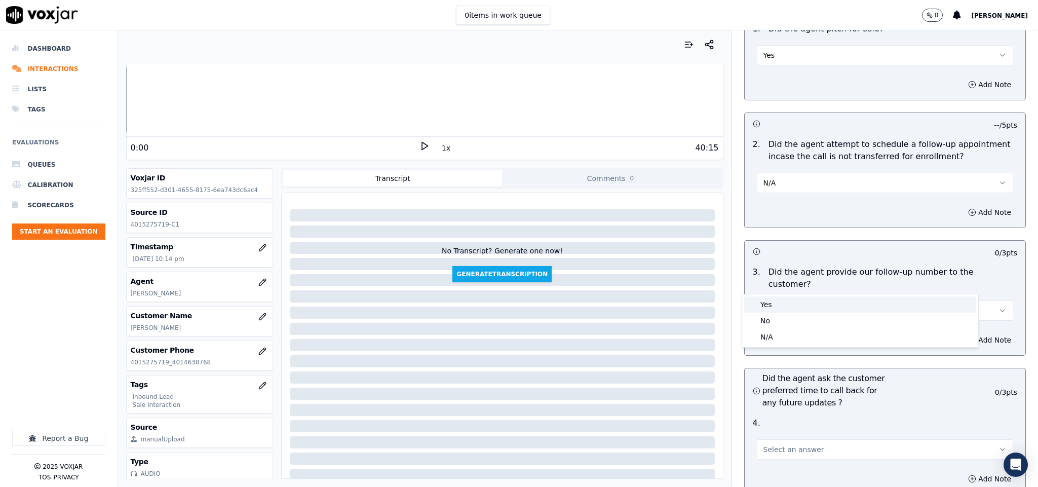
click at [796, 303] on div "Yes" at bounding box center [860, 304] width 232 height 16
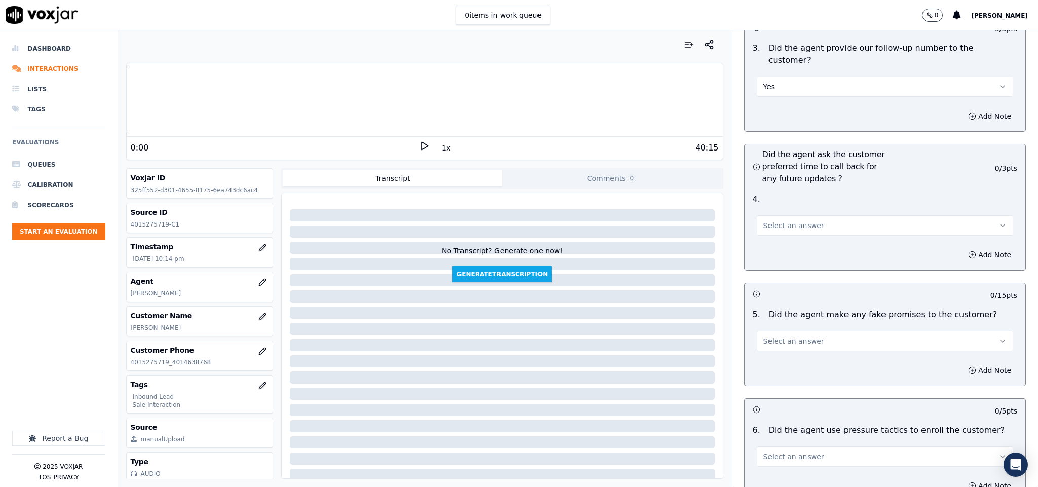
scroll to position [2367, 0]
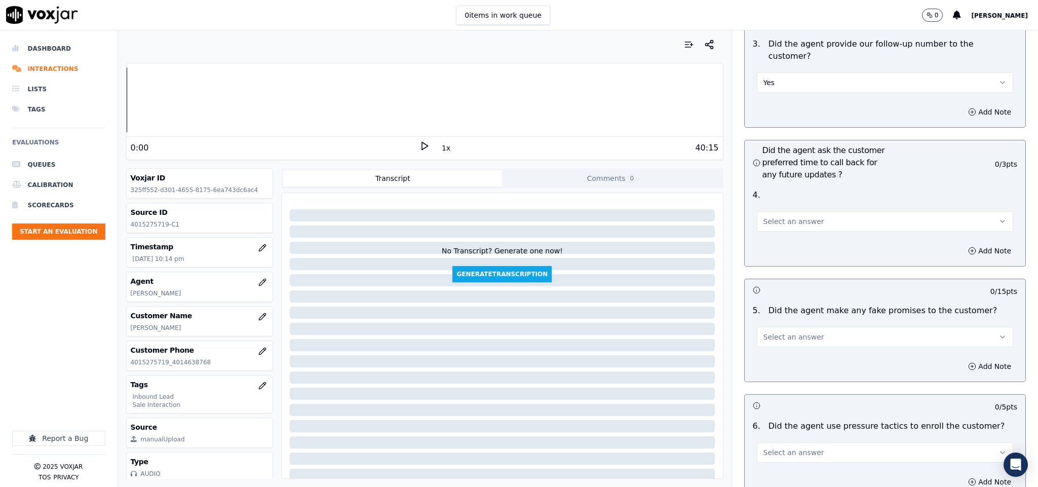
click at [807, 211] on button "Select an answer" at bounding box center [885, 221] width 257 height 20
click at [782, 251] on div "N/A" at bounding box center [860, 248] width 232 height 16
click at [812, 327] on button "Select an answer" at bounding box center [885, 337] width 257 height 20
click at [792, 335] on div "Yes" at bounding box center [860, 332] width 232 height 16
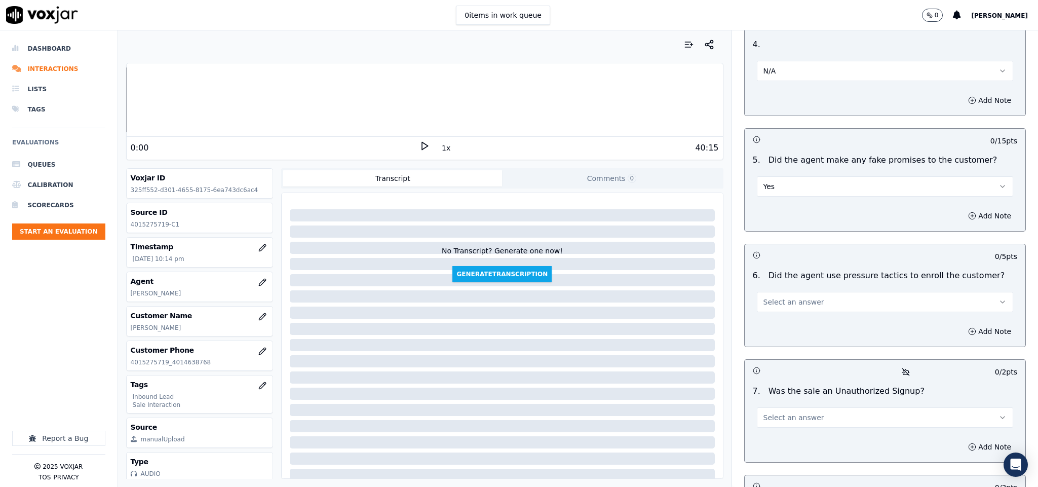
scroll to position [2519, 0]
drag, startPoint x: 808, startPoint y: 155, endPoint x: 808, endPoint y: 163, distance: 7.1
click at [808, 175] on button "Yes" at bounding box center [885, 185] width 257 height 20
click at [792, 204] on div "N/A" at bounding box center [860, 212] width 232 height 16
click at [784, 175] on button "N/A" at bounding box center [885, 185] width 257 height 20
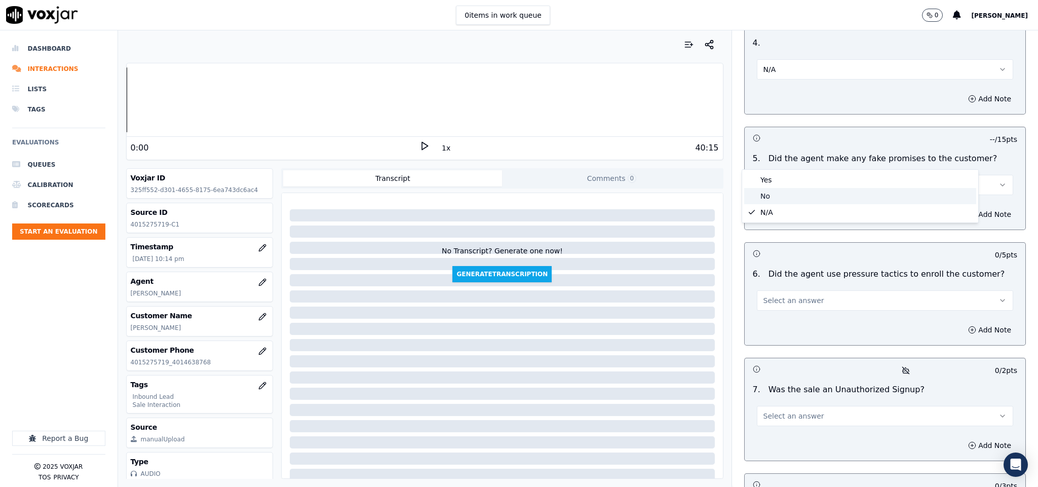
click at [785, 191] on div "No" at bounding box center [860, 196] width 232 height 16
click at [812, 290] on button "Select an answer" at bounding box center [885, 300] width 257 height 20
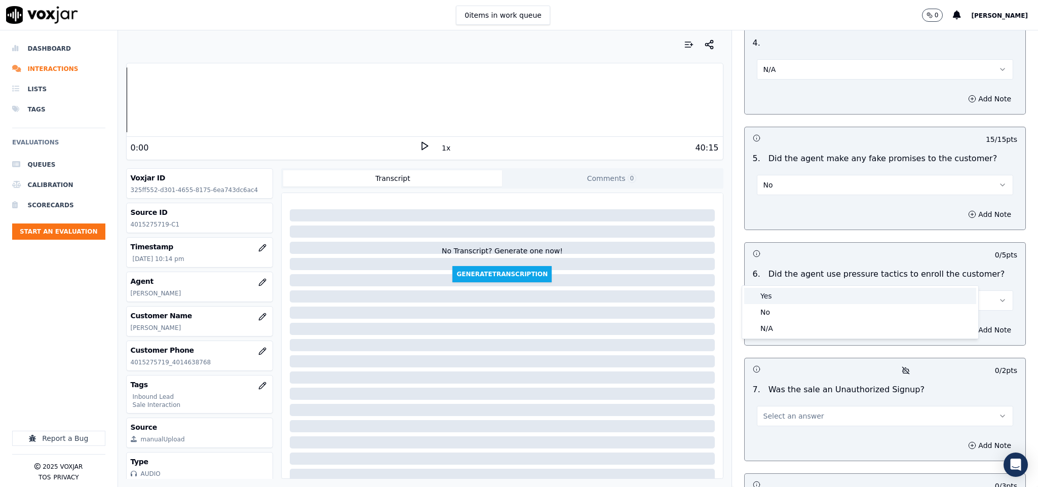
click at [788, 294] on div "Yes" at bounding box center [860, 296] width 232 height 16
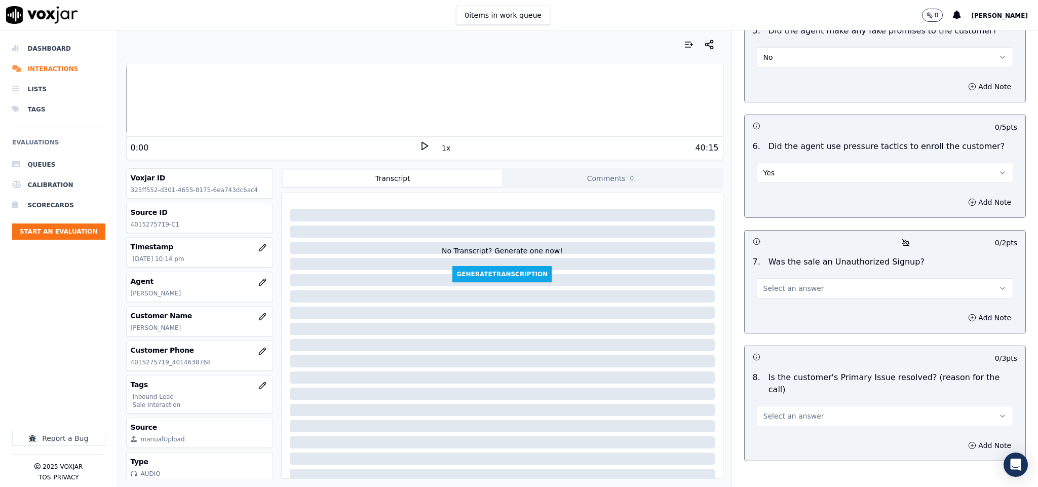
scroll to position [2671, 0]
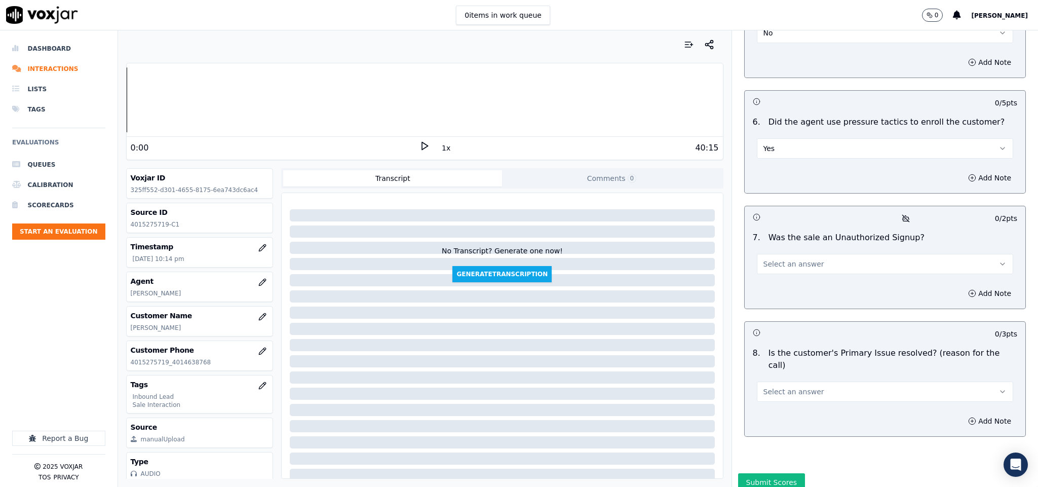
click at [832, 254] on button "Select an answer" at bounding box center [885, 264] width 257 height 20
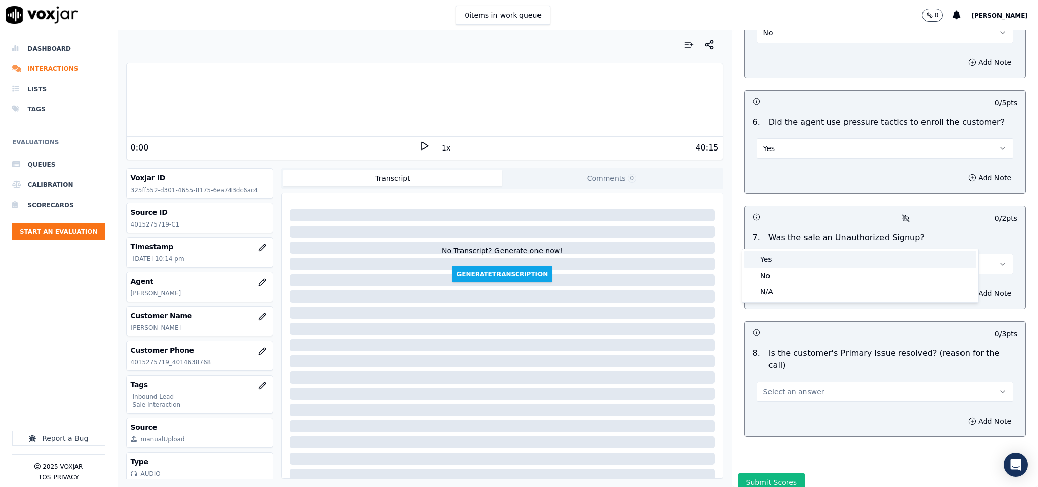
click at [789, 266] on div "Yes" at bounding box center [860, 259] width 232 height 16
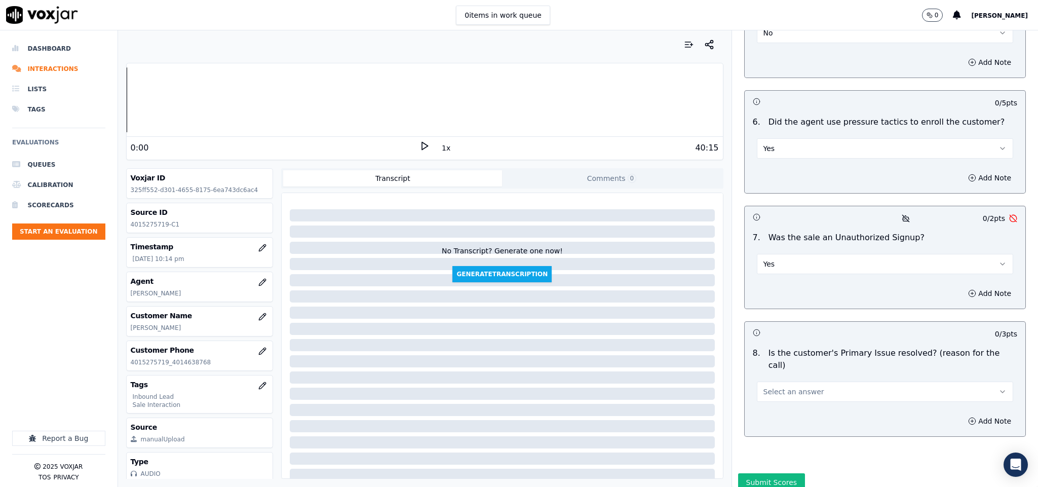
click at [783, 254] on button "Yes" at bounding box center [885, 264] width 257 height 20
click at [767, 282] on div "No" at bounding box center [860, 275] width 232 height 16
click at [774, 381] on button "Select an answer" at bounding box center [885, 391] width 257 height 20
click at [771, 380] on div "Yes" at bounding box center [860, 375] width 232 height 16
click at [751, 473] on button "Submit Scores" at bounding box center [771, 482] width 67 height 18
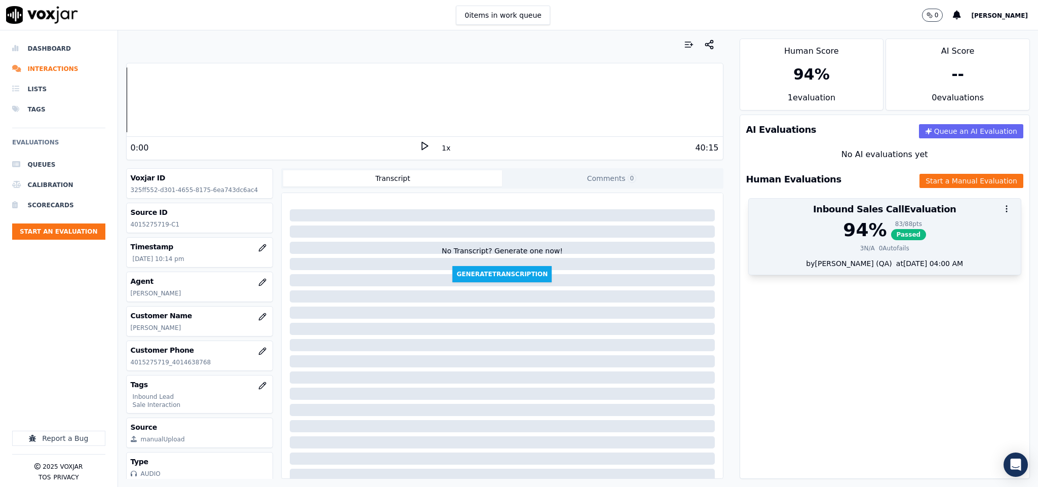
click at [879, 246] on div "0 Autofails" at bounding box center [894, 248] width 30 height 8
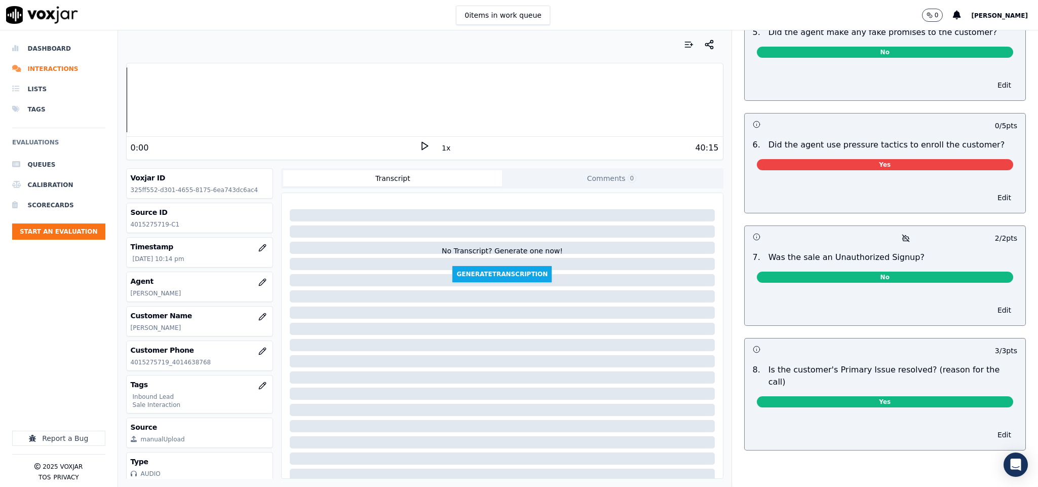
scroll to position [2443, 0]
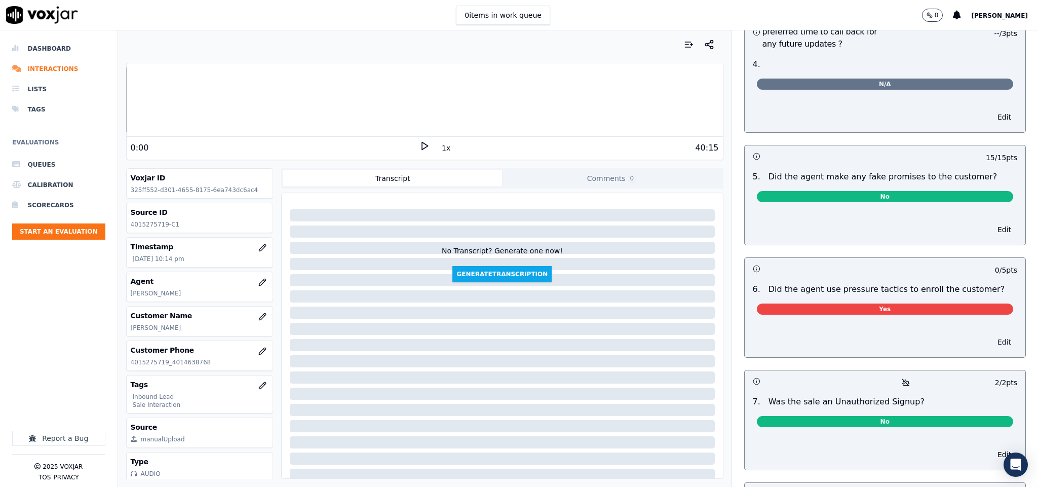
click at [991, 335] on button "Edit" at bounding box center [1004, 342] width 26 height 14
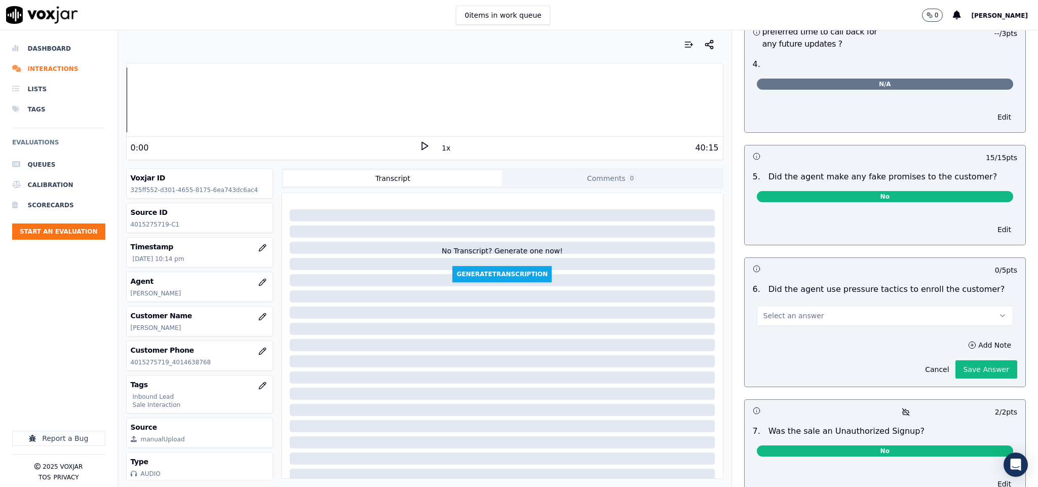
click at [897, 305] on button "Select an answer" at bounding box center [885, 315] width 257 height 20
click at [808, 333] on div "No" at bounding box center [860, 337] width 232 height 16
click at [955, 360] on button "Save Answer" at bounding box center [986, 369] width 62 height 18
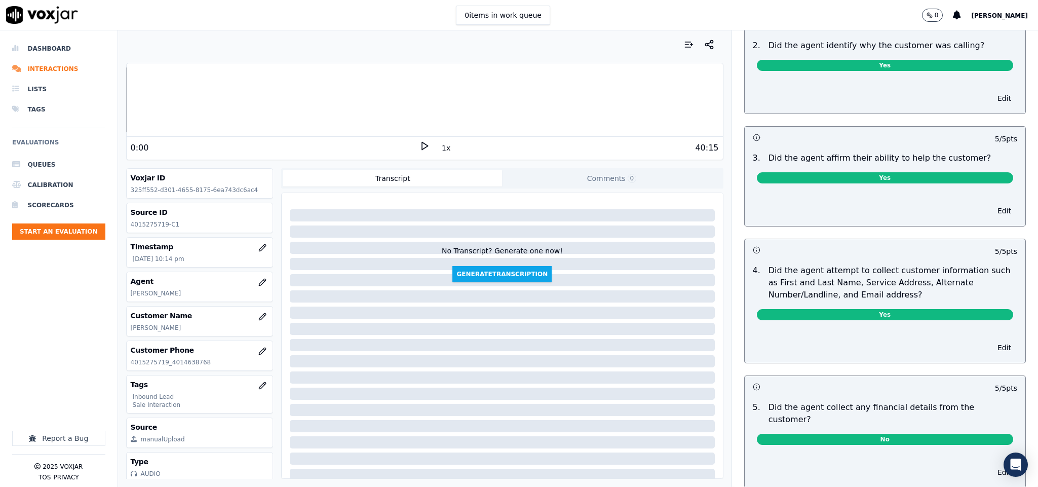
scroll to position [0, 0]
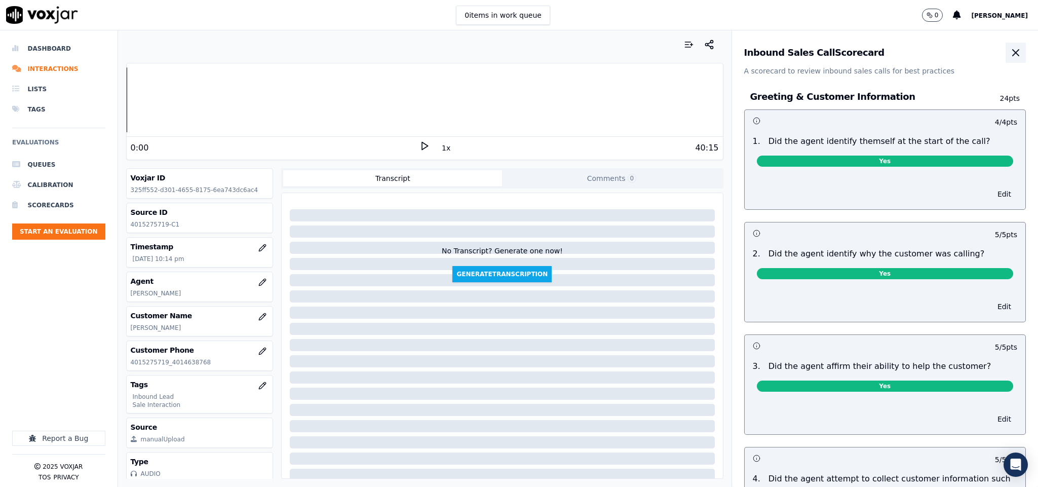
click at [1009, 55] on icon "button" at bounding box center [1015, 53] width 12 height 12
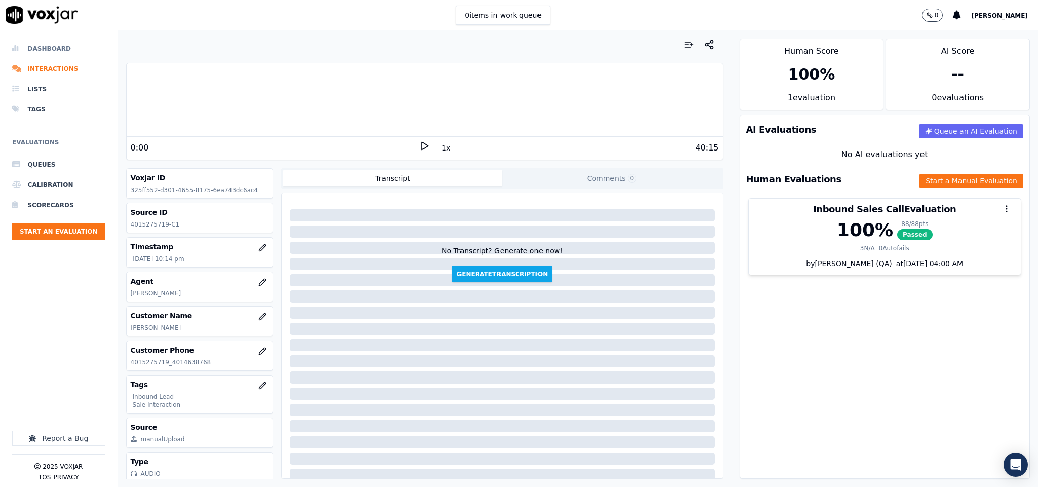
click at [46, 49] on li "Dashboard" at bounding box center [58, 48] width 93 height 20
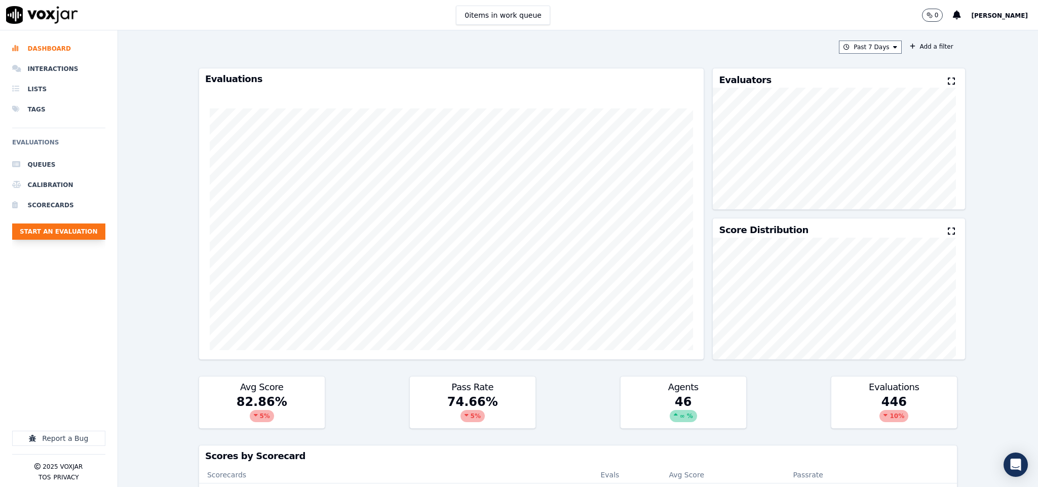
click at [89, 233] on button "Start an Evaluation" at bounding box center [58, 231] width 93 height 16
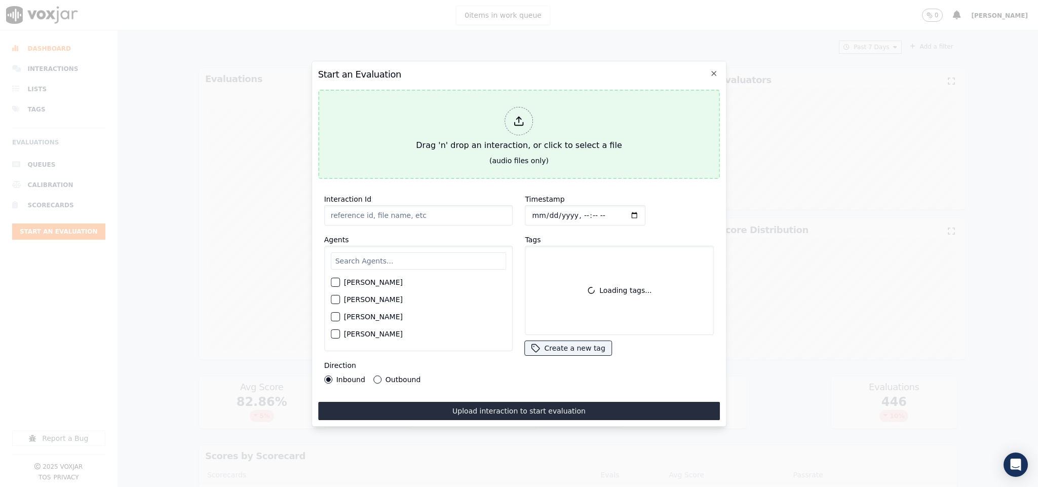
click at [489, 103] on div "Drag 'n' drop an interaction, or click to select a file" at bounding box center [519, 129] width 214 height 53
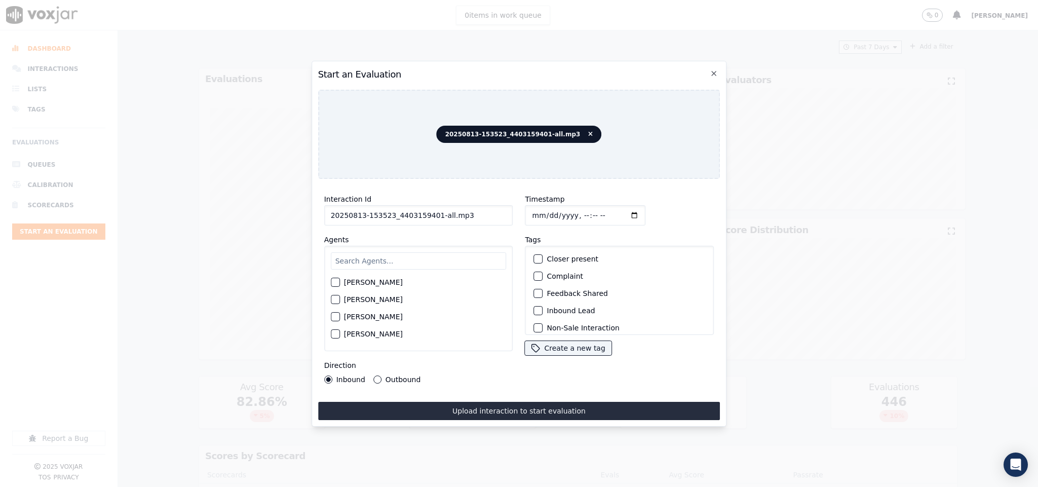
drag, startPoint x: 431, startPoint y: 212, endPoint x: 523, endPoint y: 216, distance: 92.3
click at [523, 216] on div "Interaction Id 20250813-153523_4403159401-all.mp3 Agents Harry Roy Aaron Biswas…" at bounding box center [519, 288] width 402 height 203
type input "20250813-153523_4403159401-C1"
click at [527, 205] on input "Timestamp" at bounding box center [585, 215] width 121 height 20
type input "2025-08-13T22:37"
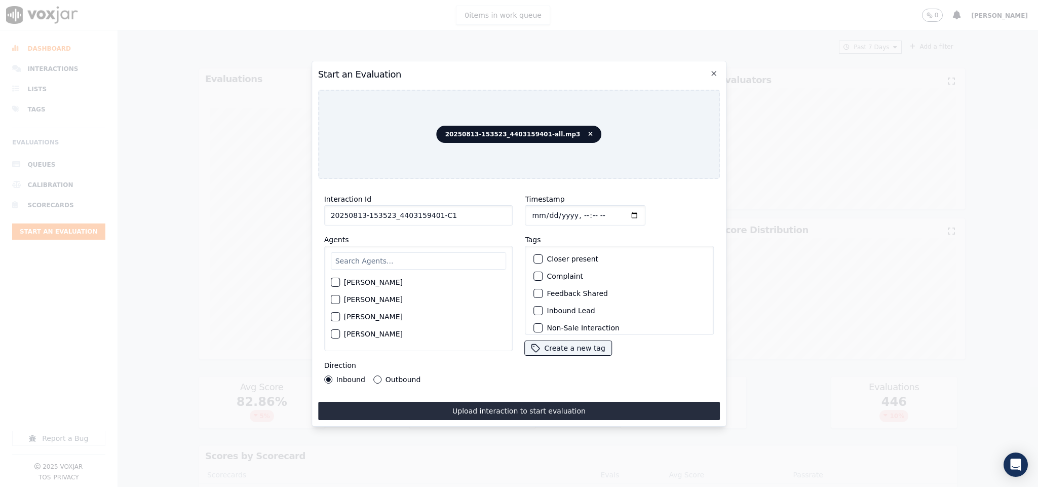
click at [403, 252] on input "text" at bounding box center [419, 260] width 176 height 17
type input "star"
click at [336, 282] on div "button" at bounding box center [334, 285] width 7 height 7
click at [534, 307] on div "button" at bounding box center [537, 310] width 7 height 7
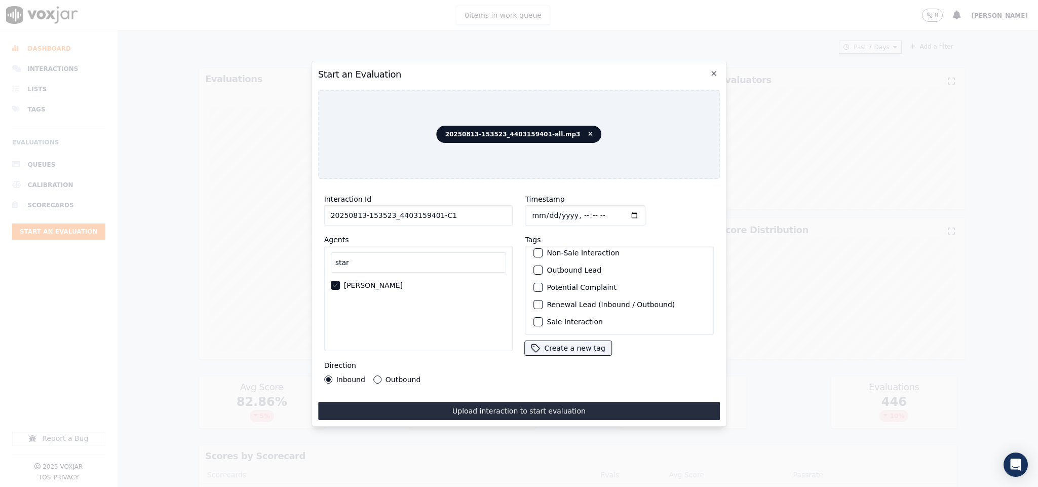
scroll to position [91, 0]
click at [534, 318] on div "button" at bounding box center [537, 321] width 7 height 7
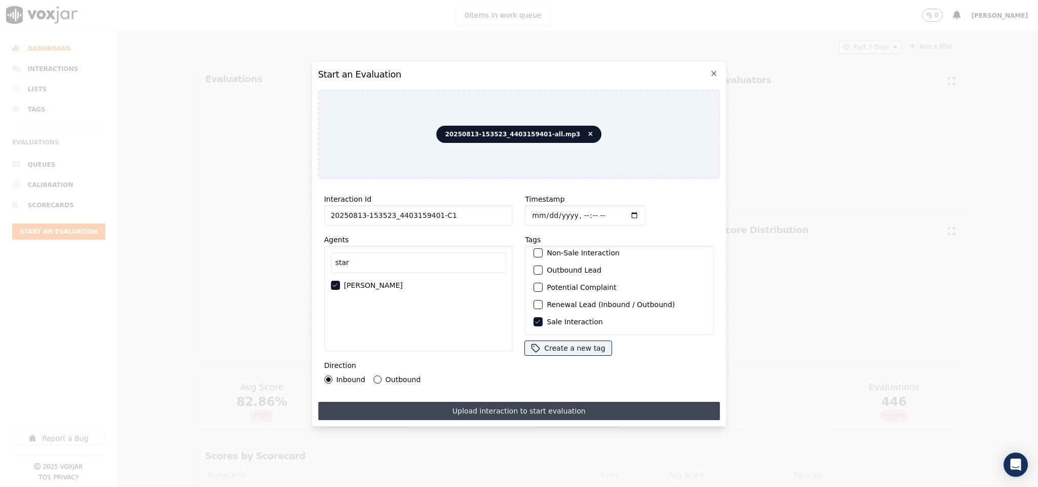
click at [511, 402] on button "Upload interaction to start evaluation" at bounding box center [519, 411] width 402 height 18
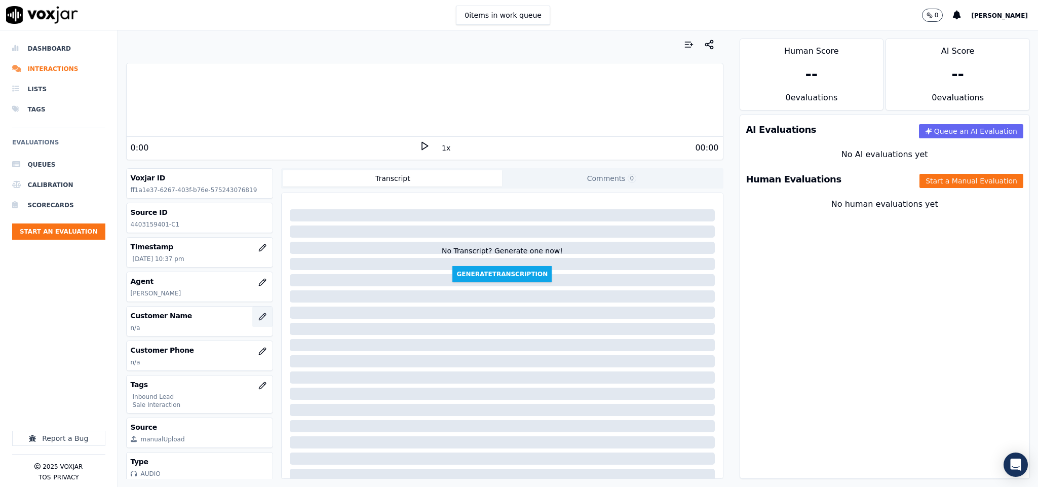
click at [258, 321] on icon "button" at bounding box center [262, 317] width 8 height 8
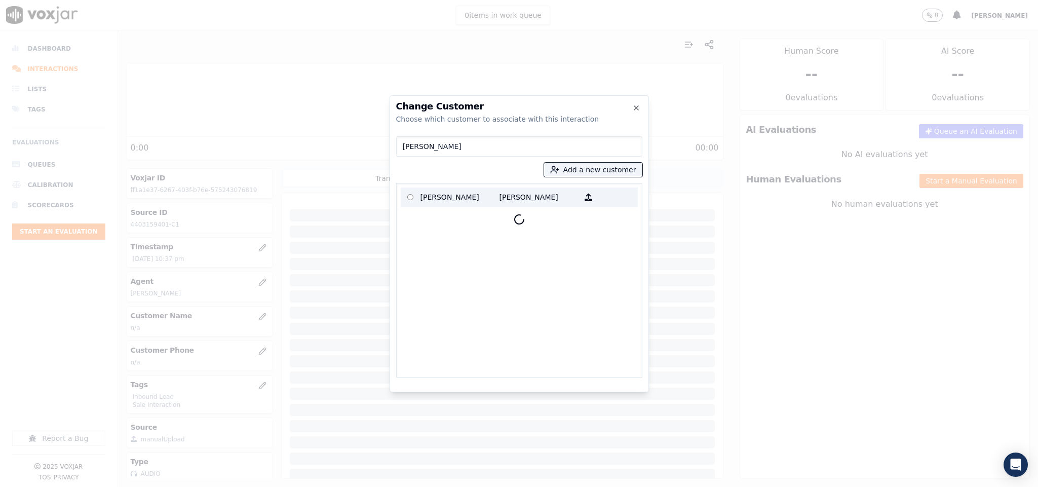
type input "PATRICIA M MASTERSON"
click at [475, 195] on p "PATRICIA M MASTERSON" at bounding box center [459, 197] width 79 height 16
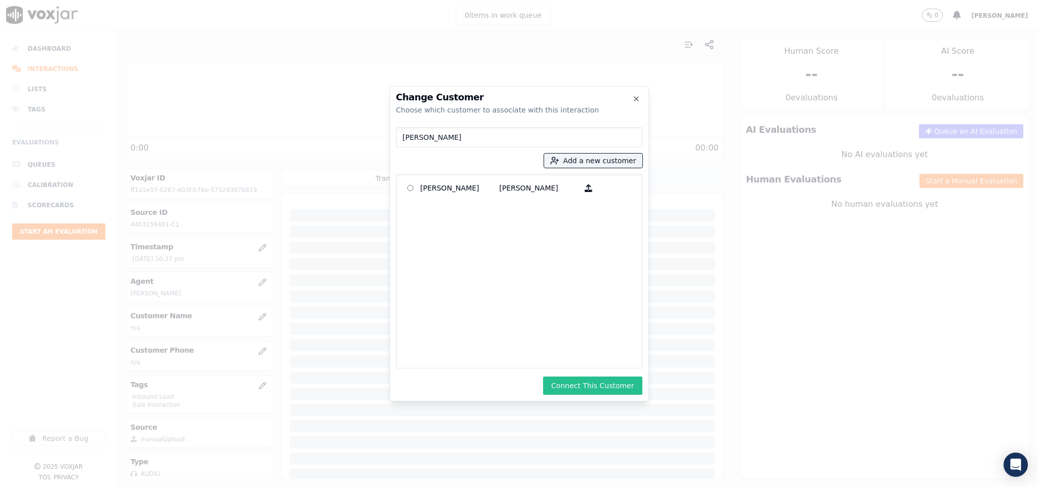
click at [579, 378] on button "Connect This Customer" at bounding box center [592, 385] width 99 height 18
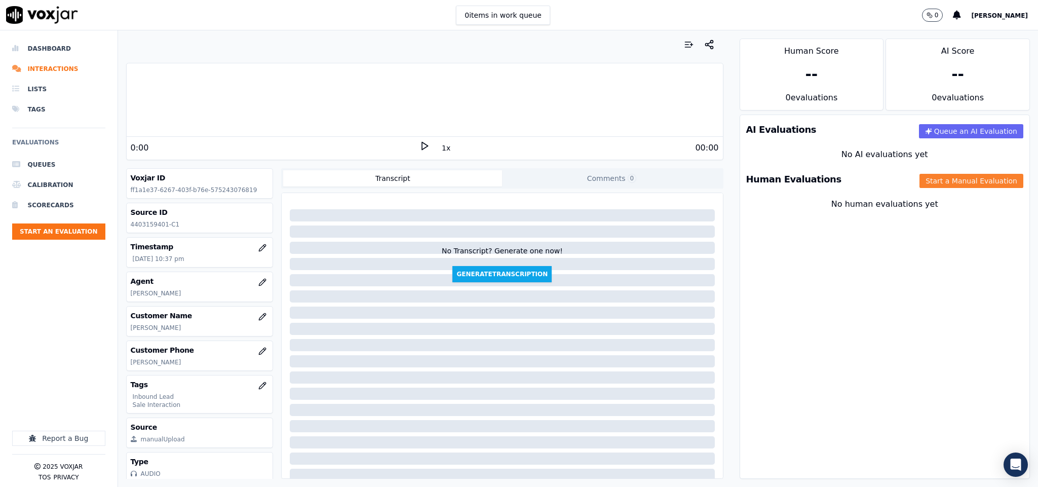
click at [922, 185] on button "Start a Manual Evaluation" at bounding box center [971, 181] width 104 height 14
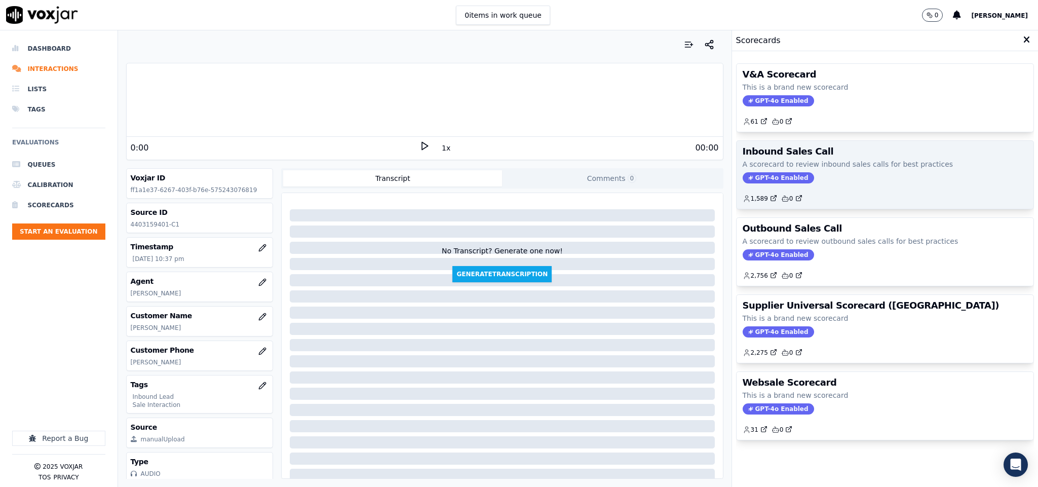
click at [766, 175] on span "GPT-4o Enabled" at bounding box center [778, 177] width 71 height 11
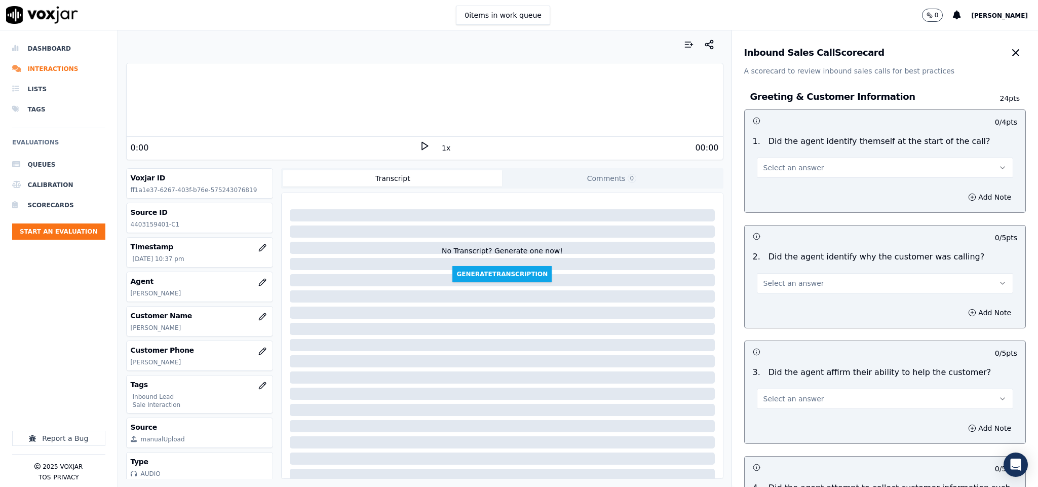
click at [798, 166] on span "Select an answer" at bounding box center [793, 168] width 61 height 10
click at [788, 189] on div "Yes" at bounding box center [860, 191] width 232 height 16
click at [799, 279] on span "Select an answer" at bounding box center [793, 283] width 61 height 10
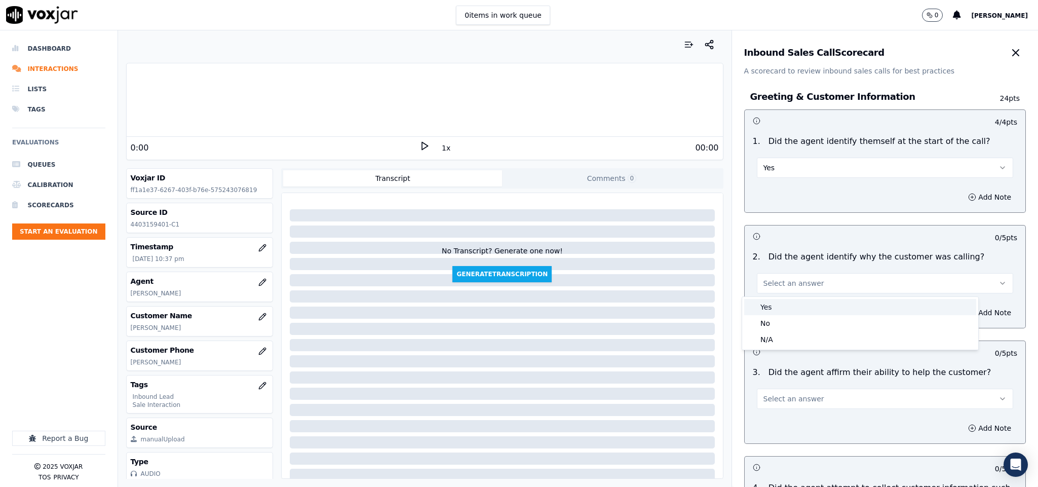
click at [784, 305] on div "Yes" at bounding box center [860, 307] width 232 height 16
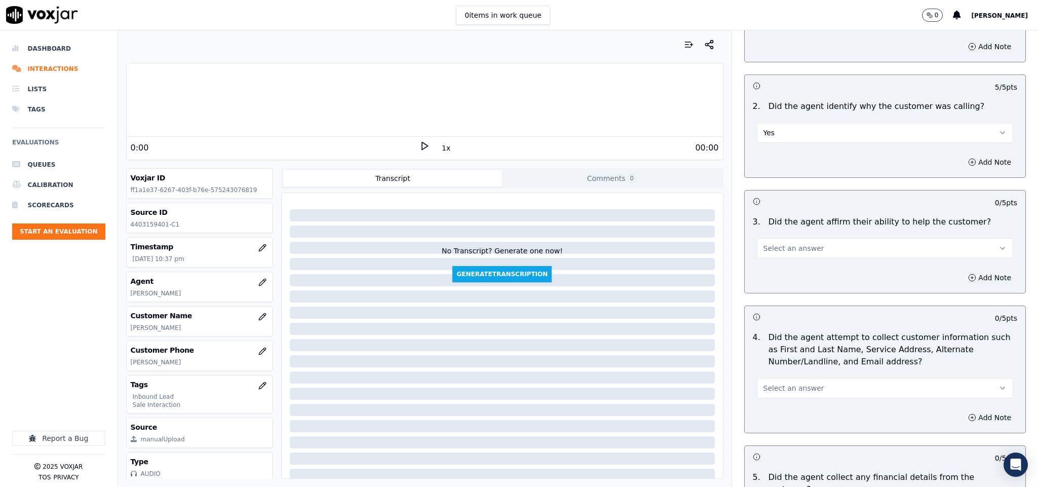
scroll to position [152, 0]
click at [807, 245] on button "Select an answer" at bounding box center [885, 247] width 257 height 20
click at [802, 246] on button "Yes" at bounding box center [885, 247] width 257 height 20
click at [783, 274] on div "Yes" at bounding box center [860, 267] width 220 height 15
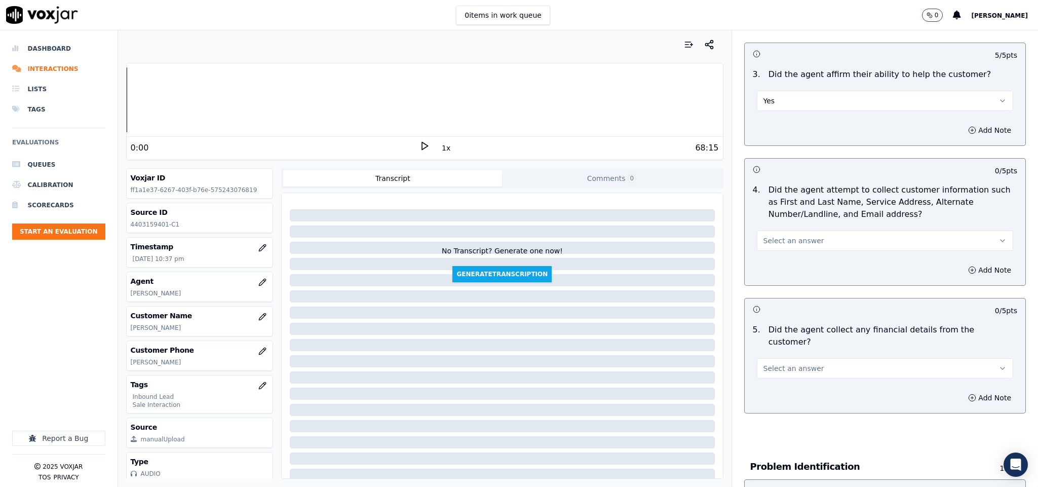
scroll to position [304, 0]
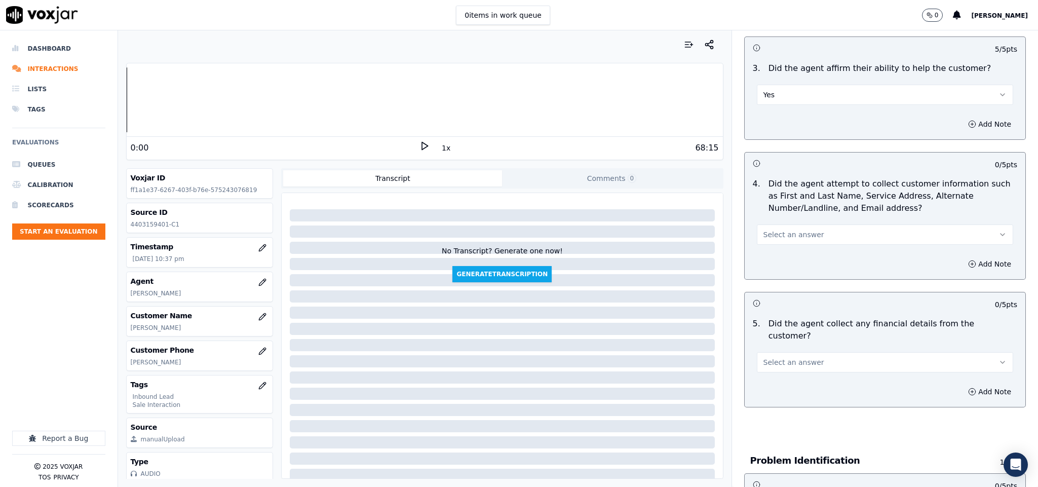
click at [806, 236] on button "Select an answer" at bounding box center [885, 234] width 257 height 20
click at [792, 252] on div "Yes" at bounding box center [860, 259] width 232 height 16
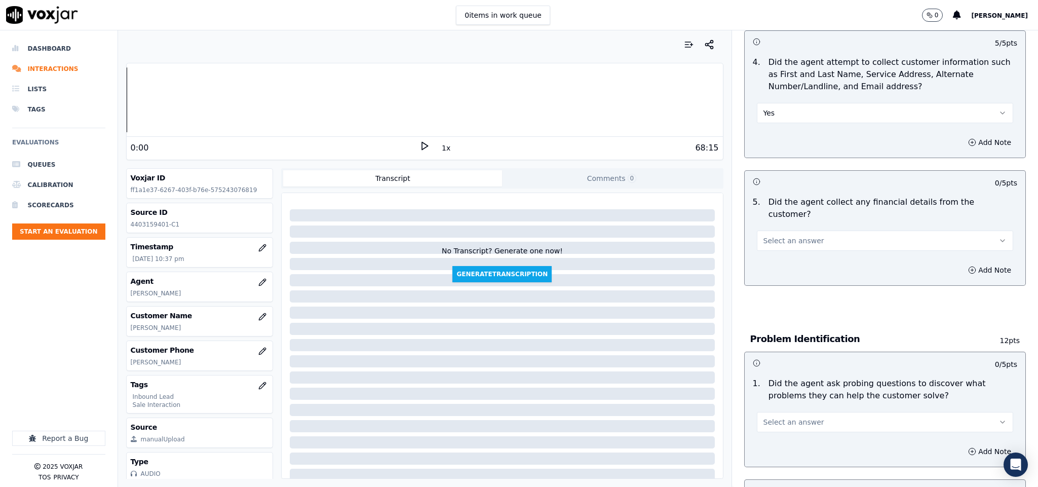
scroll to position [456, 0]
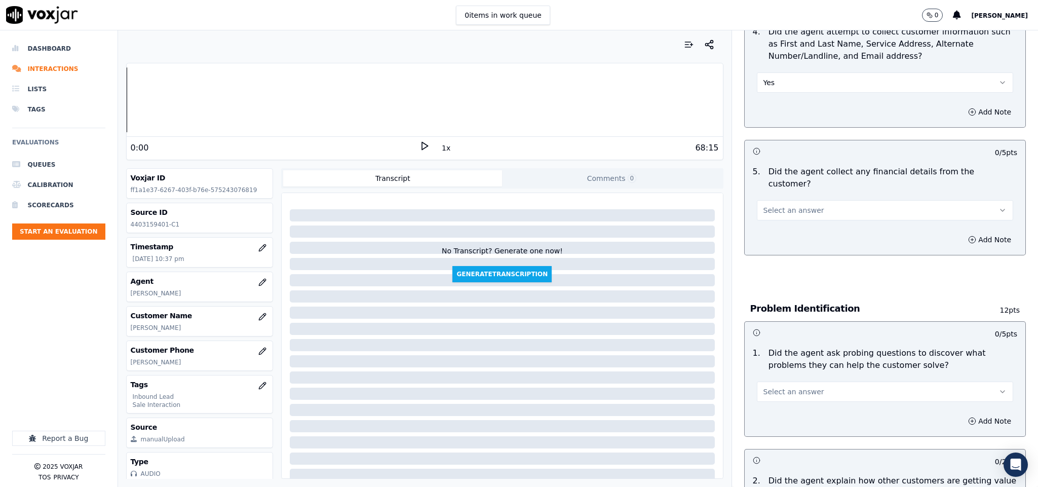
click at [786, 200] on button "Select an answer" at bounding box center [885, 210] width 257 height 20
click at [775, 223] on div "Yes" at bounding box center [860, 223] width 232 height 16
click at [778, 204] on button "Yes" at bounding box center [885, 210] width 257 height 20
click at [765, 237] on div "No" at bounding box center [860, 239] width 232 height 16
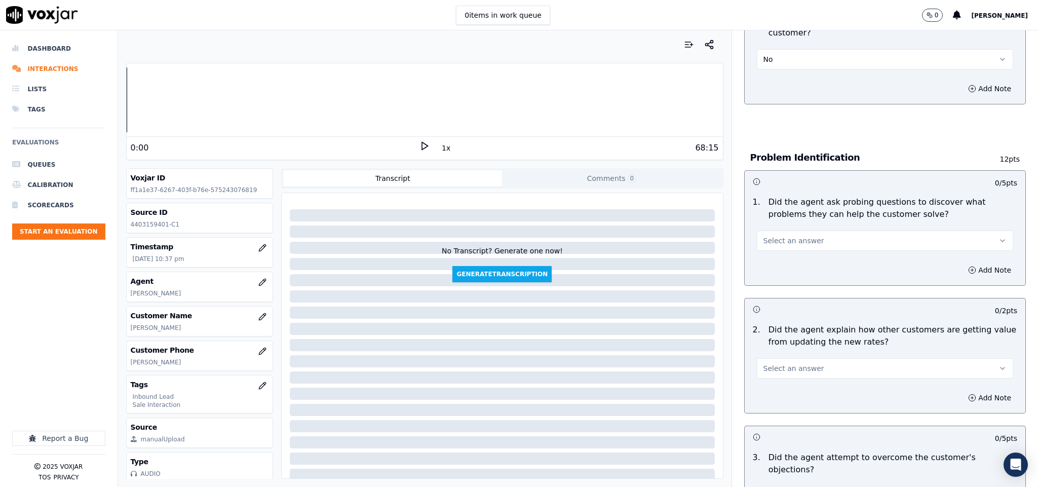
scroll to position [608, 0]
click at [792, 235] on span "Select an answer" at bounding box center [793, 240] width 61 height 10
click at [777, 251] on div "Yes" at bounding box center [860, 253] width 232 height 16
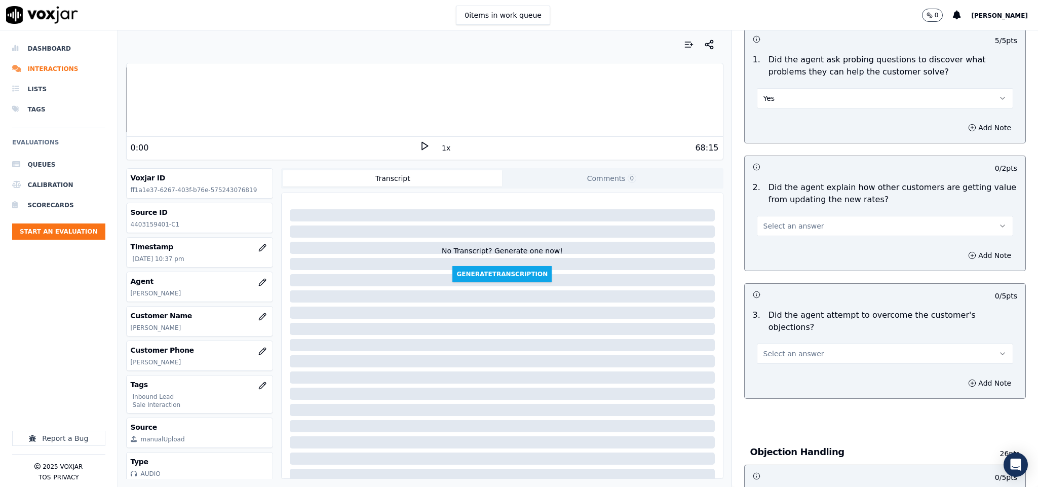
scroll to position [760, 0]
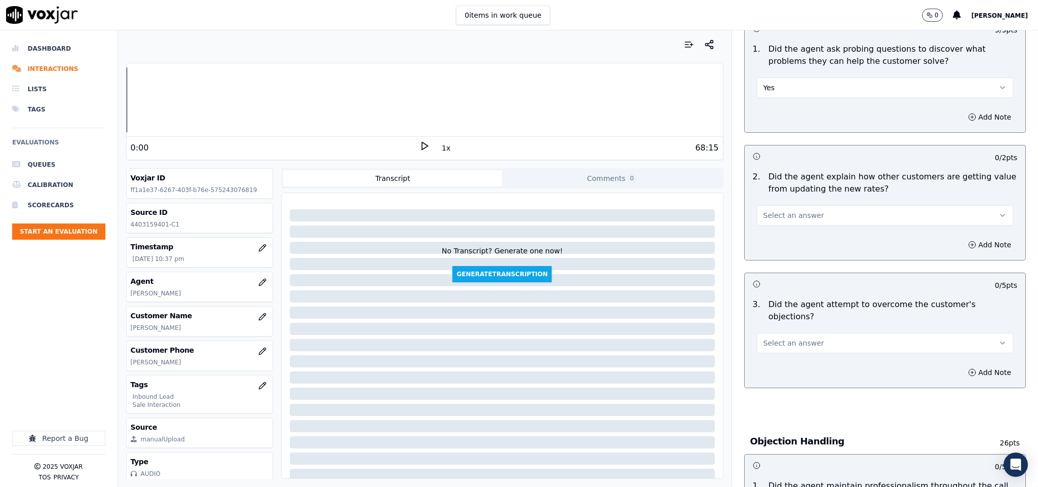
click at [795, 210] on span "Select an answer" at bounding box center [793, 215] width 61 height 10
click at [780, 256] on div "N/A" at bounding box center [860, 261] width 232 height 16
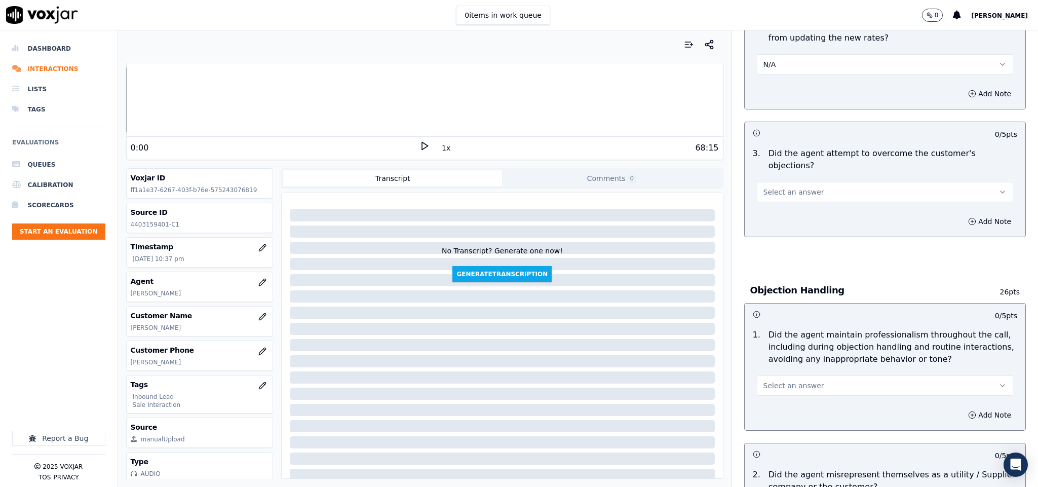
scroll to position [912, 0]
click at [780, 186] on span "Select an answer" at bounding box center [793, 191] width 61 height 10
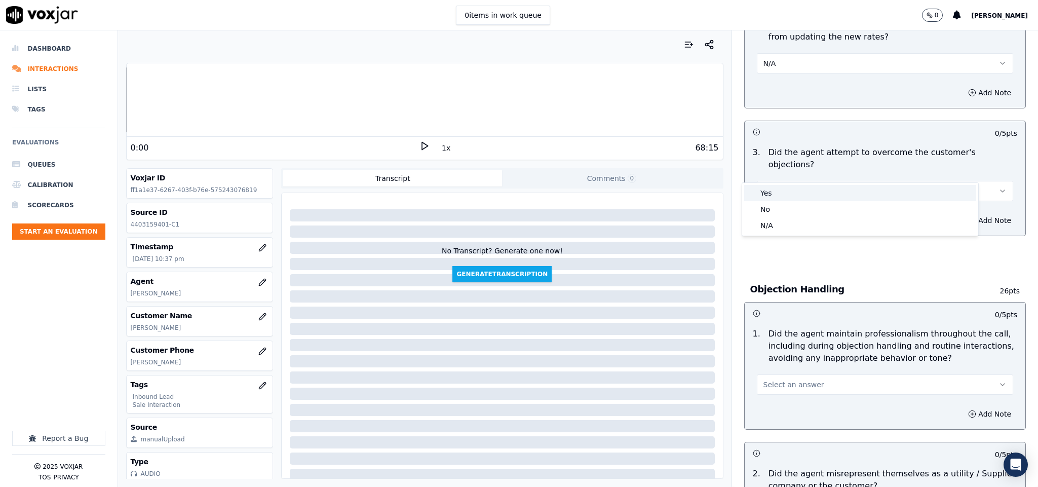
click at [773, 196] on div "Yes" at bounding box center [860, 193] width 232 height 16
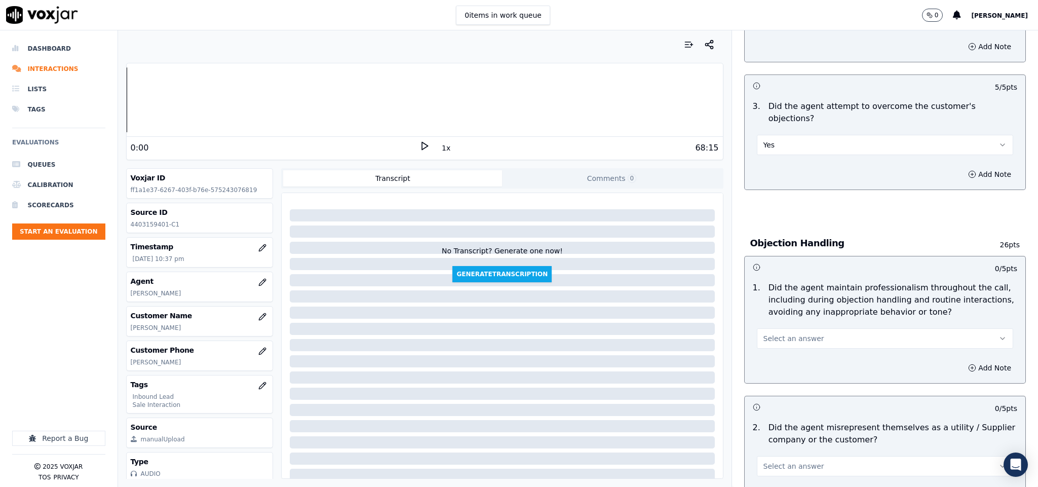
scroll to position [988, 0]
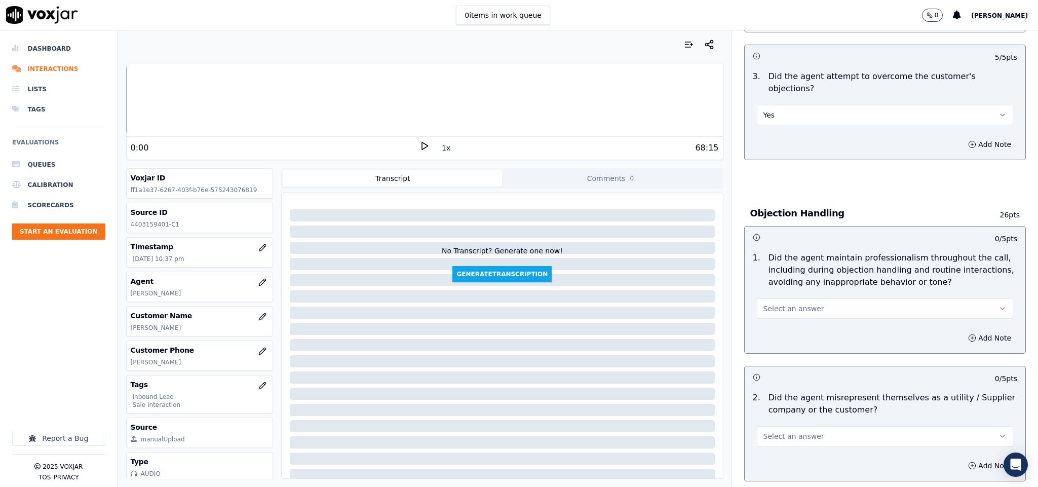
click at [792, 303] on span "Select an answer" at bounding box center [793, 308] width 61 height 10
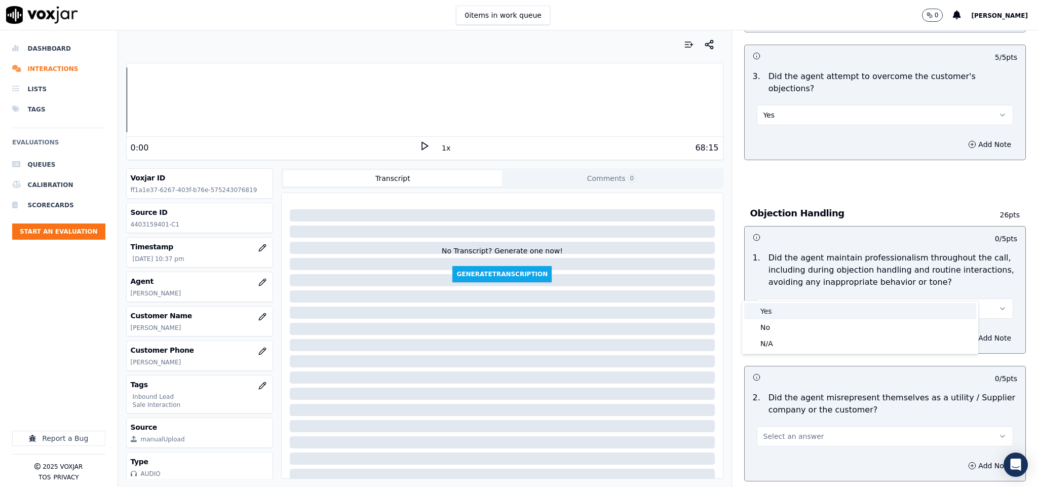
click at [776, 312] on div "Yes" at bounding box center [860, 311] width 232 height 16
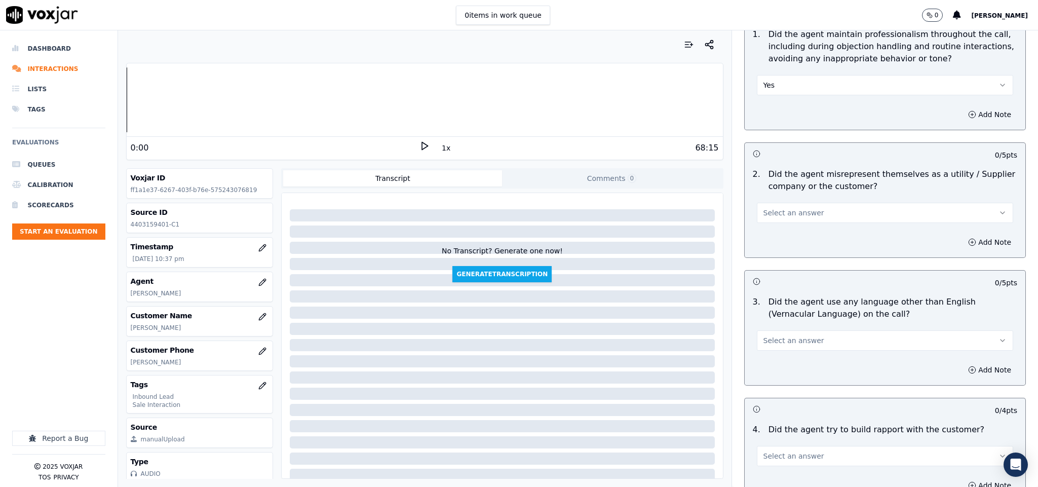
scroll to position [1216, 0]
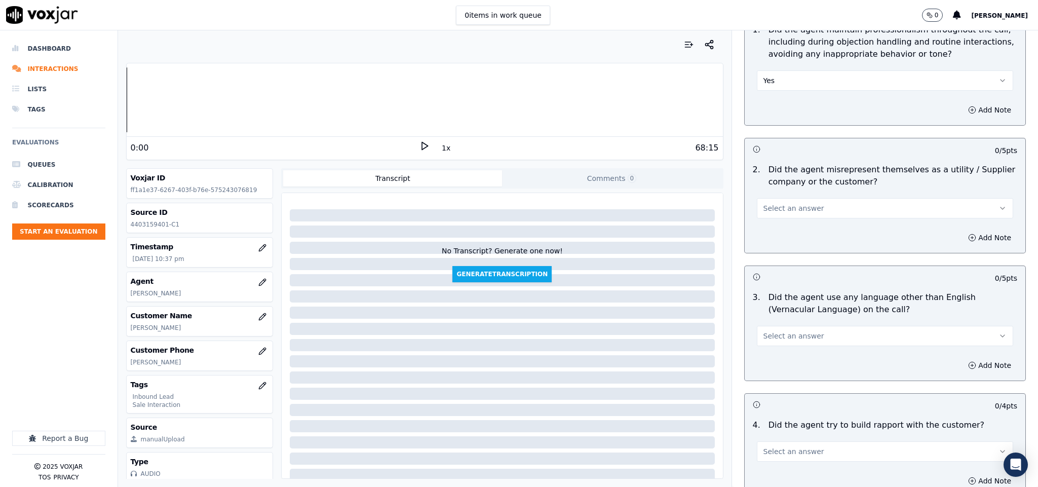
click at [815, 198] on button "Select an answer" at bounding box center [885, 208] width 257 height 20
click at [801, 213] on div "Yes" at bounding box center [860, 211] width 232 height 16
click at [953, 227] on div "Add Note" at bounding box center [885, 237] width 281 height 30
click at [885, 273] on div at bounding box center [907, 278] width 44 height 10
click at [962, 230] on button "Add Note" at bounding box center [989, 237] width 55 height 14
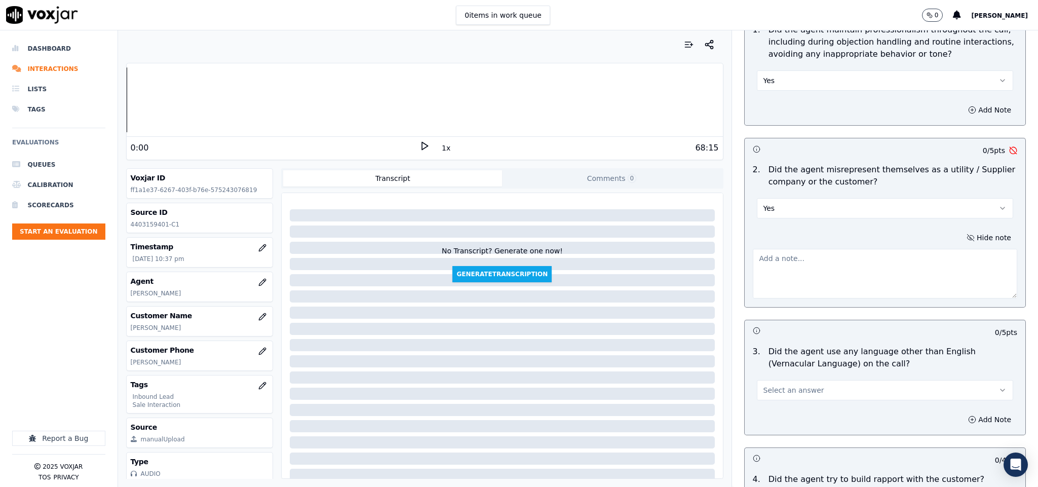
click at [841, 256] on textarea at bounding box center [885, 274] width 265 height 50
paste textarea "@7:03 Stark - What I'm going to do, I'm going to connect your call to one of ou…"
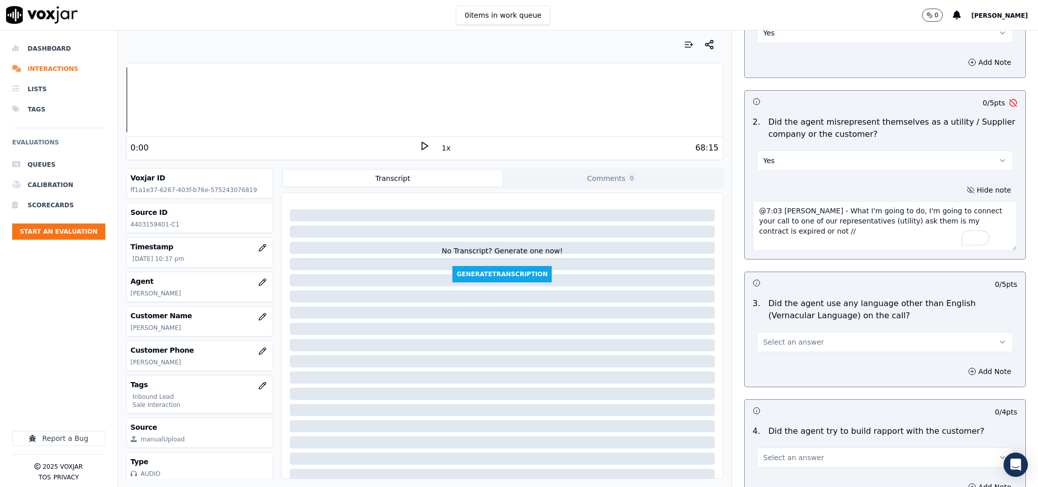
scroll to position [1368, 0]
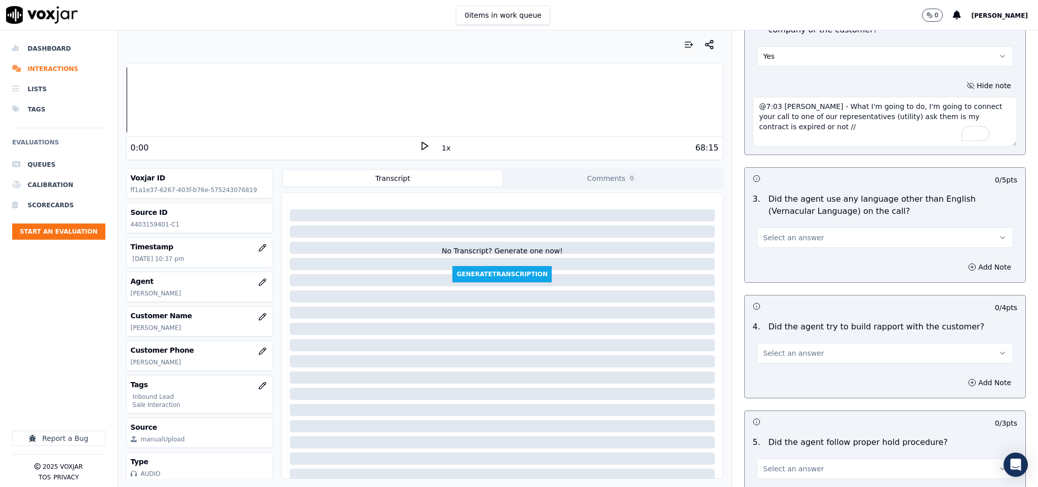
type textarea "@7:03 Stark - What I'm going to do, I'm going to connect your call to one of ou…"
click at [806, 227] on button "Select an answer" at bounding box center [885, 237] width 257 height 20
click at [776, 257] on div "No" at bounding box center [860, 257] width 232 height 16
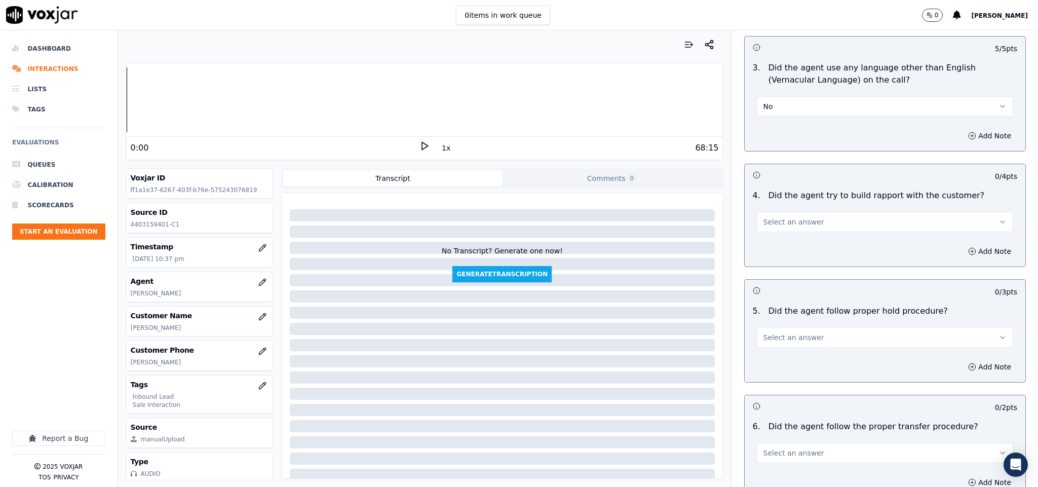
scroll to position [1519, 0]
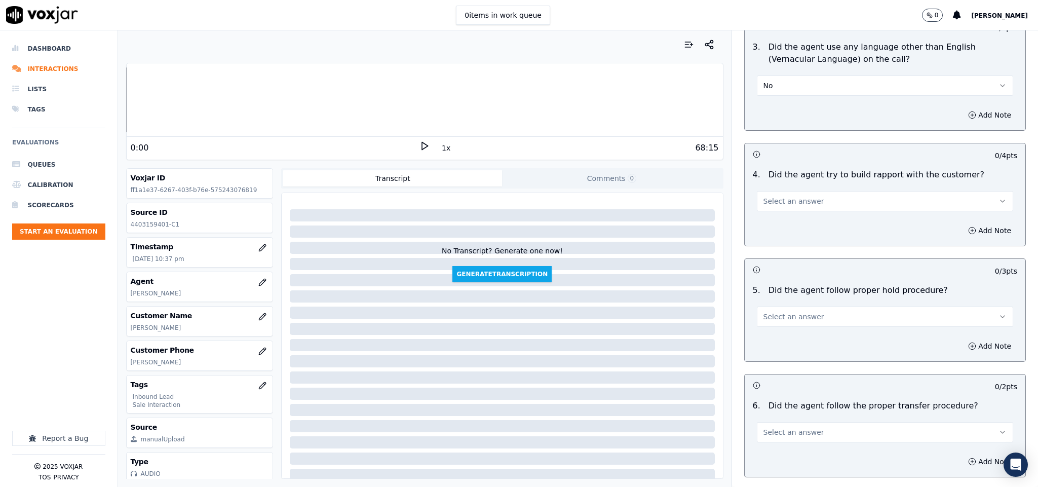
click at [802, 191] on button "Select an answer" at bounding box center [885, 201] width 257 height 20
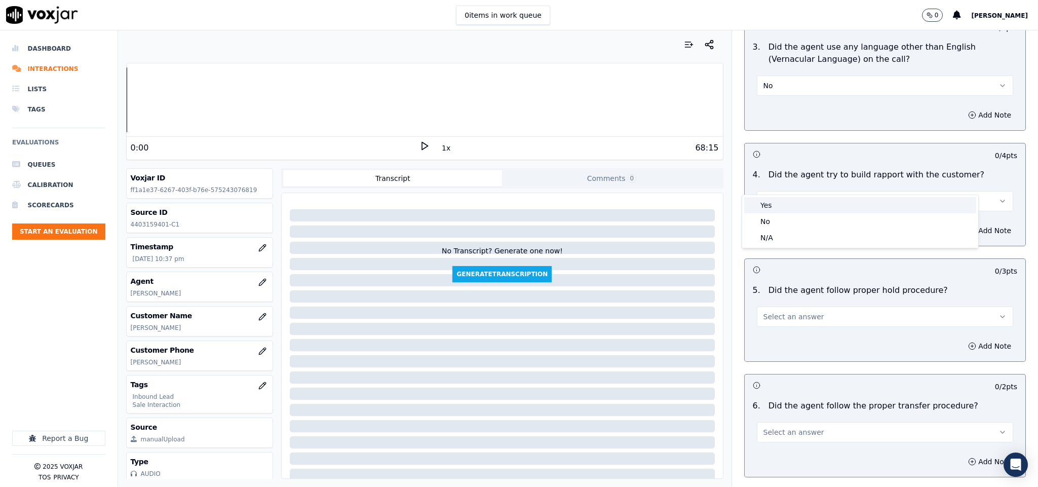
click at [784, 203] on div "Yes" at bounding box center [860, 205] width 232 height 16
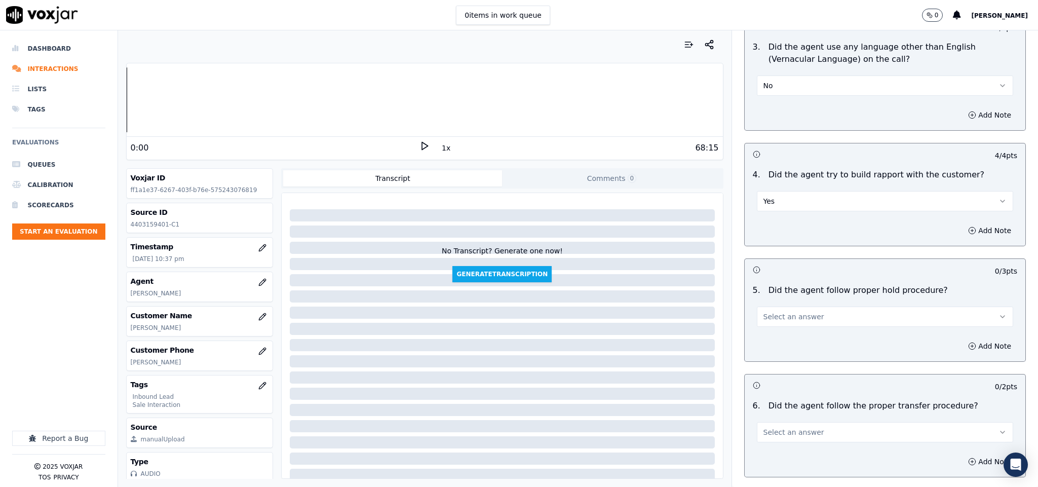
click at [794, 311] on span "Select an answer" at bounding box center [793, 316] width 61 height 10
click at [779, 334] on div "No" at bounding box center [860, 337] width 232 height 16
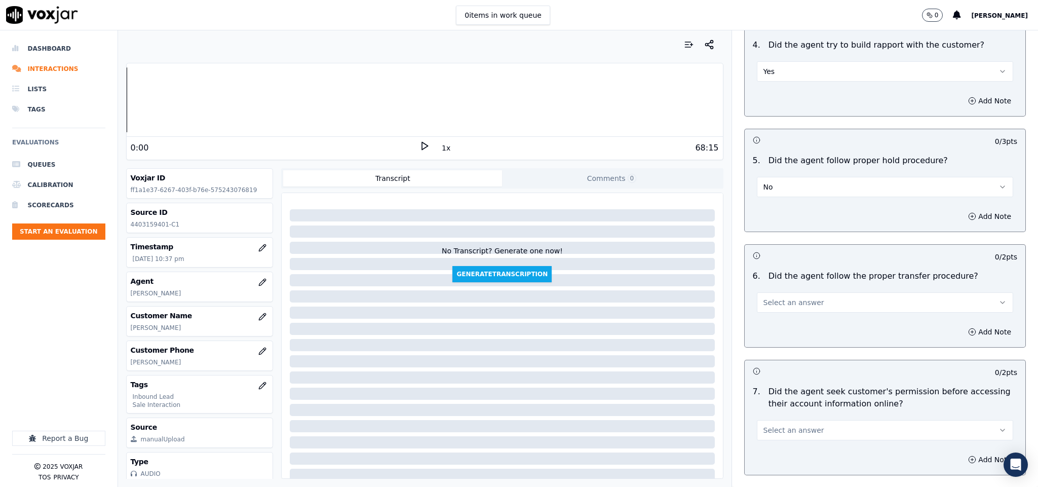
scroll to position [1671, 0]
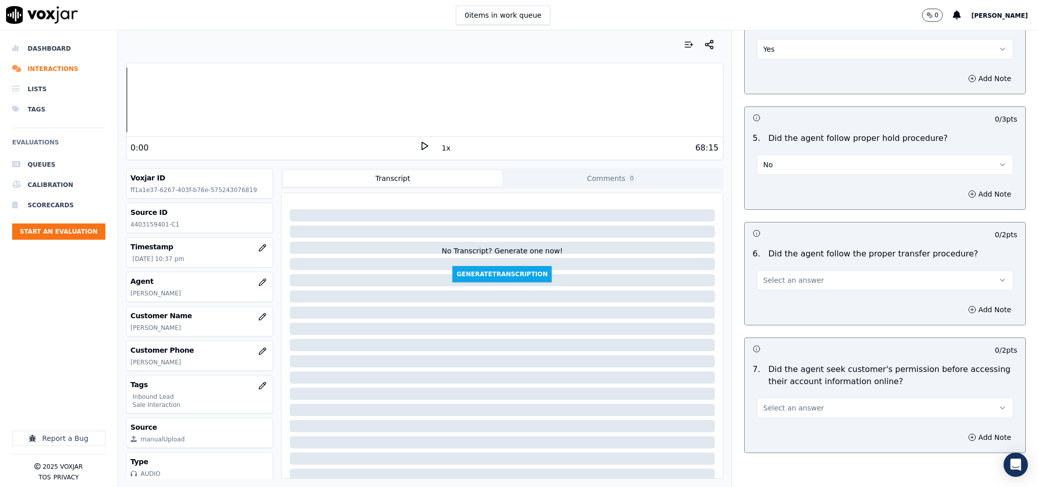
click at [778, 270] on button "Select an answer" at bounding box center [885, 280] width 257 height 20
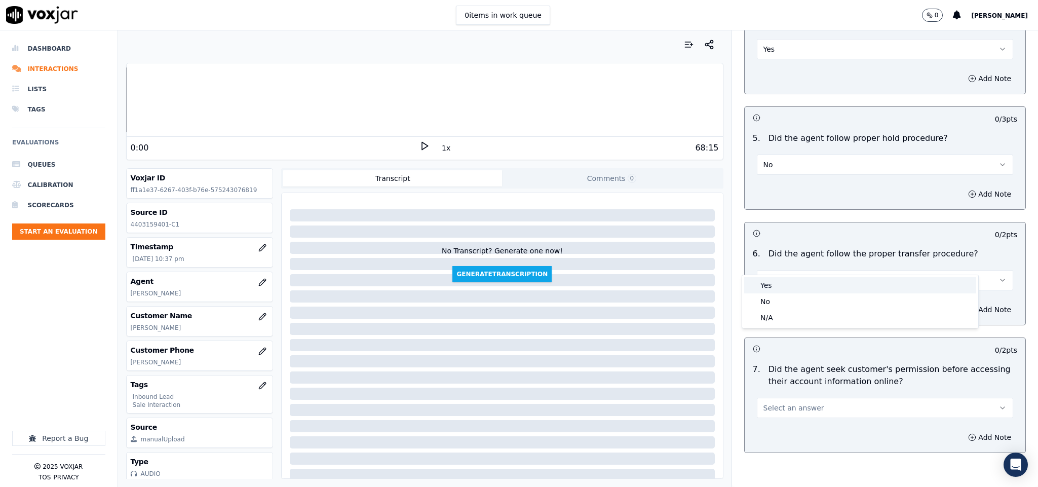
click at [776, 286] on div "Yes" at bounding box center [860, 285] width 232 height 16
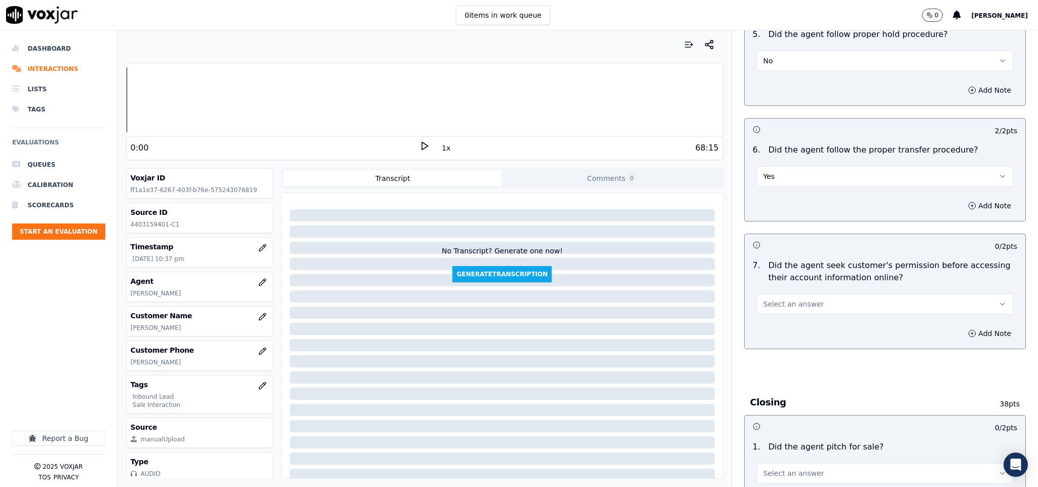
scroll to position [1747, 0]
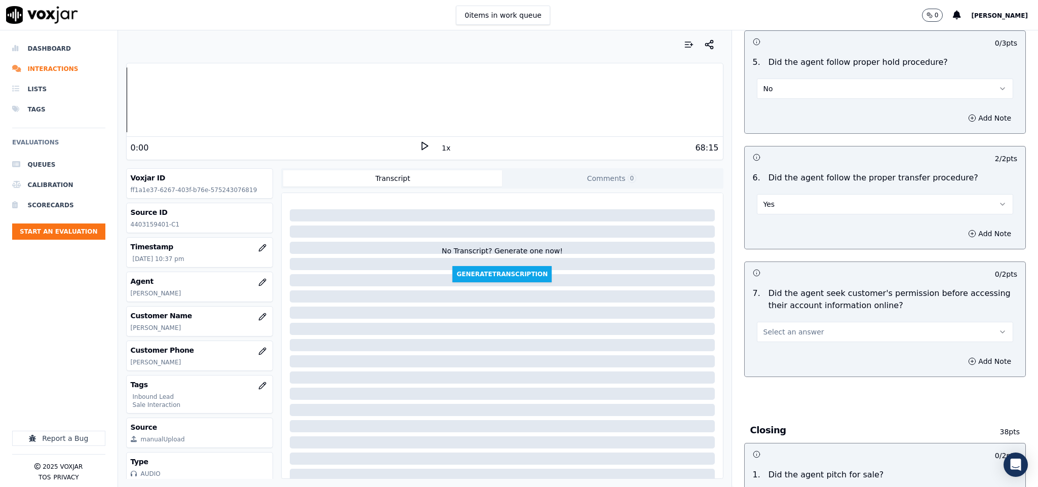
click at [813, 79] on button "No" at bounding box center [885, 89] width 257 height 20
click at [789, 99] on div "Yes" at bounding box center [860, 93] width 232 height 16
click at [793, 327] on span "Select an answer" at bounding box center [793, 332] width 61 height 10
click at [770, 353] on div "No" at bounding box center [860, 353] width 232 height 16
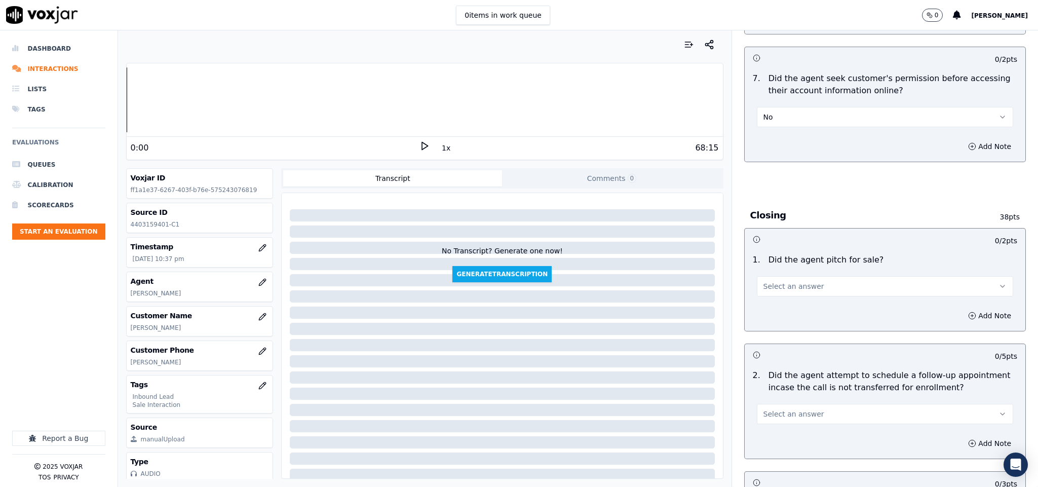
scroll to position [1975, 0]
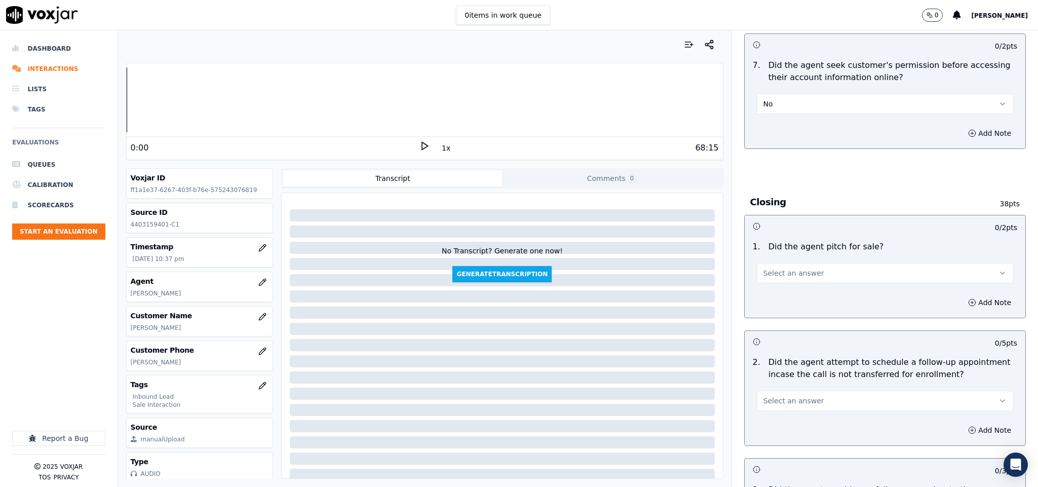
click at [804, 263] on button "Select an answer" at bounding box center [885, 273] width 257 height 20
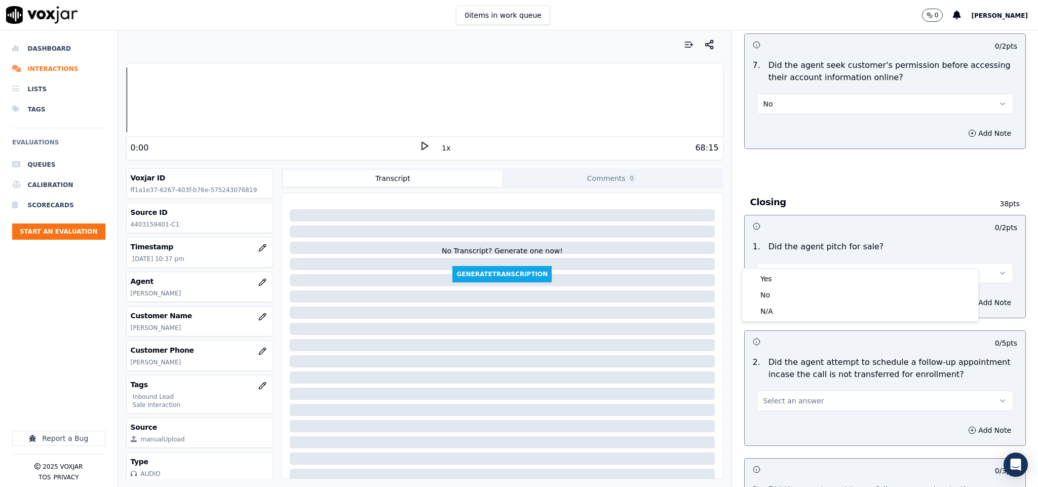
click at [783, 277] on div "Yes" at bounding box center [860, 278] width 232 height 16
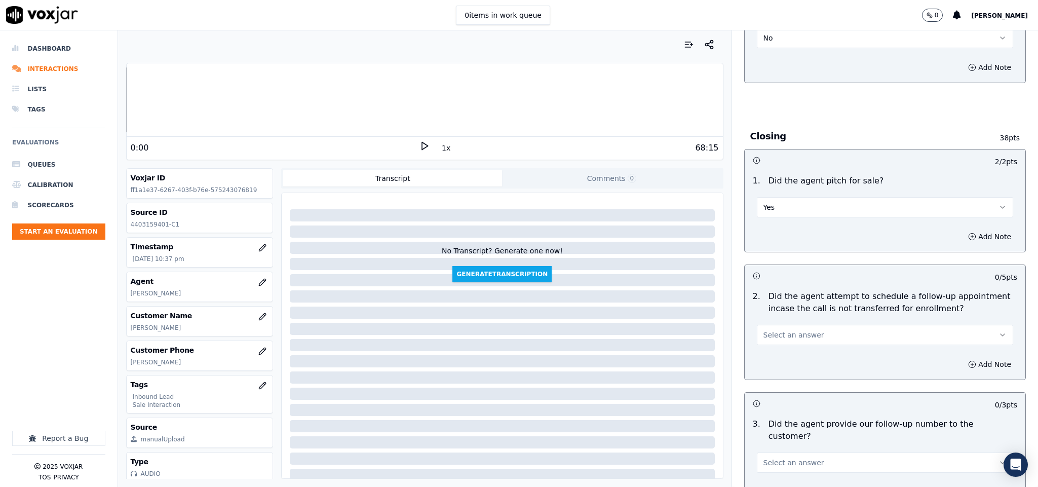
scroll to position [2127, 0]
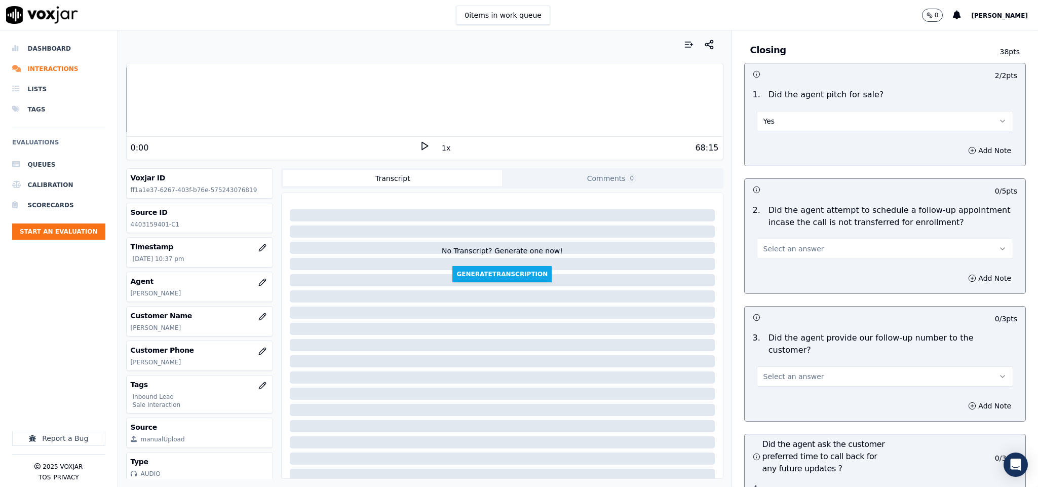
click at [804, 239] on button "Select an answer" at bounding box center [885, 249] width 257 height 20
click at [767, 286] on div "N/A" at bounding box center [860, 287] width 232 height 16
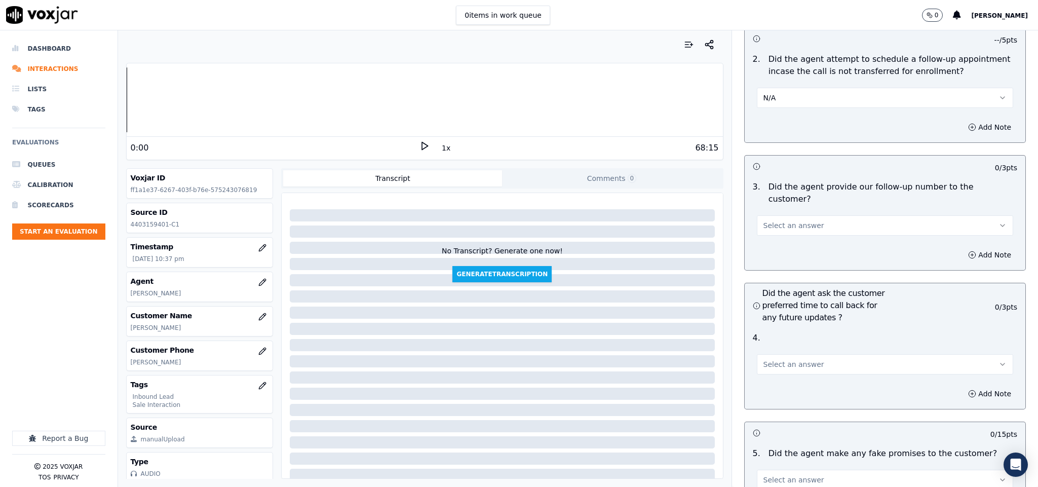
scroll to position [2279, 0]
click at [804, 214] on button "Select an answer" at bounding box center [885, 224] width 257 height 20
click at [786, 225] on div "Yes" at bounding box center [860, 219] width 232 height 16
click at [780, 358] on span "Select an answer" at bounding box center [793, 363] width 61 height 10
click at [785, 384] on div "N/A" at bounding box center [860, 390] width 232 height 16
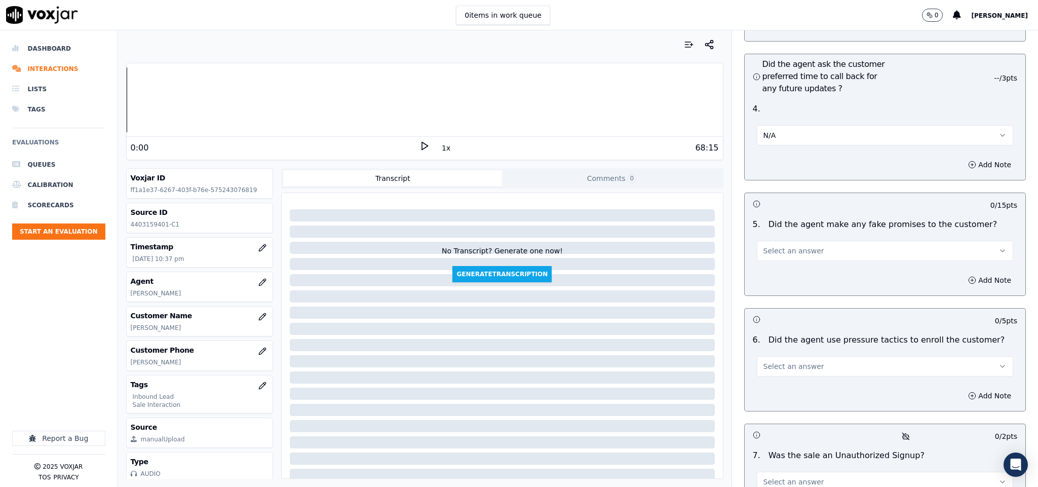
scroll to position [2583, 0]
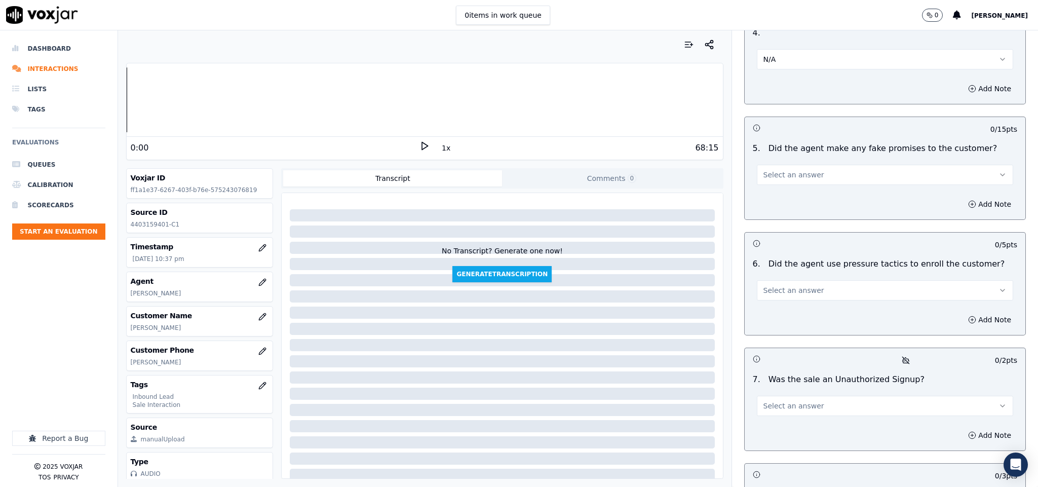
click at [813, 165] on button "Select an answer" at bounding box center [885, 175] width 257 height 20
click at [779, 197] on div "N/A" at bounding box center [860, 202] width 232 height 16
click at [783, 165] on button "N/A" at bounding box center [885, 175] width 257 height 20
click at [772, 184] on div "No" at bounding box center [860, 186] width 232 height 16
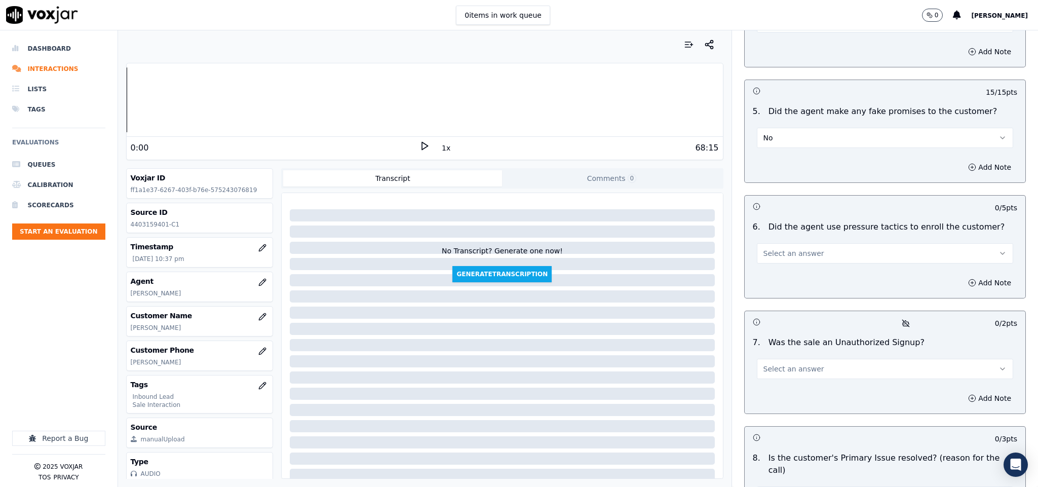
scroll to position [2659, 0]
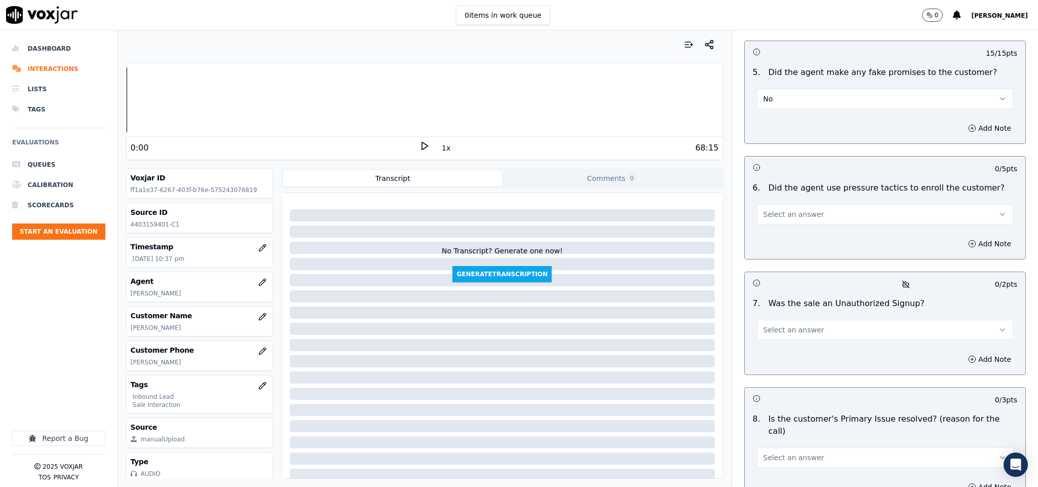
click at [826, 204] on button "Select an answer" at bounding box center [885, 214] width 257 height 20
click at [792, 223] on div "No" at bounding box center [860, 226] width 232 height 16
click at [810, 320] on button "Select an answer" at bounding box center [885, 330] width 257 height 20
click at [786, 340] on div "No" at bounding box center [860, 342] width 232 height 16
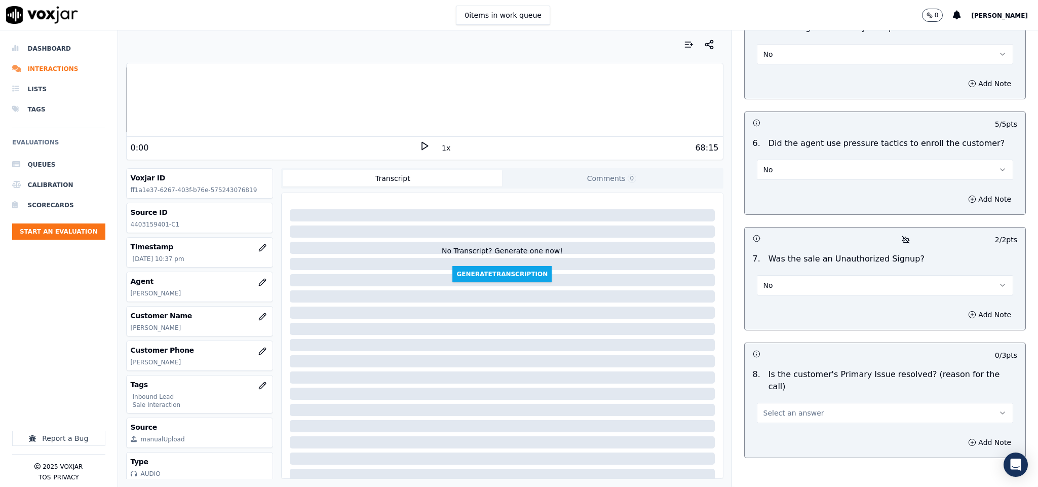
scroll to position [2731, 0]
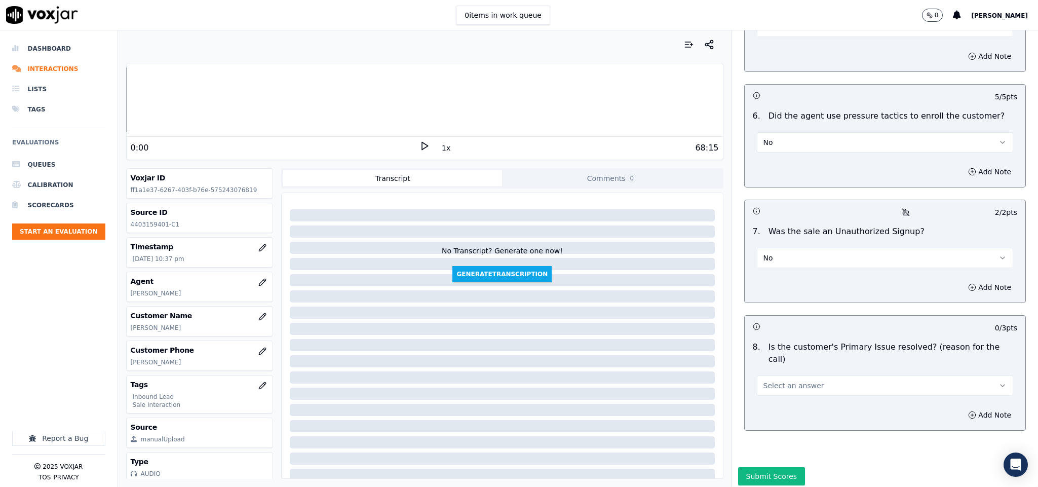
click at [813, 375] on button "Select an answer" at bounding box center [885, 385] width 257 height 20
click at [778, 368] on div "Yes" at bounding box center [860, 370] width 232 height 16
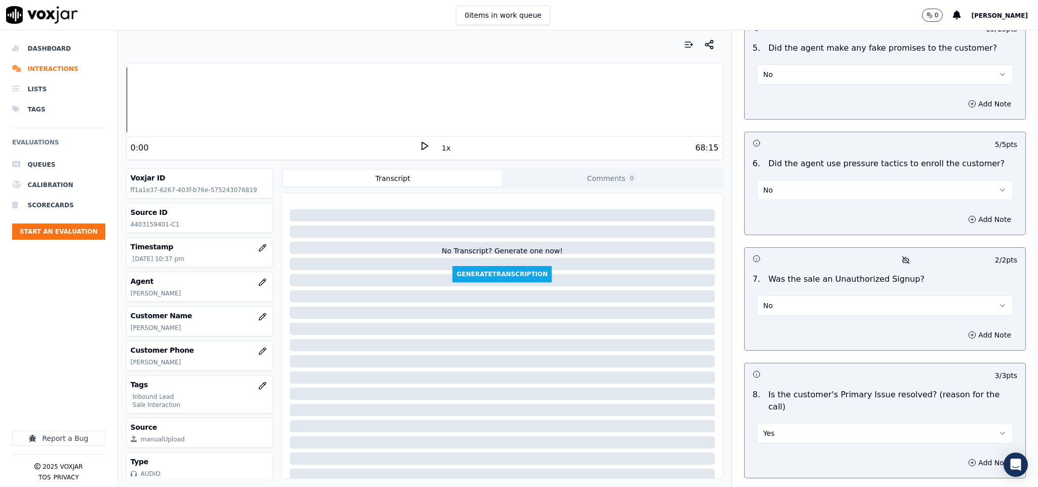
scroll to position [2579, 0]
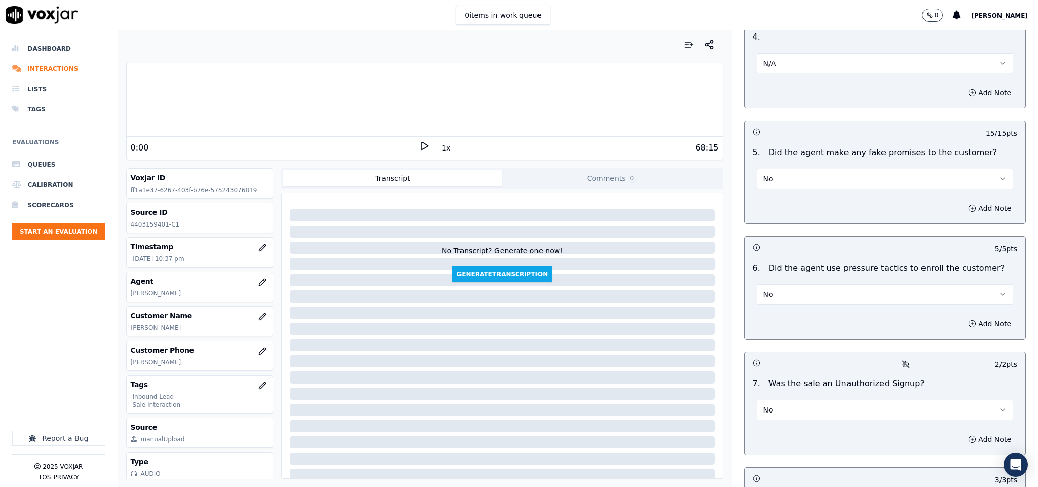
click at [914, 169] on button "No" at bounding box center [885, 179] width 257 height 20
click at [848, 170] on div "Yes" at bounding box center [860, 174] width 232 height 16
click at [962, 201] on button "Add Note" at bounding box center [989, 208] width 55 height 14
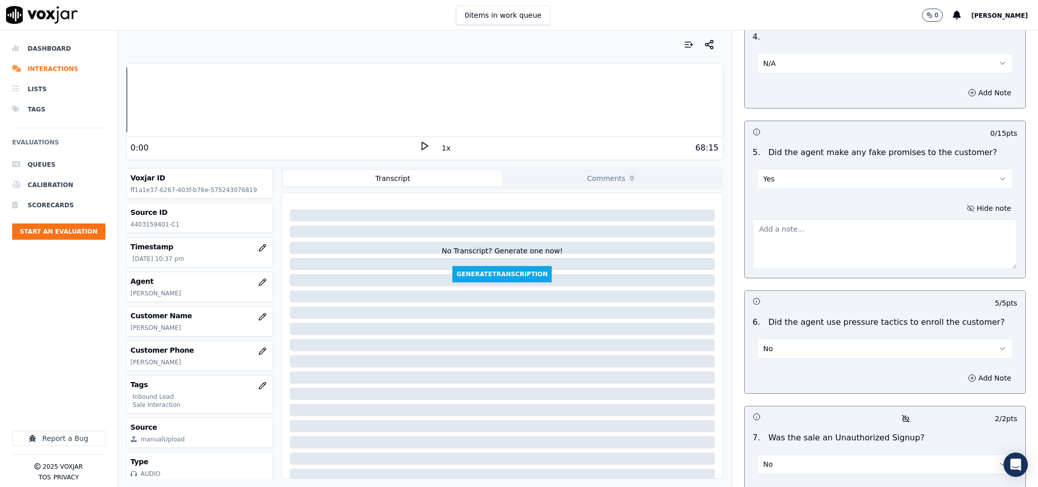
click at [880, 224] on textarea at bounding box center [885, 244] width 265 height 50
paste textarea "@26:10 Stark - I got a price for you which is as per your area, the rate which …"
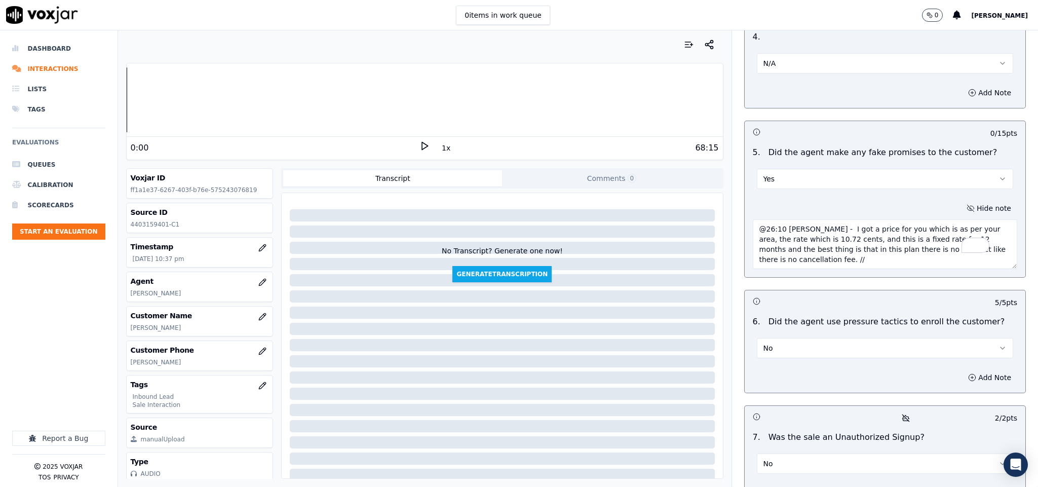
scroll to position [2785, 0]
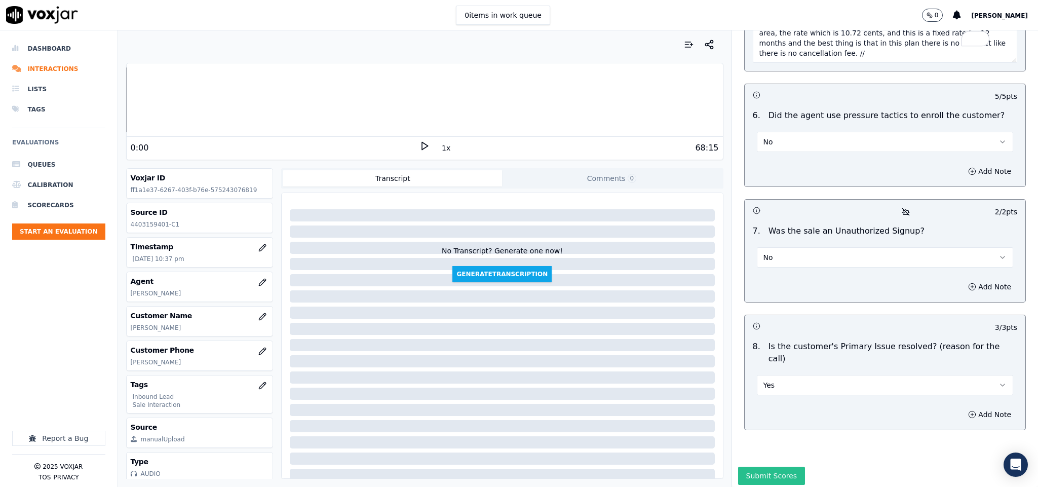
type textarea "@26:10 Stark - I got a price for you which is as per your area, the rate which …"
click at [769, 466] on button "Submit Scores" at bounding box center [771, 475] width 67 height 18
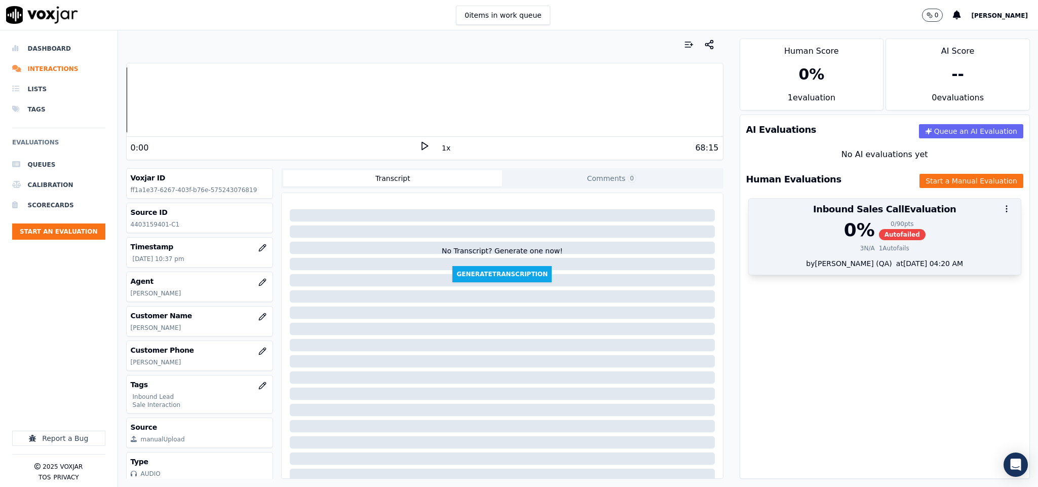
click at [879, 236] on span "Autofailed" at bounding box center [902, 234] width 47 height 11
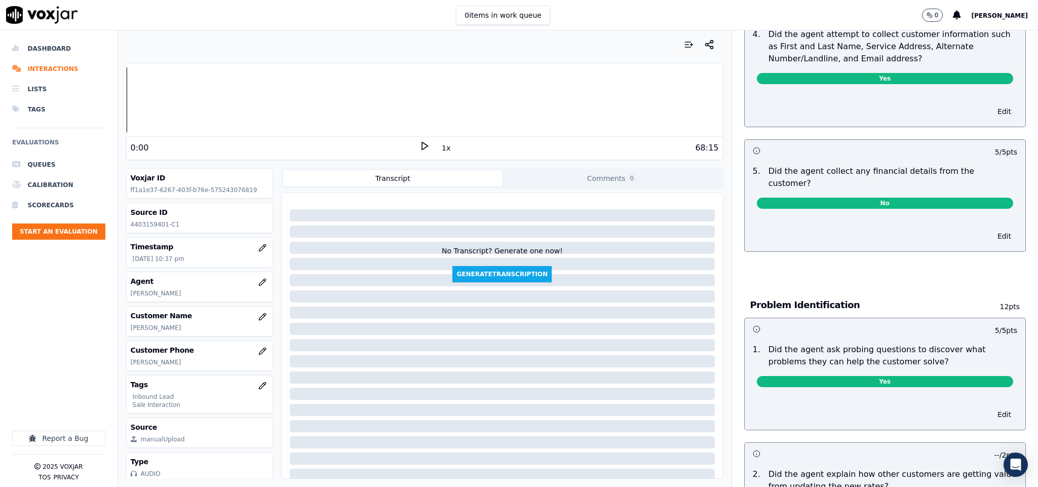
scroll to position [0, 0]
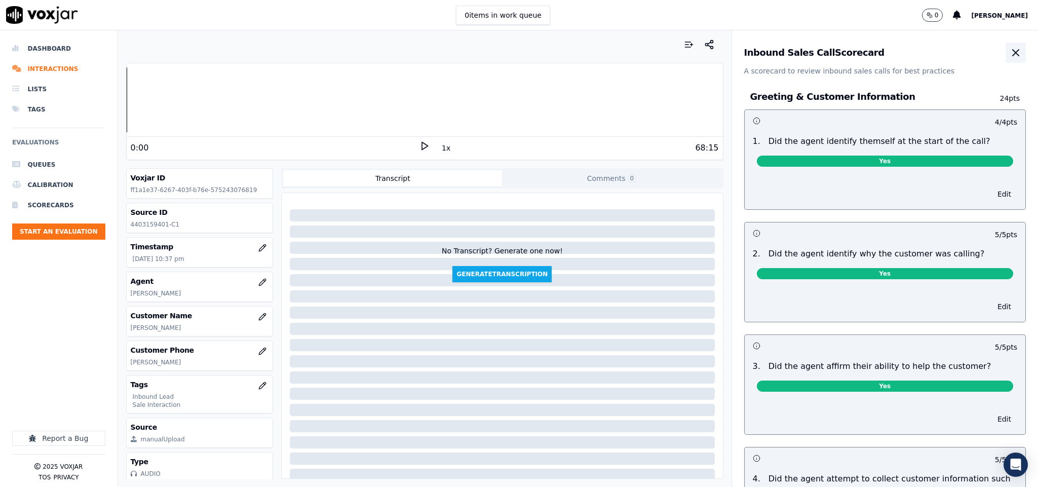
click at [1005, 61] on button "button" at bounding box center [1015, 53] width 20 height 20
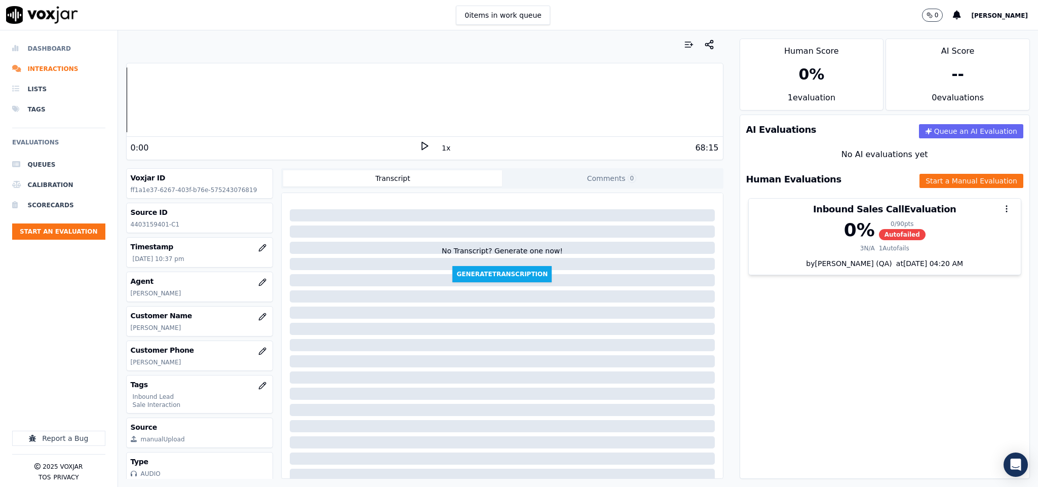
click at [43, 50] on li "Dashboard" at bounding box center [58, 48] width 93 height 20
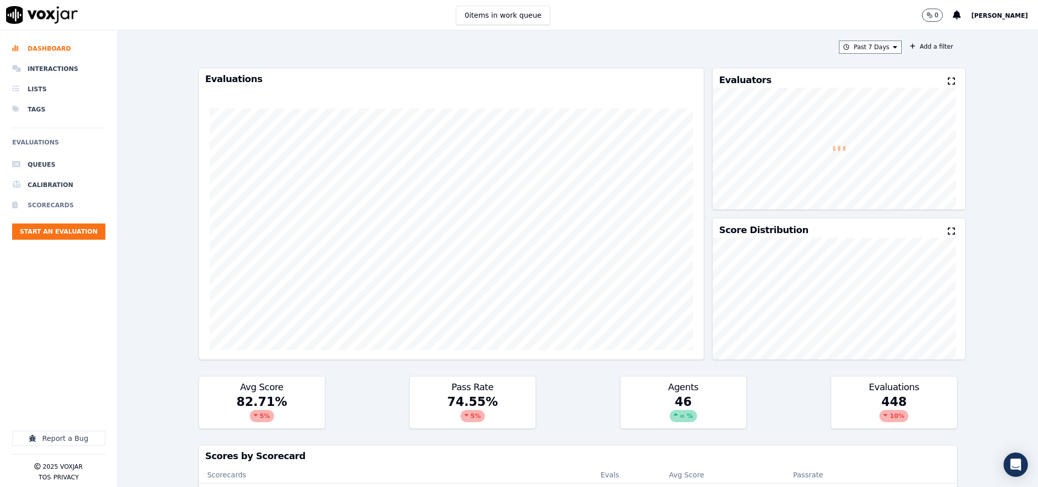
scroll to position [152, 0]
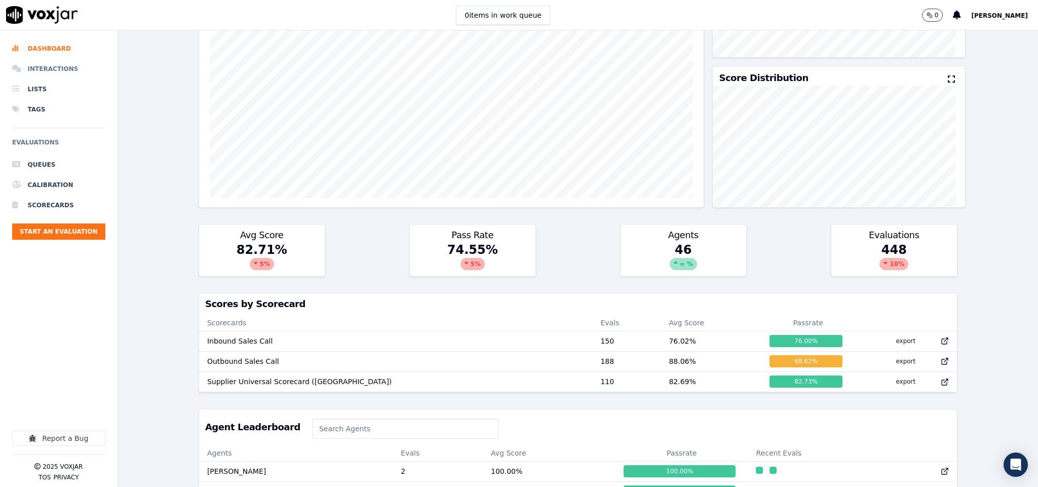
click at [49, 67] on li "Interactions" at bounding box center [58, 69] width 93 height 20
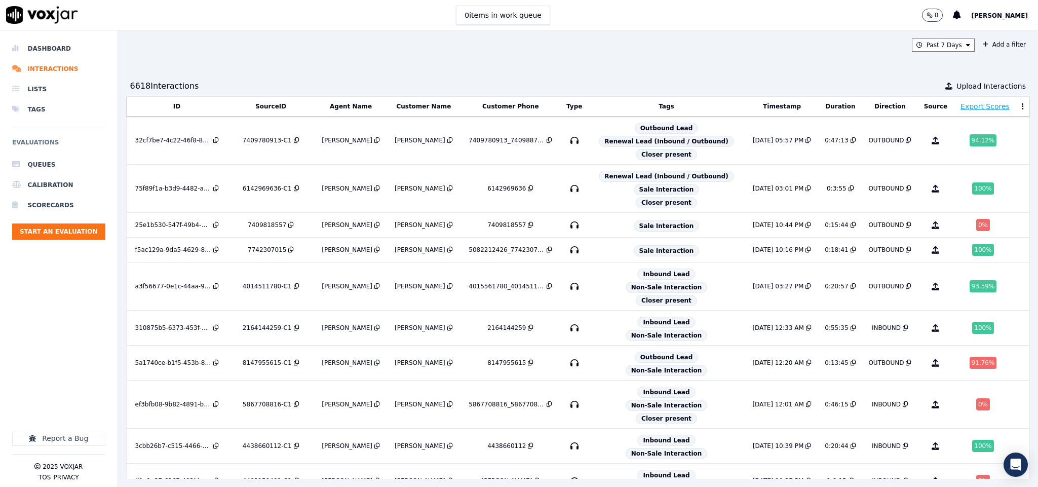
scroll to position [222, 0]
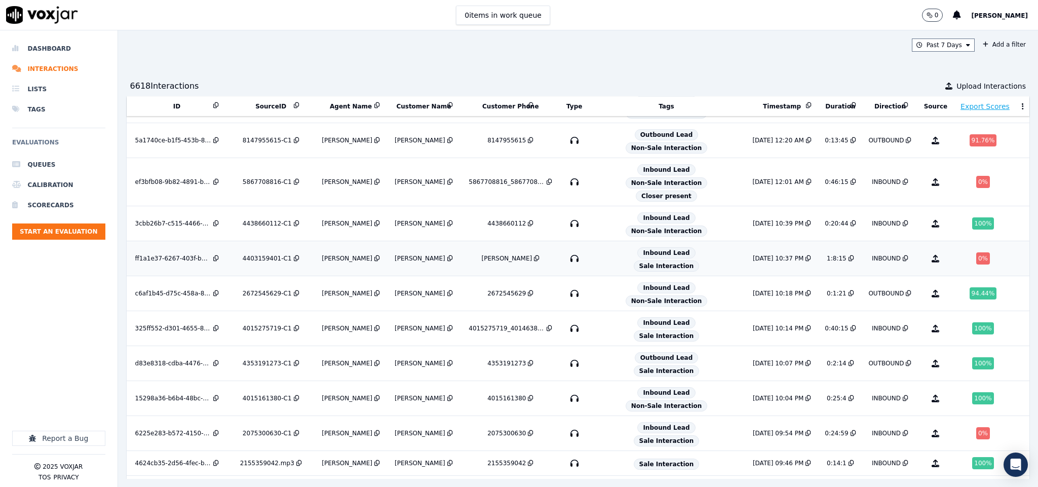
click at [976, 264] on div "0 %" at bounding box center [983, 258] width 14 height 12
click at [54, 49] on li "Dashboard" at bounding box center [58, 48] width 93 height 20
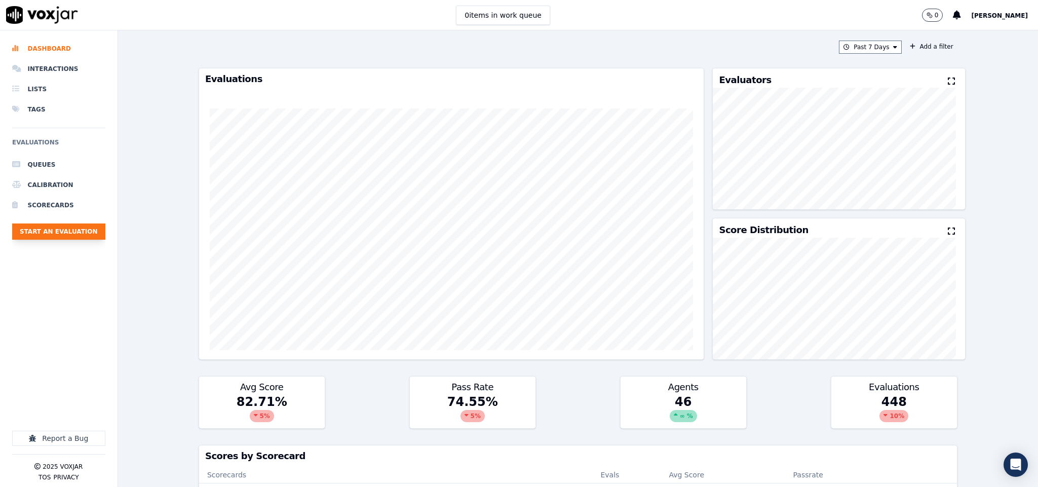
click at [81, 230] on button "Start an Evaluation" at bounding box center [58, 231] width 93 height 16
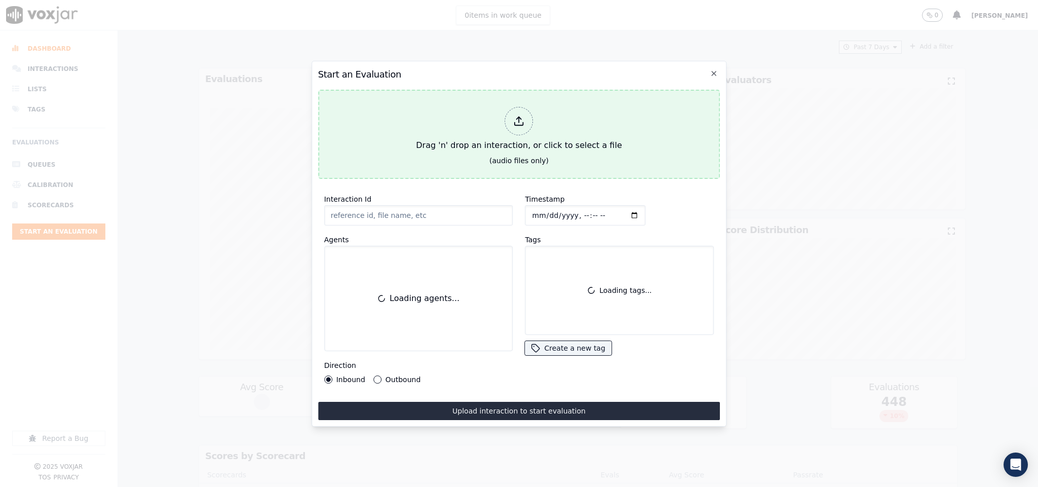
click at [521, 118] on icon at bounding box center [519, 120] width 11 height 11
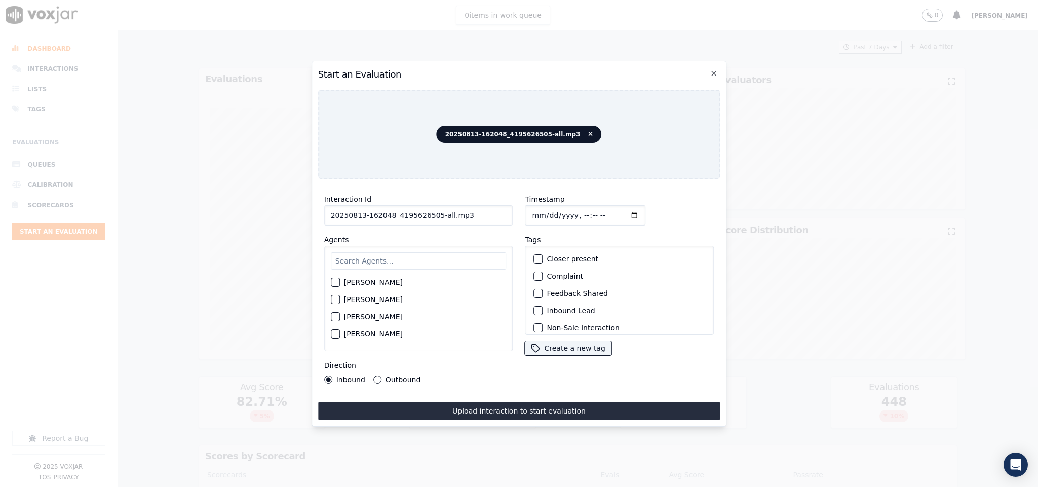
drag, startPoint x: 434, startPoint y: 208, endPoint x: 509, endPoint y: 219, distance: 76.2
click at [509, 219] on div "Interaction Id 20250813-162048_4195626505-all.mp3 Agents Harry Roy Aaron Biswas…" at bounding box center [418, 288] width 201 height 203
type input "20250813-162048_4195626505-C1"
click at [528, 211] on input "Timestamp" at bounding box center [585, 215] width 121 height 20
type input "2025-08-13T22:58"
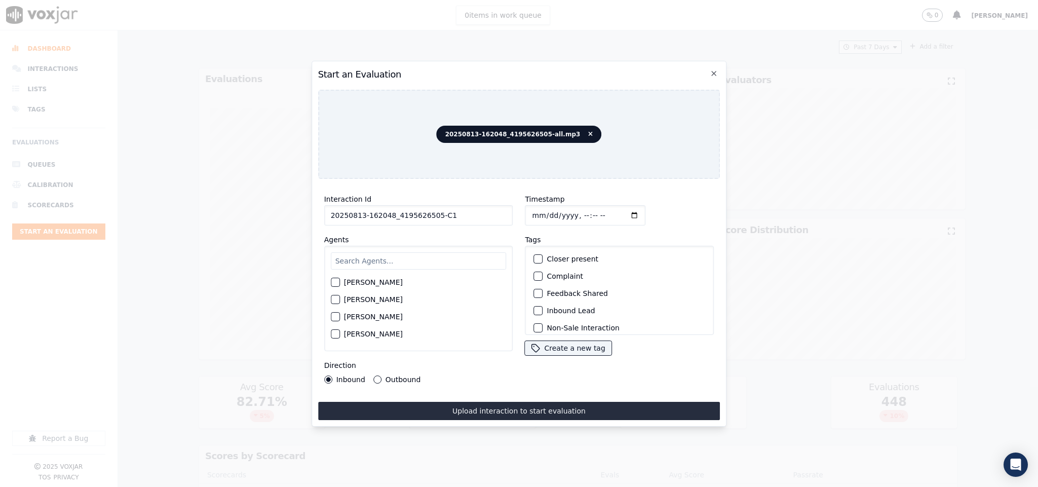
click at [406, 252] on input "text" at bounding box center [419, 260] width 176 height 17
type input "mark"
click at [335, 282] on div "button" at bounding box center [334, 285] width 7 height 7
click at [374, 375] on button "Outbound" at bounding box center [377, 379] width 8 height 8
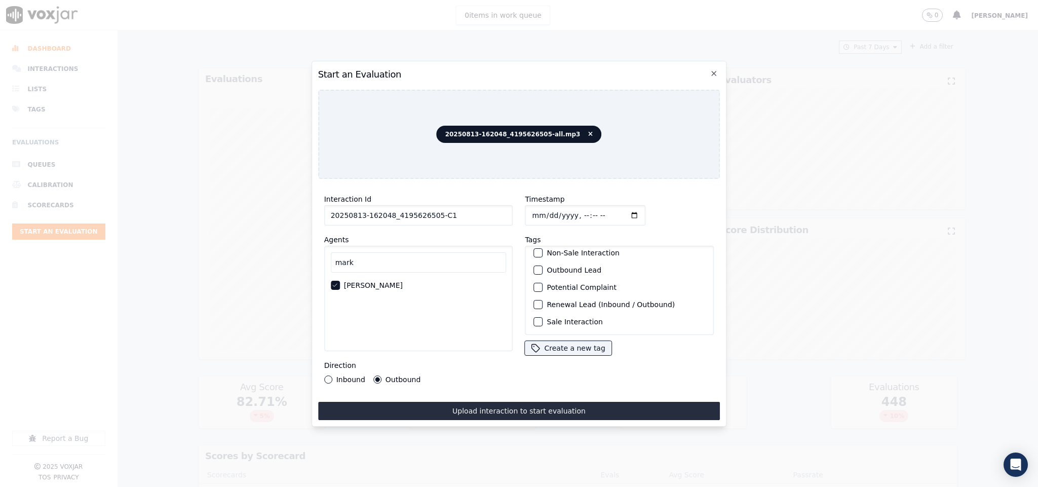
click at [536, 265] on button "Outbound Lead" at bounding box center [538, 269] width 9 height 9
click at [534, 318] on div "button" at bounding box center [537, 321] width 7 height 7
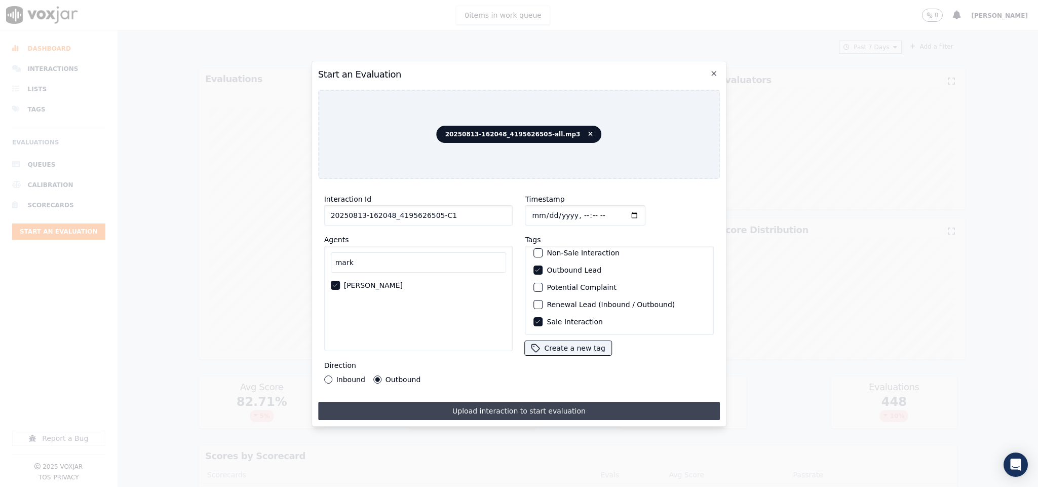
click at [518, 402] on button "Upload interaction to start evaluation" at bounding box center [519, 411] width 402 height 18
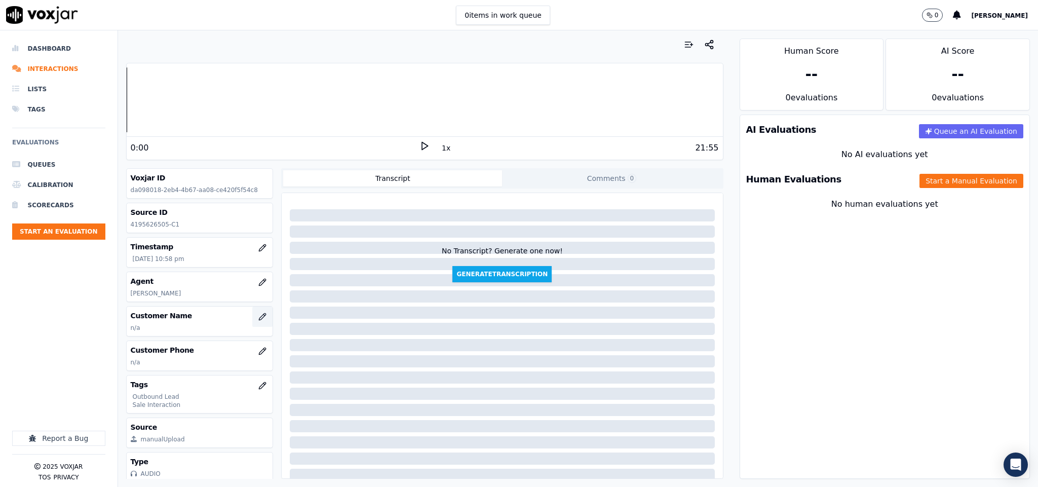
click at [259, 320] on icon "button" at bounding box center [262, 316] width 7 height 7
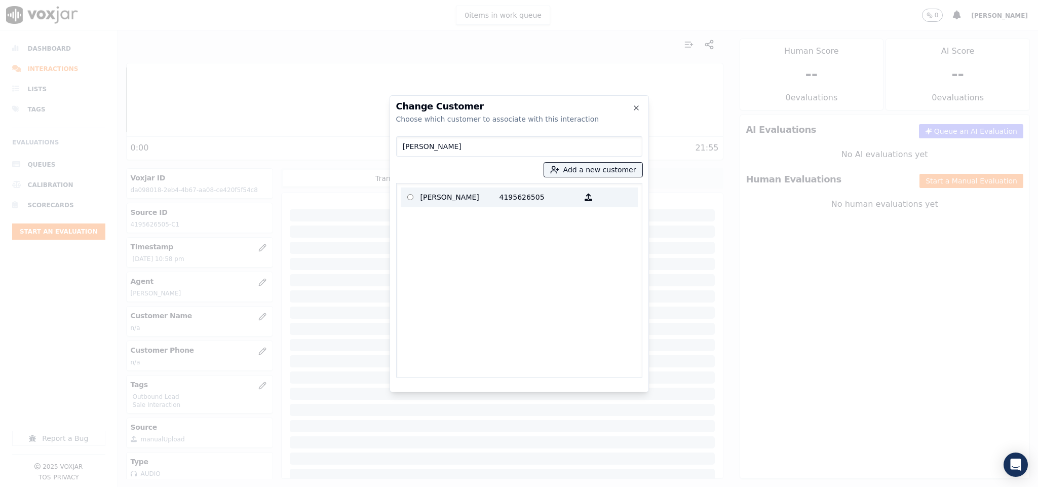
type input "FRED L Buckner"
click at [443, 204] on p "FRED L Buckner" at bounding box center [459, 197] width 79 height 16
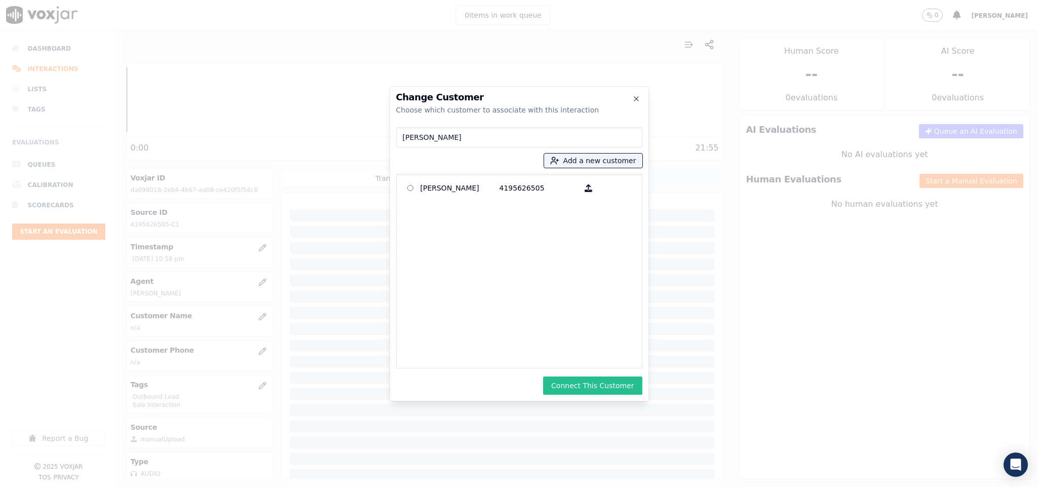
click at [601, 387] on button "Connect This Customer" at bounding box center [592, 385] width 99 height 18
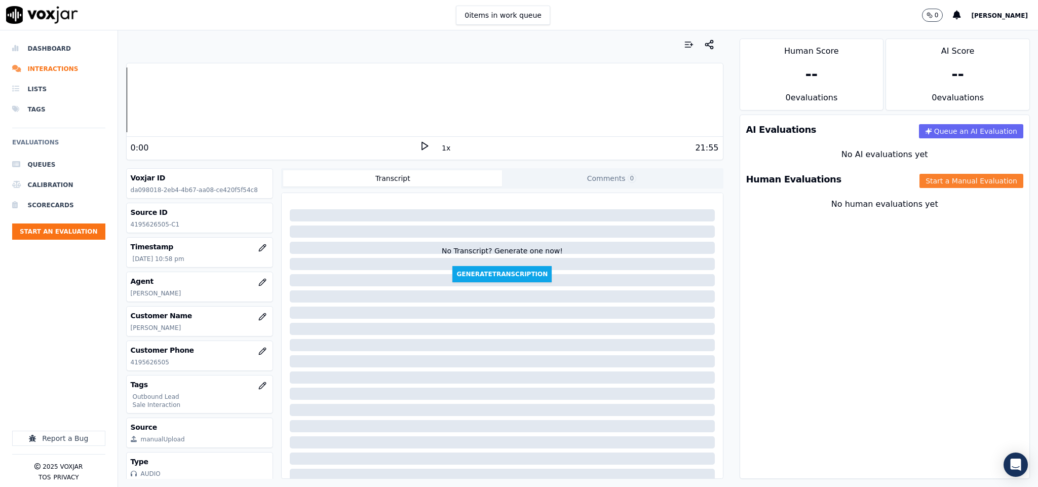
click at [919, 179] on button "Start a Manual Evaluation" at bounding box center [971, 181] width 104 height 14
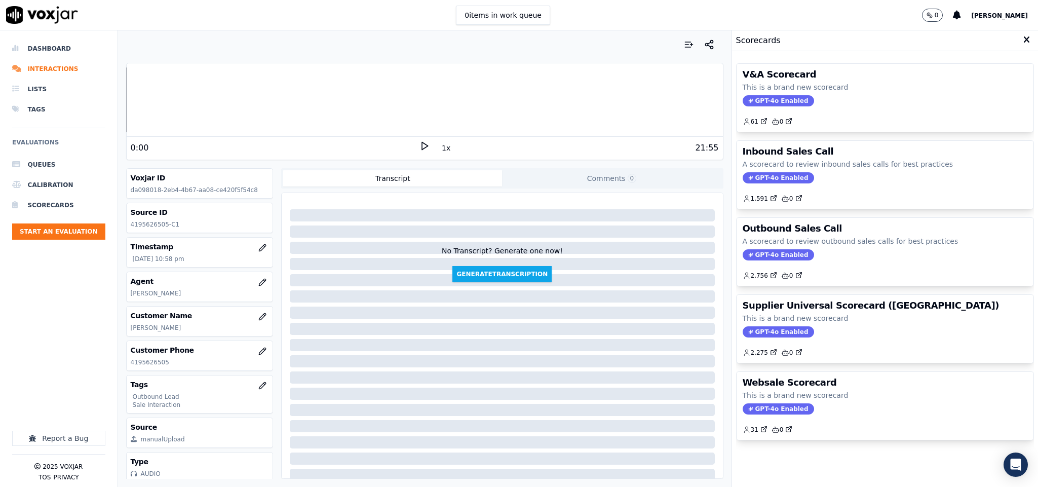
click at [769, 258] on span "GPT-4o Enabled" at bounding box center [778, 254] width 71 height 11
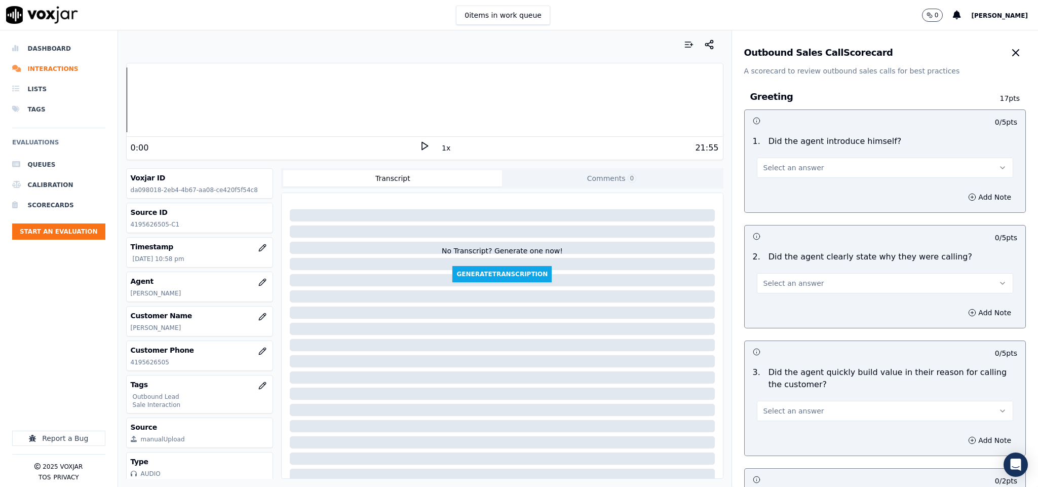
click at [813, 166] on button "Select an answer" at bounding box center [885, 168] width 257 height 20
click at [798, 183] on div "Yes" at bounding box center [860, 191] width 232 height 16
click at [809, 278] on button "Select an answer" at bounding box center [885, 283] width 257 height 20
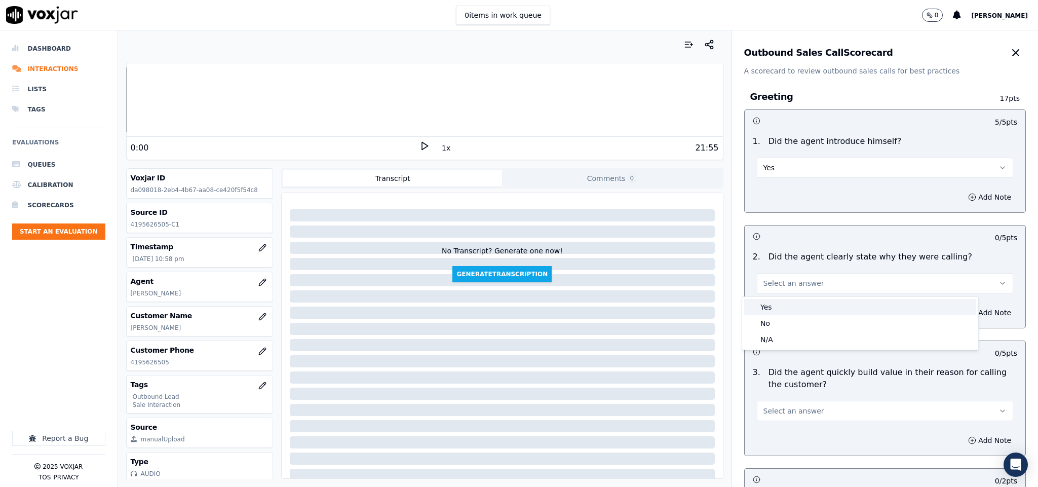
click at [798, 305] on div "Yes" at bounding box center [860, 307] width 232 height 16
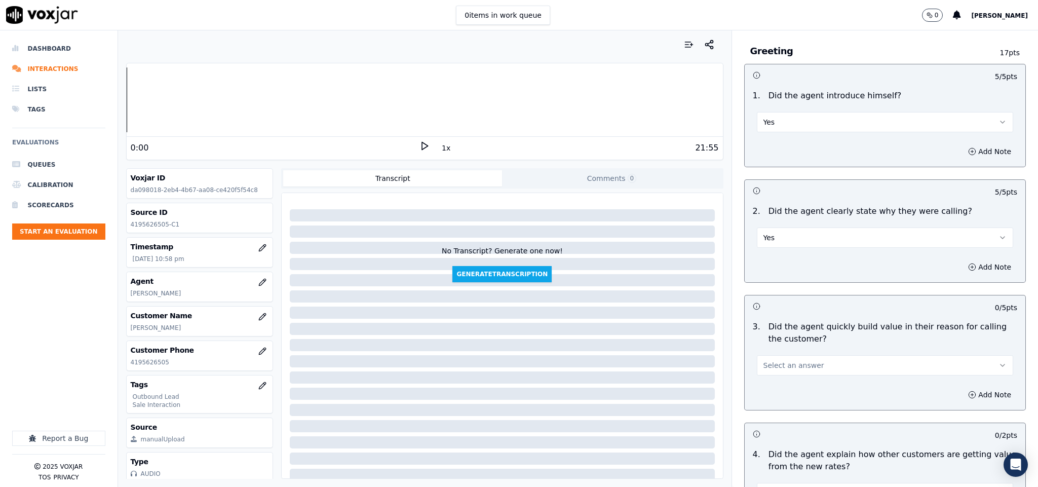
scroll to position [76, 0]
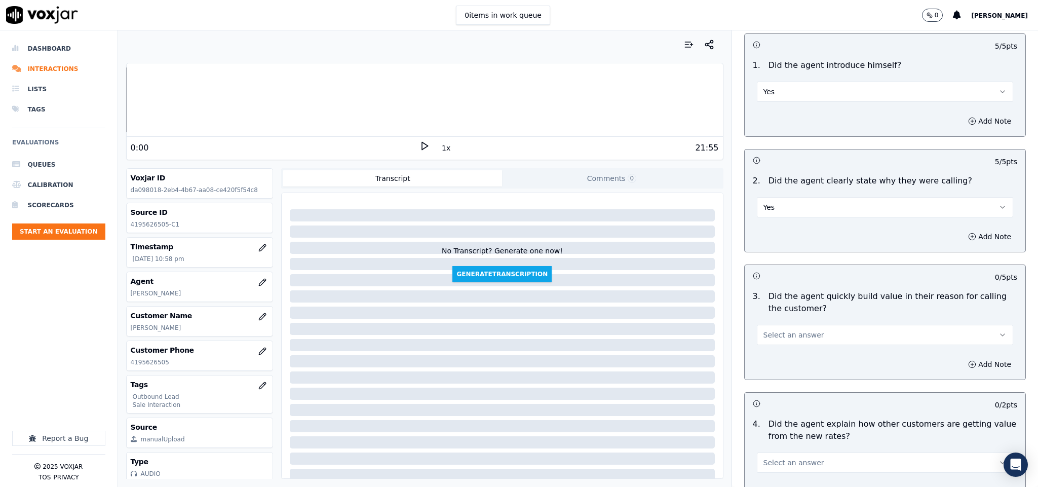
drag, startPoint x: 805, startPoint y: 336, endPoint x: 800, endPoint y: 345, distance: 10.7
click at [805, 336] on button "Select an answer" at bounding box center [885, 335] width 257 height 20
click at [795, 354] on div "Yes" at bounding box center [860, 359] width 232 height 16
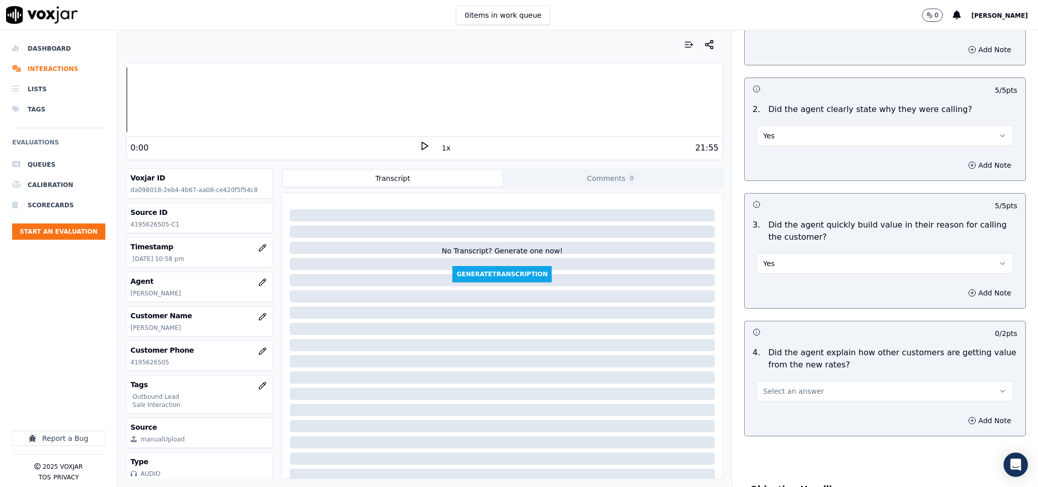
scroll to position [304, 0]
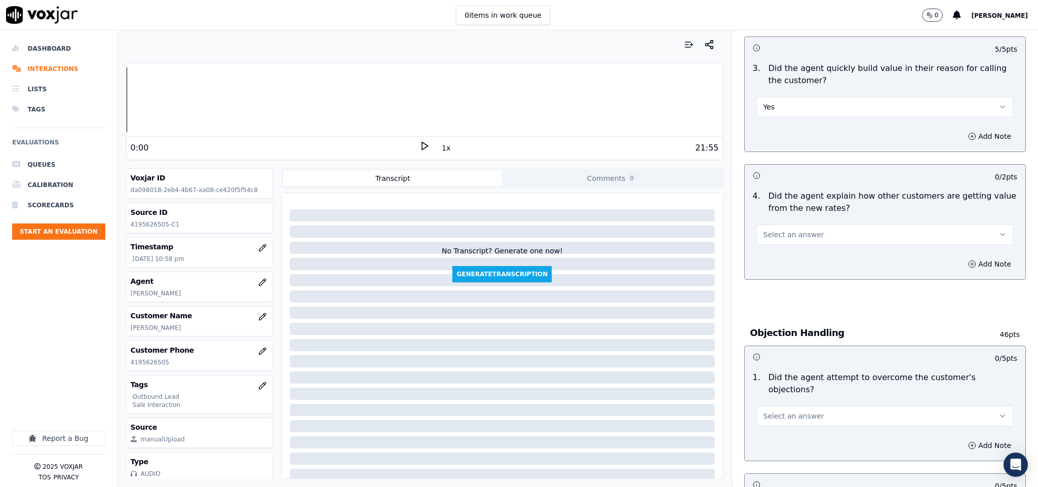
click at [807, 221] on div "Select an answer" at bounding box center [885, 229] width 273 height 30
click at [791, 244] on button "Select an answer" at bounding box center [885, 234] width 257 height 20
click at [787, 280] on div "No" at bounding box center [860, 275] width 232 height 16
click at [775, 241] on button "No" at bounding box center [885, 234] width 257 height 20
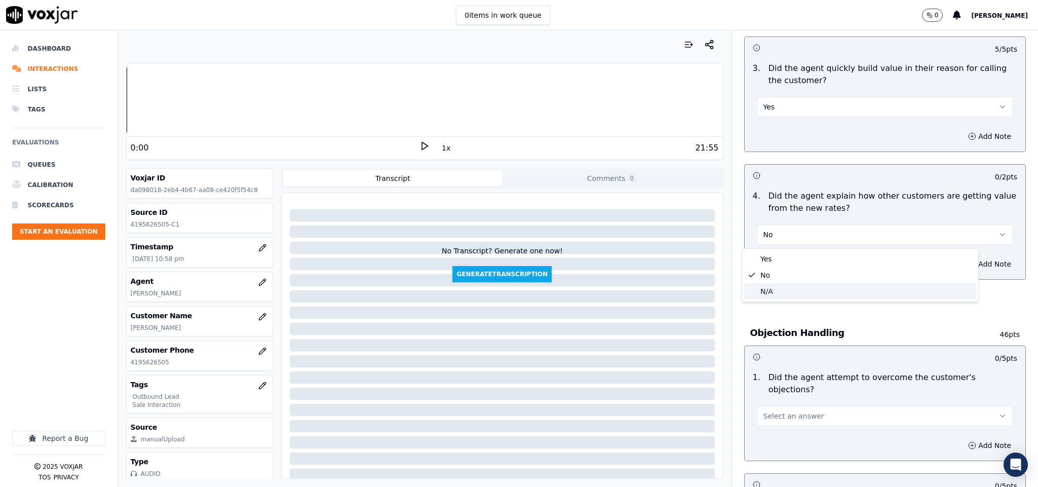
drag, startPoint x: 780, startPoint y: 289, endPoint x: 789, endPoint y: 262, distance: 28.7
click at [779, 289] on div "N/A" at bounding box center [860, 291] width 232 height 16
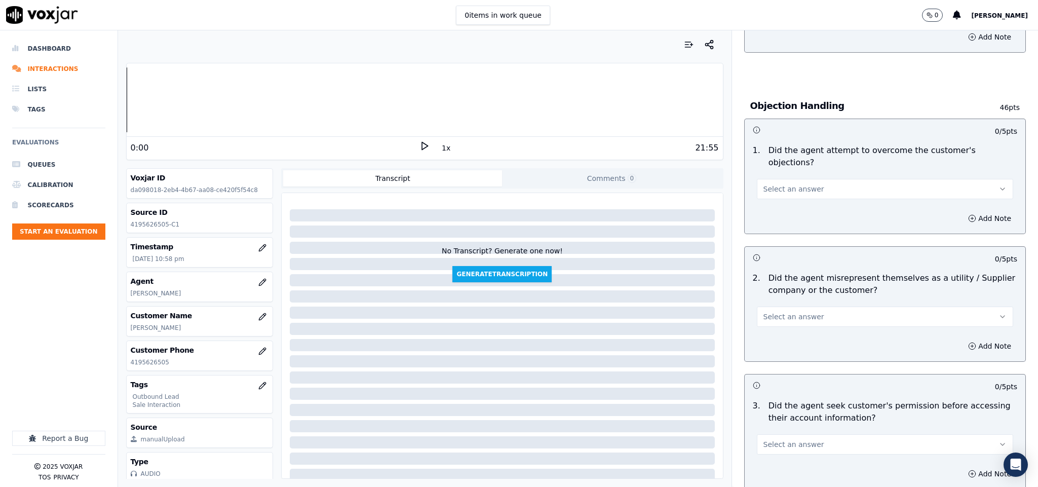
scroll to position [532, 0]
click at [793, 183] on span "Select an answer" at bounding box center [793, 188] width 61 height 10
click at [769, 204] on div "Yes" at bounding box center [860, 200] width 232 height 16
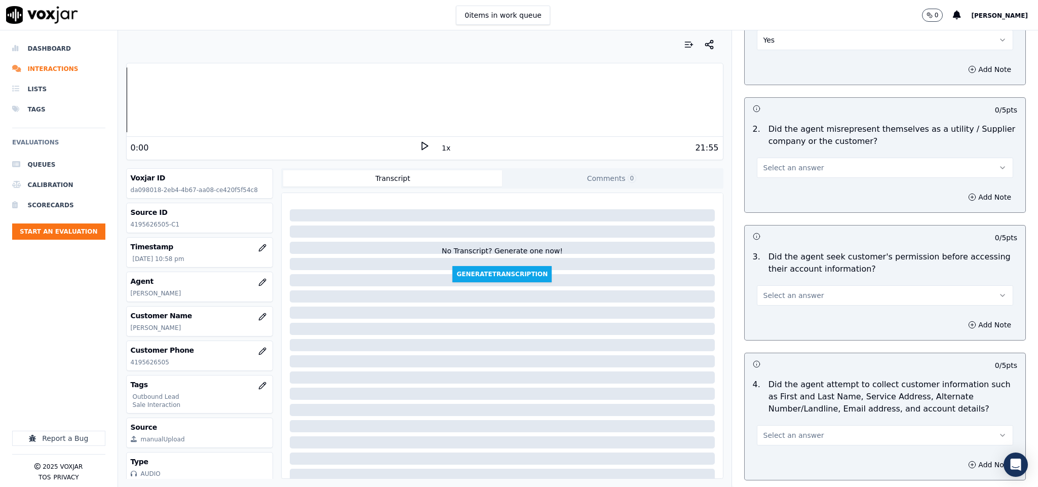
scroll to position [684, 0]
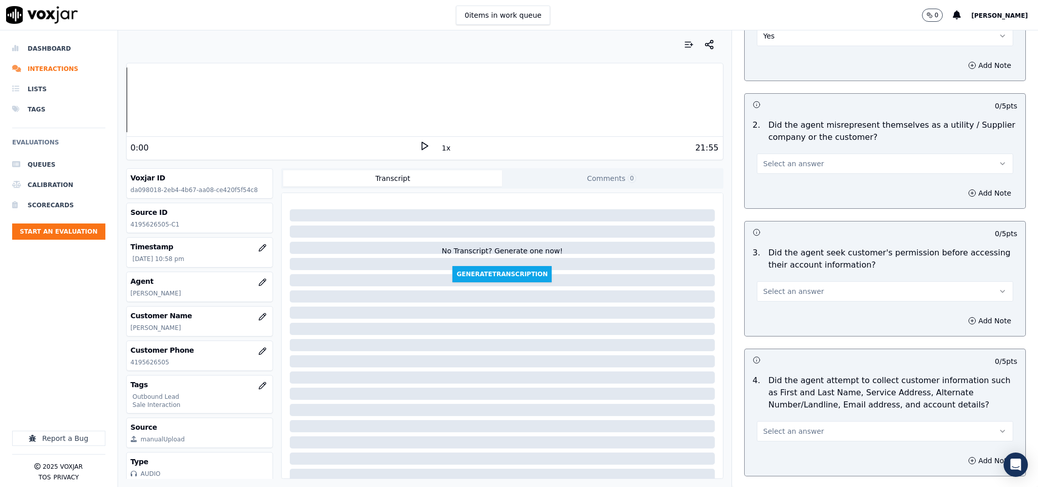
click at [833, 153] on button "Select an answer" at bounding box center [885, 163] width 257 height 20
click at [774, 193] on div "No" at bounding box center [860, 193] width 232 height 16
click at [826, 282] on button "Select an answer" at bounding box center [885, 291] width 257 height 20
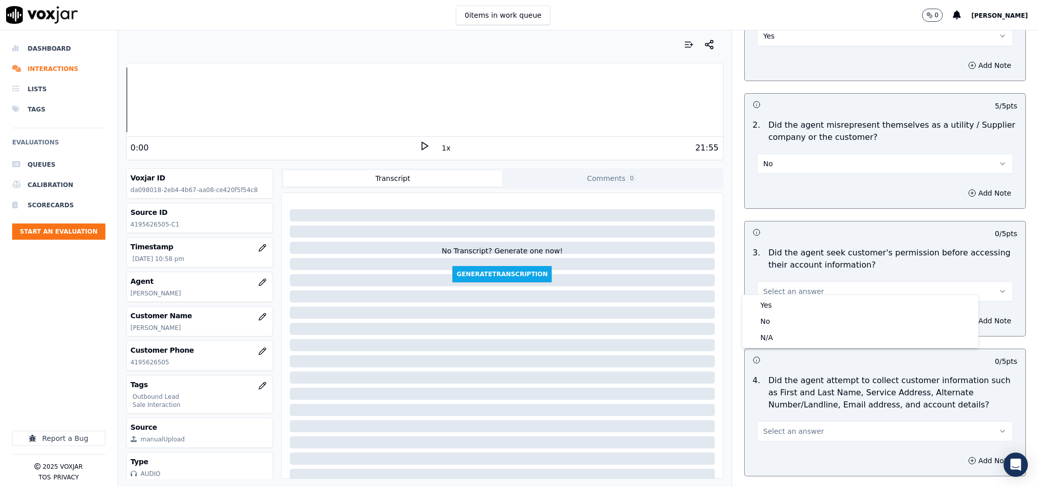
click at [792, 302] on div "Yes" at bounding box center [860, 305] width 232 height 16
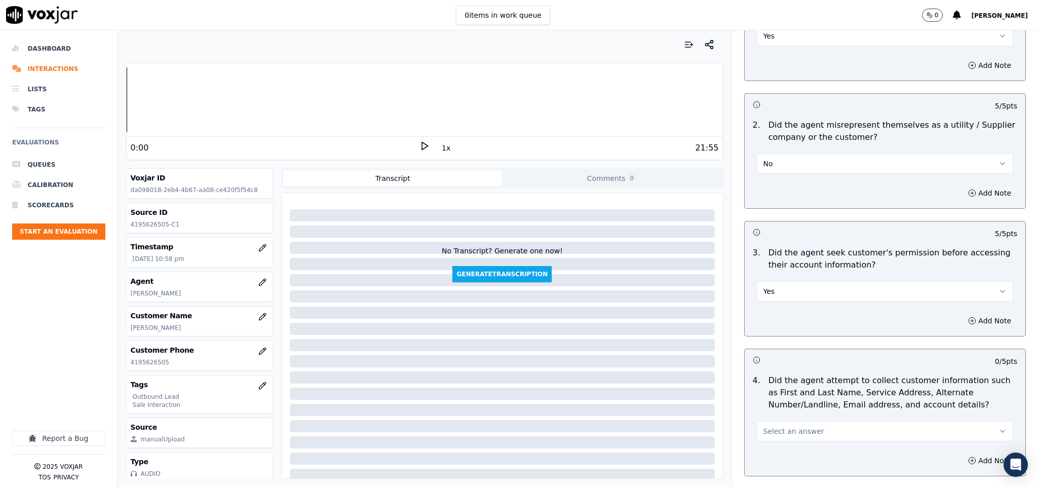
click at [810, 281] on button "Yes" at bounding box center [885, 291] width 257 height 20
click at [783, 318] on div "No" at bounding box center [860, 321] width 232 height 16
click at [962, 314] on button "Add Note" at bounding box center [989, 321] width 55 height 14
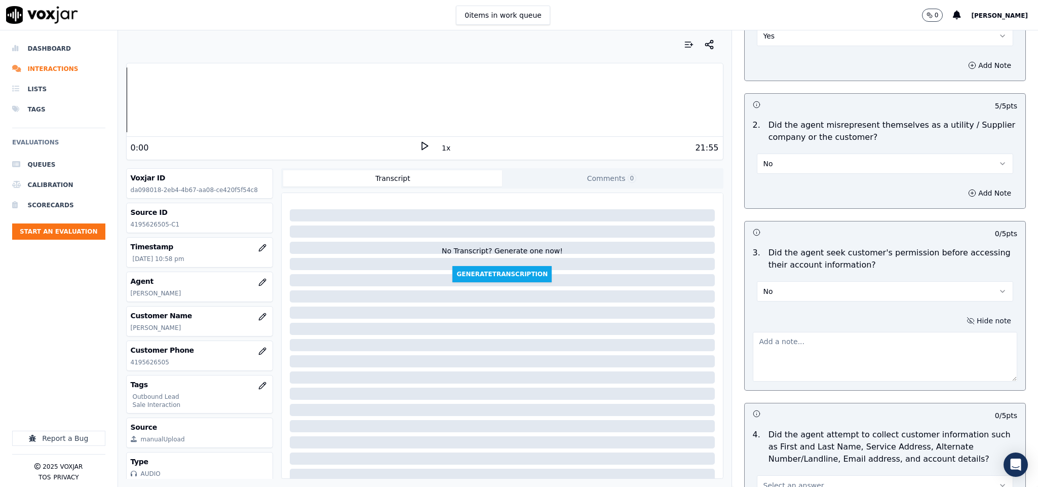
click at [878, 334] on textarea at bounding box center [885, 357] width 265 height 50
paste textarea "@4:01 - "The agent failed to ask for permission before sharing account details.…"
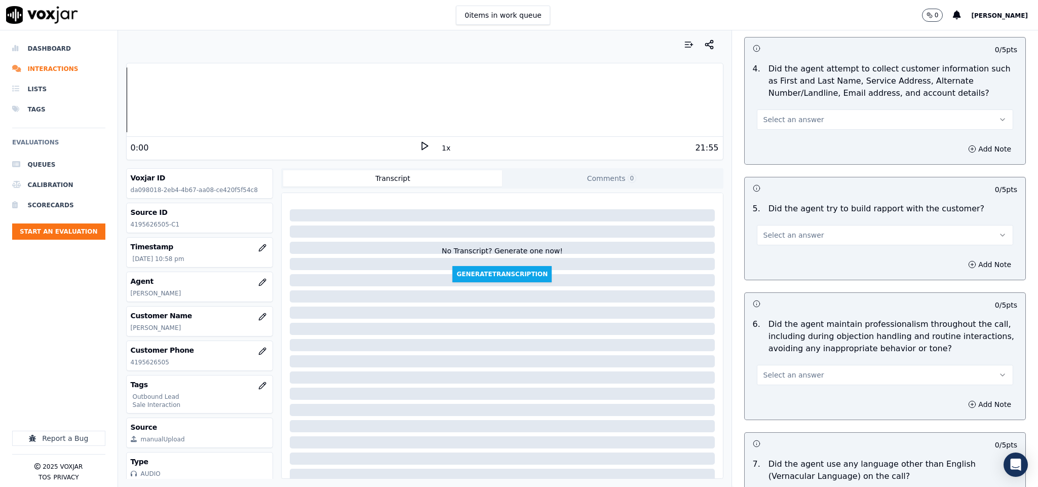
scroll to position [1064, 0]
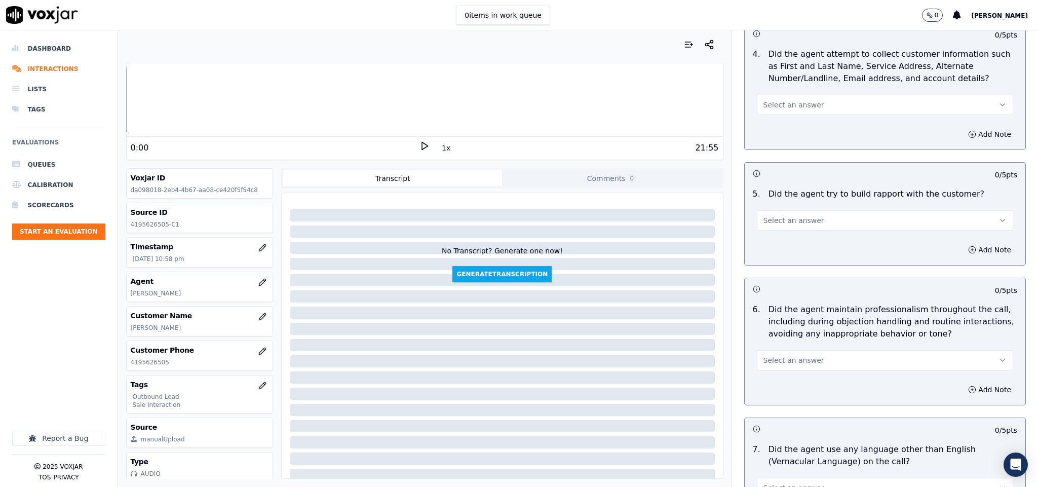
type textarea "@4:01 - "The agent failed to ask for permission before sharing account details.…"
click at [795, 100] on span "Select an answer" at bounding box center [793, 105] width 61 height 10
click at [776, 112] on div "Yes" at bounding box center [860, 119] width 232 height 16
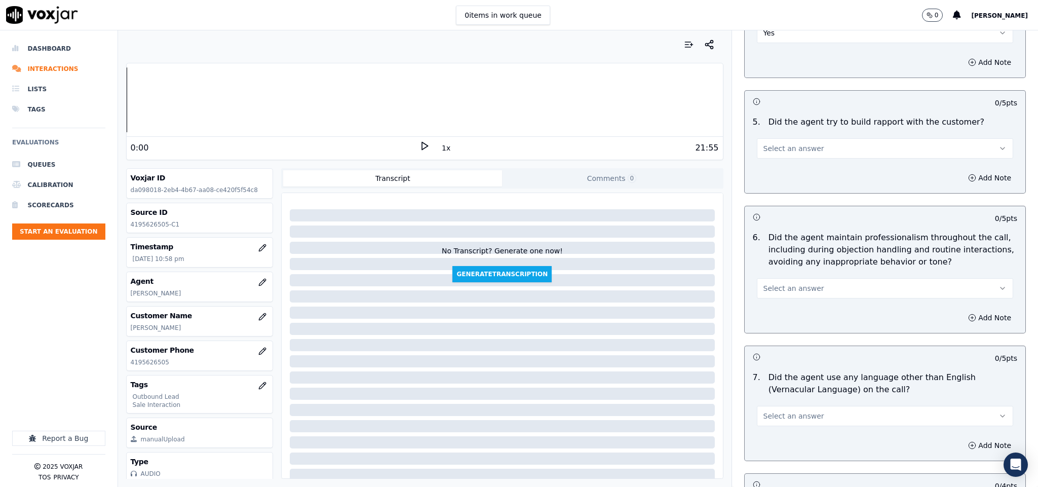
scroll to position [1140, 0]
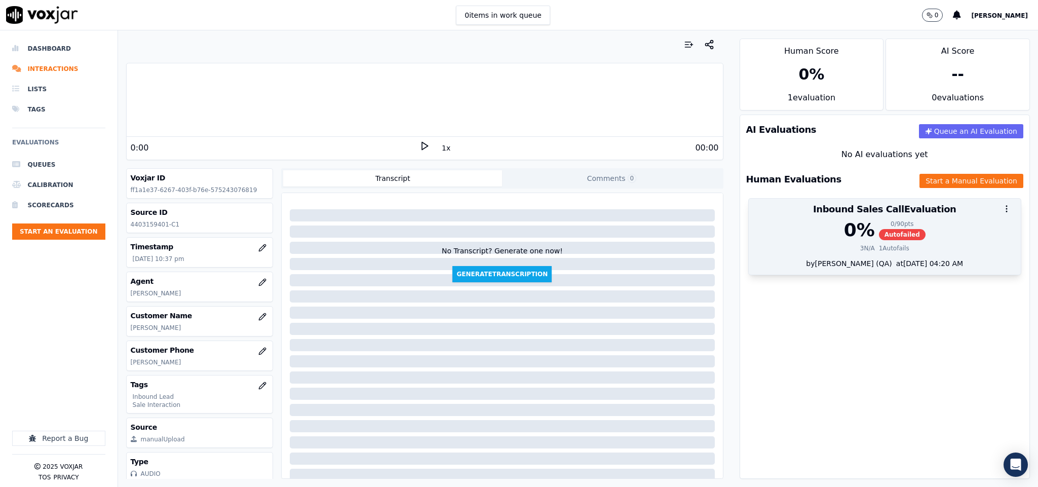
click at [854, 231] on div "0 % 0 / 90 pts Autofailed" at bounding box center [885, 230] width 260 height 20
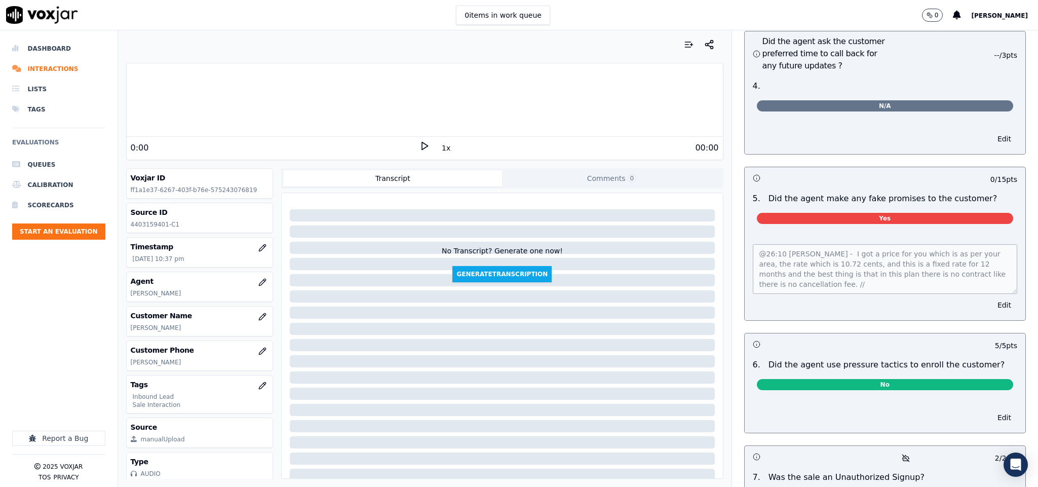
scroll to position [2463, 0]
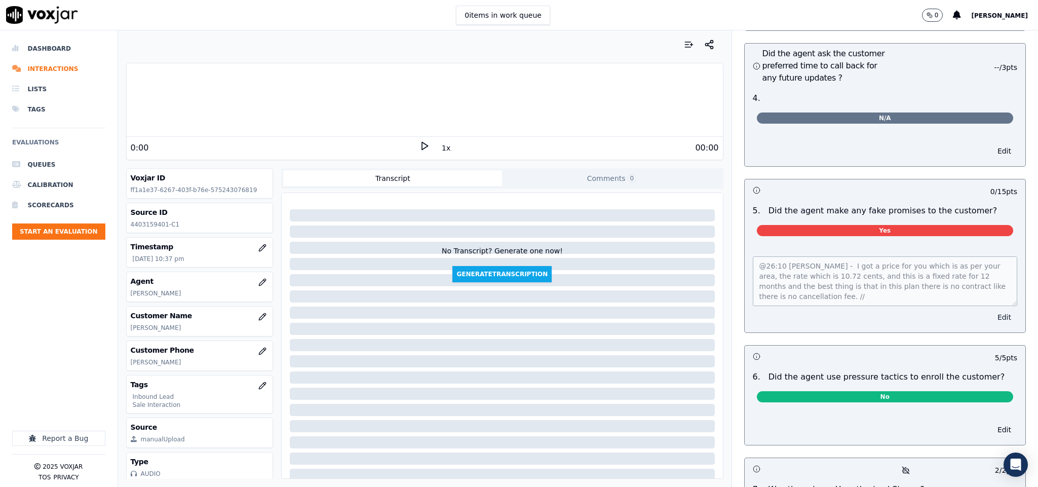
click at [991, 310] on button "Edit" at bounding box center [1004, 317] width 26 height 14
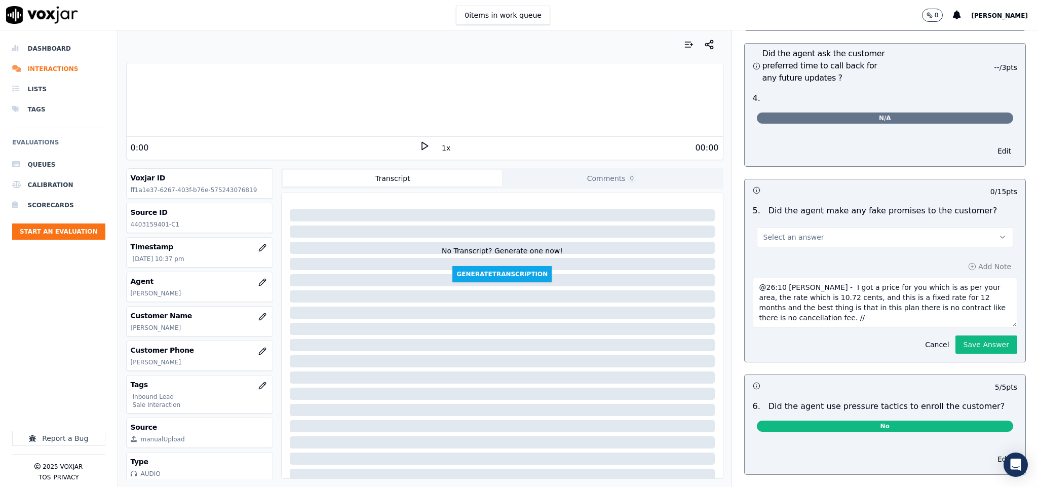
drag, startPoint x: 744, startPoint y: 269, endPoint x: 768, endPoint y: 307, distance: 45.1
click at [768, 307] on textarea "@26:10 Stark - I got a price for you which is as per your area, the rate which …" at bounding box center [885, 303] width 265 height 50
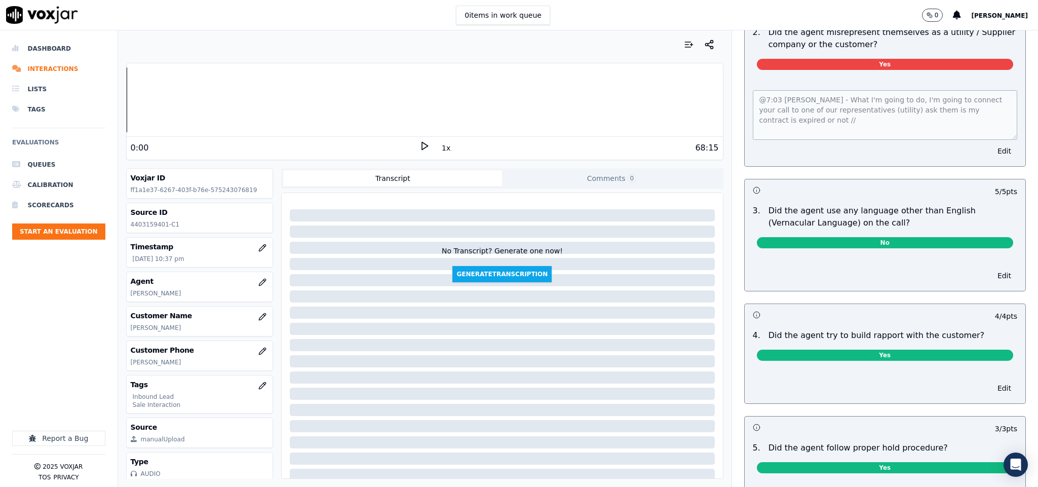
scroll to position [1096, 0]
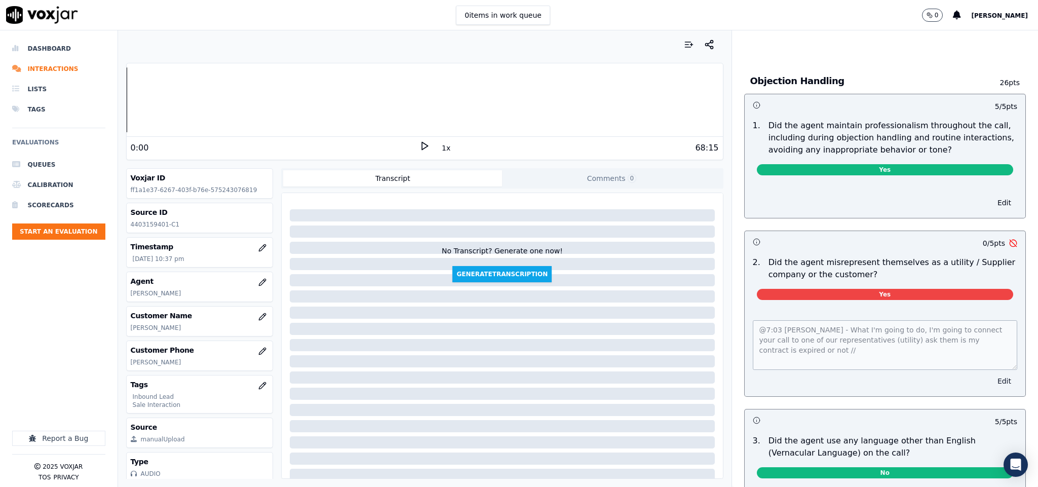
click at [991, 374] on button "Edit" at bounding box center [1004, 381] width 26 height 14
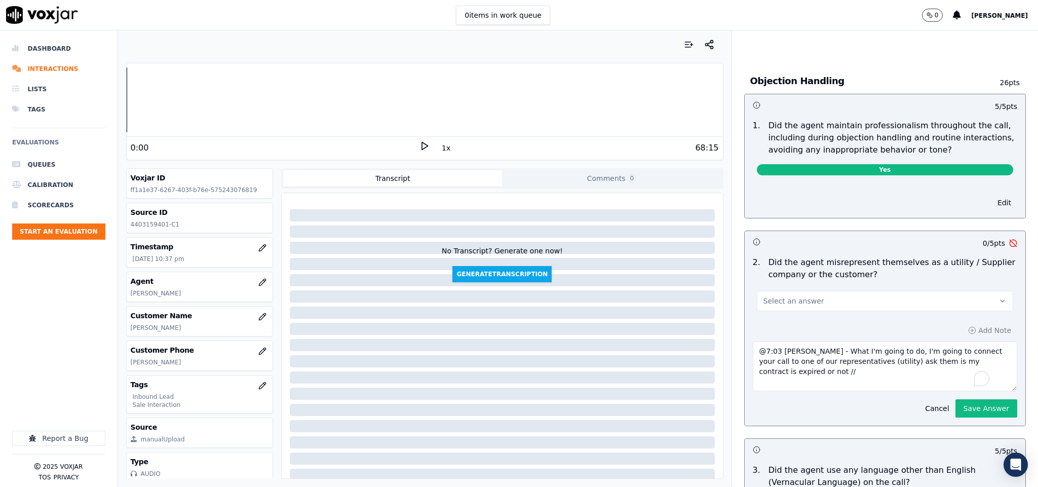
click at [905, 360] on textarea "@7:03 Stark - What I'm going to do, I'm going to connect your call to one of ou…" at bounding box center [885, 366] width 265 height 50
click at [973, 350] on textarea "@7:03 Stark - What I'm going to do, I'm going to connect your call to one of ou…" at bounding box center [885, 366] width 265 height 50
paste textarea "@26:10 Stark - I got a price for you which is as per your area, the rate which …"
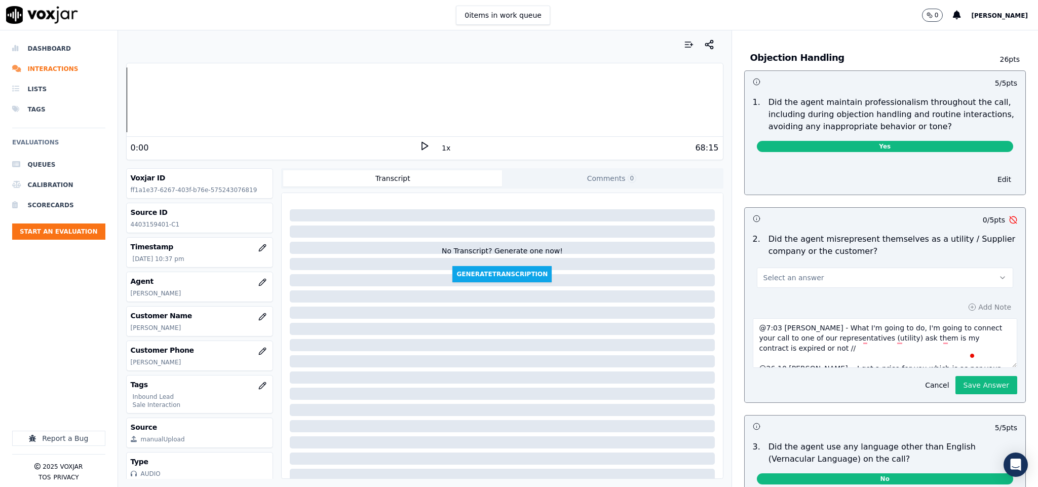
scroll to position [1247, 0]
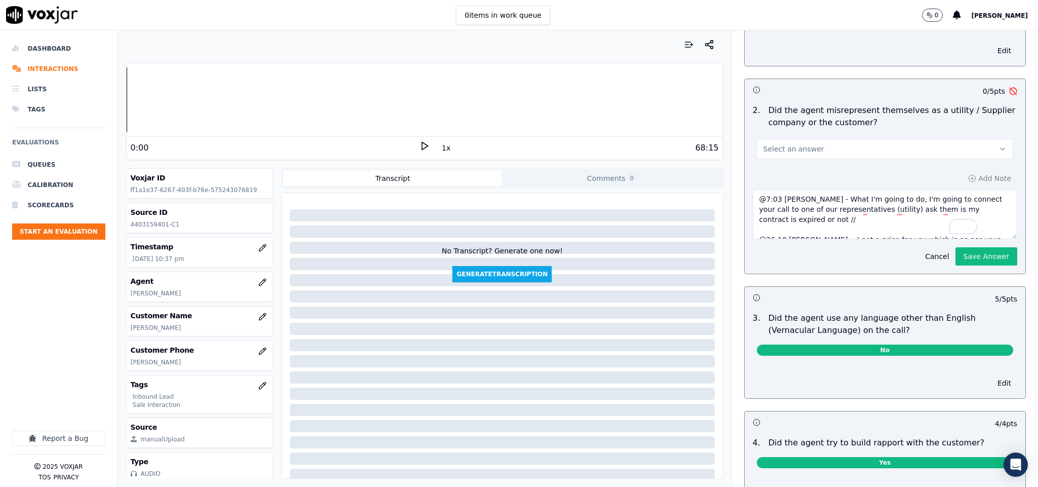
type textarea "@7:03 Stark - What I'm going to do, I'm going to connect your call to one of ou…"
click at [853, 139] on button "Select an answer" at bounding box center [885, 149] width 257 height 20
click div "No"
click button "No"
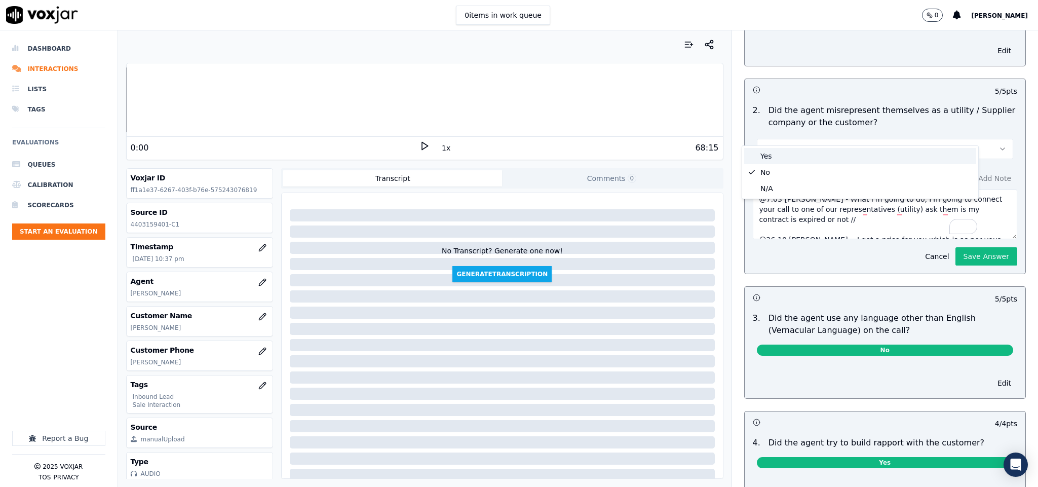
click div "Yes"
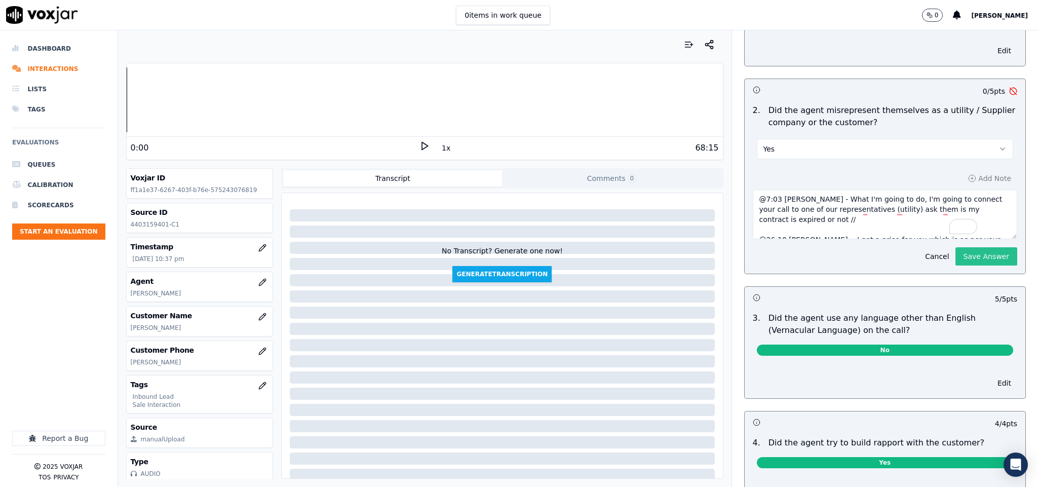
click button "Save Answer"
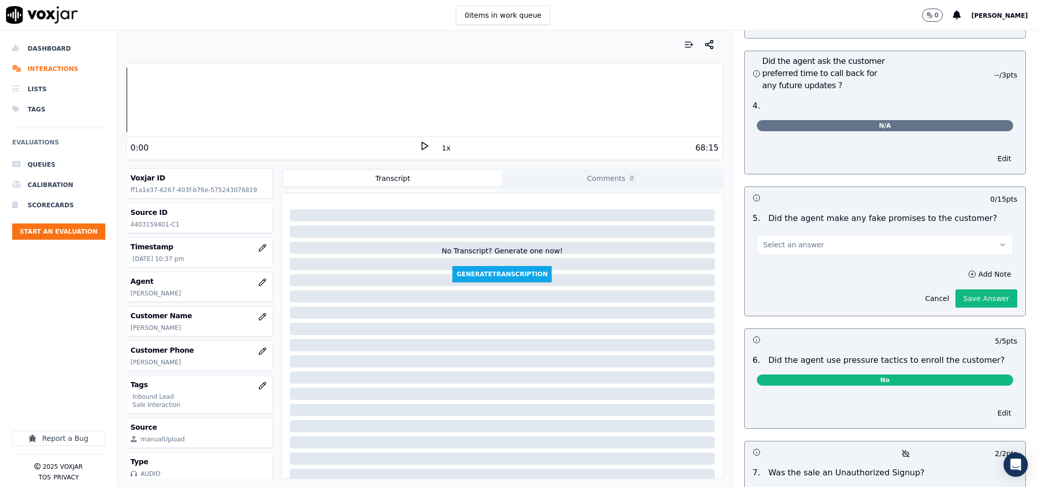
scroll to position [2483, 0]
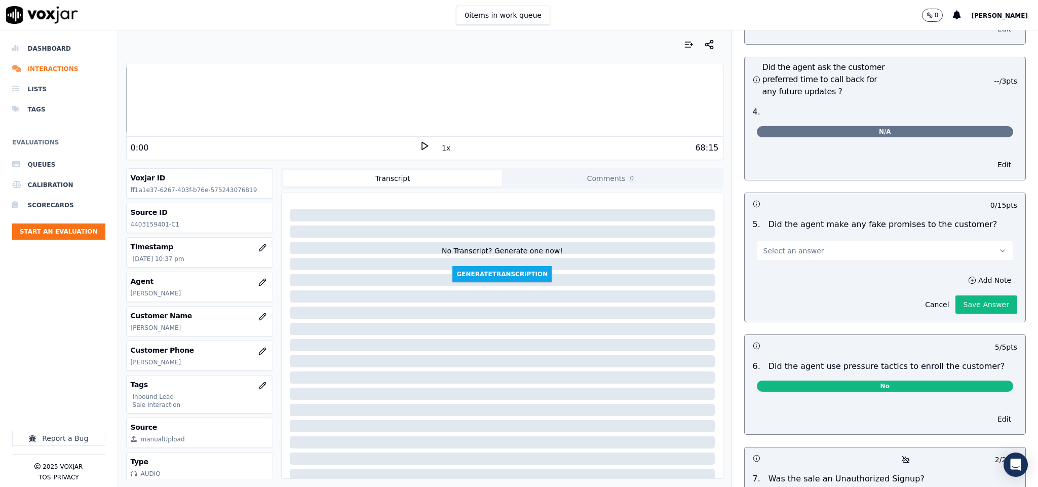
click button "Select an answer"
click div "Yes"
click button "Add Note"
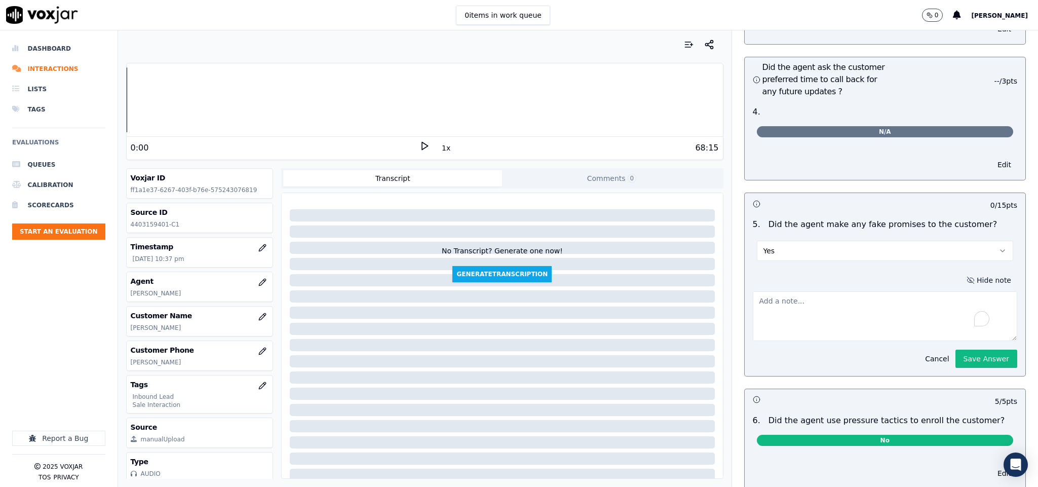
click textarea "To enrich screen reader interactions, please activate Accessibility in Grammarl…"
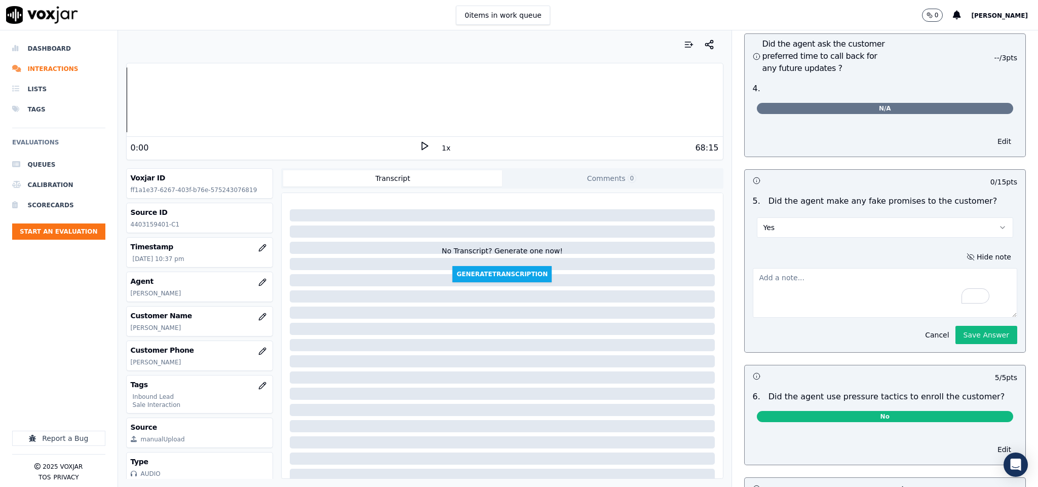
scroll to position [2459, 0]
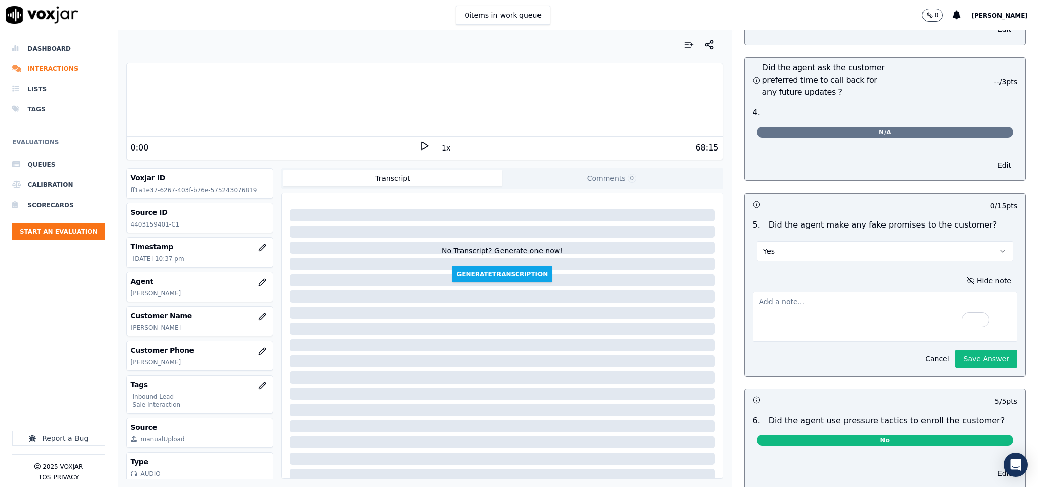
paste textarea "@15:07 Stark - as they say that you are not in a contract with IGS on your elec…"
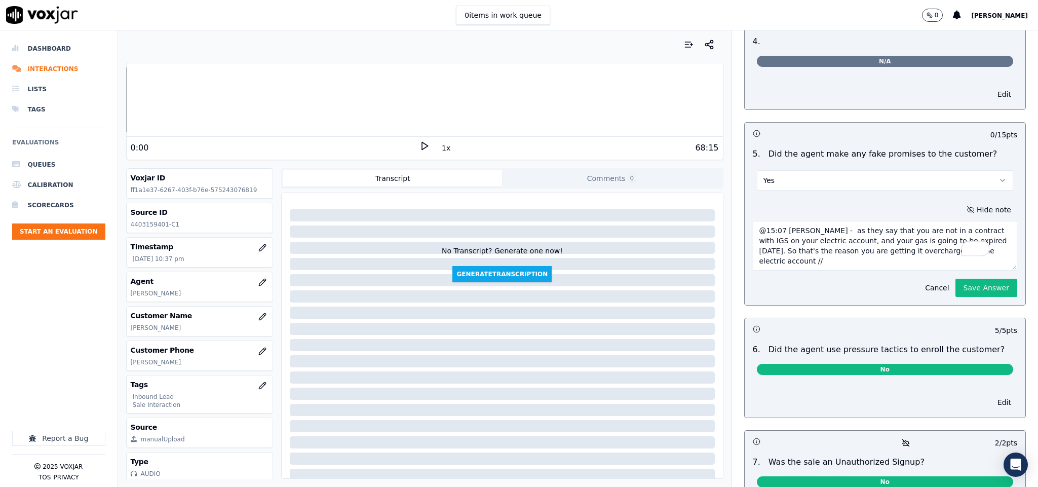
scroll to position [2611, 0]
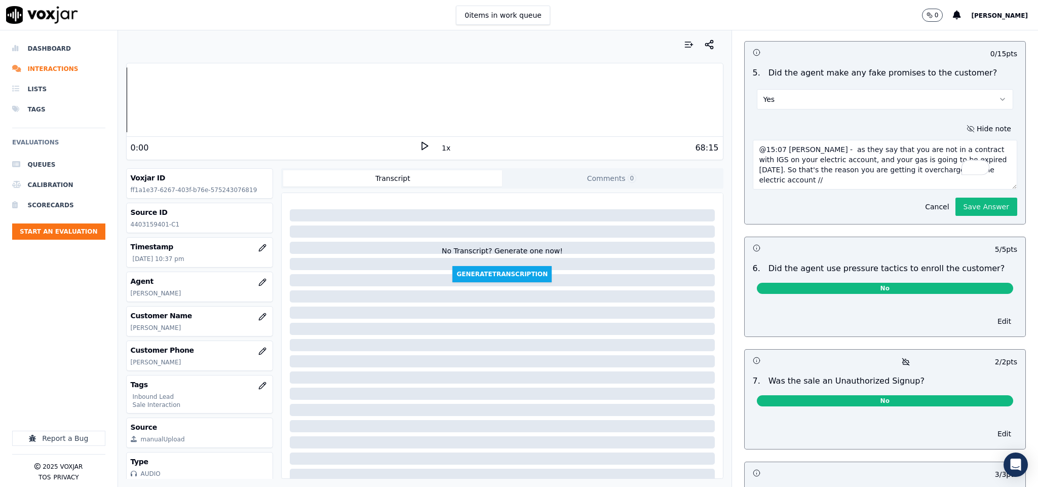
type textarea "@15:07 Stark - as they say that you are not in a contract with IGS on your elec…"
click div "Cancel Save Answer"
click button "Save Answer"
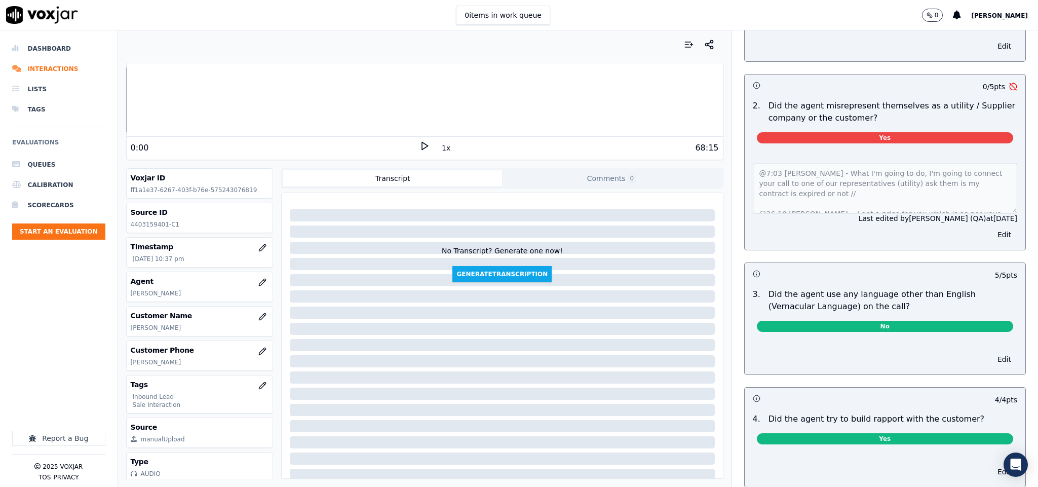
scroll to position [0, 0]
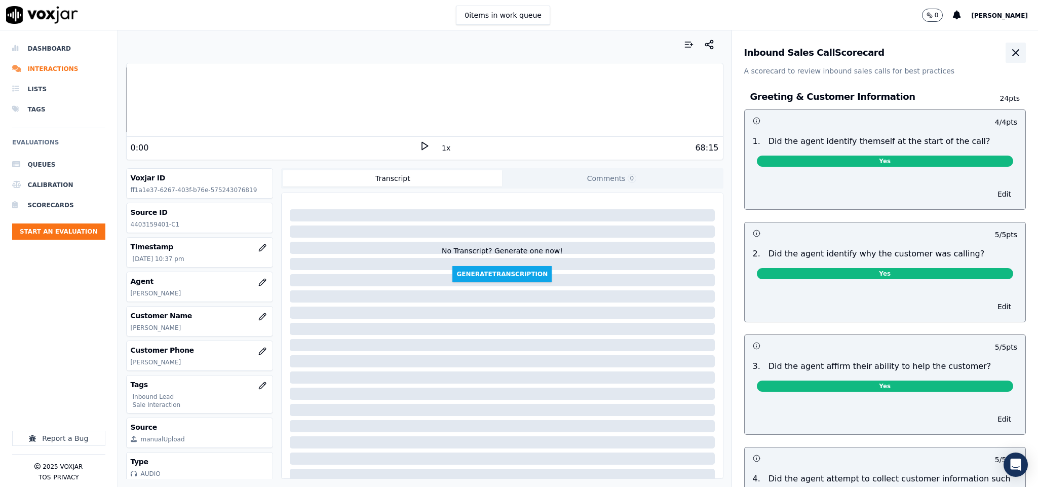
click button "button"
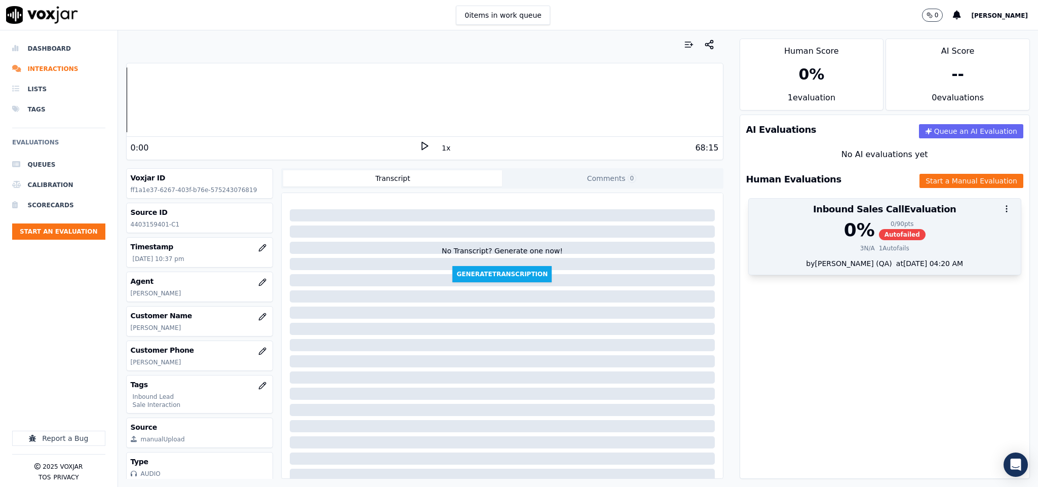
click div
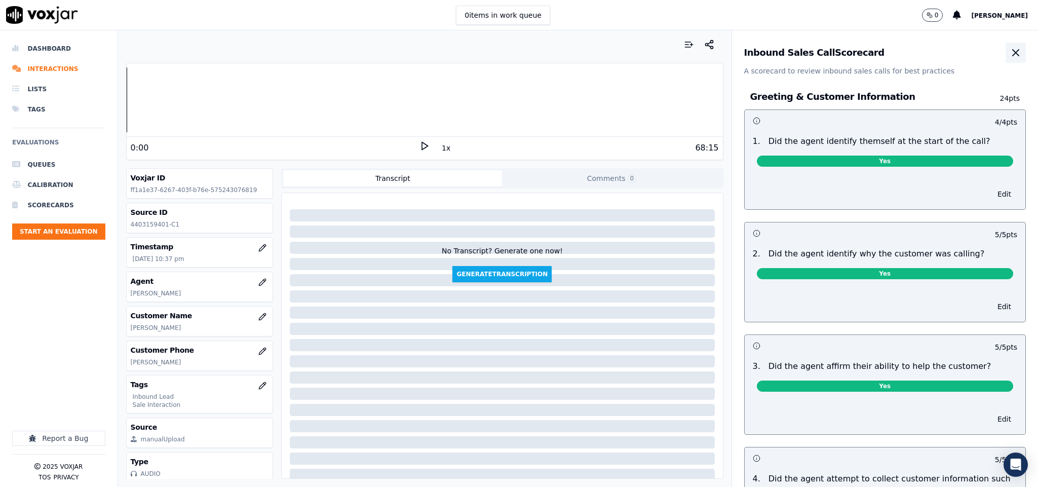
click icon "button"
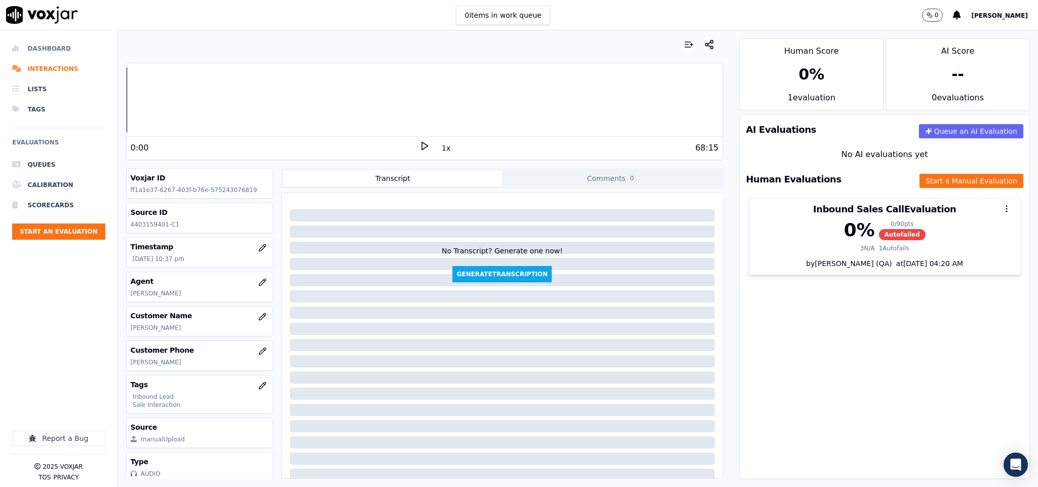
click li "Dashboard"
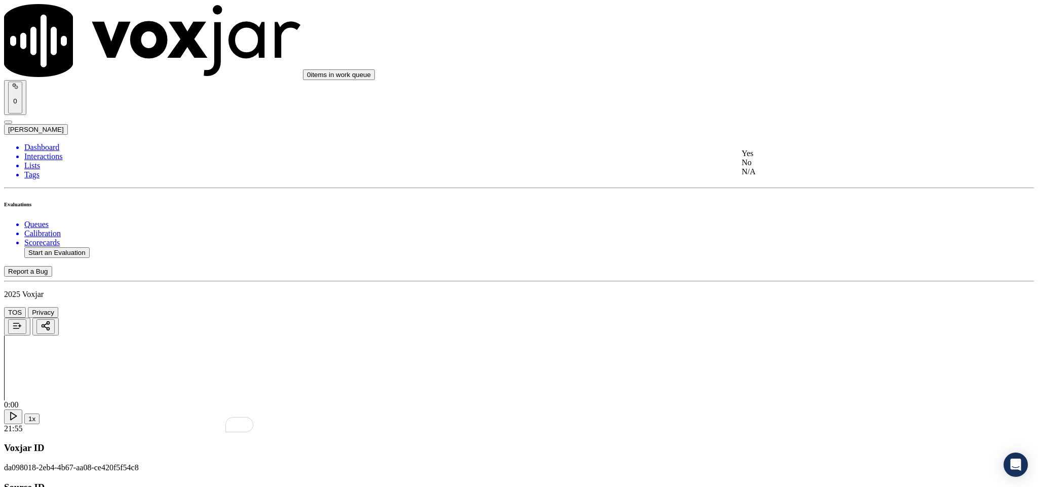
scroll to position [1140, 0]
click at [775, 176] on div "N/A" at bounding box center [860, 171] width 237 height 9
click at [775, 146] on div "Yes" at bounding box center [860, 141] width 237 height 9
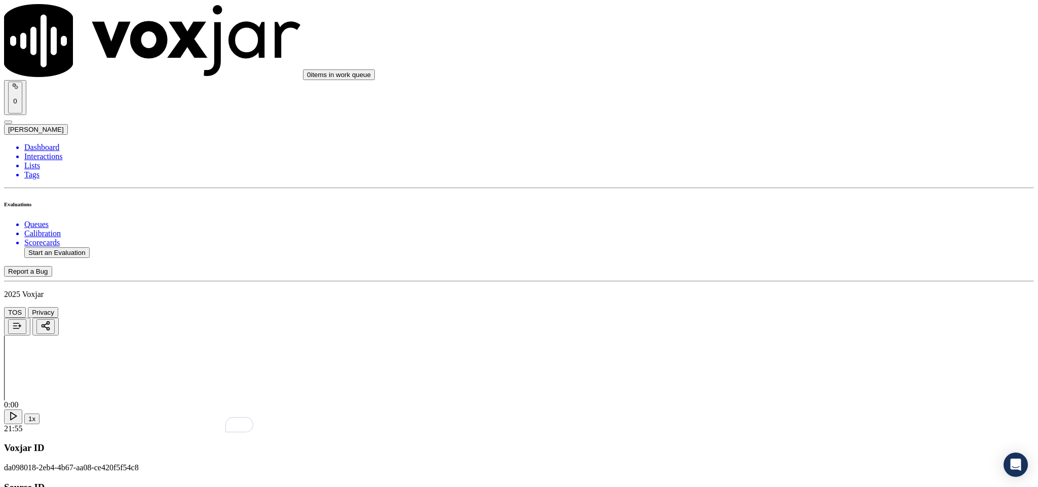
scroll to position [1368, 0]
click at [789, 193] on div "Yes" at bounding box center [860, 193] width 237 height 9
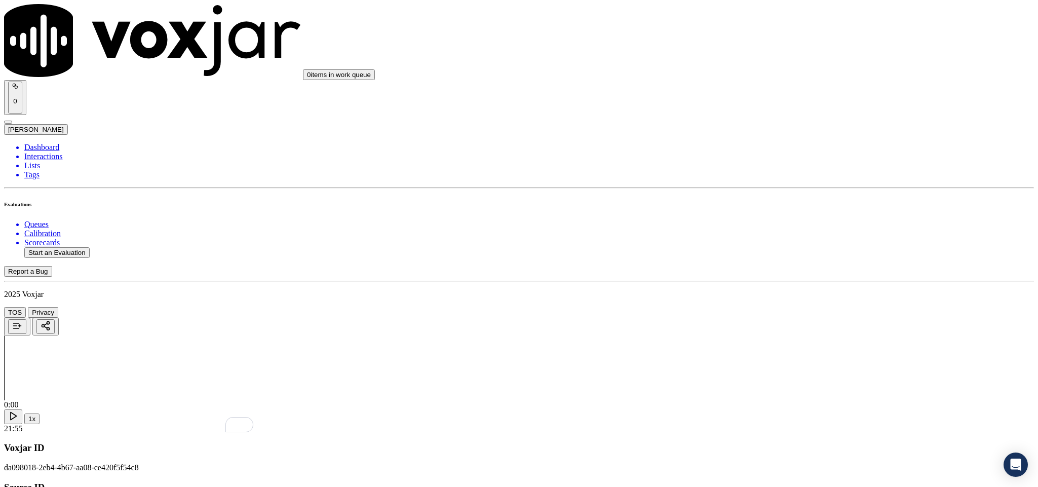
paste textarea "call id - 20250813-171153_@00:01 - "While making an outbound call to the custom…"
type textarea "call id - 20250813-171153_@00:01 - "While making an outbound call to the custom…"
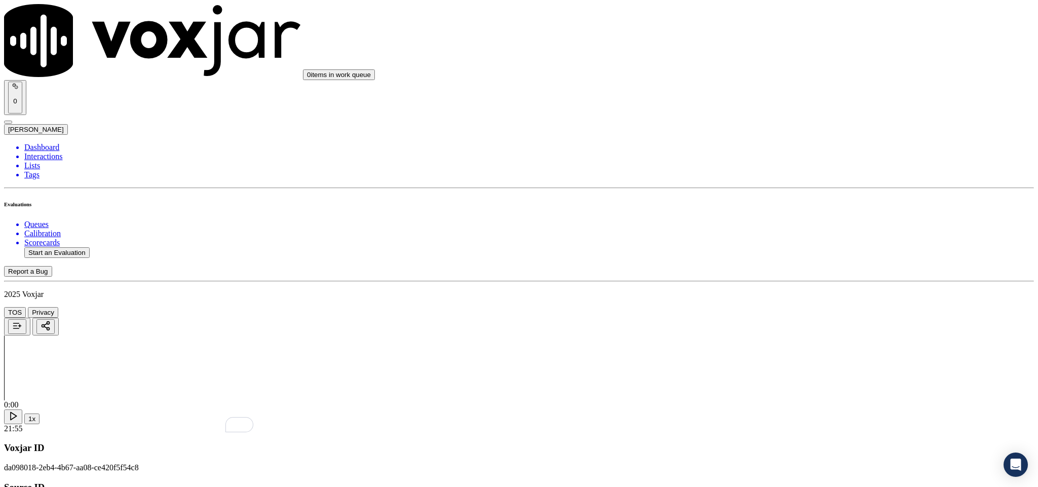
click at [803, 139] on div "Yes" at bounding box center [860, 135] width 237 height 9
click at [792, 255] on div "Yes" at bounding box center [860, 251] width 237 height 9
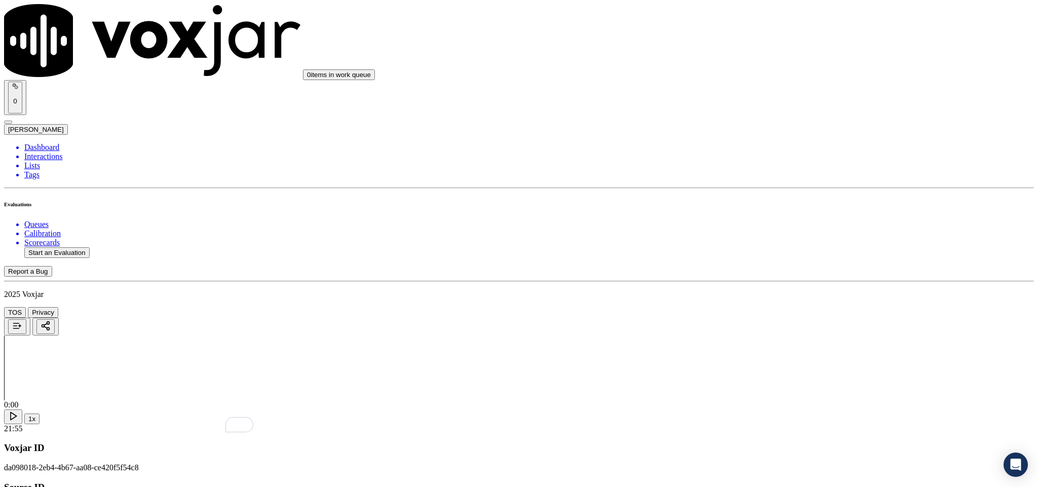
click at [792, 229] on div "No" at bounding box center [860, 224] width 237 height 9
click at [790, 238] on div "Yes" at bounding box center [860, 232] width 237 height 9
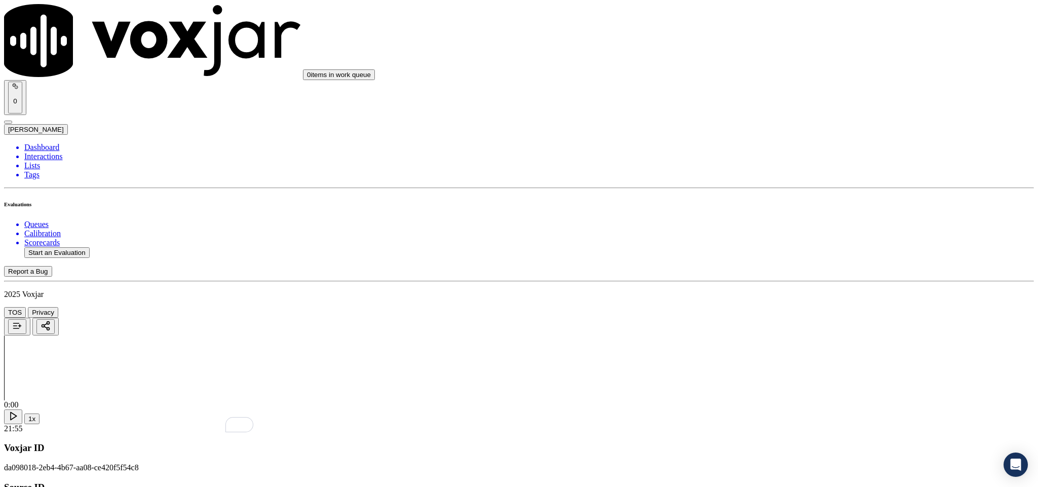
scroll to position [2051, 0]
click at [788, 211] on div "No" at bounding box center [860, 206] width 237 height 9
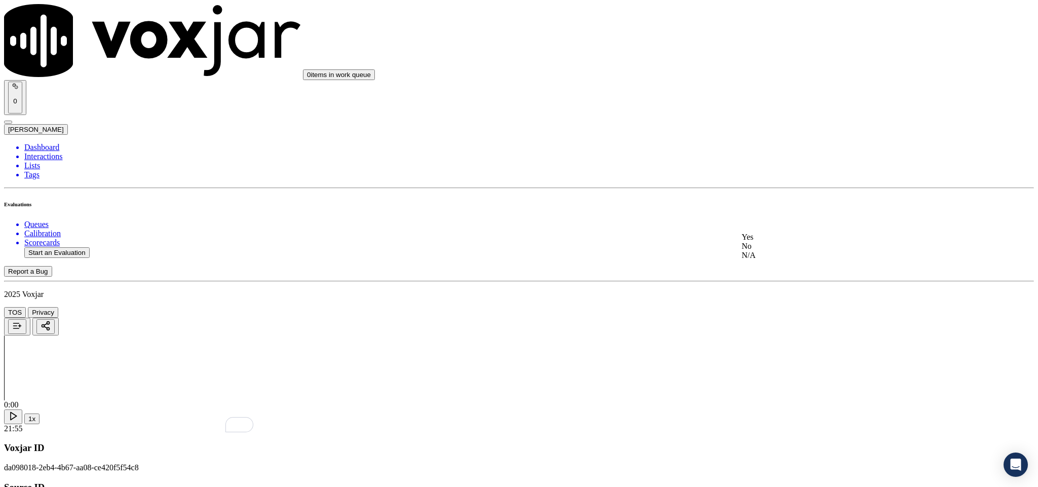
click at [778, 251] on div "No" at bounding box center [860, 246] width 237 height 9
click at [786, 130] on div "Yes" at bounding box center [860, 125] width 237 height 9
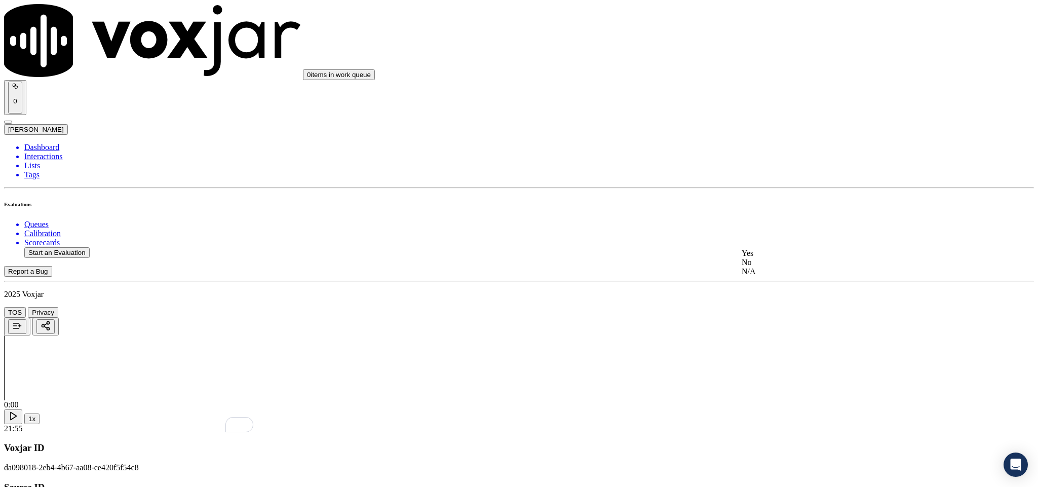
click at [786, 276] on div "N/A" at bounding box center [860, 271] width 237 height 9
click at [792, 252] on div "Yes" at bounding box center [860, 247] width 237 height 9
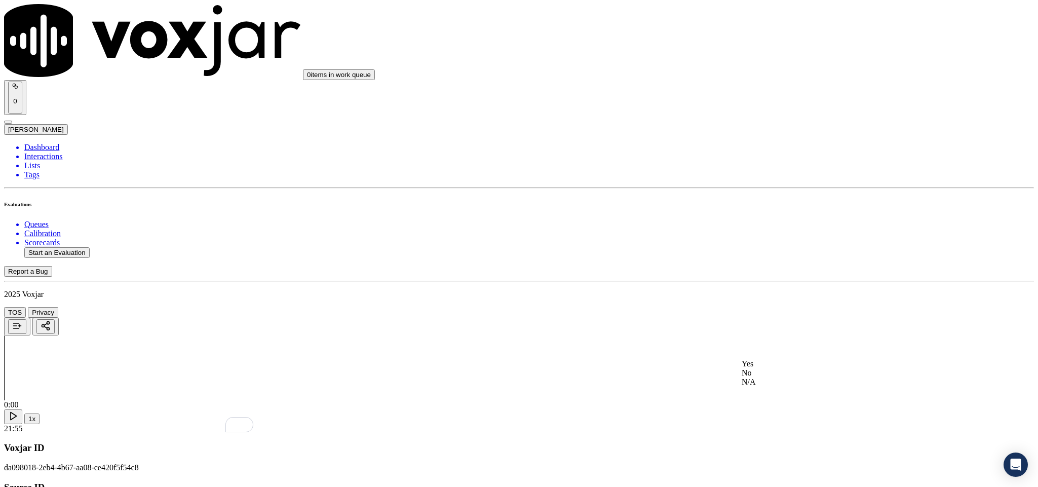
click at [764, 377] on div "No" at bounding box center [860, 372] width 237 height 9
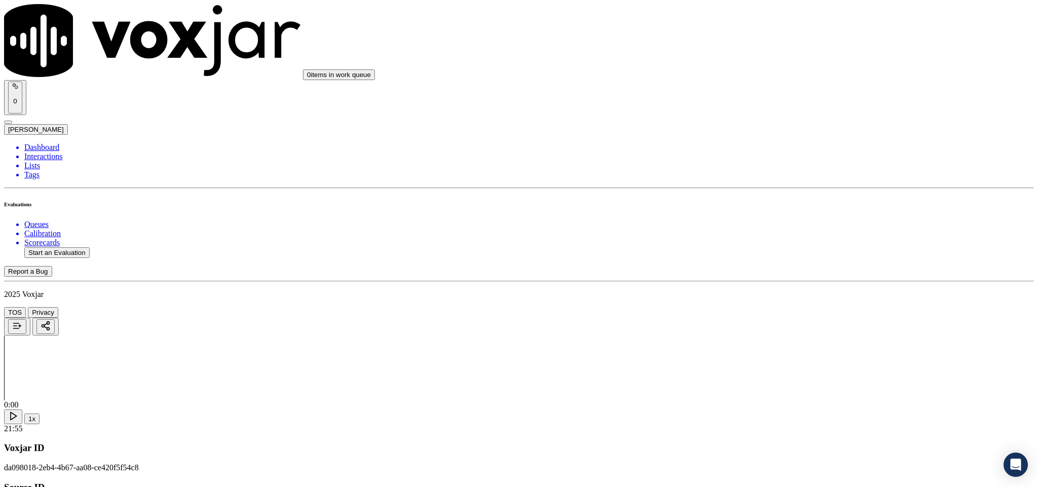
click at [821, 258] on div "Yes" at bounding box center [860, 253] width 237 height 9
paste textarea "@15:09 "After the customer disconnected the call, the agent used a vernacular w…"
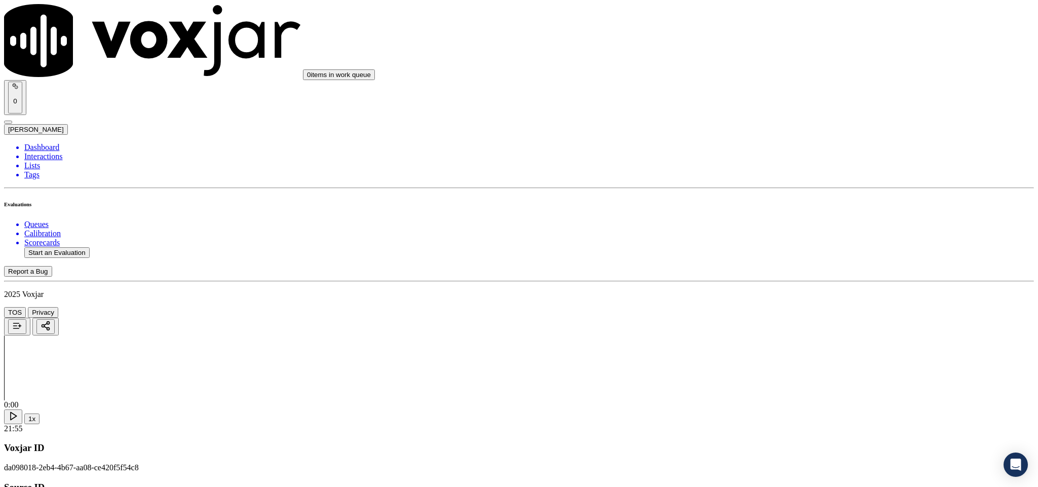
scroll to position [2440, 0]
type textarea "call id - 20250813-171153_@00:01 - "While making an outbound call to the custom…"
click at [829, 291] on div "No" at bounding box center [860, 286] width 237 height 9
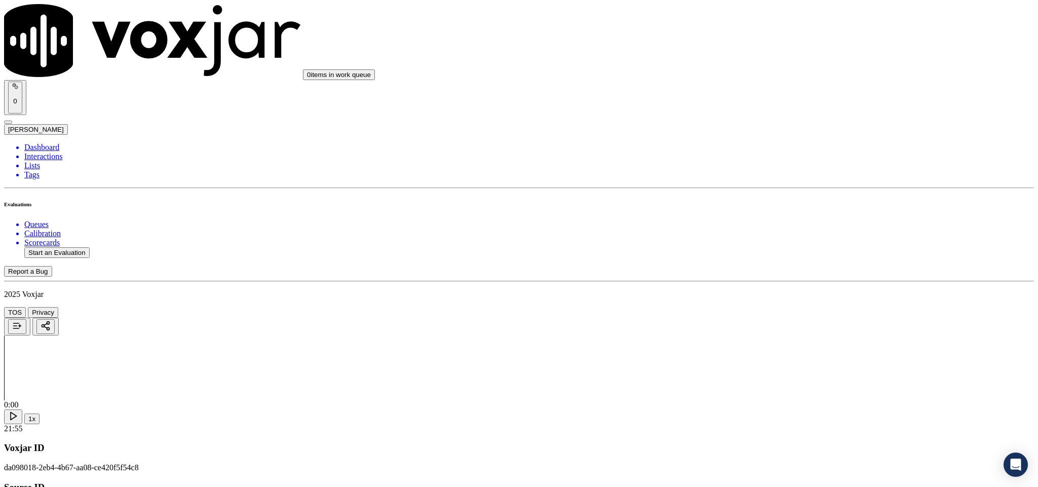
click at [36, 143] on li "Dashboard" at bounding box center [528, 147] width 1009 height 9
click at [80, 247] on button "Start an Evaluation" at bounding box center [56, 252] width 65 height 11
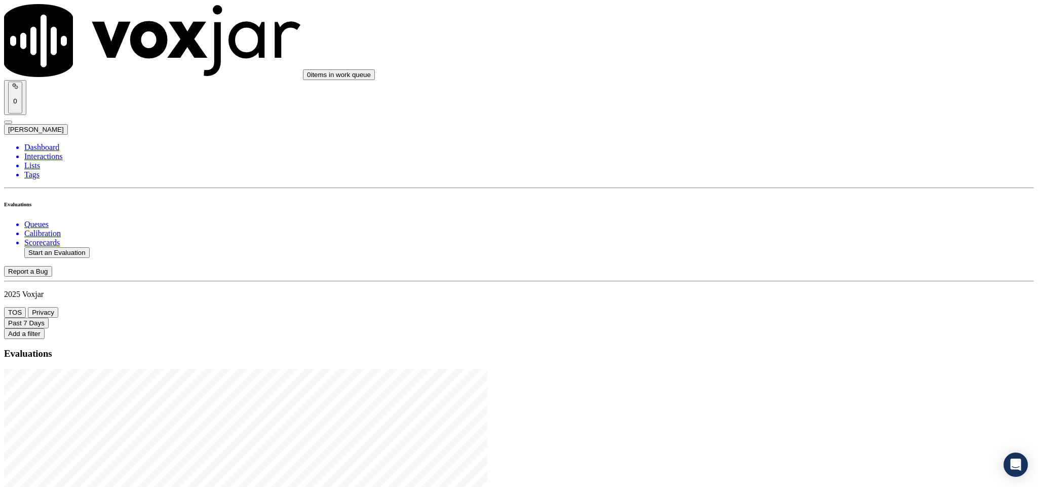
drag, startPoint x: 432, startPoint y: 212, endPoint x: 488, endPoint y: 212, distance: 55.7
type input "20250806-113648_2155359042-C1"
type input "2025-08-13T23:16"
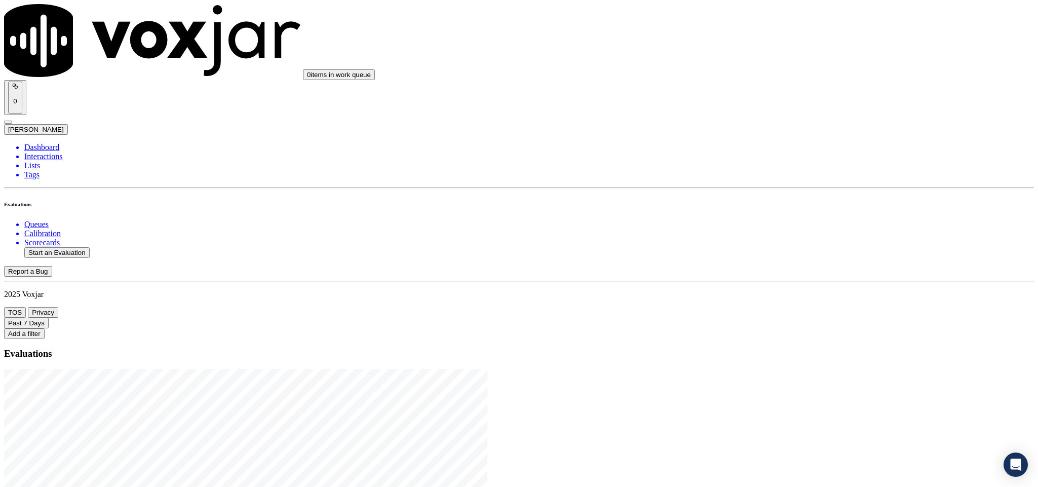
type input "ches"
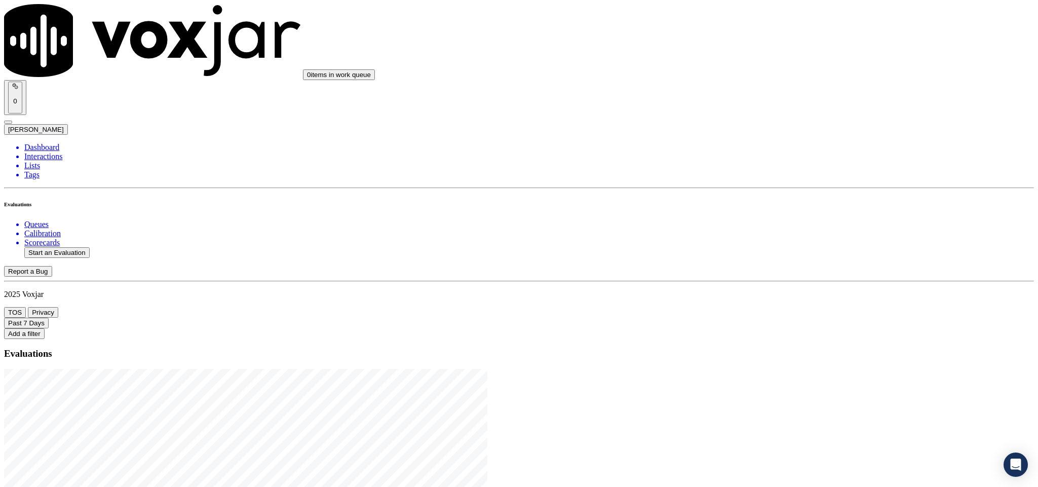
type input "BONITA V MORALES"
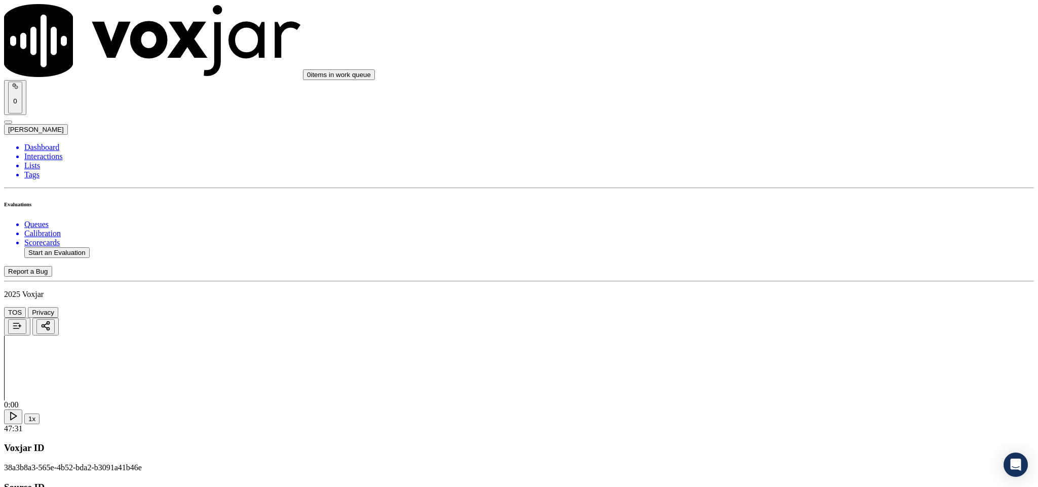
drag, startPoint x: 795, startPoint y: 192, endPoint x: 798, endPoint y: 226, distance: 34.5
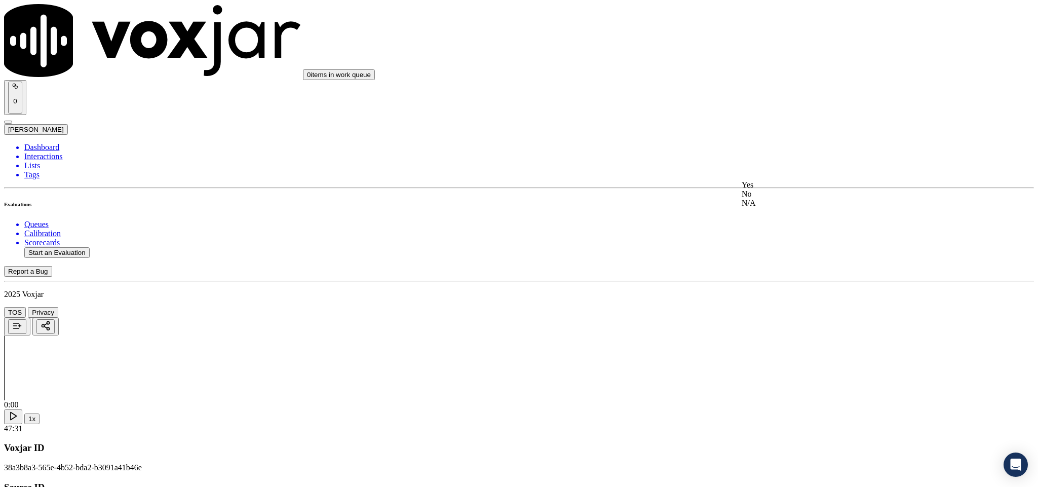
click at [796, 189] on div "Yes" at bounding box center [860, 184] width 237 height 9
drag, startPoint x: 802, startPoint y: 300, endPoint x: 798, endPoint y: 296, distance: 5.4
click at [802, 301] on div "Yes" at bounding box center [860, 300] width 237 height 9
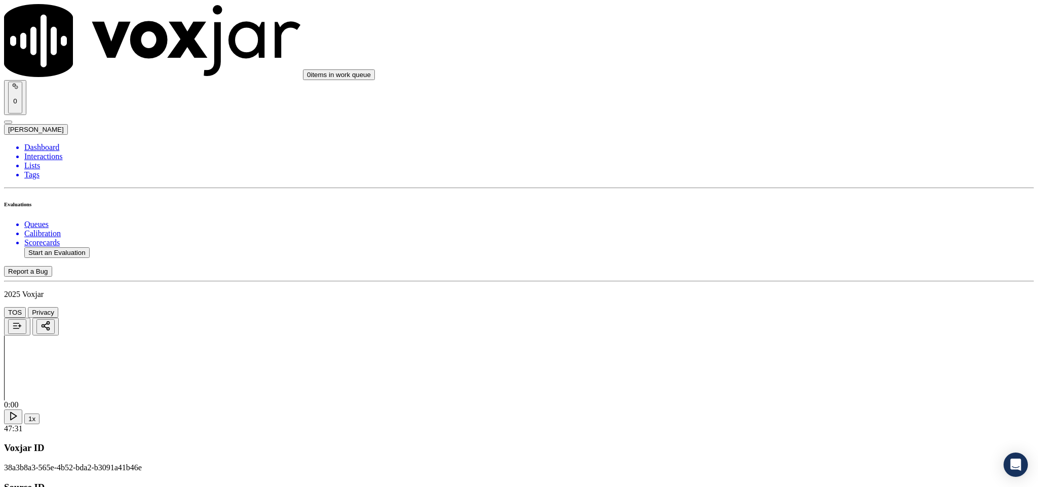
drag, startPoint x: 816, startPoint y: 245, endPoint x: 810, endPoint y: 254, distance: 11.0
click at [800, 260] on div "Yes No N/A" at bounding box center [860, 273] width 237 height 27
click at [797, 266] on div "Yes" at bounding box center [860, 264] width 237 height 9
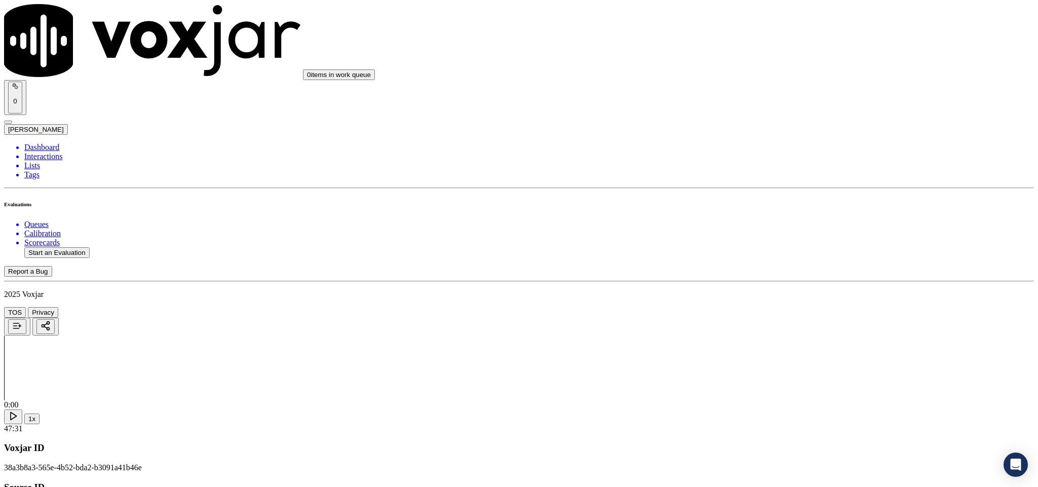
click at [795, 253] on div "Yes" at bounding box center [860, 252] width 237 height 9
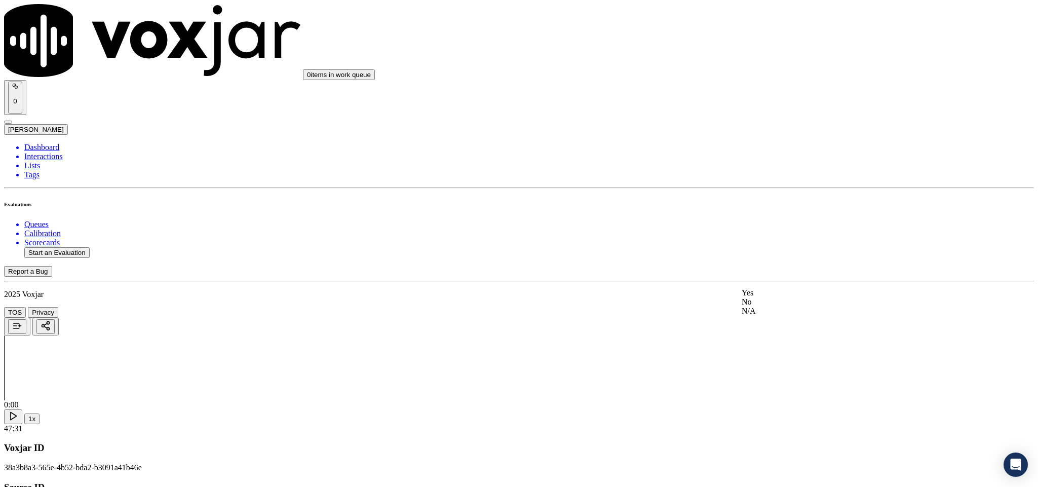
click at [795, 306] on div "No" at bounding box center [860, 301] width 237 height 9
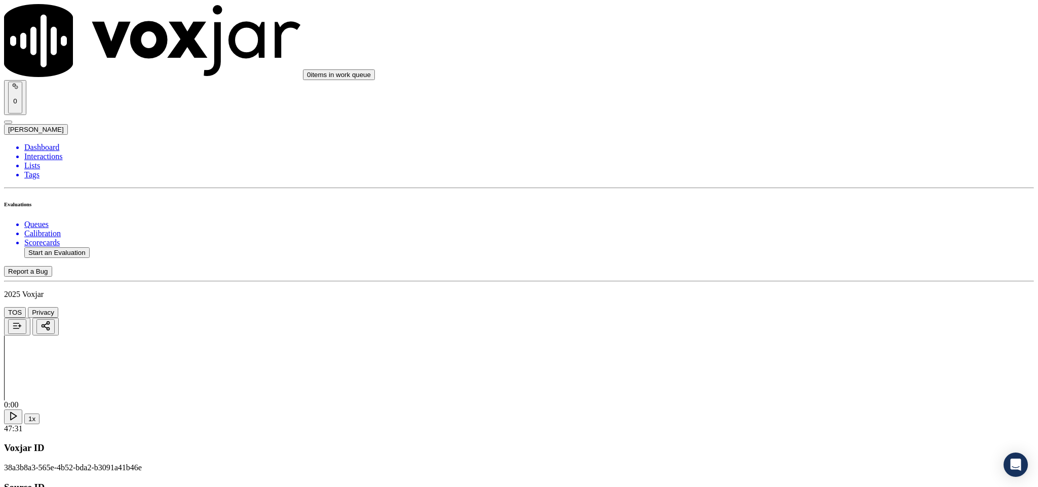
click at [810, 189] on div "Yes" at bounding box center [860, 184] width 237 height 9
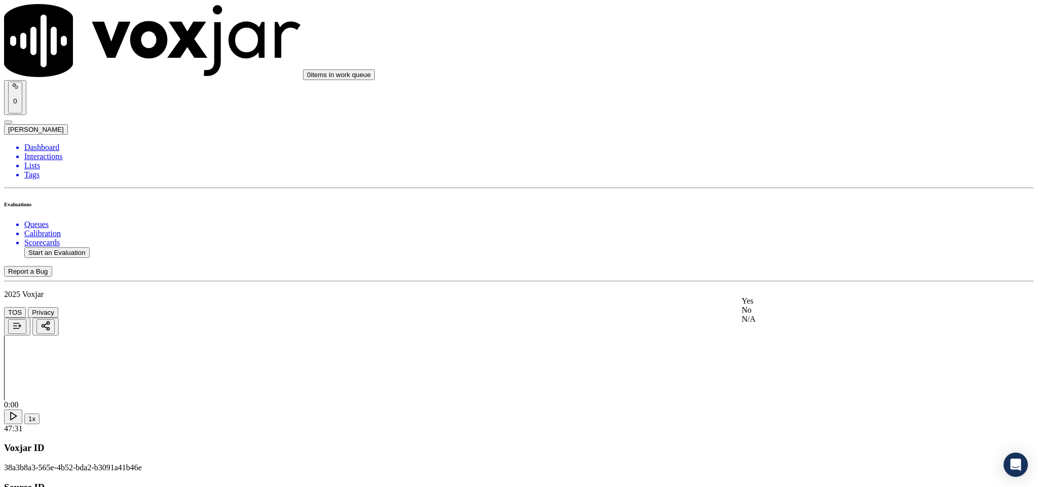
click at [786, 305] on div "Yes" at bounding box center [860, 300] width 237 height 9
click at [783, 206] on div "Yes" at bounding box center [860, 201] width 237 height 9
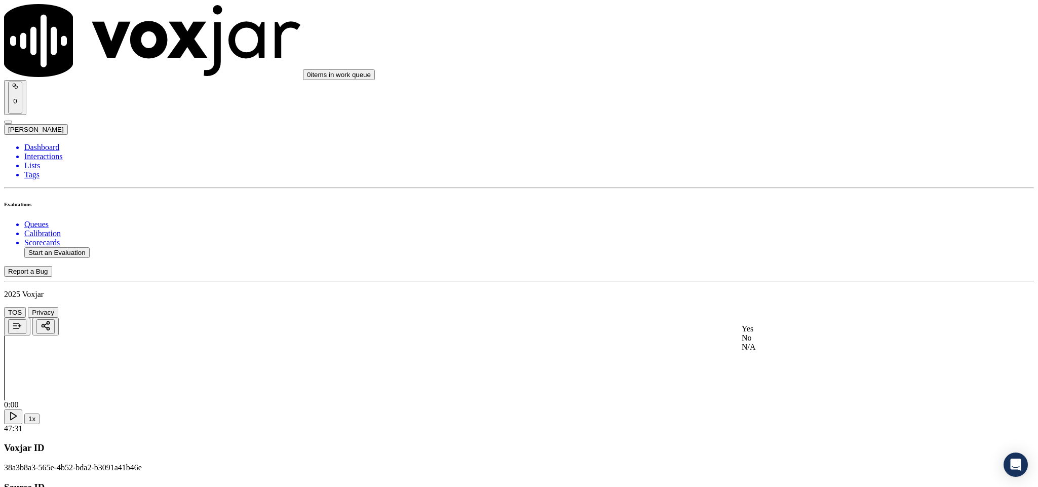
click at [772, 352] on div "N/A" at bounding box center [860, 346] width 237 height 9
click at [785, 208] on div "No" at bounding box center [860, 203] width 237 height 9
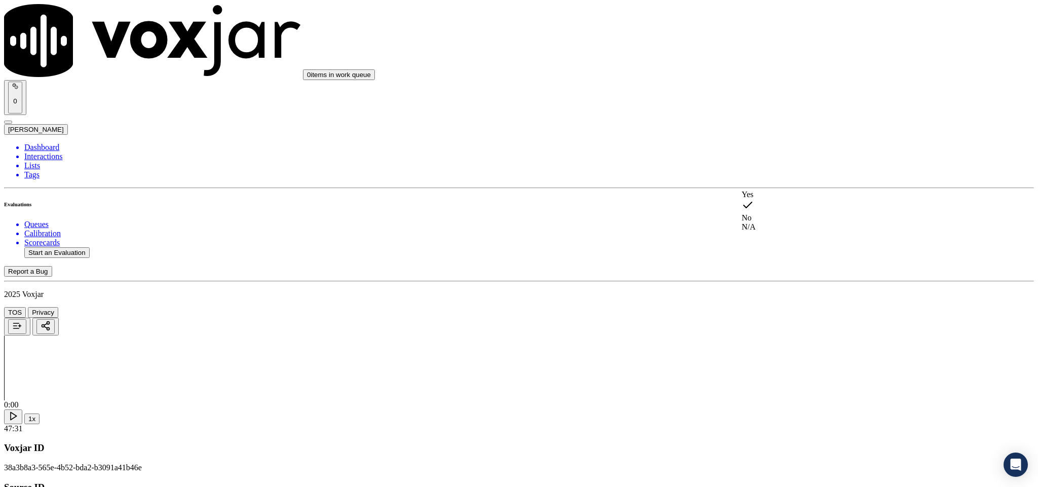
click at [776, 199] on div "Yes" at bounding box center [860, 194] width 237 height 9
click at [789, 345] on div "N/A" at bounding box center [860, 340] width 237 height 9
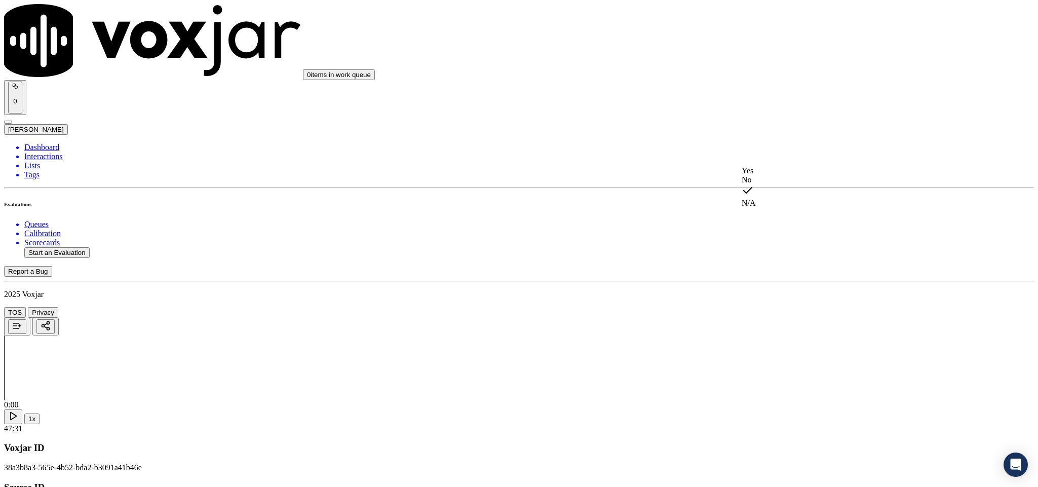
click at [783, 184] on div "No" at bounding box center [860, 179] width 237 height 9
drag, startPoint x: 780, startPoint y: 343, endPoint x: 775, endPoint y: 330, distance: 14.1
click at [781, 322] on div "N/A" at bounding box center [860, 317] width 237 height 9
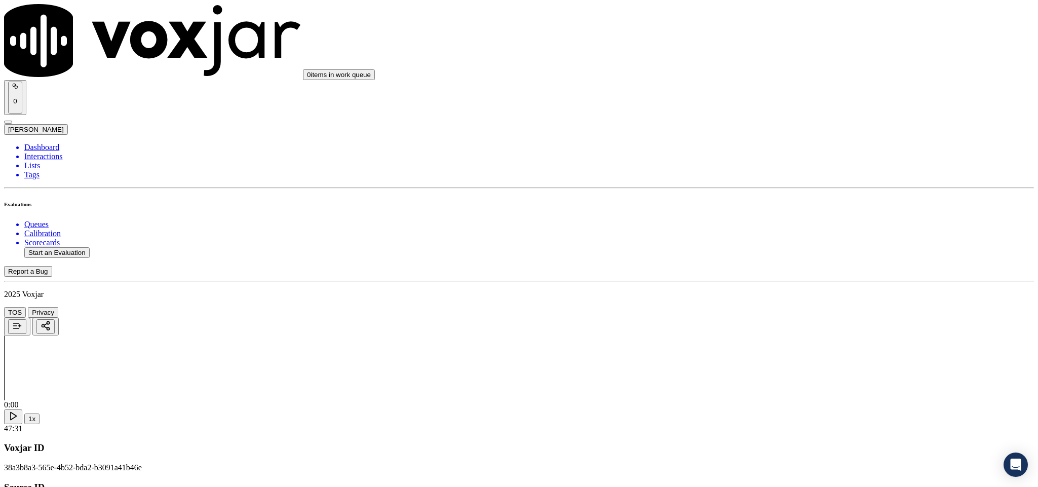
click at [772, 310] on div "N/A" at bounding box center [860, 305] width 237 height 9
click at [772, 274] on div "N/A" at bounding box center [860, 269] width 237 height 9
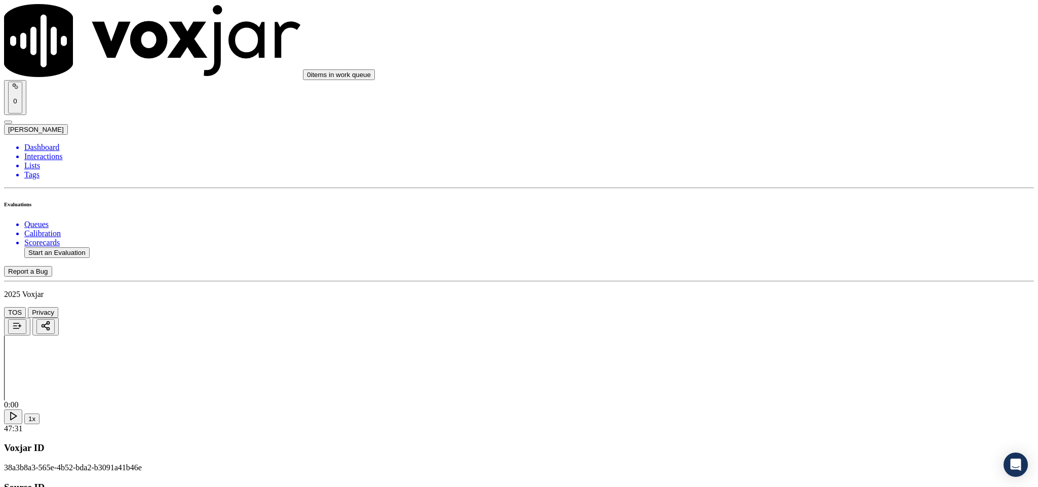
scroll to position [1140, 0]
click at [772, 237] on div "Yes" at bounding box center [860, 239] width 237 height 9
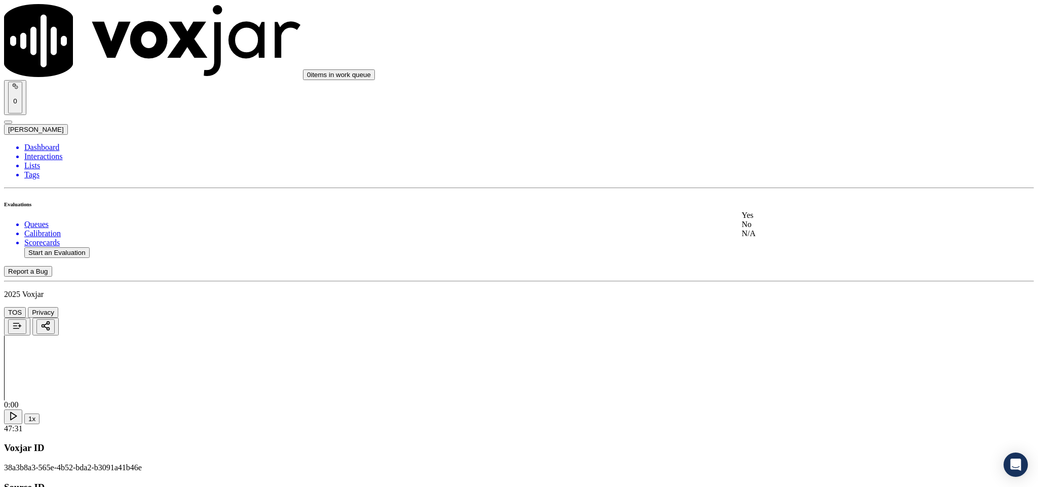
click at [784, 220] on div "Yes" at bounding box center [860, 215] width 237 height 9
click at [788, 251] on div "N/A" at bounding box center [860, 247] width 237 height 9
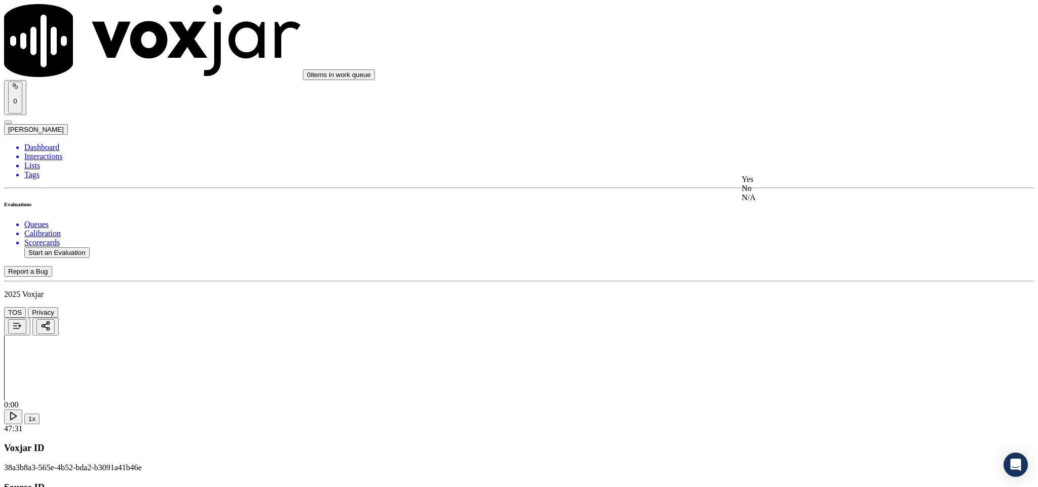
click at [786, 184] on div "Yes" at bounding box center [860, 179] width 237 height 9
click at [777, 300] on div "Yes" at bounding box center [860, 295] width 237 height 9
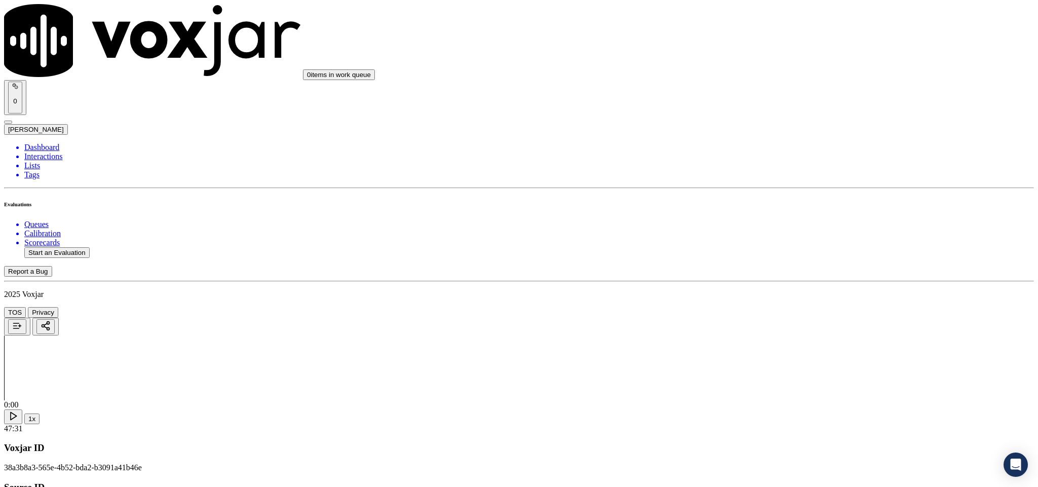
scroll to position [1595, 0]
click at [778, 273] on div "No" at bounding box center [860, 268] width 237 height 9
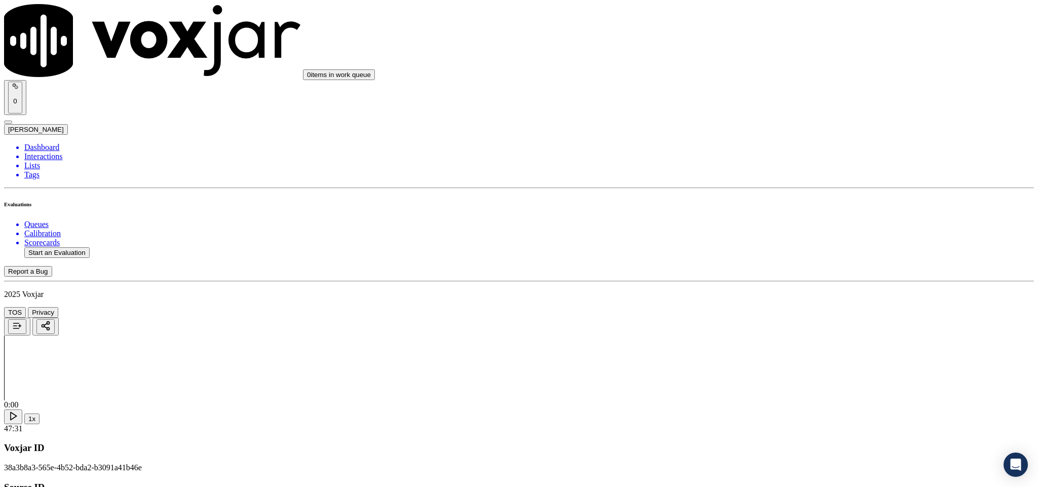
click at [769, 282] on div "Yes" at bounding box center [860, 276] width 237 height 9
click at [773, 254] on div "No" at bounding box center [860, 249] width 237 height 9
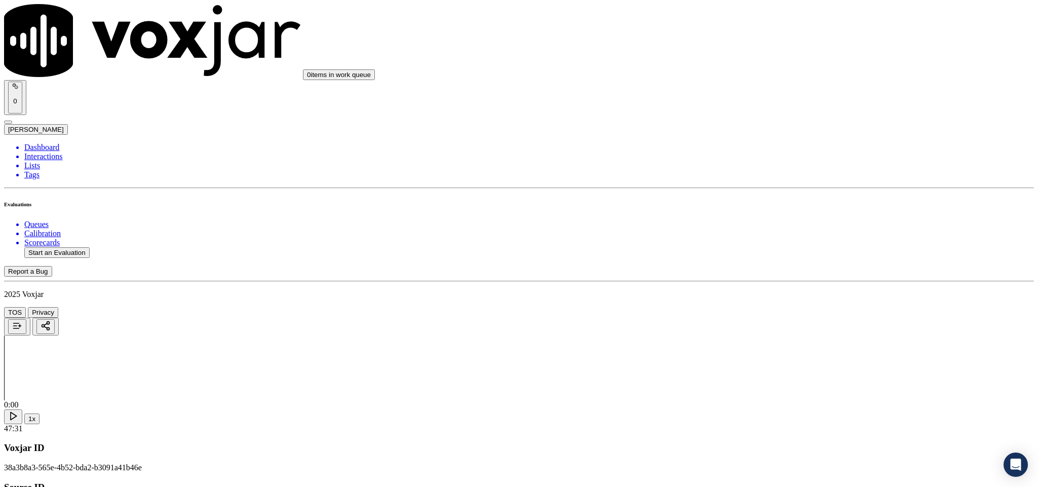
scroll to position [2127, 0]
click at [764, 142] on div "No" at bounding box center [860, 137] width 237 height 9
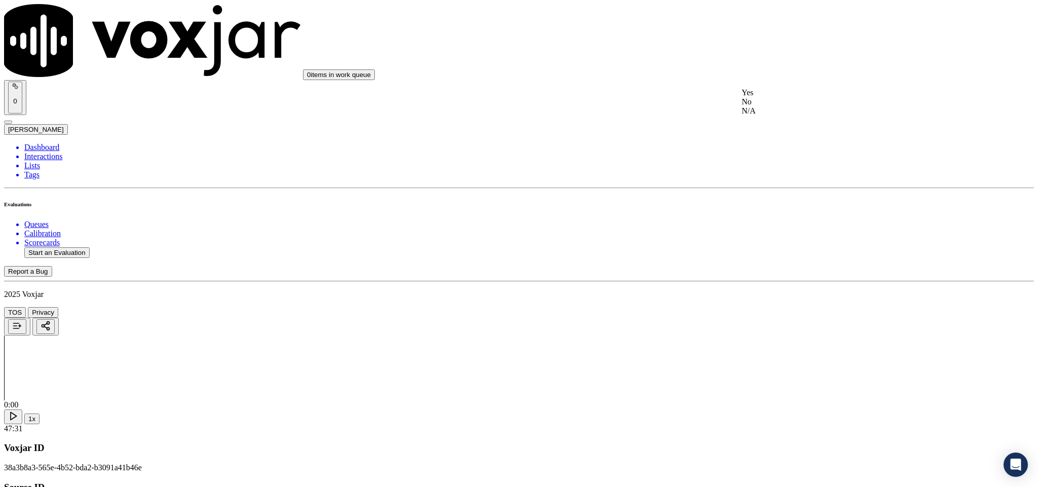
click at [775, 97] on div "Yes" at bounding box center [860, 92] width 237 height 9
click at [771, 235] on div "No" at bounding box center [860, 229] width 237 height 9
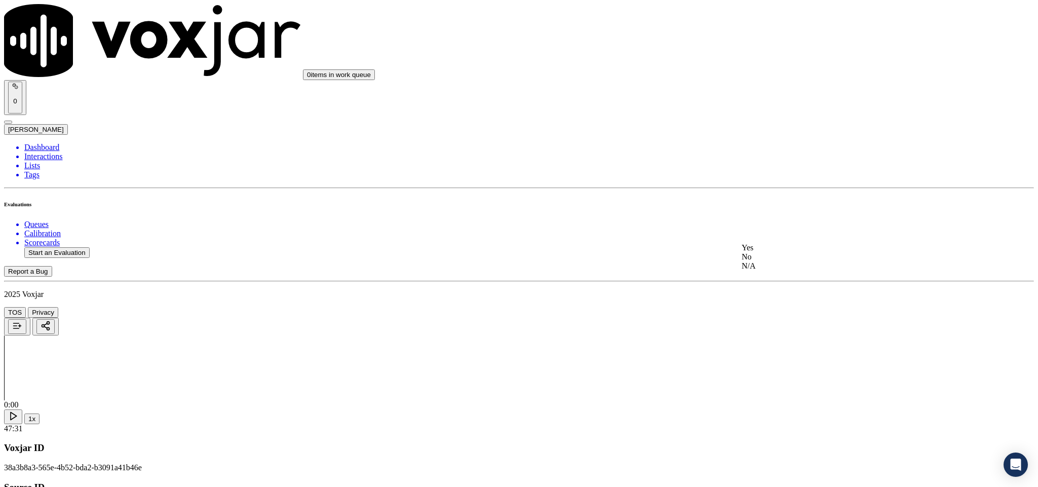
click at [793, 261] on div "No" at bounding box center [860, 256] width 237 height 9
click at [789, 377] on div "No" at bounding box center [860, 372] width 237 height 9
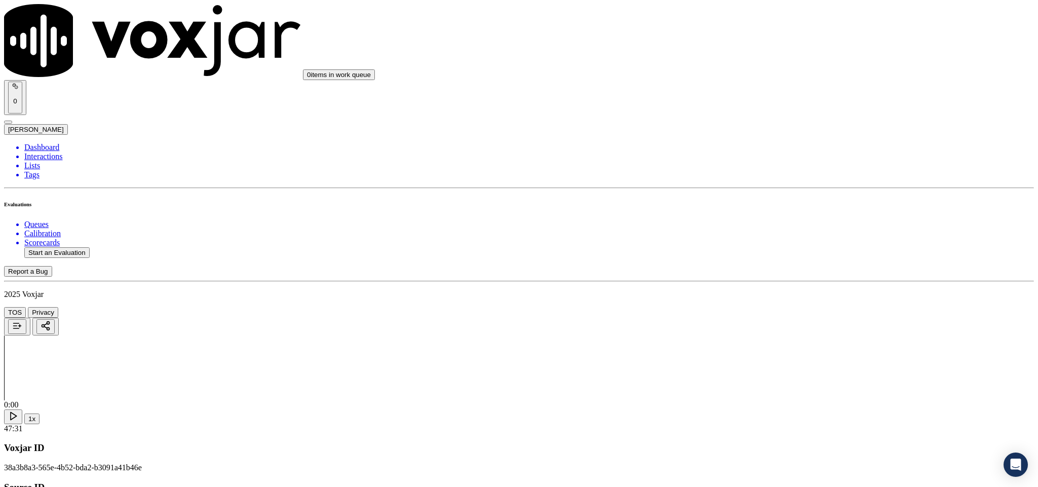
scroll to position [2292, 0]
click at [809, 185] on div "N/A" at bounding box center [860, 180] width 237 height 9
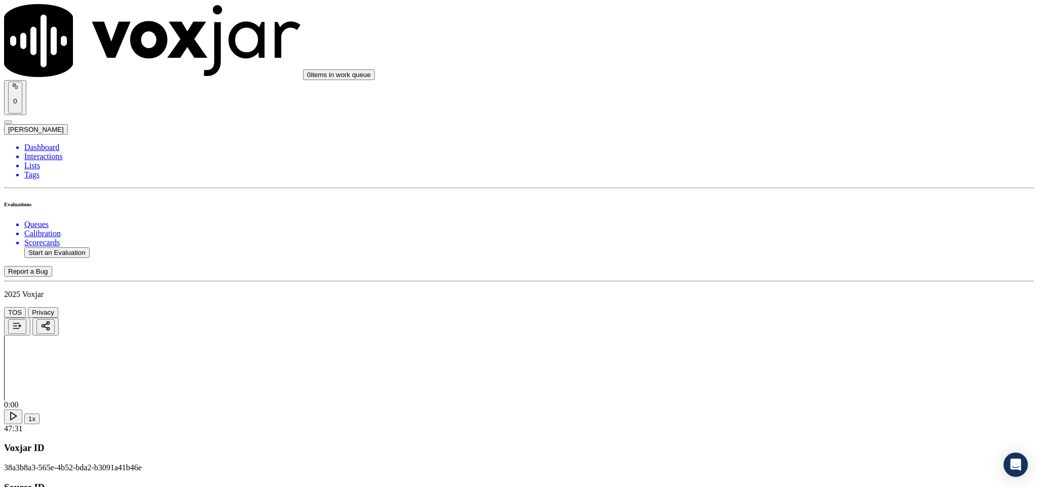
scroll to position [0, 0]
click at [55, 143] on li "Dashboard" at bounding box center [528, 147] width 1009 height 9
click at [52, 152] on li "Interactions" at bounding box center [528, 156] width 1009 height 9
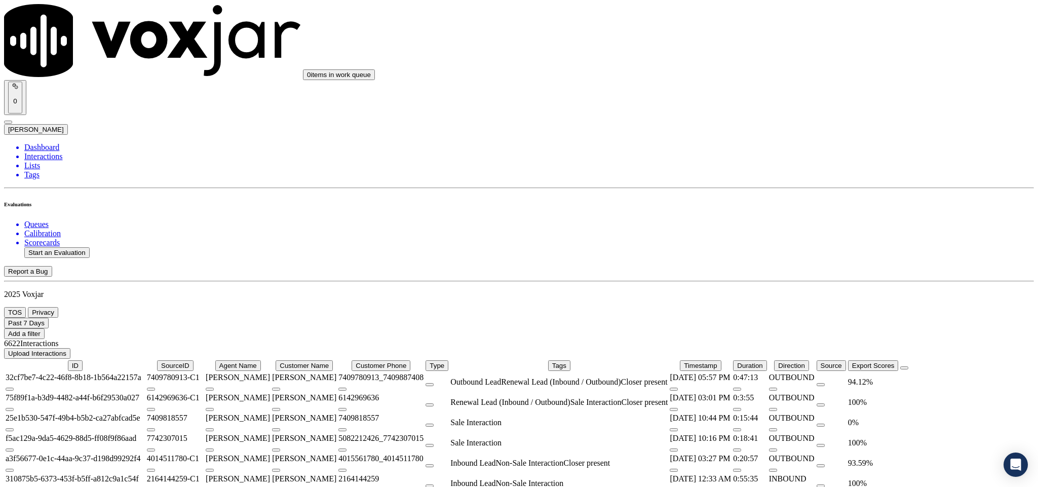
scroll to position [186, 0]
click at [67, 247] on button "Start an Evaluation" at bounding box center [56, 252] width 65 height 11
drag, startPoint x: 432, startPoint y: 211, endPoint x: 500, endPoint y: 211, distance: 67.9
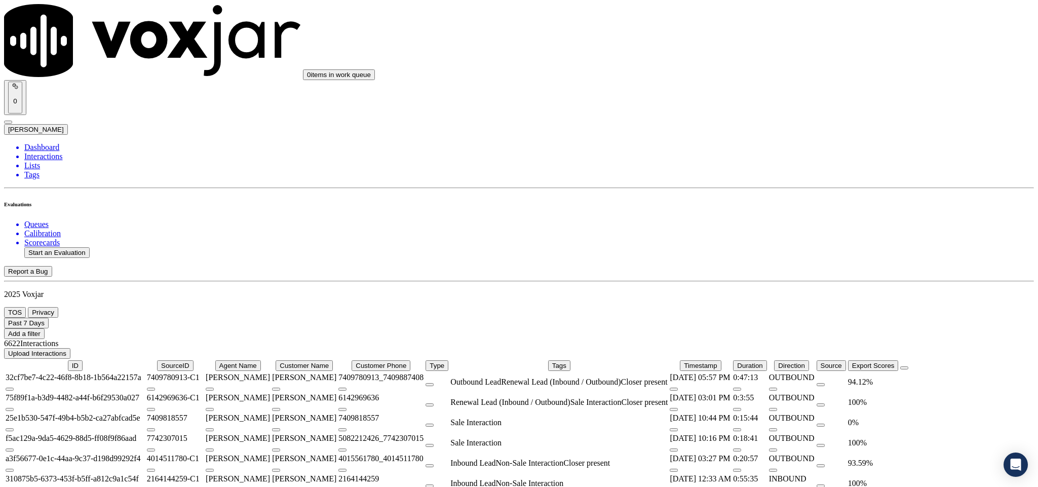
type input "20250813-144009_3307177914-C1"
type input "2025-08-13T23:30"
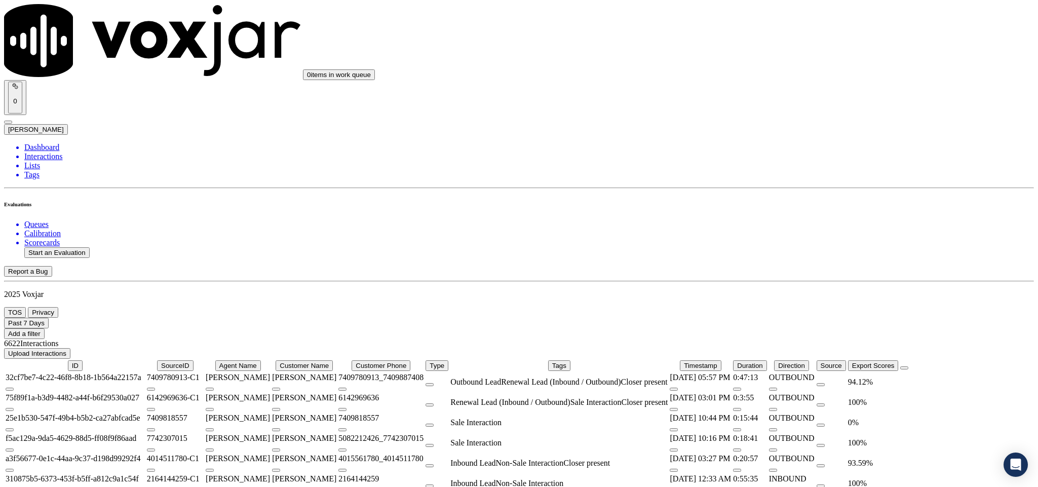
type input "jam"
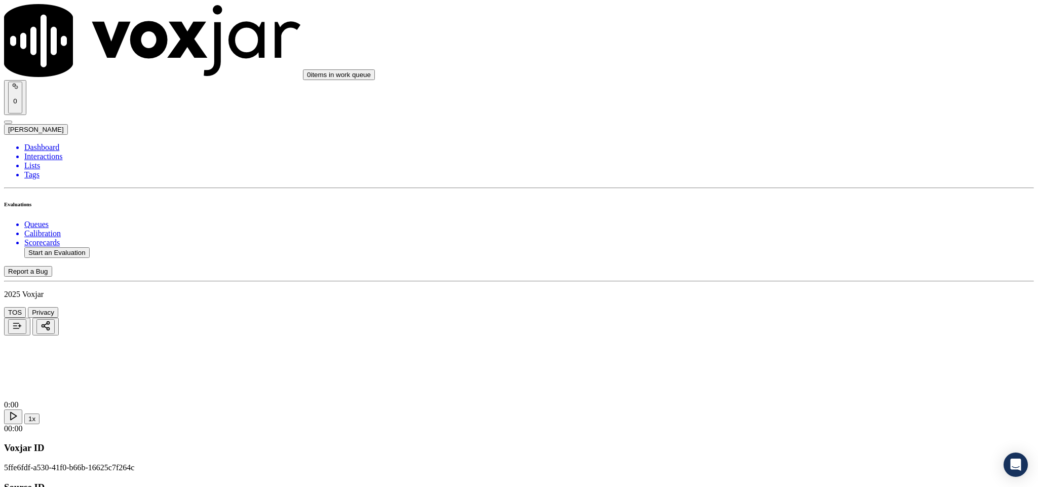
type input "DEBORAH MORAR"
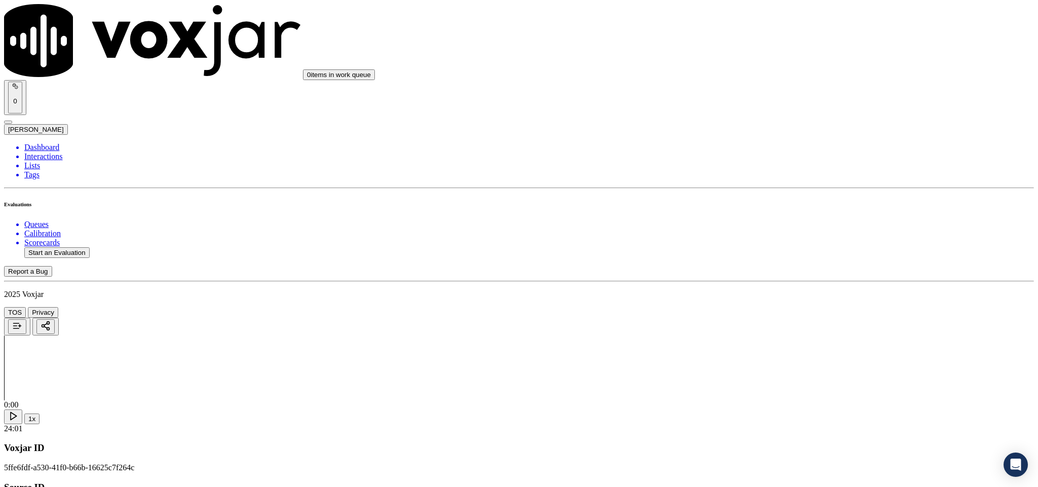
click at [792, 189] on div "Yes" at bounding box center [860, 184] width 237 height 9
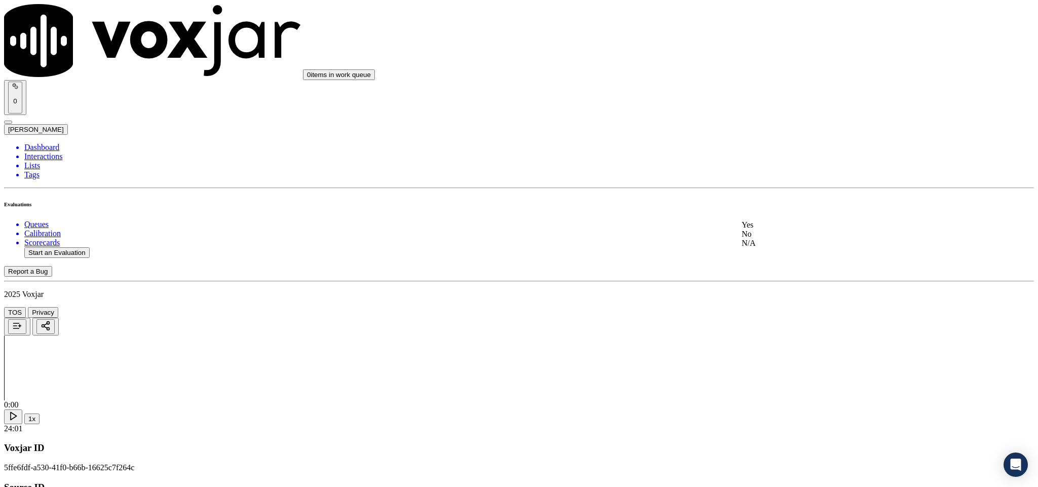
click at [801, 229] on div "Yes" at bounding box center [860, 224] width 237 height 9
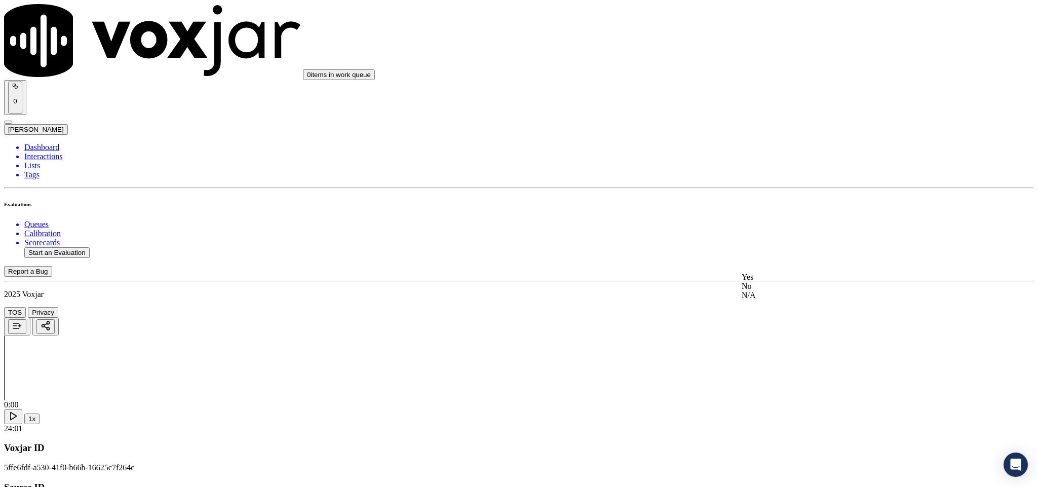
click at [784, 281] on div "Yes" at bounding box center [860, 276] width 237 height 9
click at [784, 200] on div "N/A" at bounding box center [860, 194] width 237 height 9
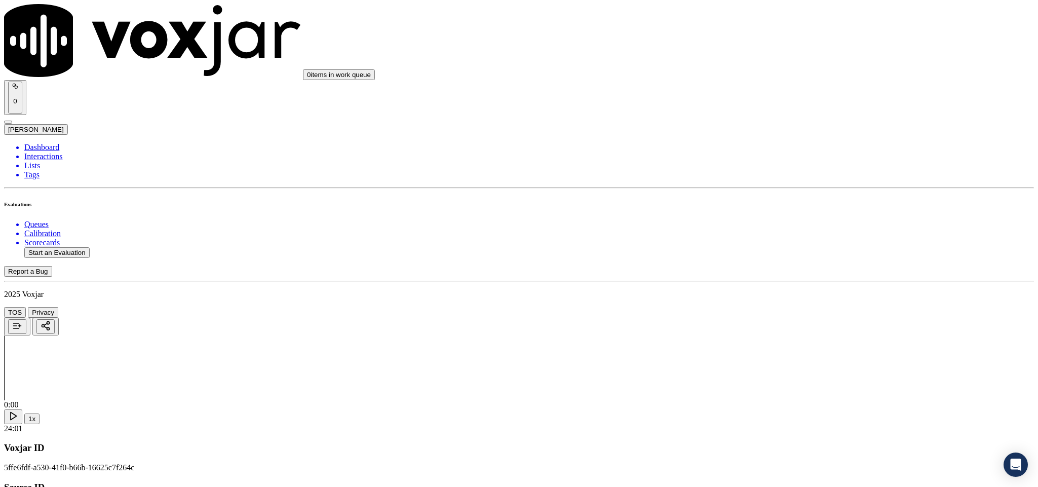
scroll to position [532, 0]
drag, startPoint x: 787, startPoint y: 200, endPoint x: 804, endPoint y: 172, distance: 32.7
click at [786, 199] on div "Yes" at bounding box center [860, 194] width 237 height 9
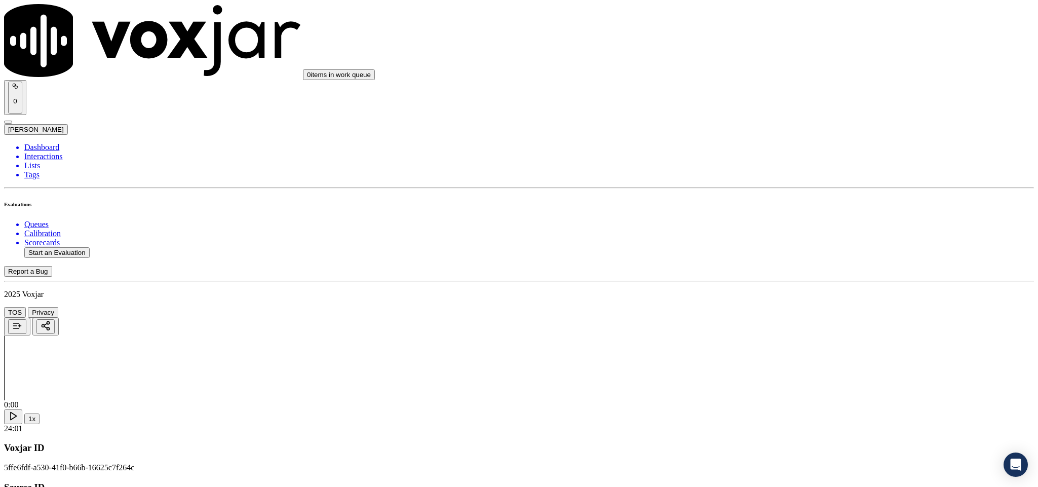
click at [780, 174] on div "Yes" at bounding box center [860, 170] width 237 height 9
click at [782, 193] on div "No" at bounding box center [860, 193] width 237 height 9
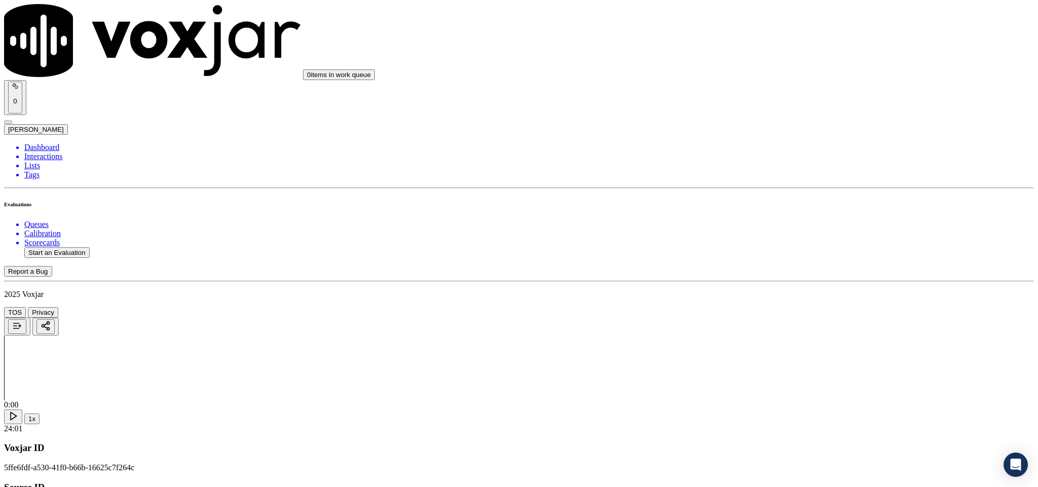
click at [784, 237] on div "No" at bounding box center [860, 231] width 237 height 9
paste textarea "@1:21 James informed - I can see you have already made the payment on the accou…"
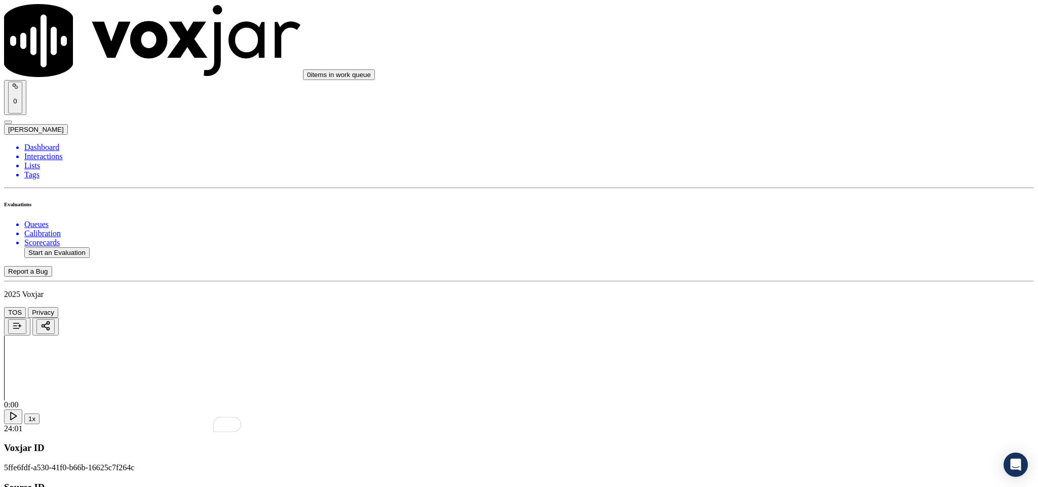
scroll to position [988, 0]
type textarea "@1:21 James informed - I can see you have already made the payment on the accou…"
click at [782, 212] on div "N/A" at bounding box center [860, 207] width 237 height 9
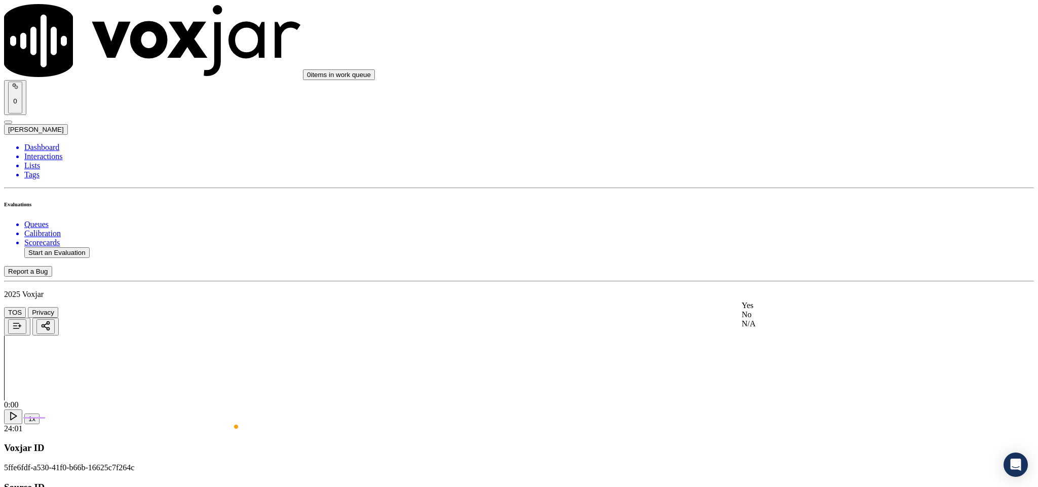
click at [772, 328] on div "N/A" at bounding box center [860, 323] width 237 height 9
click at [793, 143] on div "Yes" at bounding box center [860, 141] width 237 height 9
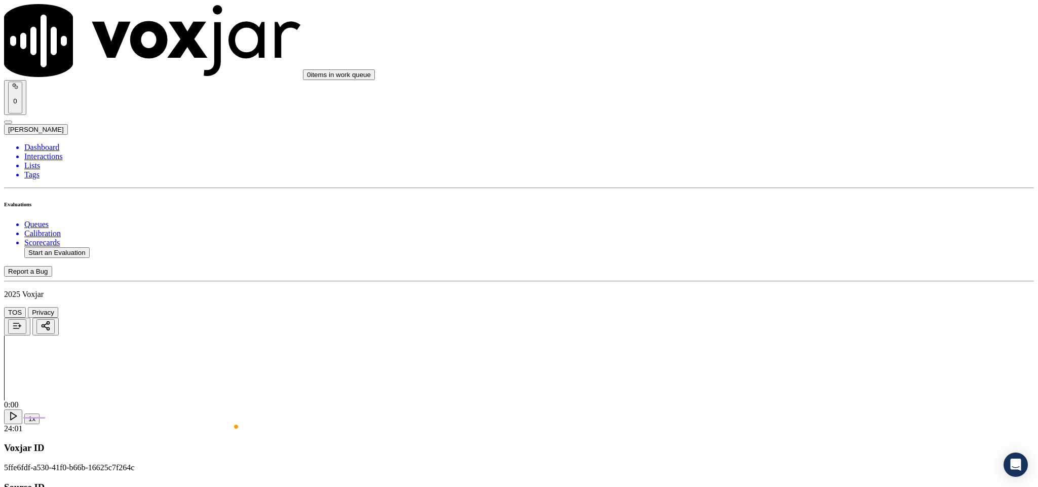
click at [790, 283] on div "No" at bounding box center [860, 278] width 237 height 9
click at [792, 236] on div "Yes" at bounding box center [860, 233] width 237 height 9
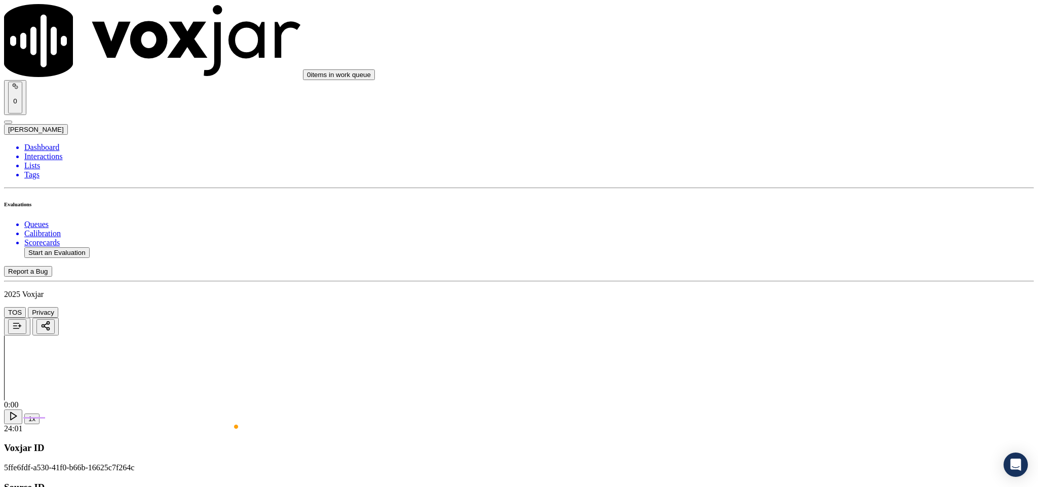
scroll to position [1595, 0]
click at [790, 200] on div "Yes" at bounding box center [860, 197] width 237 height 9
click at [784, 219] on div "No" at bounding box center [860, 220] width 237 height 9
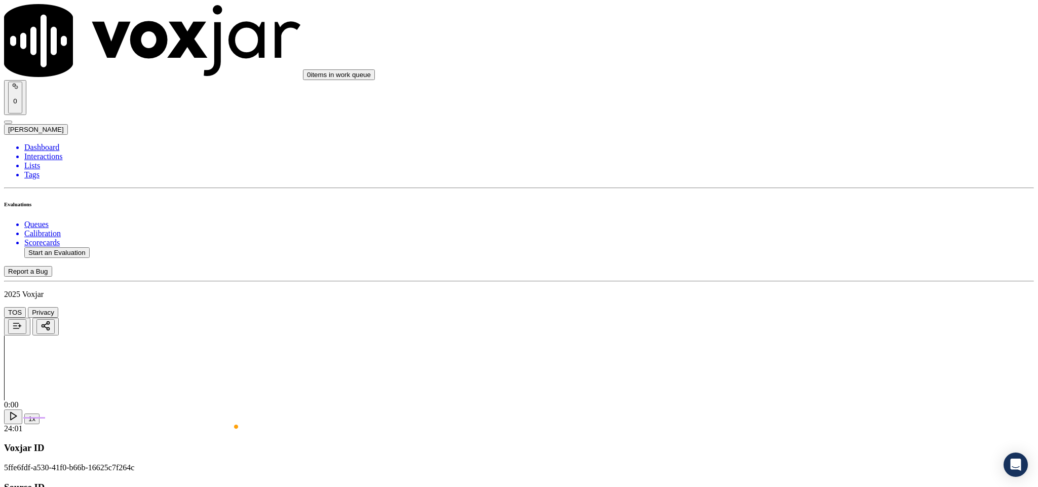
paste textarea "@4:41 - "Without informing the customer, the call was transferred to Closer All…"
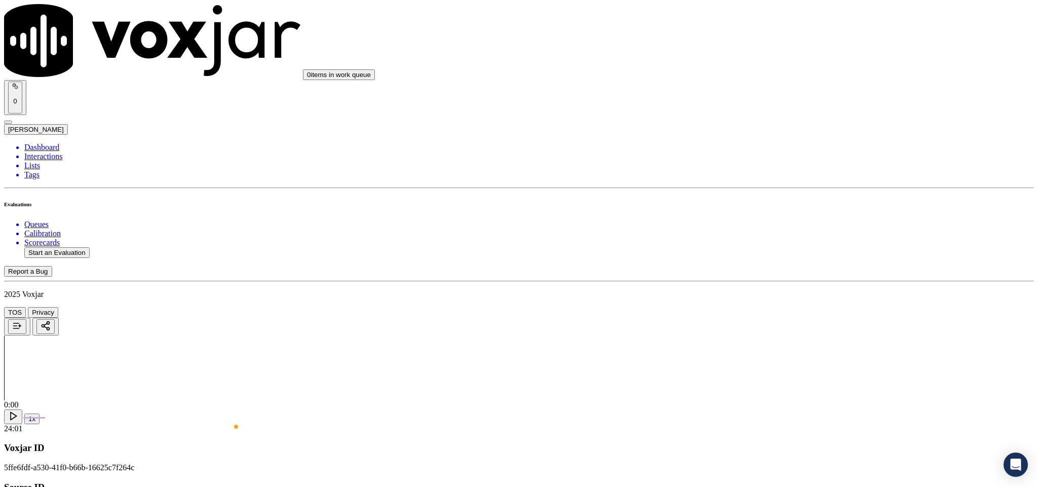
type textarea "@4:41 - "Without informing the customer, the call was transferred to Closer All…"
click at [797, 229] on div "No" at bounding box center [860, 224] width 237 height 9
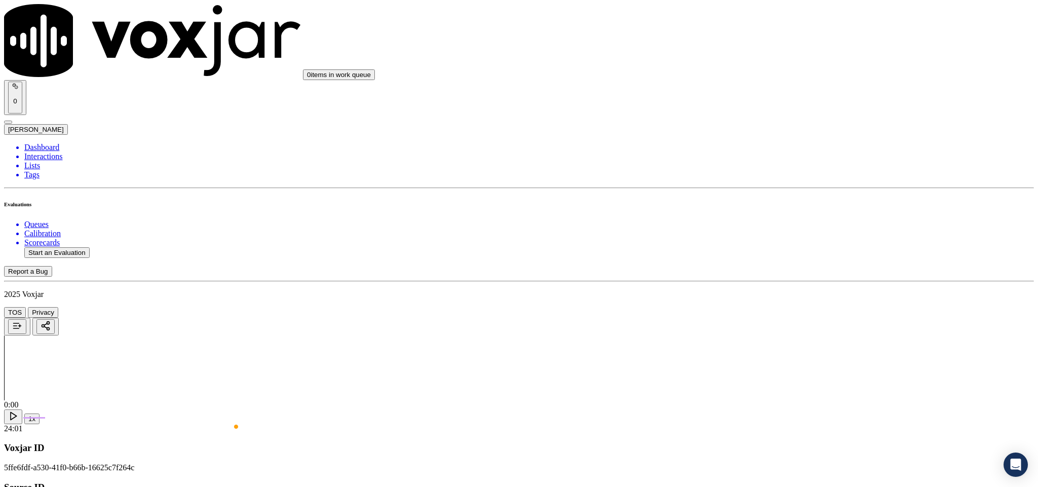
click at [807, 235] on div "Yes" at bounding box center [860, 232] width 237 height 9
click at [792, 135] on div "No" at bounding box center [860, 130] width 237 height 9
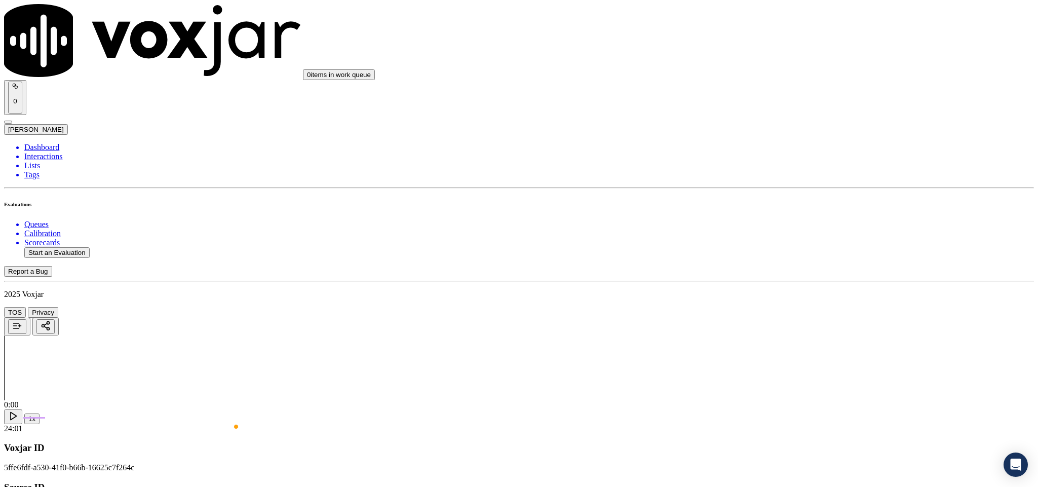
click at [792, 251] on div "No" at bounding box center [860, 246] width 237 height 9
click at [793, 206] on div "Yes" at bounding box center [860, 201] width 237 height 9
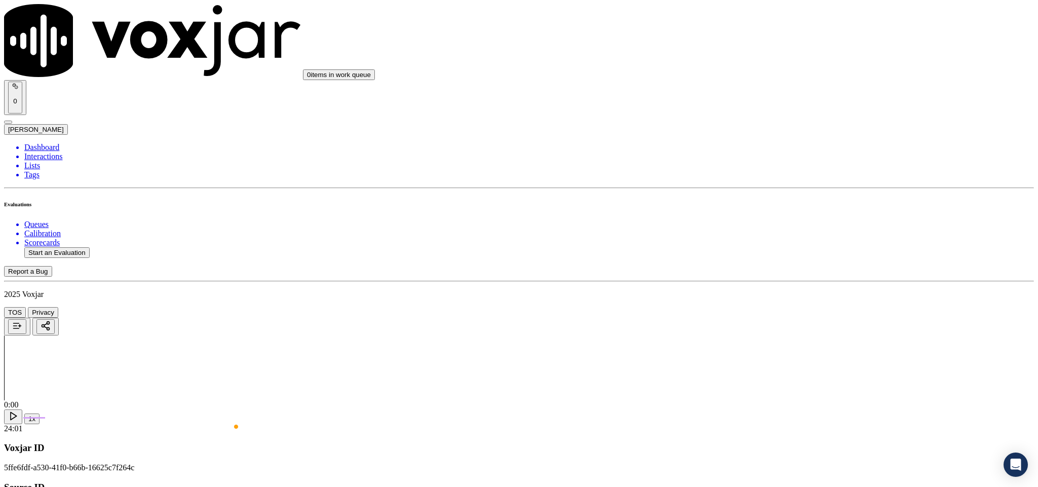
scroll to position [2431, 0]
click at [786, 200] on div "N/A" at bounding box center [860, 195] width 237 height 9
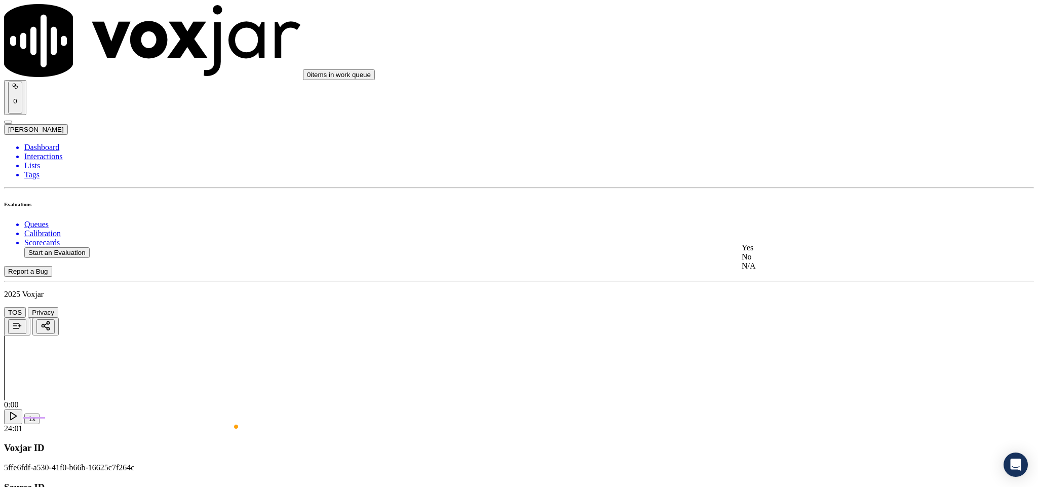
click at [794, 261] on div "No" at bounding box center [860, 256] width 237 height 9
click at [798, 368] on div "Yes" at bounding box center [860, 363] width 237 height 9
click at [775, 383] on div "No" at bounding box center [860, 386] width 237 height 9
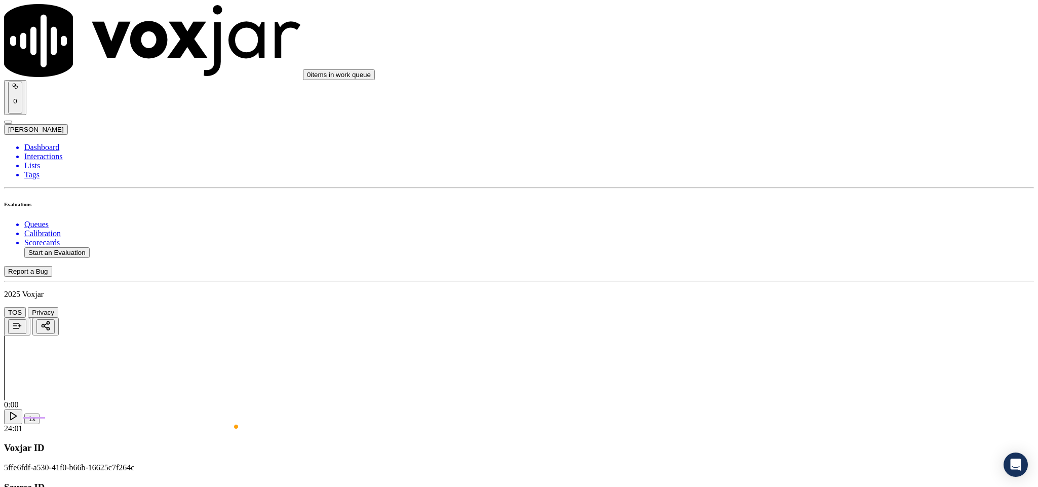
click at [54, 143] on li "Dashboard" at bounding box center [528, 147] width 1009 height 9
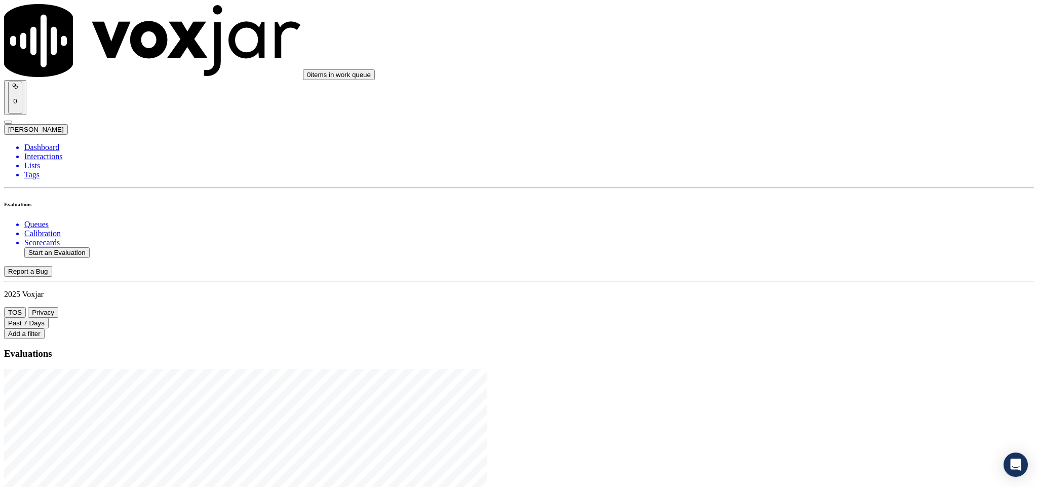
click at [62, 247] on button "Start an Evaluation" at bounding box center [56, 252] width 65 height 11
drag, startPoint x: 429, startPoint y: 209, endPoint x: 497, endPoint y: 213, distance: 68.5
type input "20250812-152211_2162785231-C1"
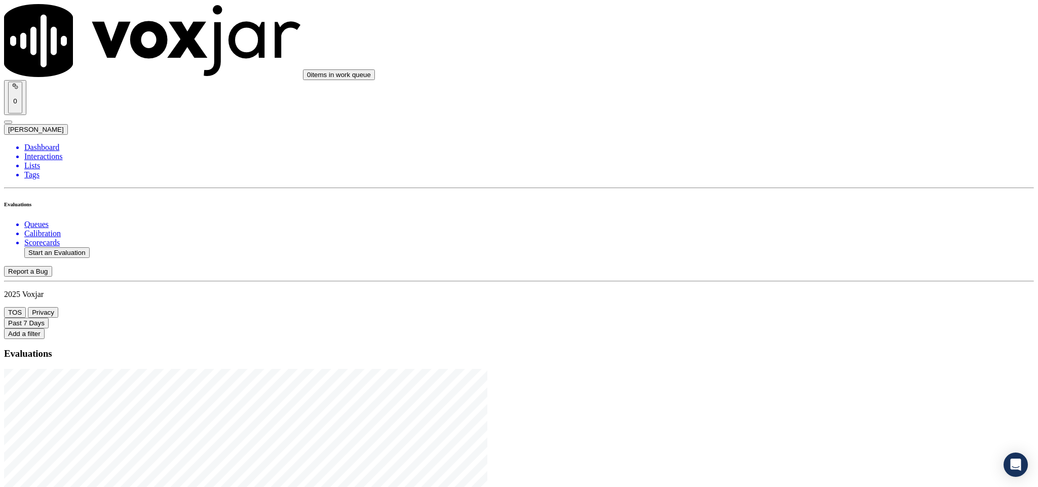
type input "2025-08-13T23:35"
type input "mart"
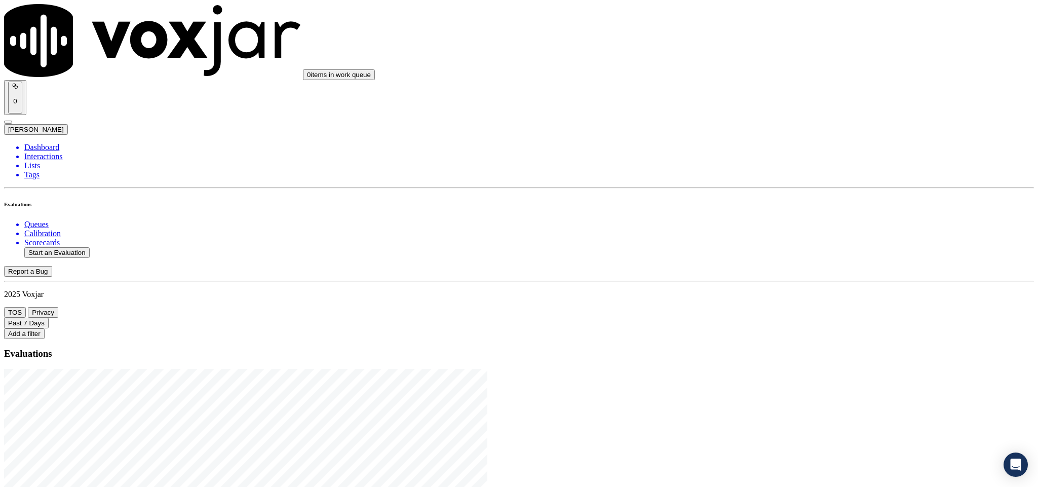
type input "[PERSON_NAME]"
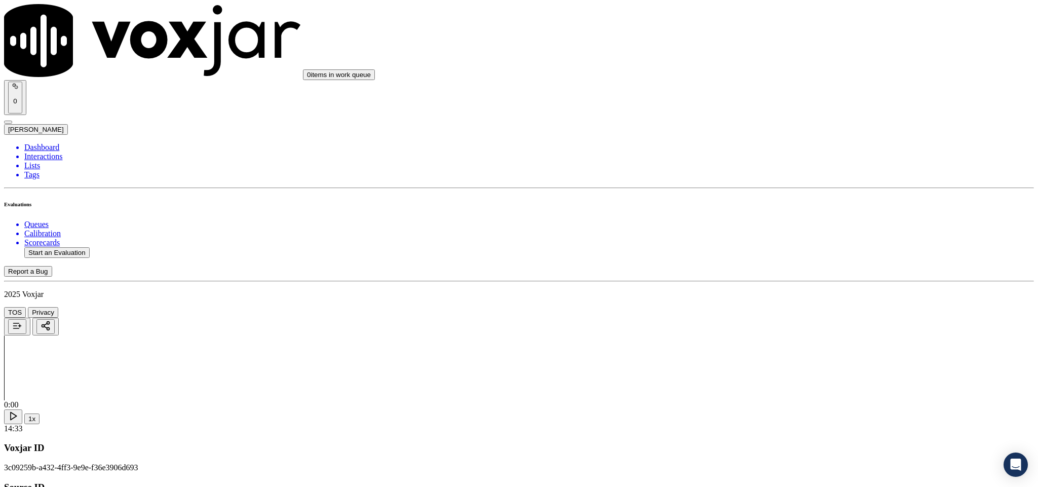
click at [799, 189] on div "Yes" at bounding box center [860, 184] width 237 height 9
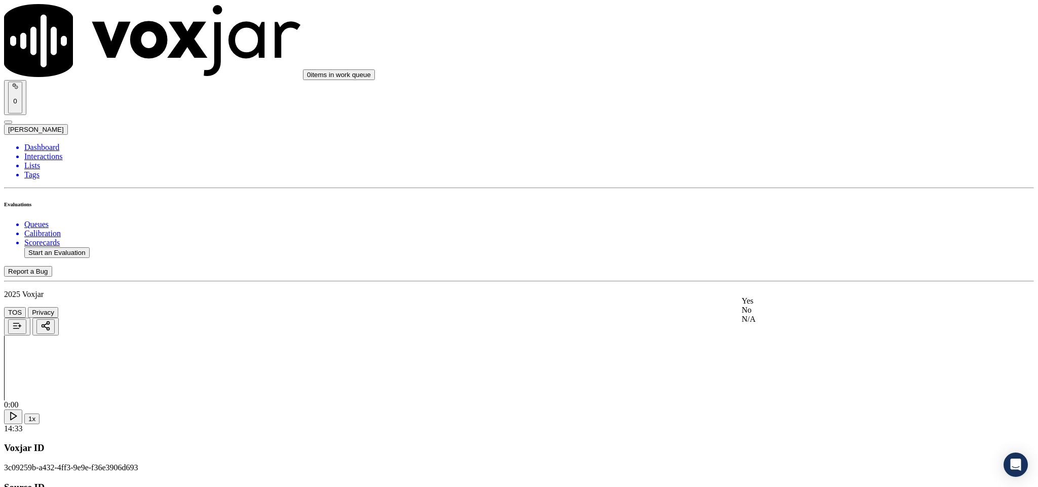
click at [780, 305] on div "Yes" at bounding box center [860, 300] width 237 height 9
click at [789, 342] on div "Yes" at bounding box center [860, 340] width 237 height 9
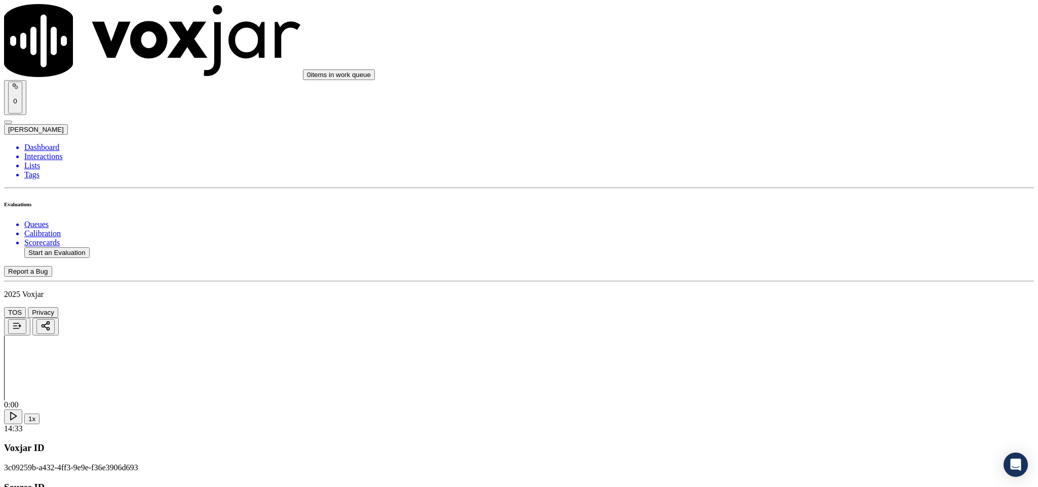
drag, startPoint x: 798, startPoint y: 232, endPoint x: 798, endPoint y: 243, distance: 10.6
click at [780, 257] on div "Yes" at bounding box center [860, 252] width 237 height 9
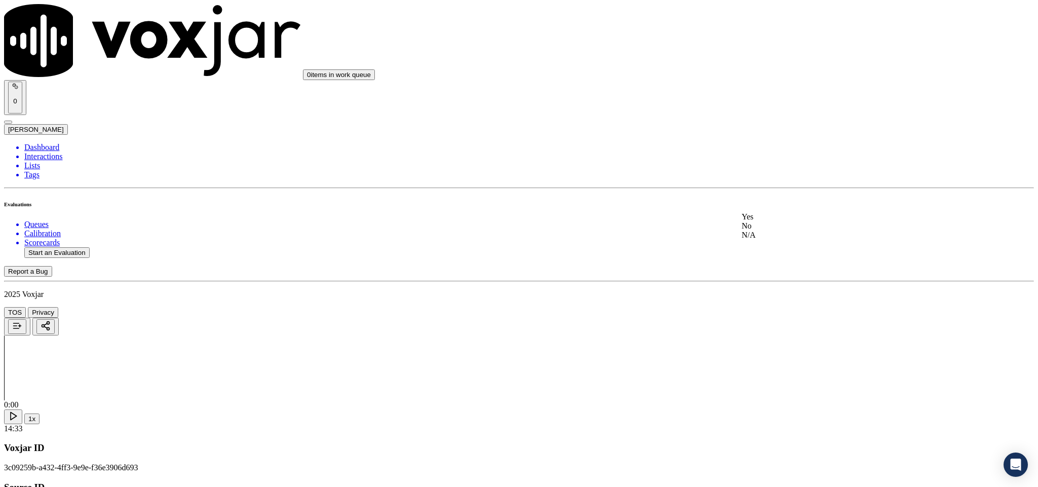
click at [778, 240] on div "N/A" at bounding box center [860, 234] width 237 height 9
click at [772, 154] on div "No" at bounding box center [860, 149] width 237 height 9
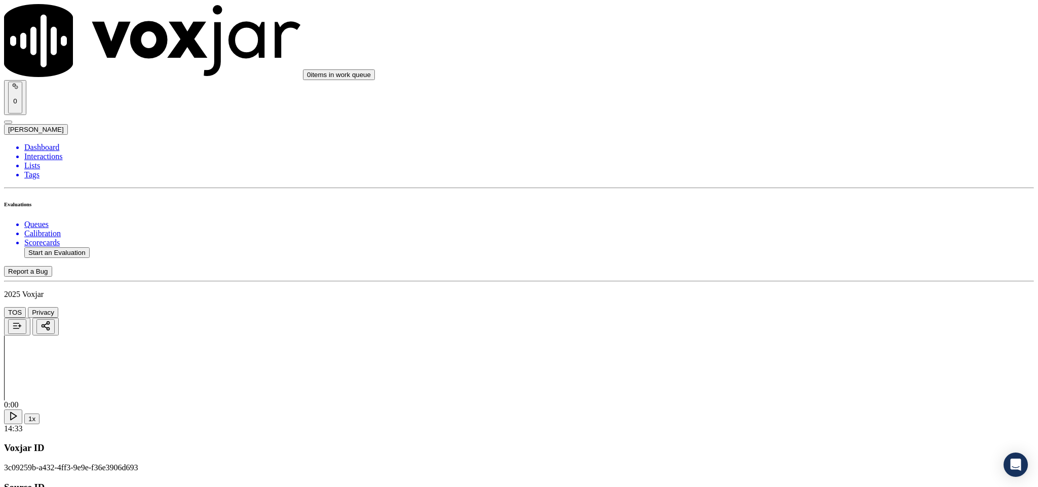
click at [788, 137] on div "Yes No N/A" at bounding box center [860, 149] width 237 height 27
click at [786, 141] on div "Yes" at bounding box center [860, 140] width 237 height 9
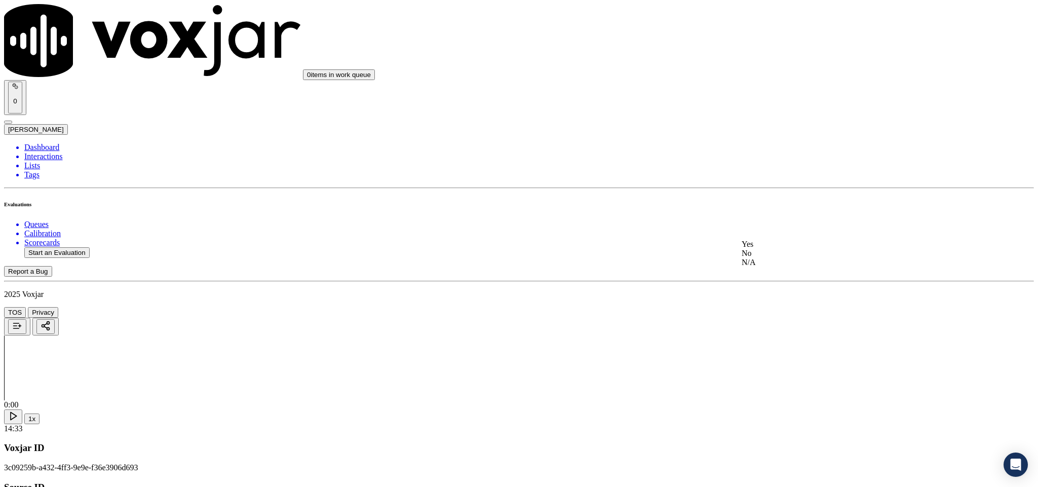
click at [807, 248] on div "Yes" at bounding box center [860, 244] width 237 height 9
paste textarea "@14:22 - [PERSON_NAME] - Whenever you're calling me back [DATE] you need to hav…"
type textarea "@14:22 - [PERSON_NAME] - Whenever you're calling me back [DATE] you need to hav…"
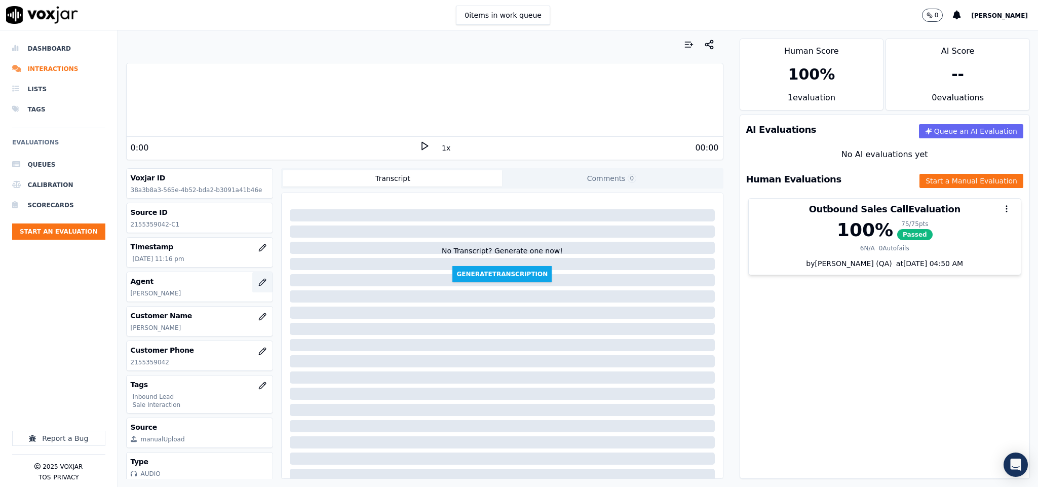
click at [252, 289] on button "button" at bounding box center [262, 282] width 20 height 20
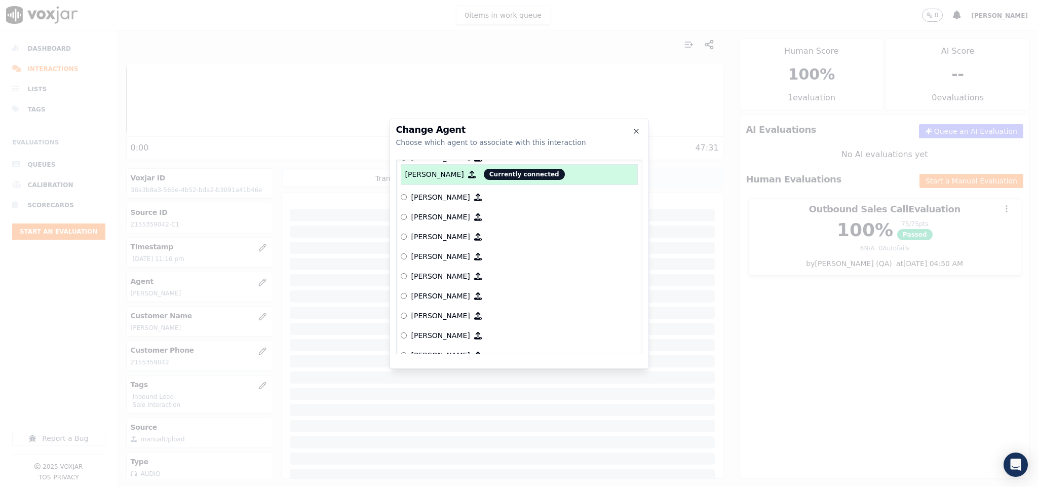
scroll to position [64, 0]
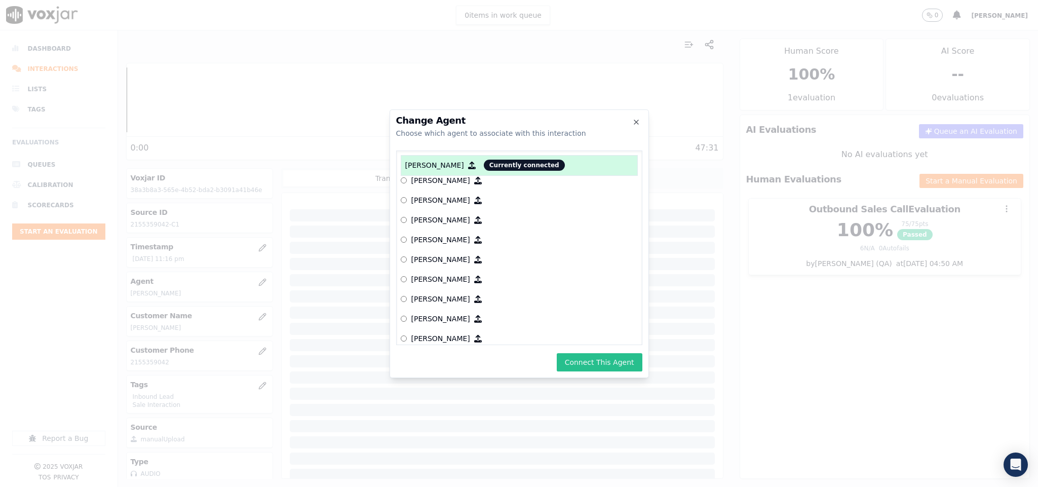
click at [579, 360] on button "Connect This Agent" at bounding box center [600, 362] width 86 height 18
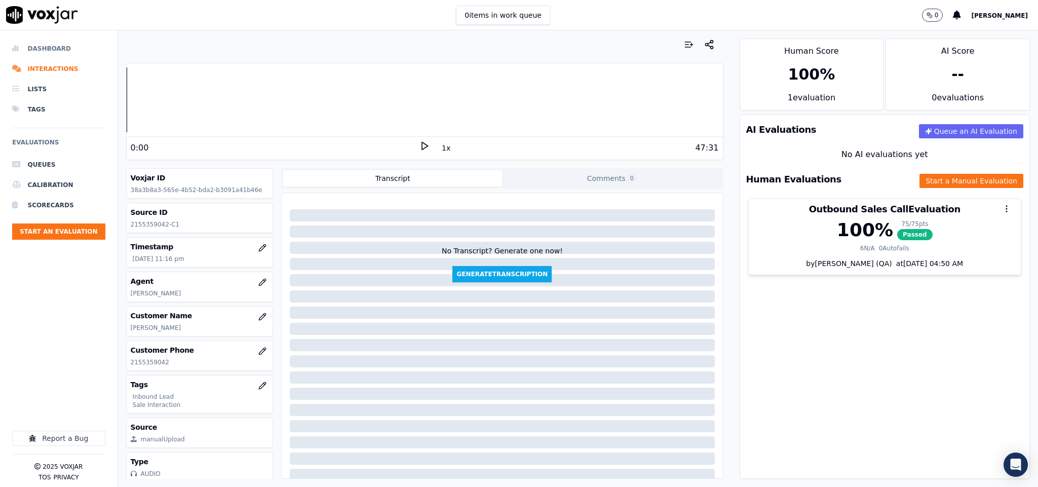
click at [58, 46] on li "Dashboard" at bounding box center [58, 48] width 93 height 20
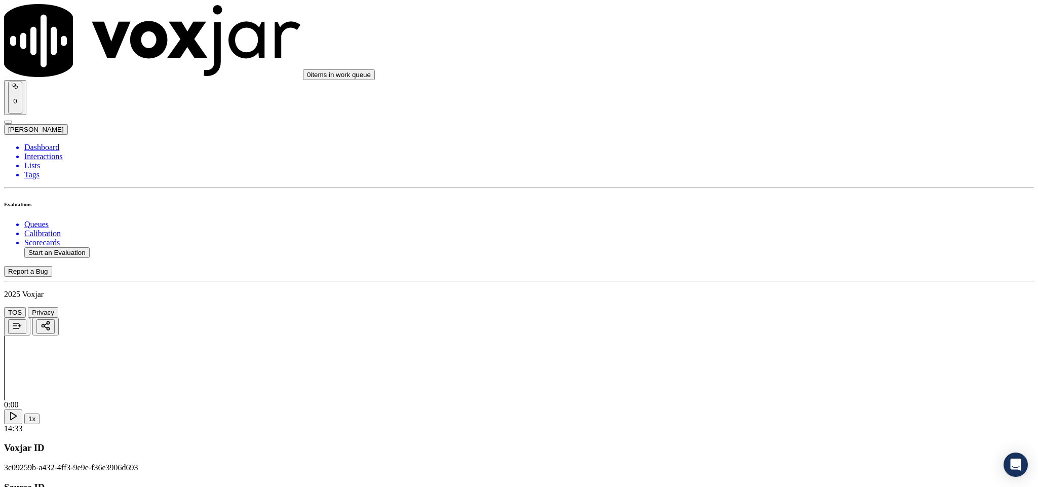
scroll to position [2731, 0]
click at [781, 368] on div "Yes" at bounding box center [860, 363] width 237 height 9
click at [786, 261] on div "No" at bounding box center [860, 256] width 237 height 9
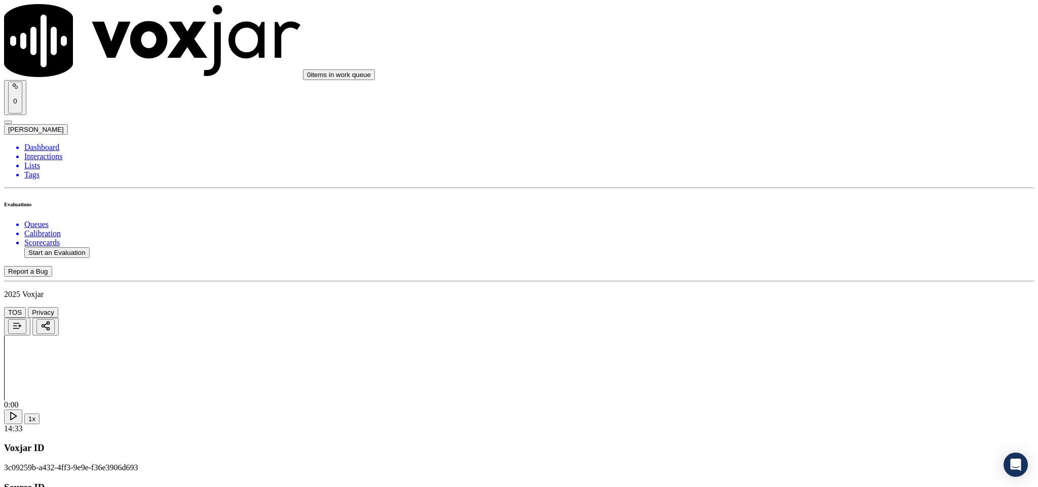
click at [803, 136] on div "Yes" at bounding box center [860, 131] width 237 height 9
click at [781, 150] on div "No" at bounding box center [860, 154] width 237 height 9
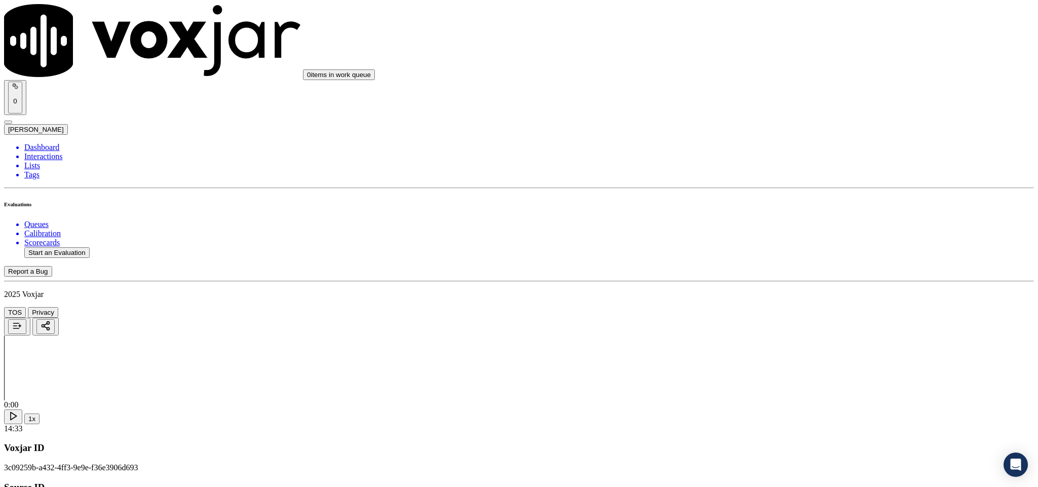
click at [789, 248] on div "N/A" at bounding box center [860, 243] width 237 height 9
click at [775, 306] on div "Yes" at bounding box center [860, 301] width 237 height 9
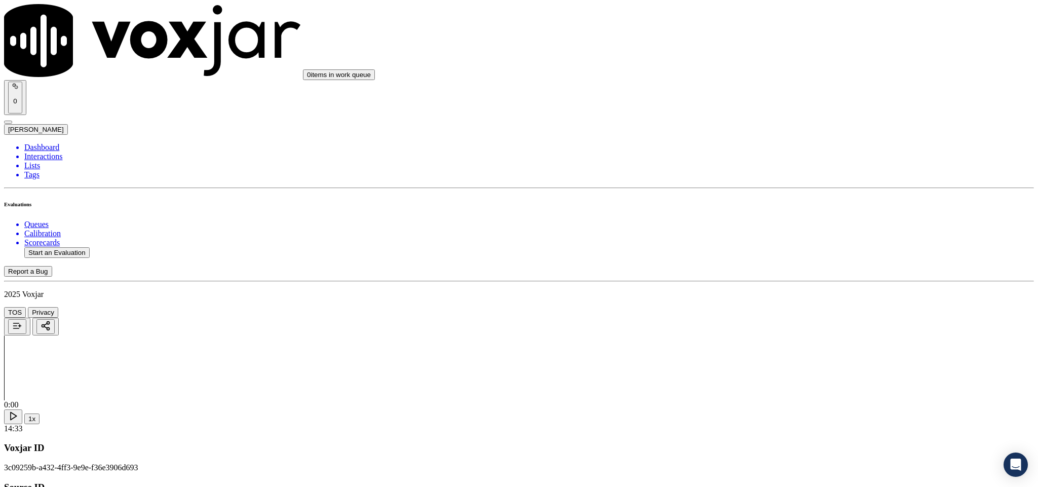
scroll to position [2047, 0]
click at [795, 279] on div "Yes" at bounding box center [860, 274] width 237 height 9
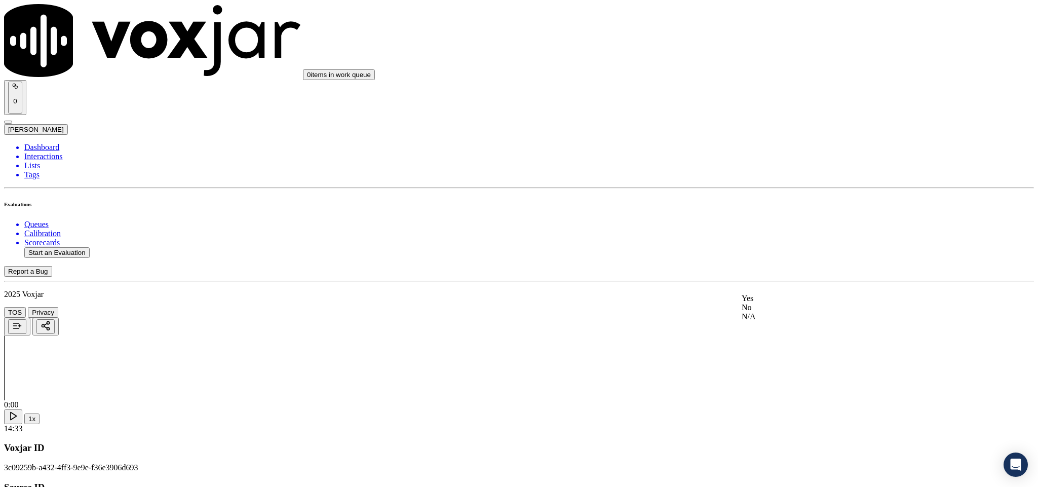
click at [798, 303] on div "Yes" at bounding box center [860, 298] width 237 height 9
click at [783, 283] on div "Yes" at bounding box center [860, 280] width 237 height 9
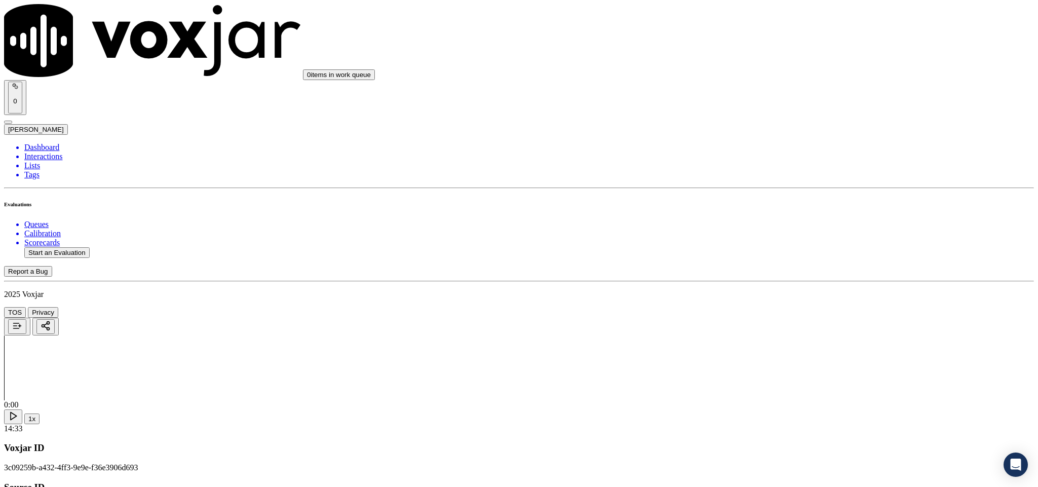
click at [774, 309] on div "Yes" at bounding box center [860, 304] width 237 height 9
click at [795, 193] on div "Yes" at bounding box center [860, 188] width 237 height 9
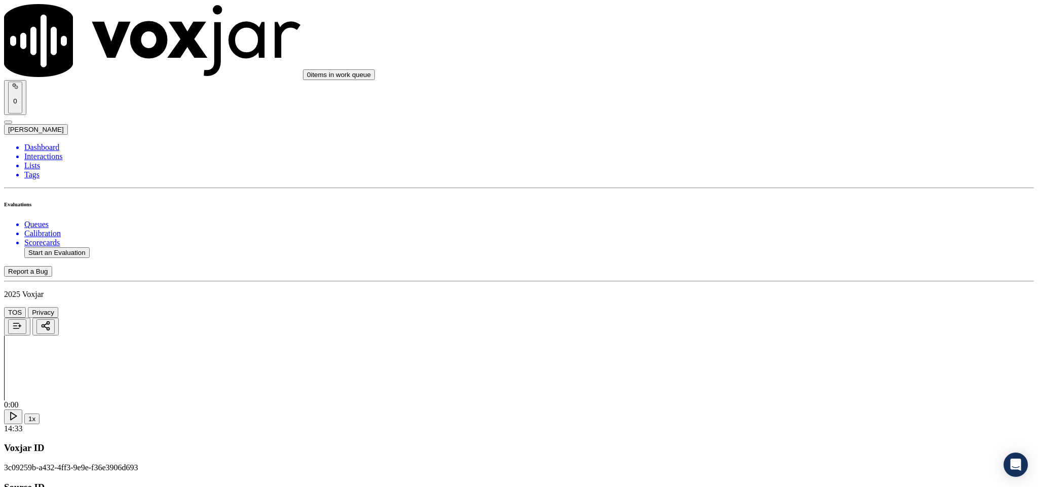
click at [786, 305] on div "Yes" at bounding box center [860, 300] width 237 height 9
click at [775, 189] on div "Yes" at bounding box center [860, 184] width 237 height 9
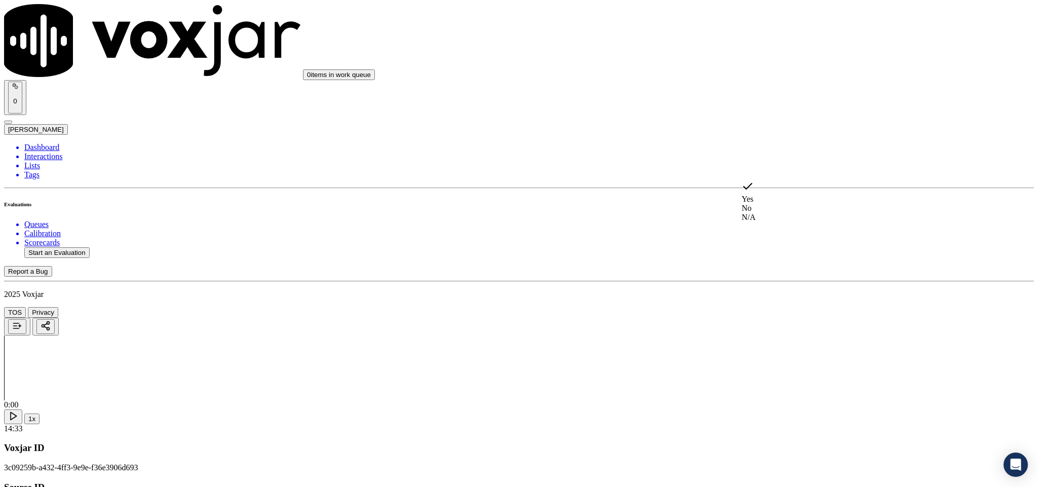
click at [783, 204] on div "No" at bounding box center [860, 208] width 237 height 9
click at [775, 222] on div "No" at bounding box center [860, 217] width 237 height 9
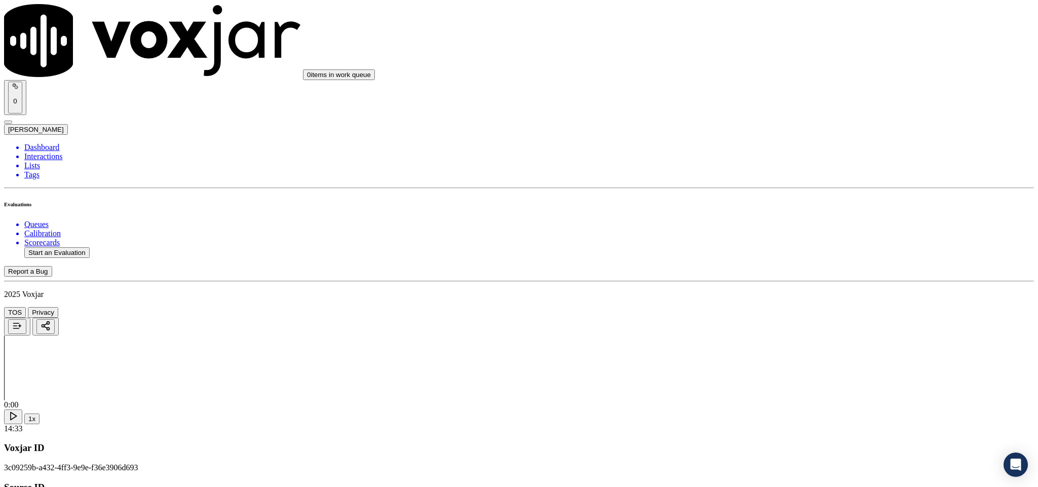
click at [769, 237] on div "Yes" at bounding box center [860, 232] width 237 height 9
click at [776, 193] on div "Yes" at bounding box center [860, 190] width 237 height 9
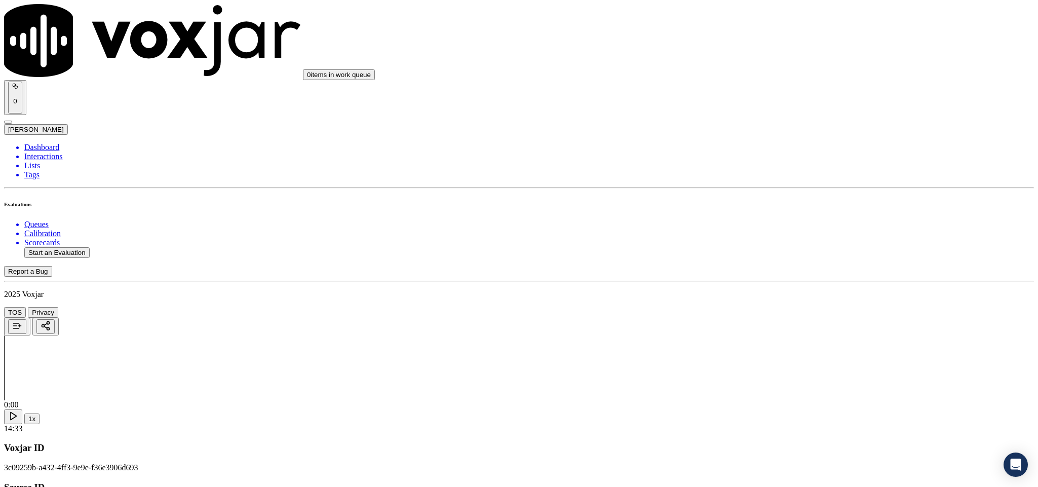
scroll to position [832, 0]
click at [778, 173] on div "N/A" at bounding box center [860, 168] width 237 height 9
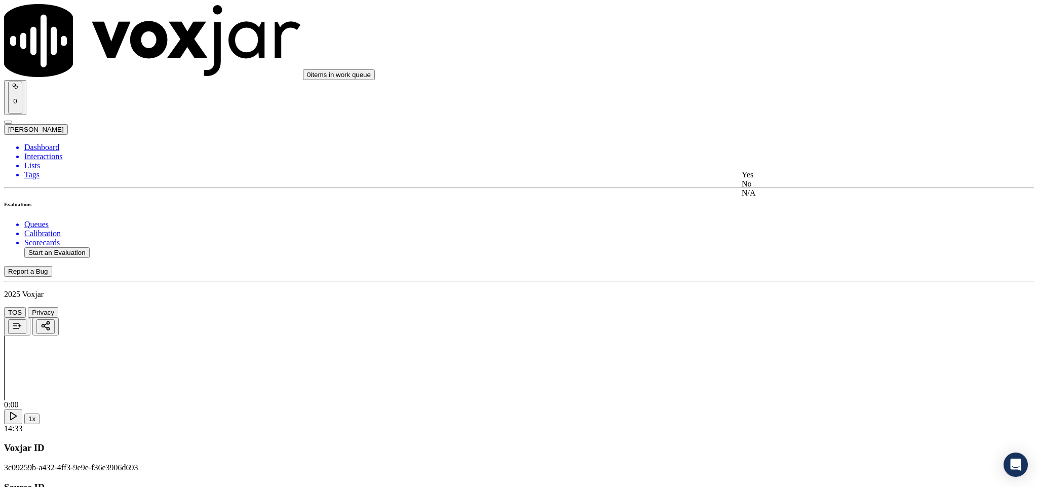
click at [788, 175] on div "Yes" at bounding box center [860, 174] width 237 height 9
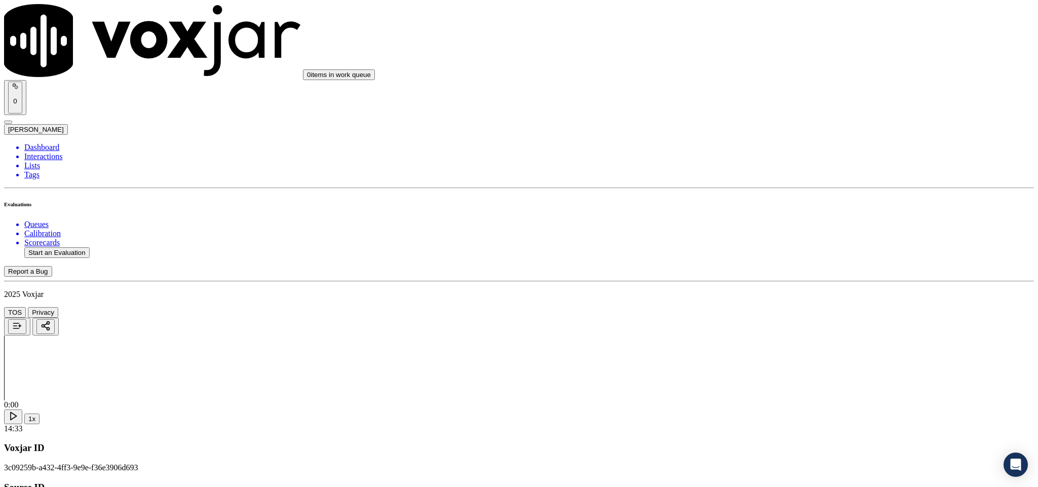
click at [54, 143] on li "Dashboard" at bounding box center [528, 147] width 1009 height 9
click at [64, 247] on button "Start an Evaluation" at bounding box center [56, 252] width 65 height 11
drag, startPoint x: 431, startPoint y: 210, endPoint x: 489, endPoint y: 210, distance: 58.8
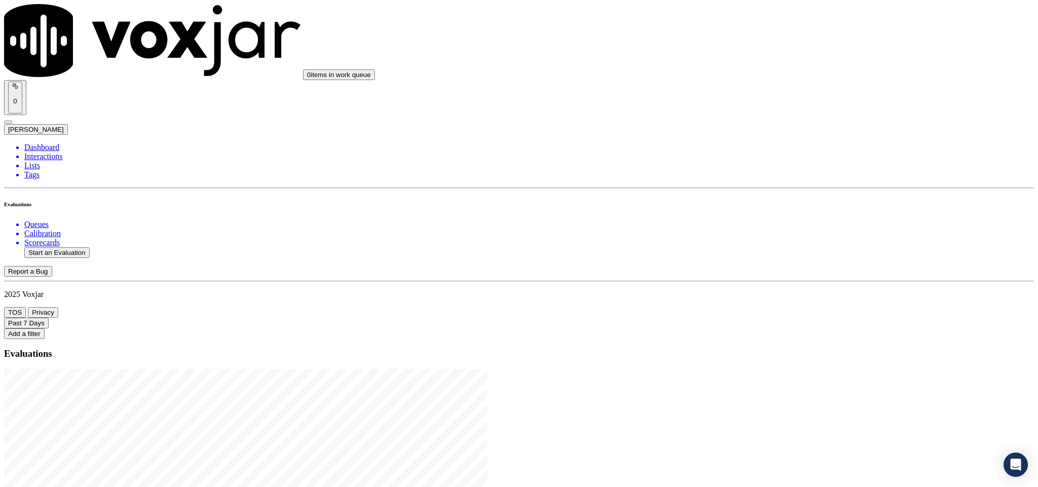
type input "20250813-164231_4406918266-C1"
type input "[DATE]T23:56"
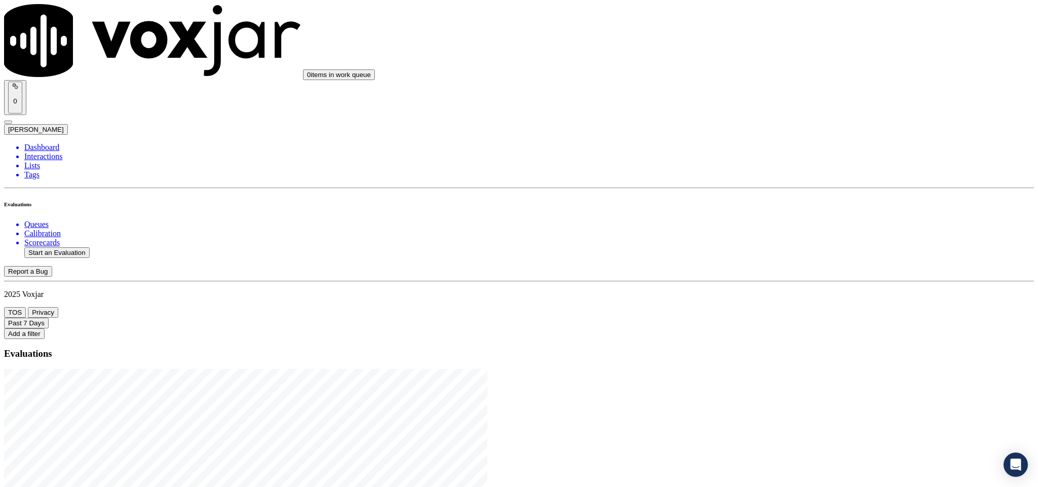
type input "[PERSON_NAME]"
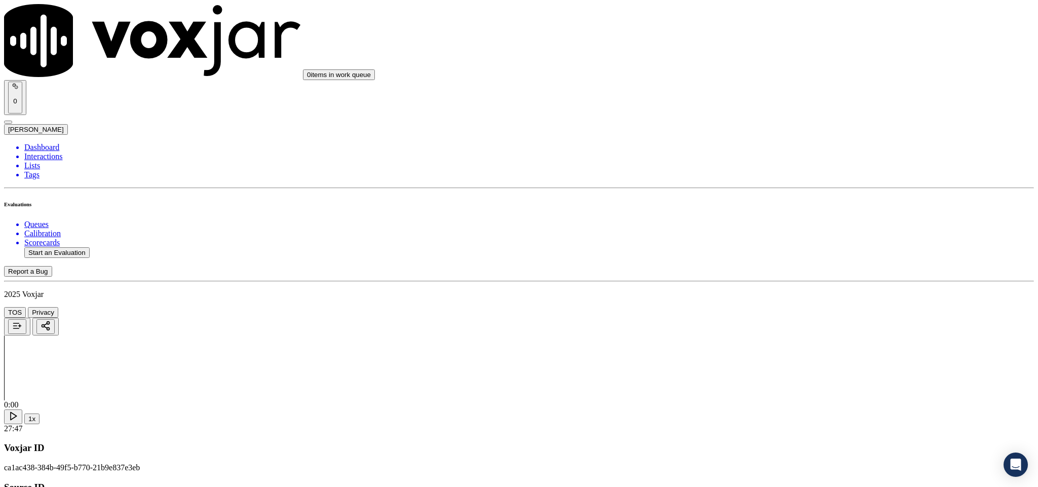
type input "[PERSON_NAME]"
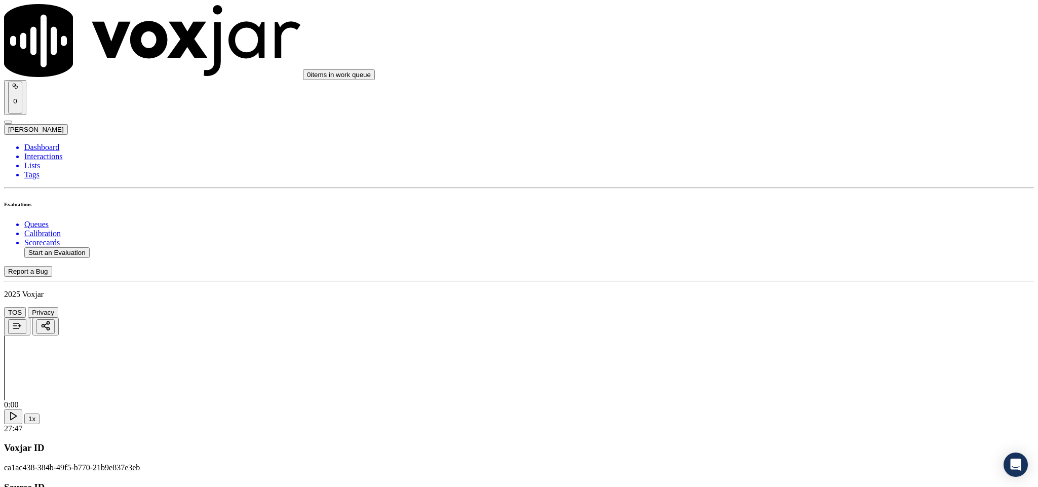
click at [801, 189] on div "Yes" at bounding box center [860, 184] width 237 height 9
click at [784, 305] on div "Yes" at bounding box center [860, 300] width 237 height 9
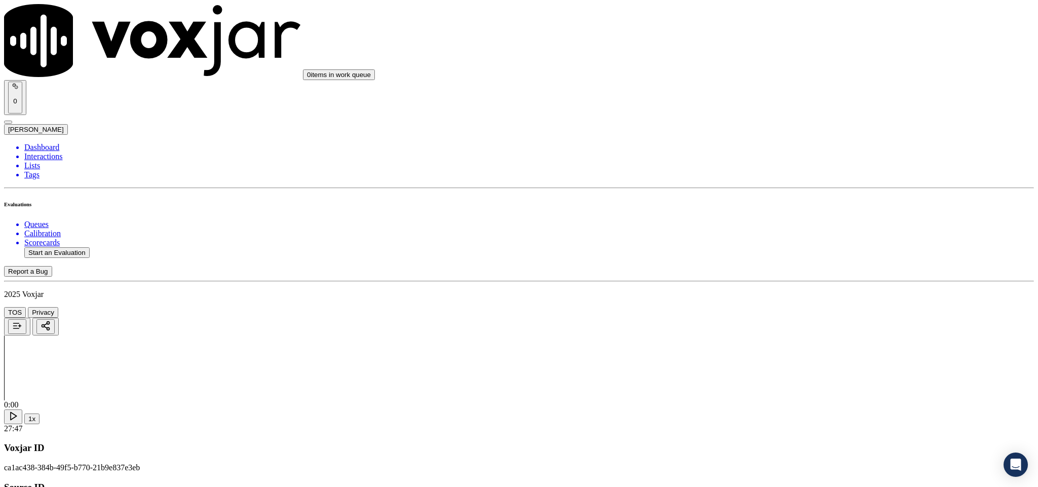
click at [773, 282] on div "Yes" at bounding box center [860, 276] width 237 height 9
click at [789, 266] on div "No" at bounding box center [860, 261] width 237 height 9
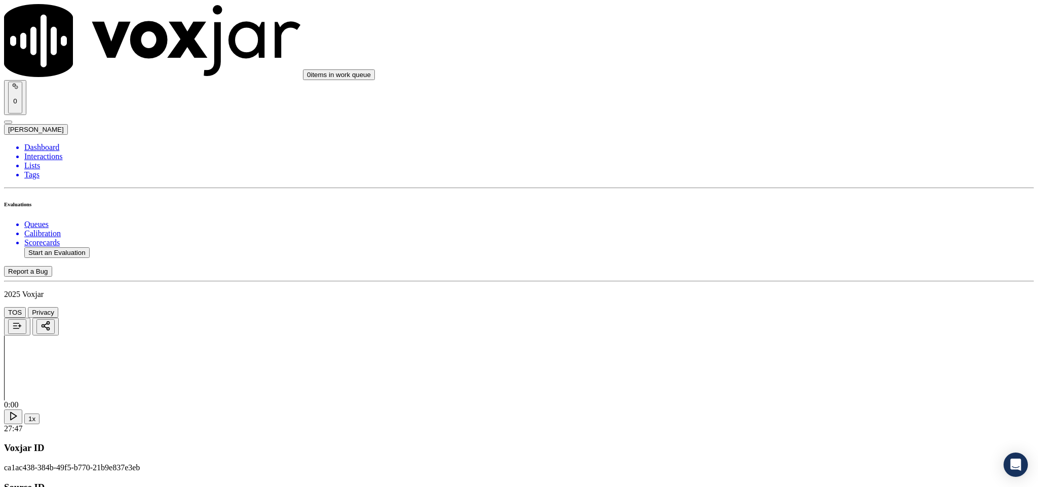
click at [772, 286] on div "N/A" at bounding box center [860, 285] width 237 height 9
click at [776, 275] on div "Yes" at bounding box center [860, 270] width 237 height 9
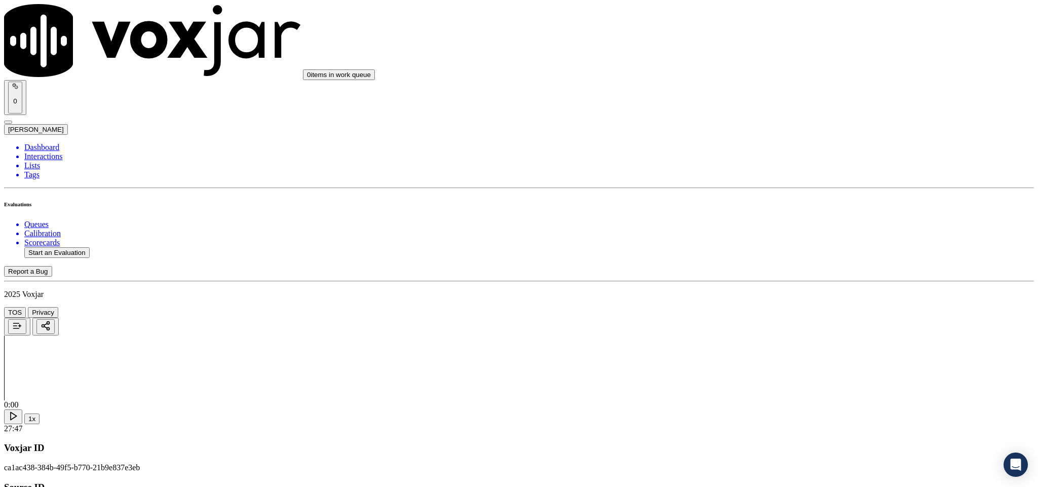
scroll to position [608, 0]
click at [776, 269] on div "N/A" at bounding box center [860, 264] width 237 height 9
click at [772, 260] on div "No" at bounding box center [860, 255] width 237 height 9
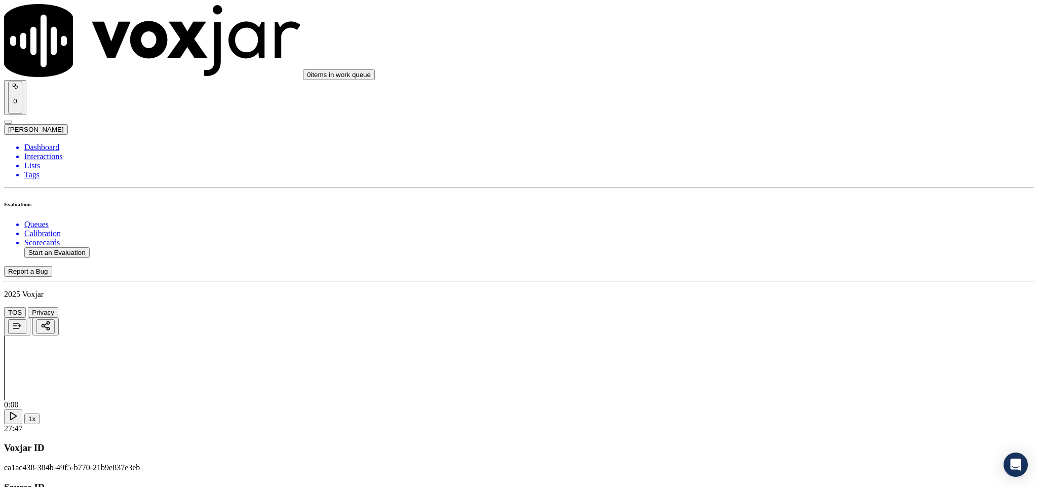
scroll to position [836, 0]
click at [774, 151] on div "Yes" at bounding box center [860, 146] width 237 height 9
click at [771, 310] on div "N/A" at bounding box center [860, 305] width 237 height 9
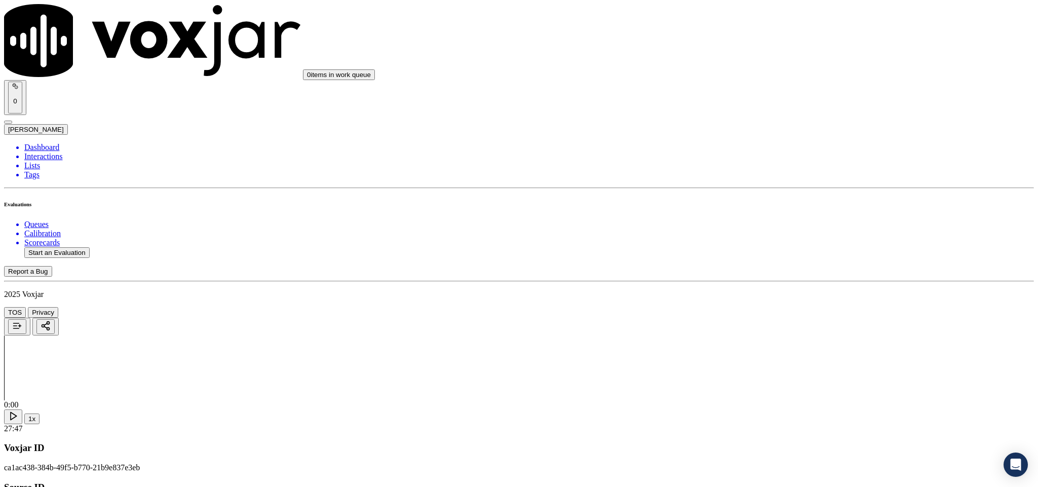
scroll to position [988, 0]
click at [792, 250] on div "Yes" at bounding box center [860, 251] width 237 height 9
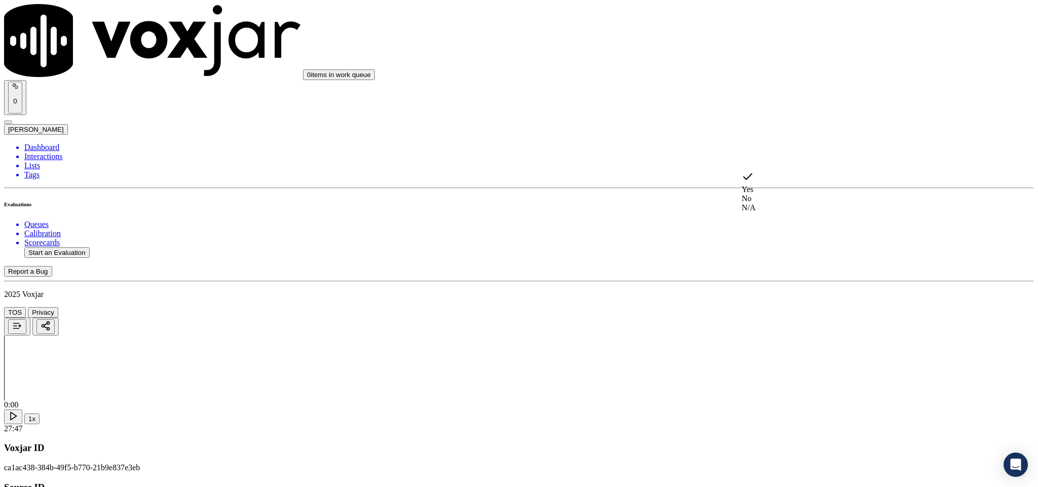
click at [772, 212] on div "N/A" at bounding box center [860, 207] width 237 height 9
click at [783, 319] on div "Yes" at bounding box center [860, 314] width 237 height 9
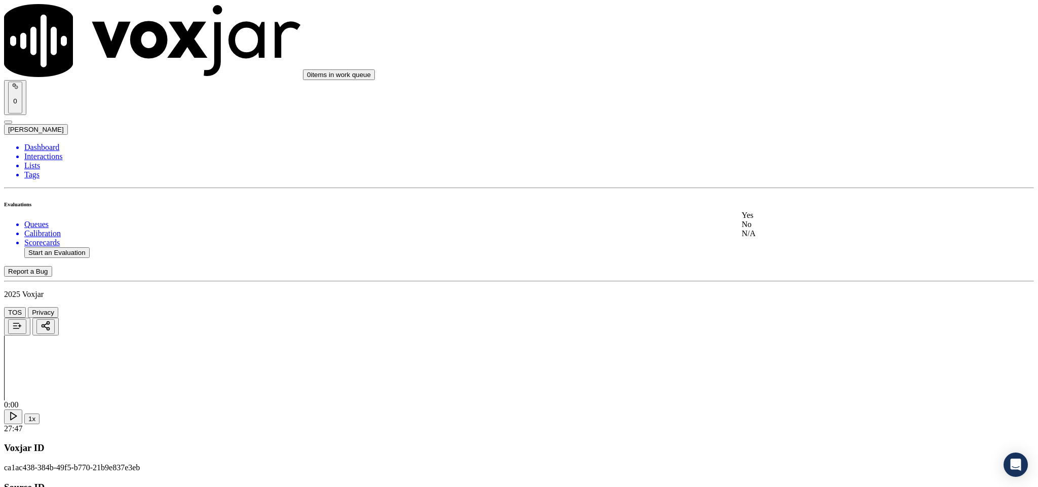
click at [780, 229] on div "No" at bounding box center [860, 224] width 237 height 9
click at [786, 184] on div "Yes" at bounding box center [860, 179] width 237 height 9
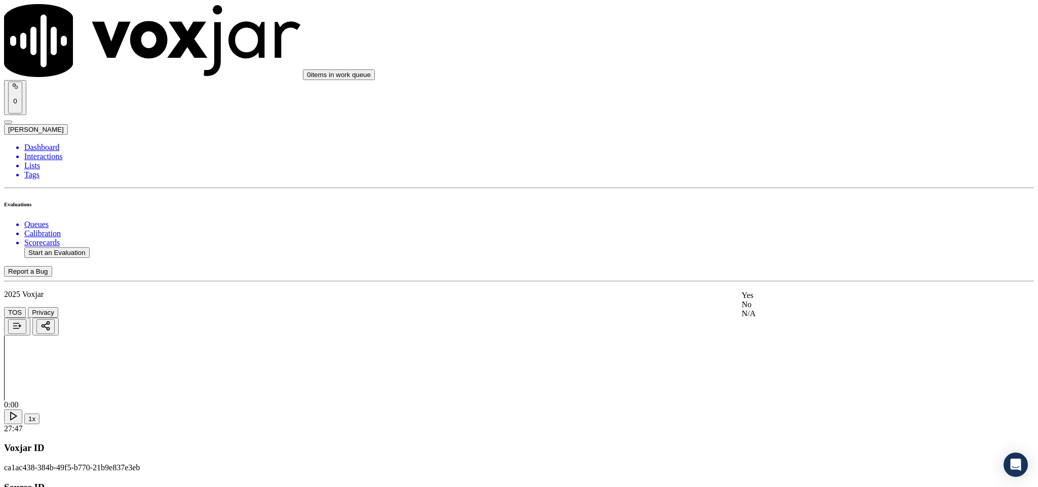
click at [786, 300] on div "Yes" at bounding box center [860, 295] width 237 height 9
click at [775, 273] on div "No" at bounding box center [860, 268] width 237 height 9
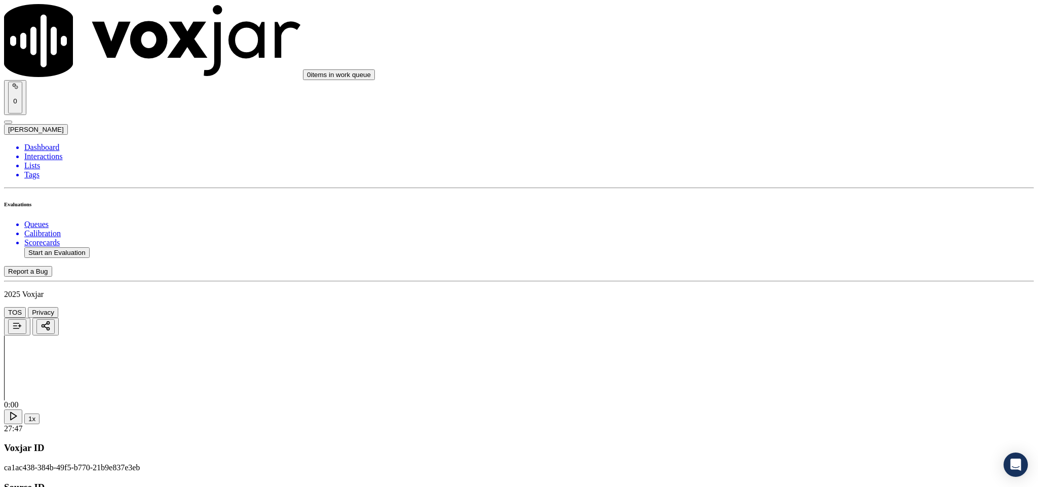
click at [786, 279] on div "Yes" at bounding box center [860, 276] width 237 height 9
click at [775, 178] on div "No" at bounding box center [860, 173] width 237 height 9
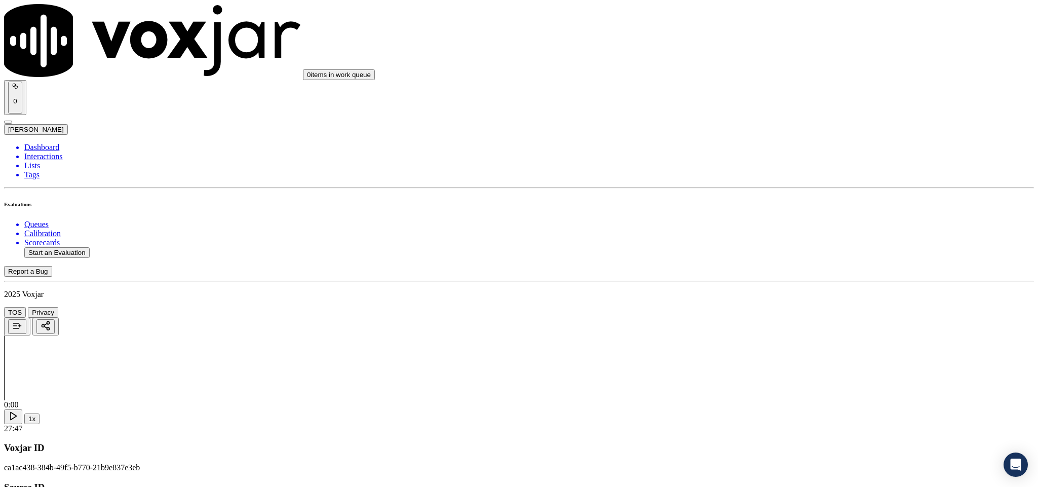
scroll to position [2051, 0]
click at [783, 209] on div "Yes" at bounding box center [860, 204] width 237 height 9
click at [775, 223] on div "No" at bounding box center [860, 227] width 237 height 9
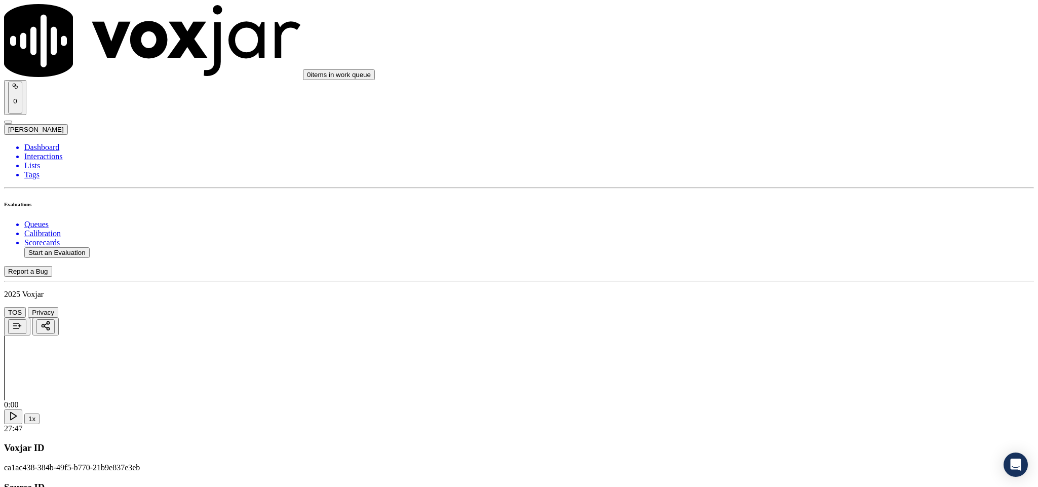
scroll to position [2203, 0]
click at [794, 173] on div "Yes" at bounding box center [860, 168] width 237 height 9
drag, startPoint x: 777, startPoint y: 333, endPoint x: 780, endPoint y: 288, distance: 45.2
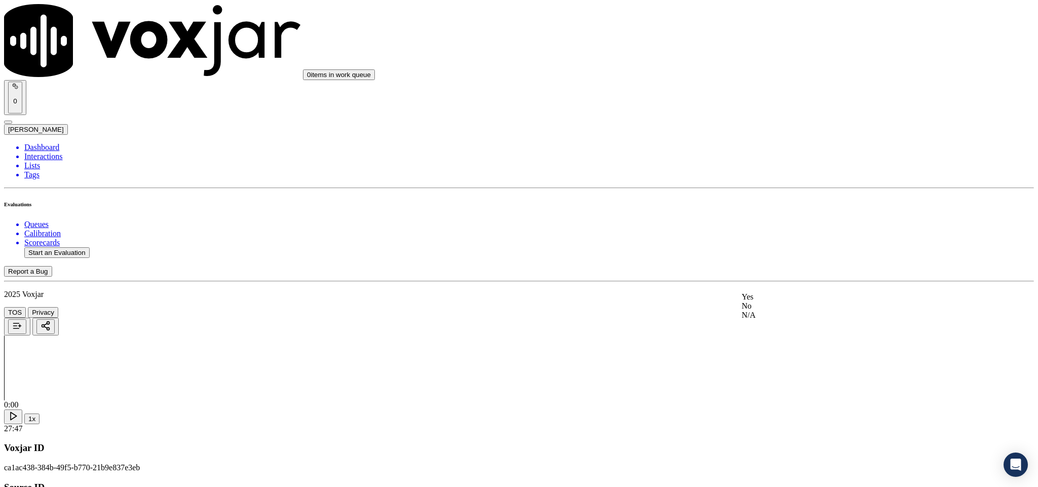
click at [777, 320] on div "N/A" at bounding box center [860, 314] width 237 height 9
click at [795, 287] on div "No" at bounding box center [860, 282] width 237 height 9
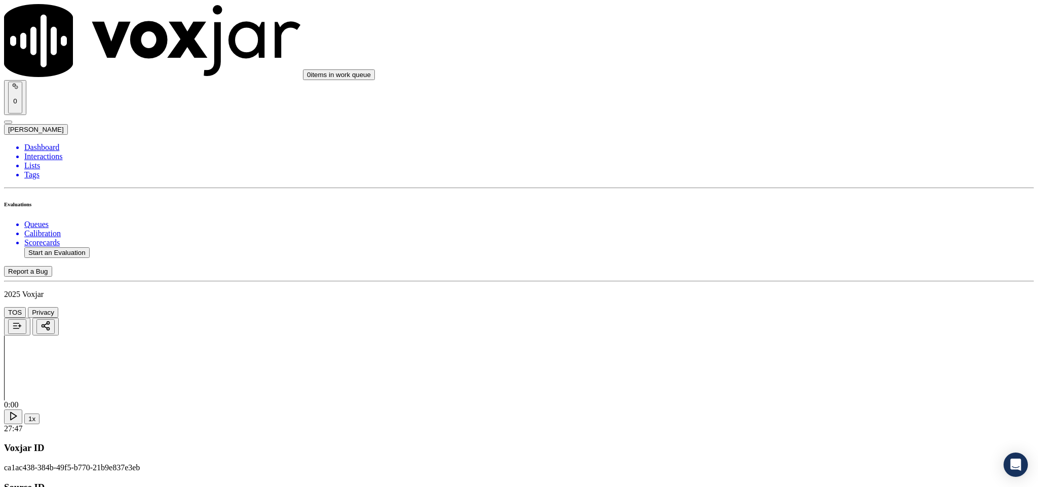
click at [792, 403] on div "No" at bounding box center [860, 398] width 237 height 9
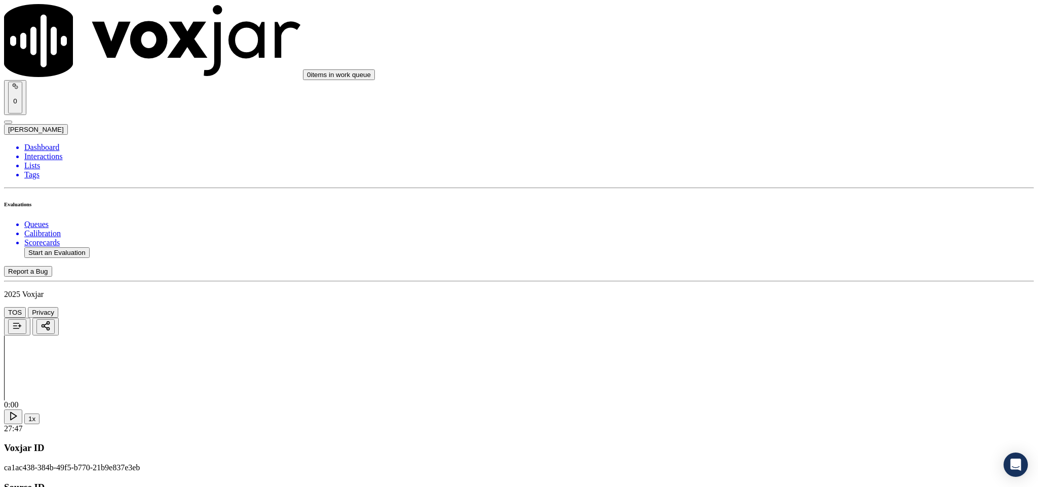
scroll to position [0, 0]
click at [64, 143] on li "Dashboard" at bounding box center [528, 147] width 1009 height 9
